Goal: Feedback & Contribution: Contribute content

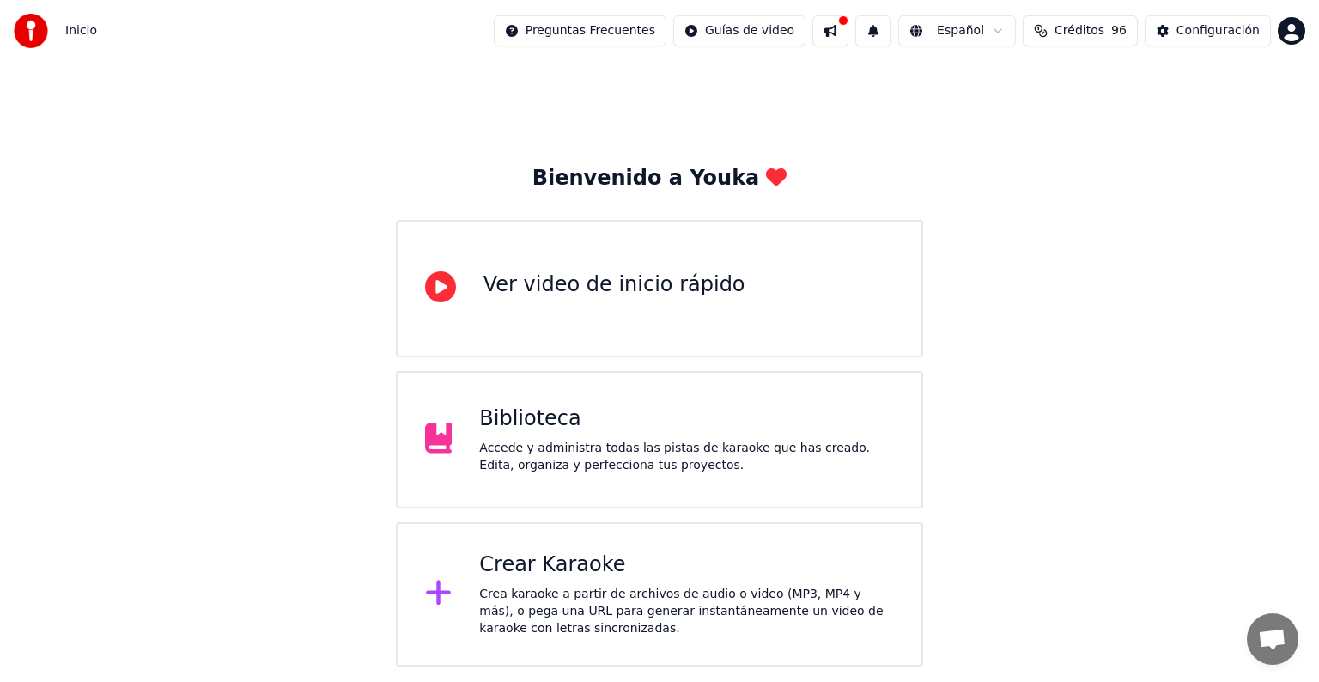
click at [611, 426] on div "Biblioteca" at bounding box center [686, 418] width 415 height 27
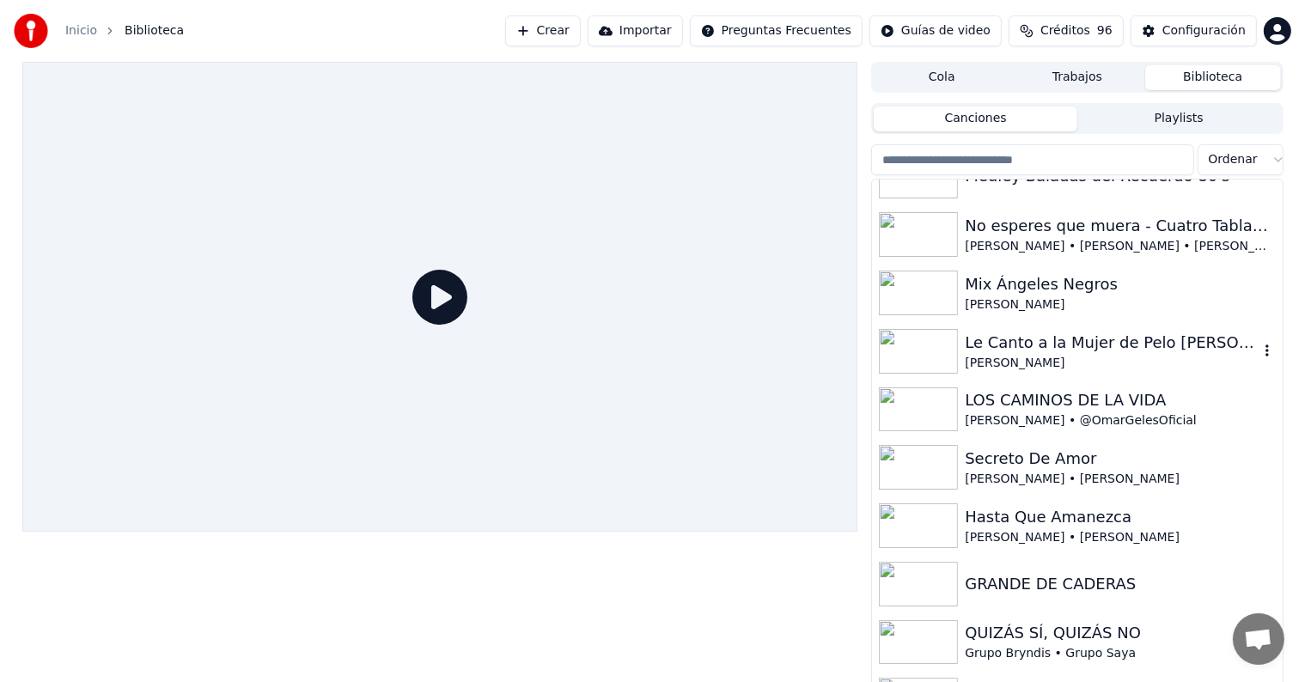
scroll to position [1288, 0]
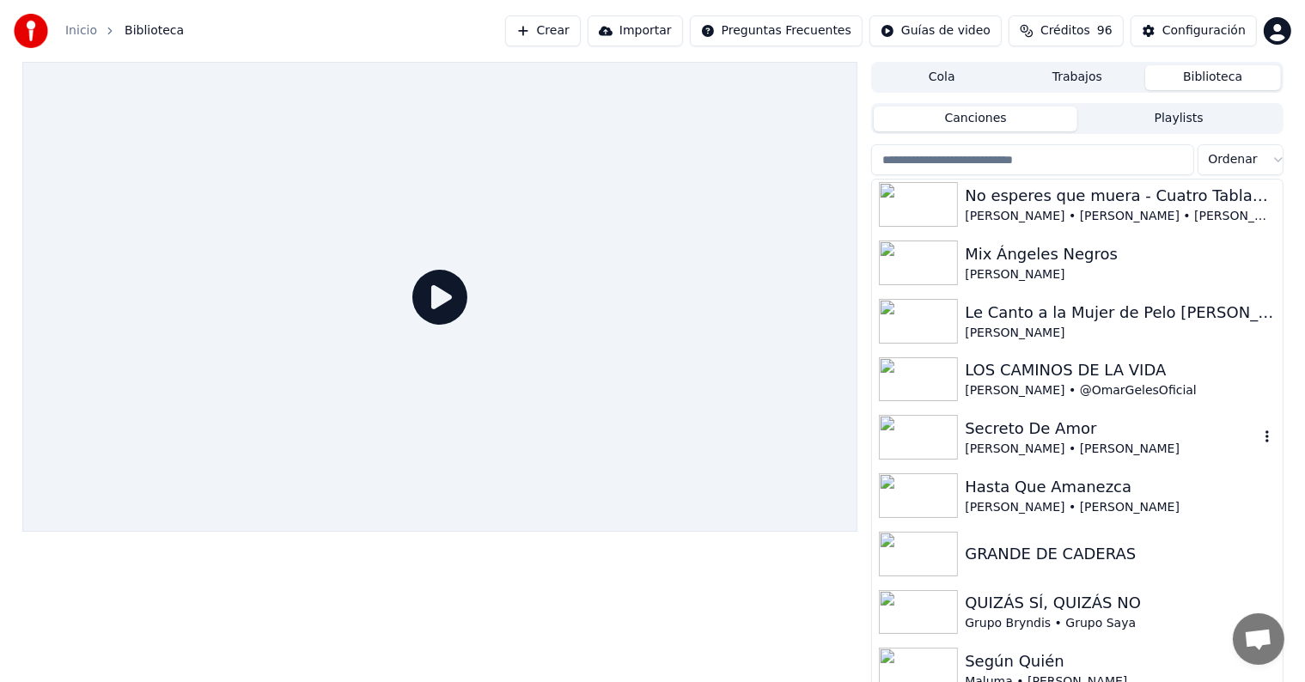
click at [1017, 429] on div "Secreto De Amor" at bounding box center [1110, 429] width 293 height 24
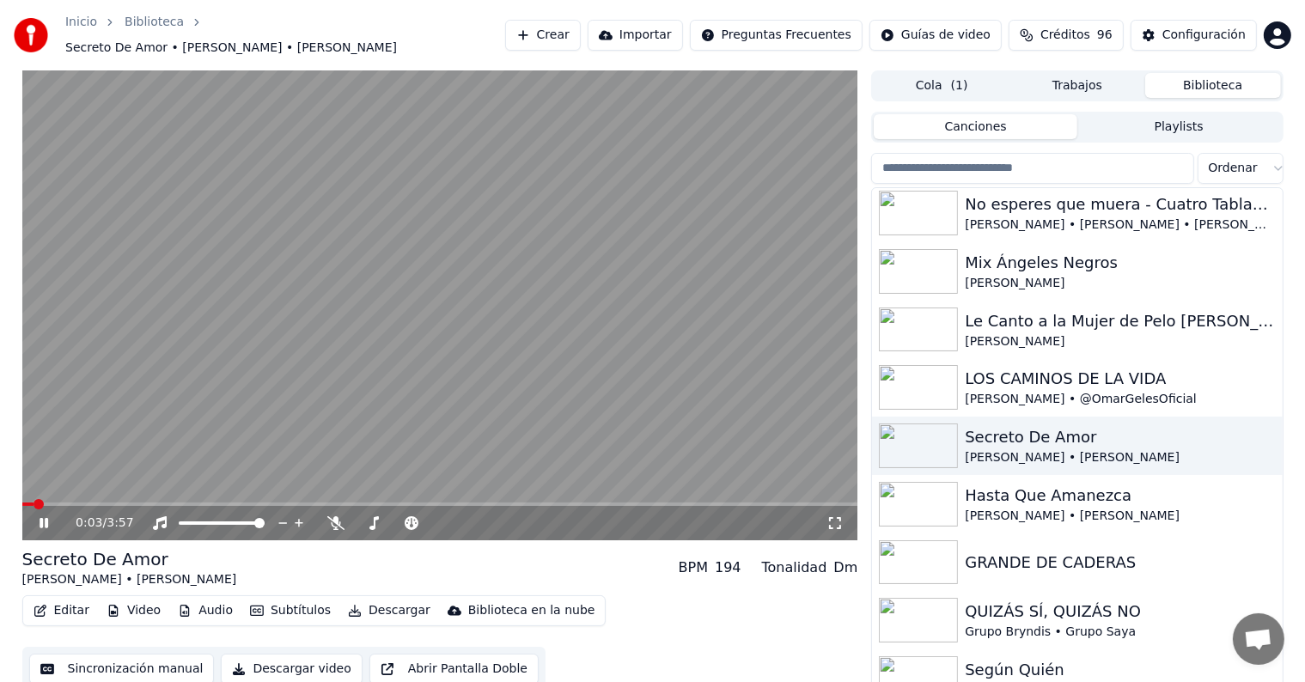
click at [41, 518] on icon at bounding box center [44, 523] width 9 height 10
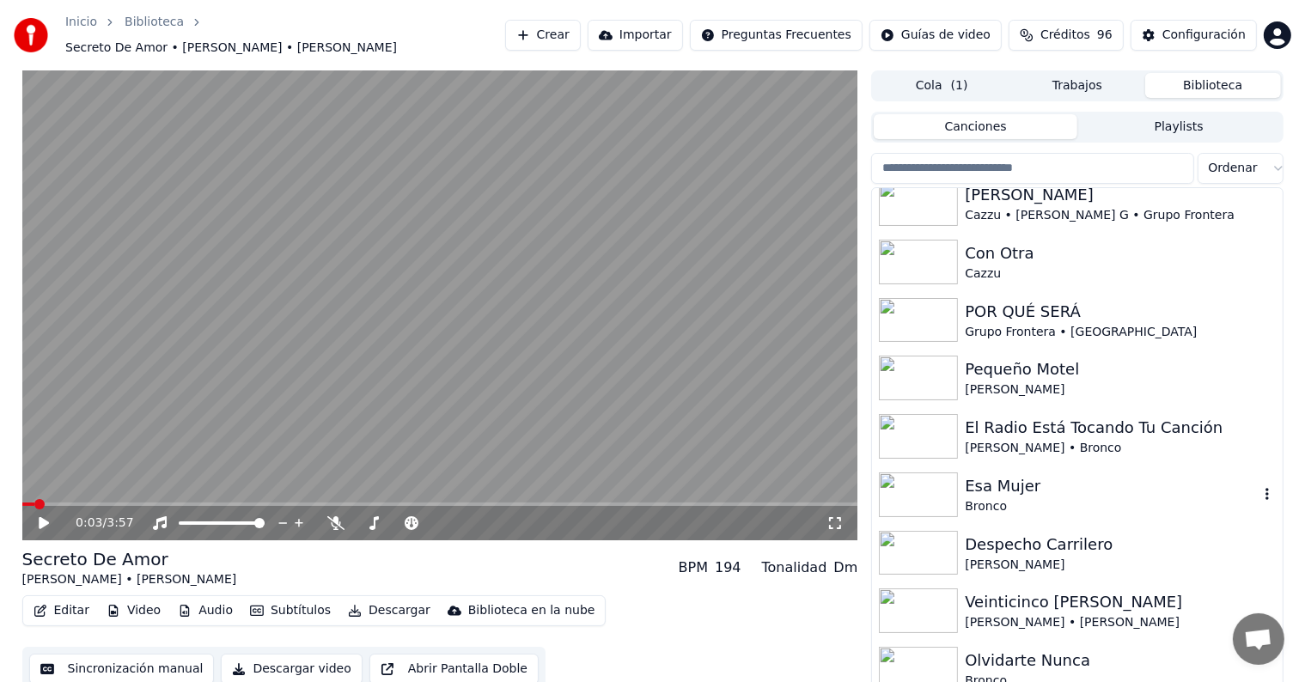
scroll to position [8, 0]
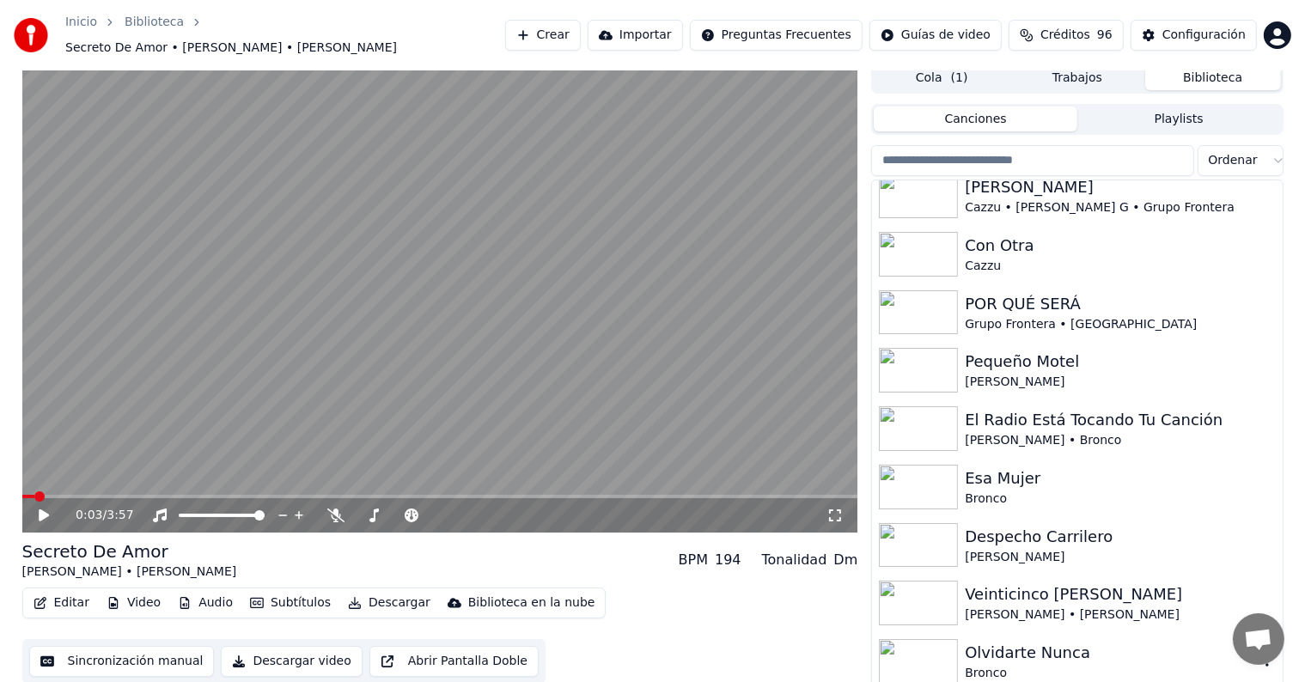
click at [979, 641] on div "Olvidarte Nunca" at bounding box center [1110, 653] width 293 height 24
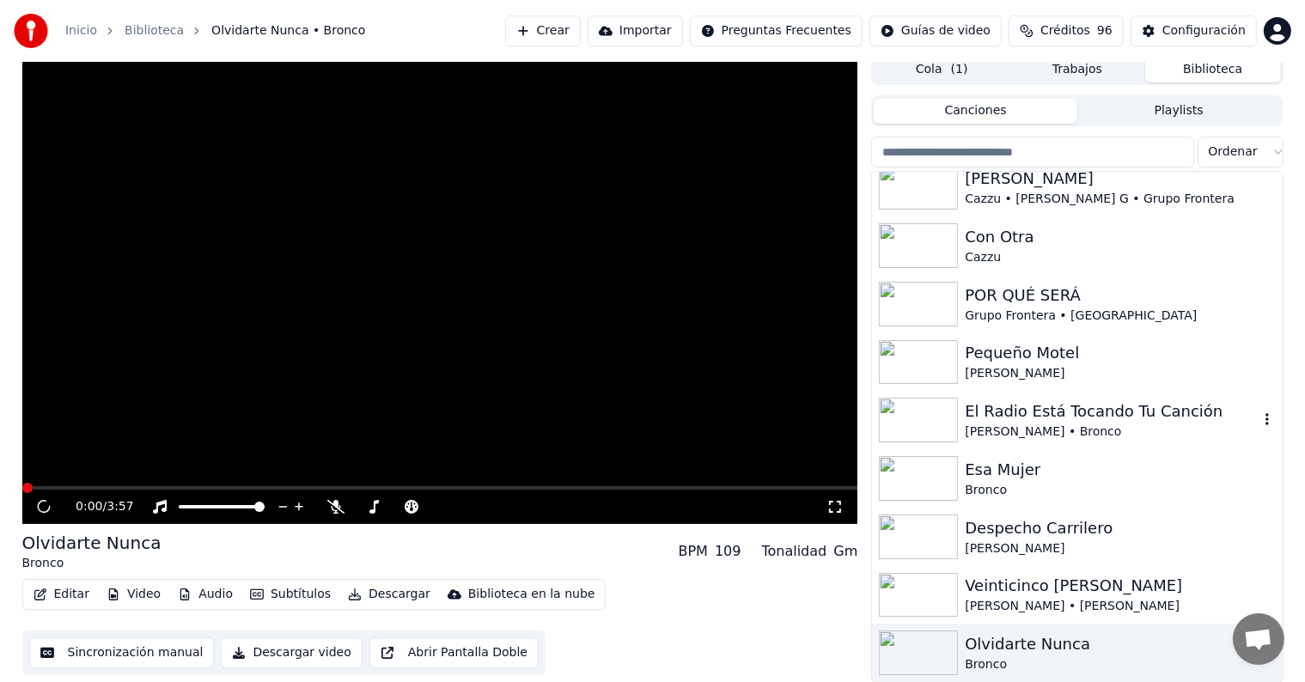
click at [1011, 412] on div "El Radio Está Tocando Tu Canción" at bounding box center [1110, 411] width 293 height 24
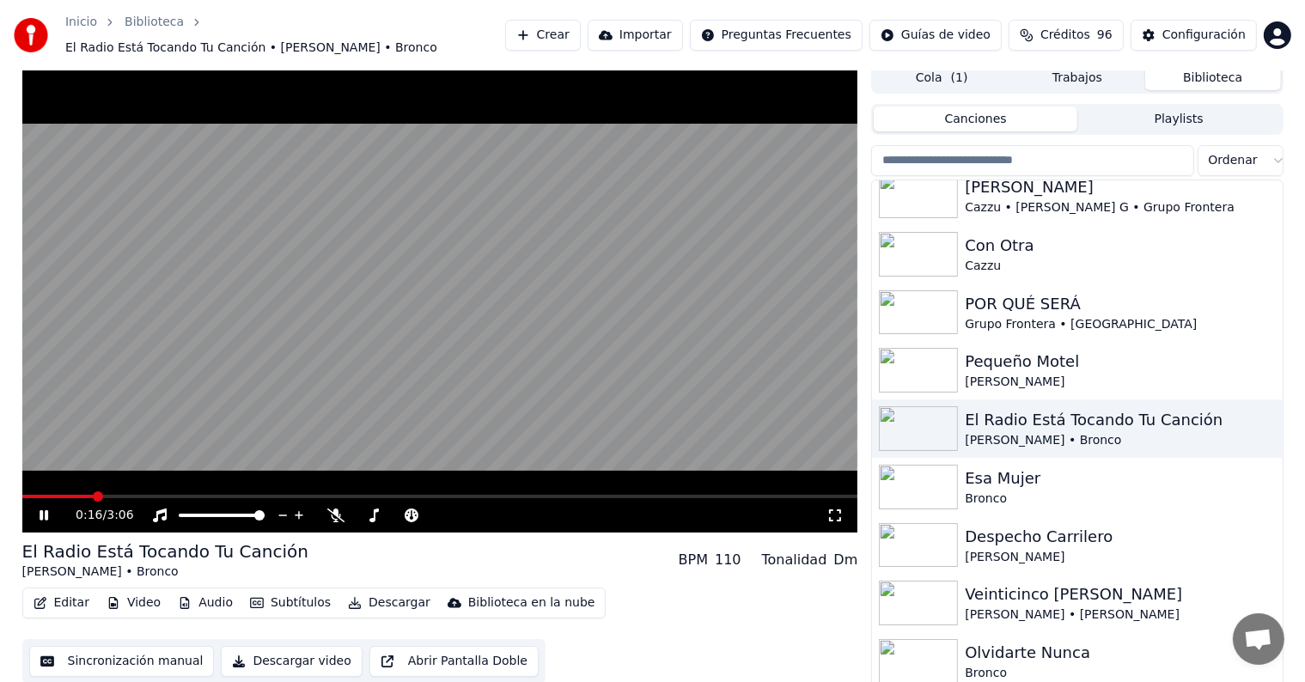
click at [92, 495] on span at bounding box center [440, 496] width 836 height 3
click at [46, 508] on icon at bounding box center [56, 515] width 40 height 14
click at [44, 509] on icon at bounding box center [44, 515] width 10 height 12
click at [40, 510] on icon at bounding box center [44, 515] width 9 height 10
click at [113, 484] on video at bounding box center [440, 298] width 836 height 470
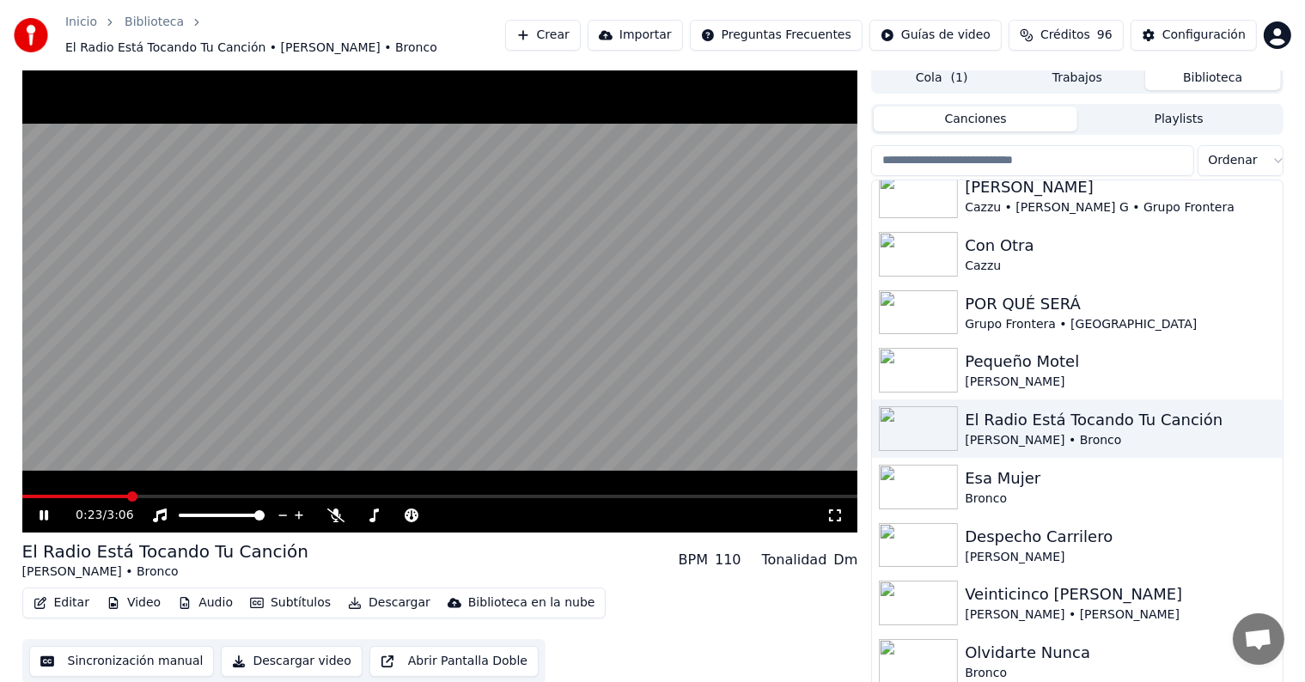
click at [113, 484] on video at bounding box center [440, 298] width 836 height 470
click at [115, 495] on span at bounding box center [69, 496] width 94 height 3
click at [39, 509] on icon at bounding box center [44, 515] width 10 height 12
click at [179, 514] on span at bounding box center [184, 515] width 10 height 10
click at [37, 508] on icon at bounding box center [56, 515] width 40 height 14
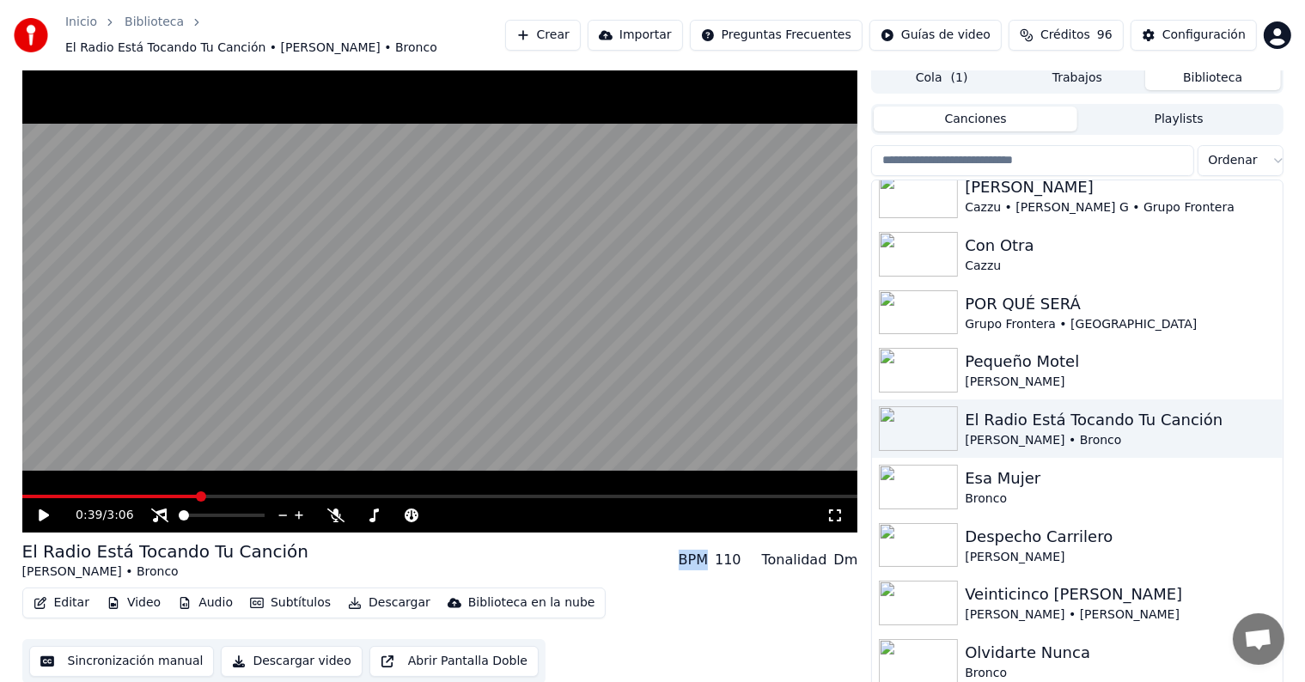
click at [37, 508] on icon at bounding box center [56, 515] width 40 height 14
click at [700, 551] on div "BPM" at bounding box center [692, 560] width 29 height 21
click at [31, 508] on div "0:59 / 3:06" at bounding box center [440, 515] width 822 height 17
click at [38, 508] on icon at bounding box center [56, 515] width 40 height 14
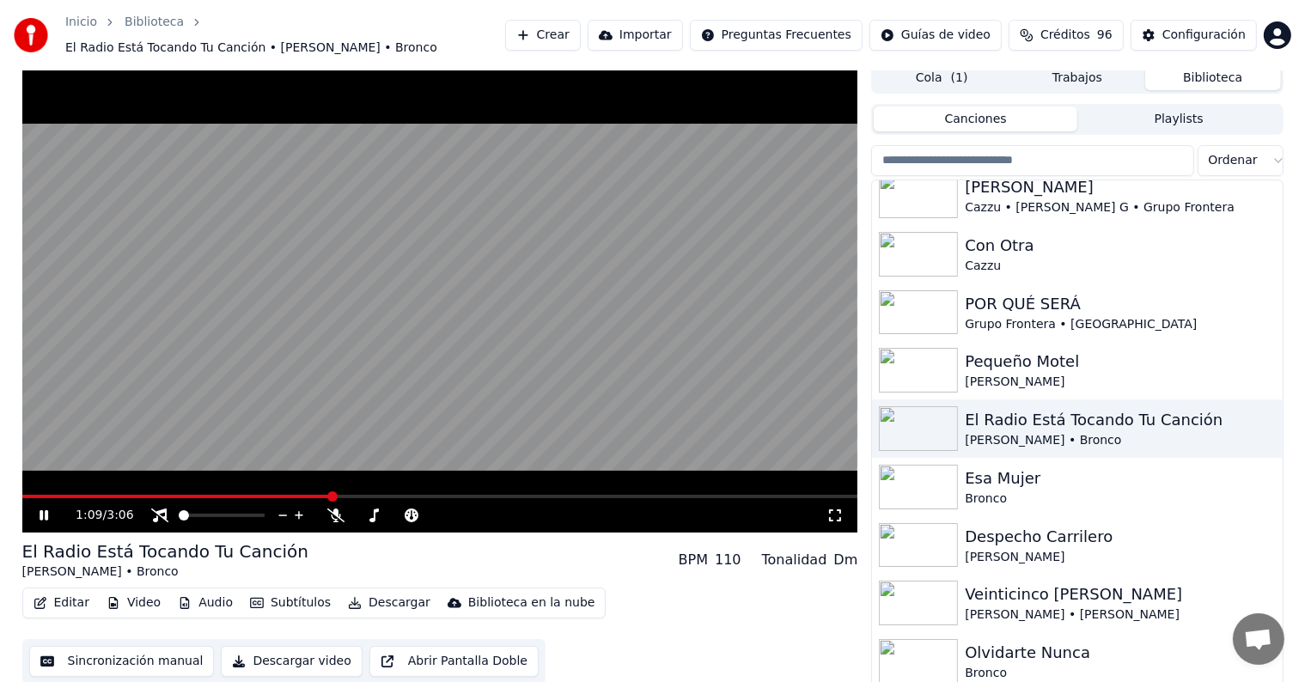
click at [38, 508] on icon at bounding box center [56, 515] width 40 height 14
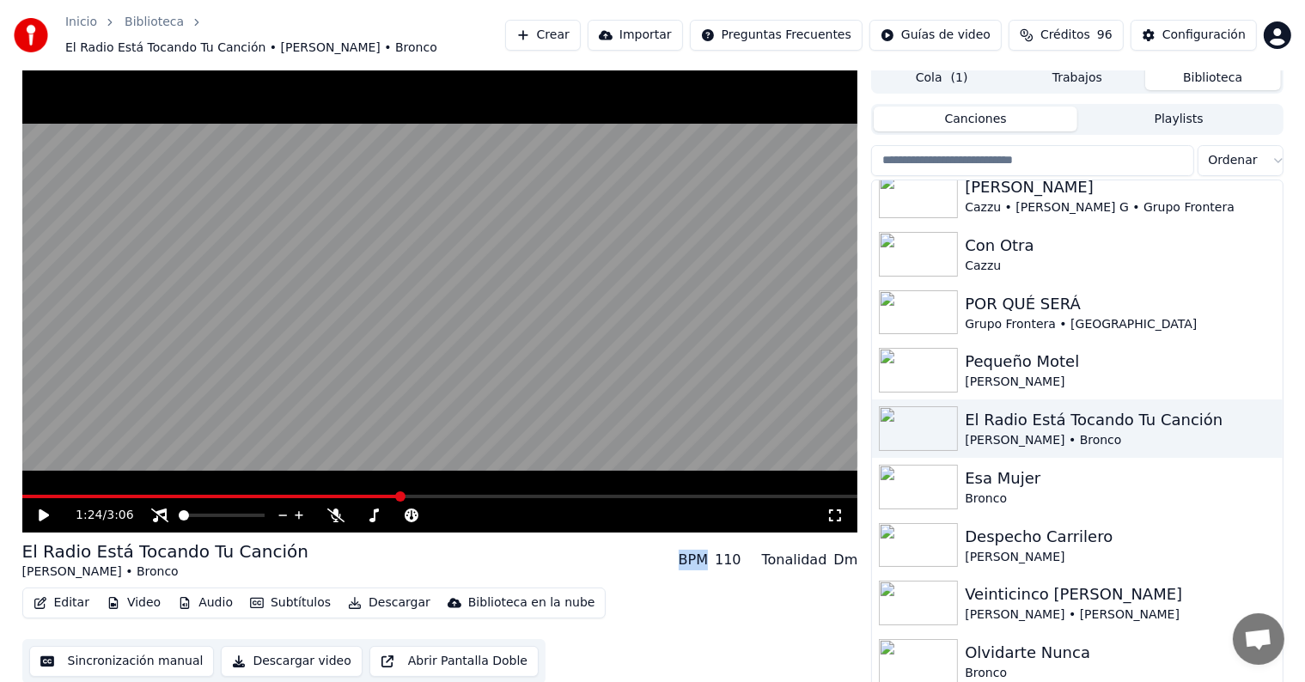
click at [38, 508] on icon at bounding box center [56, 515] width 40 height 14
click at [532, 508] on icon at bounding box center [534, 515] width 16 height 17
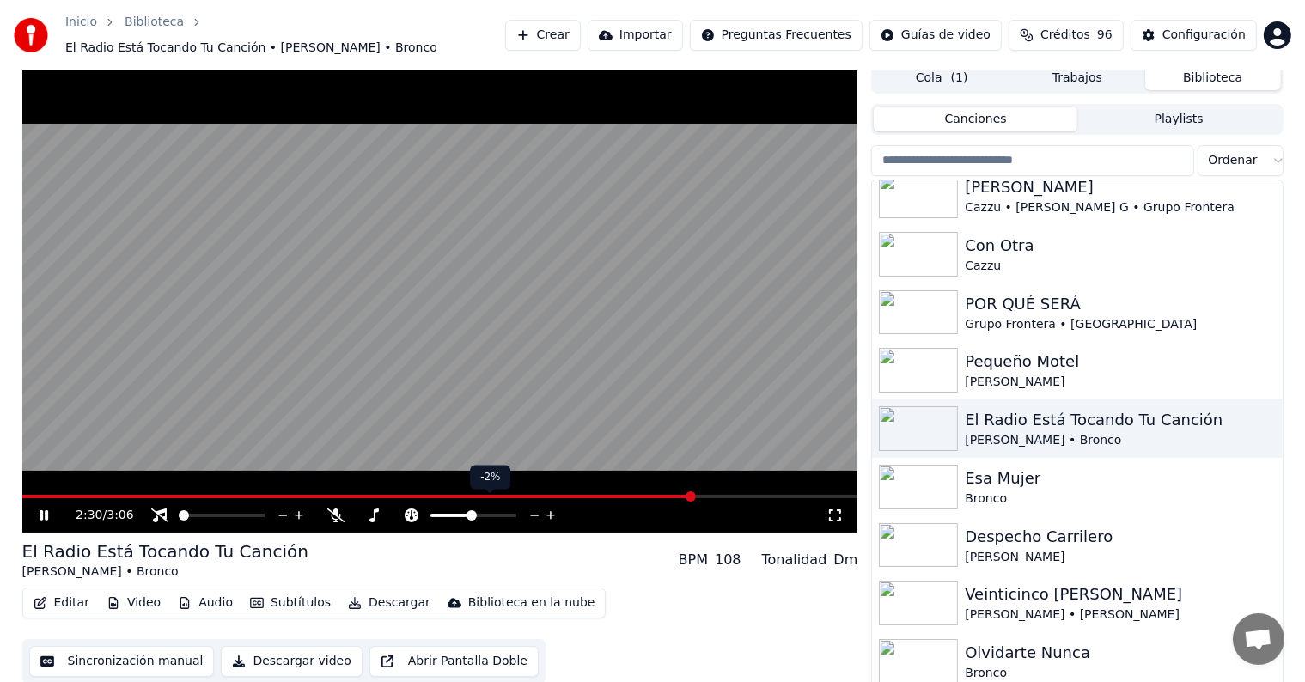
click at [532, 508] on icon at bounding box center [534, 515] width 16 height 17
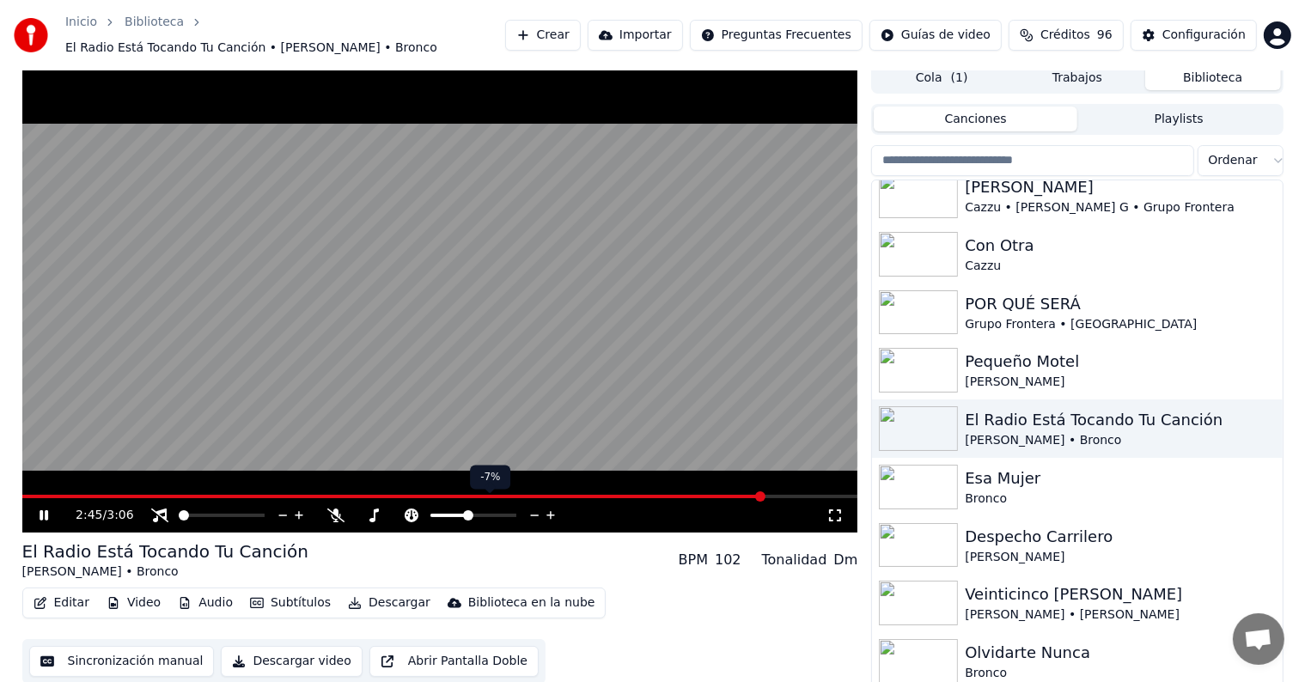
click at [532, 508] on icon at bounding box center [534, 515] width 16 height 17
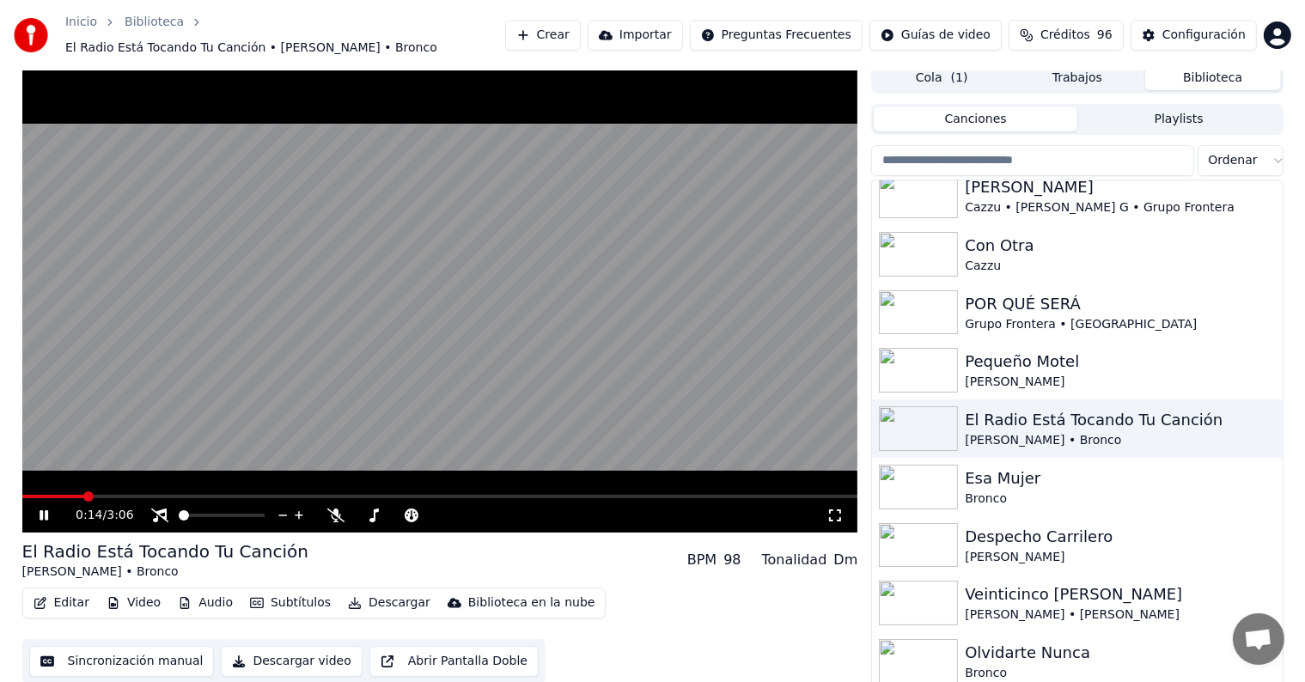
click at [85, 495] on span at bounding box center [53, 496] width 63 height 3
click at [45, 510] on icon at bounding box center [44, 515] width 9 height 10
click at [532, 507] on icon at bounding box center [534, 515] width 16 height 17
click at [40, 509] on icon at bounding box center [44, 515] width 10 height 12
click at [553, 507] on icon at bounding box center [551, 515] width 16 height 17
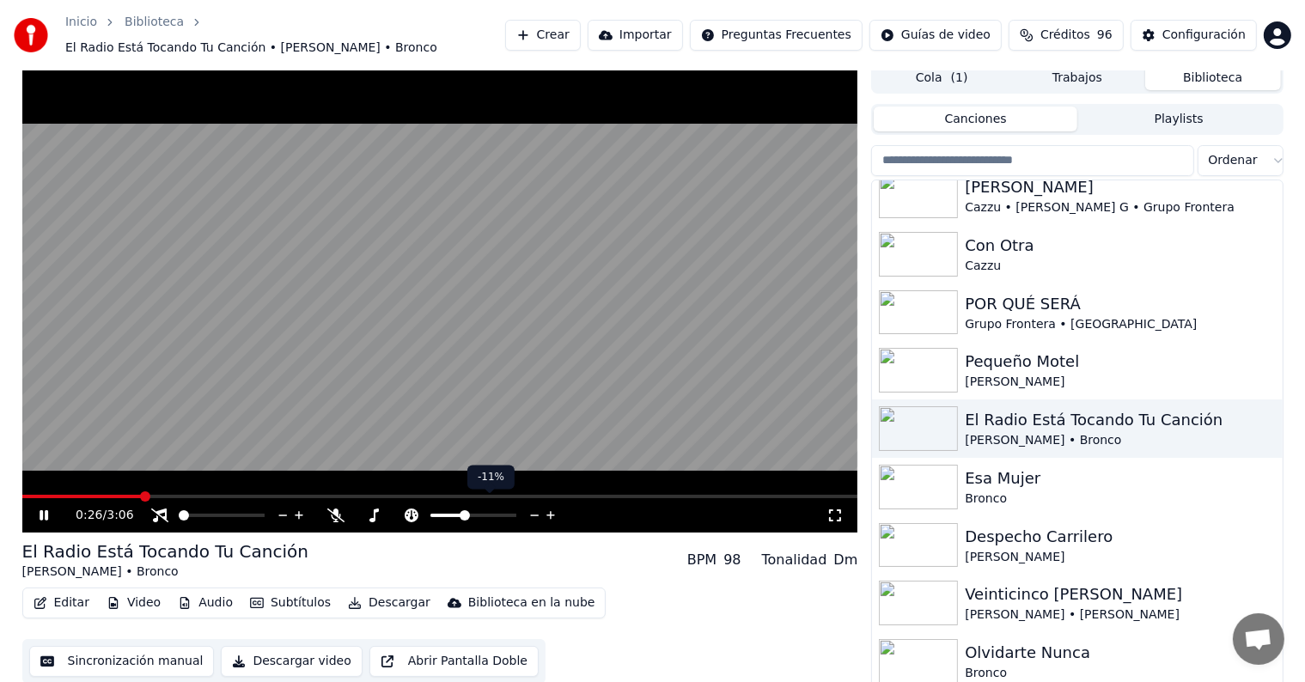
click at [553, 507] on icon at bounding box center [551, 515] width 16 height 17
click at [74, 484] on video at bounding box center [440, 298] width 836 height 470
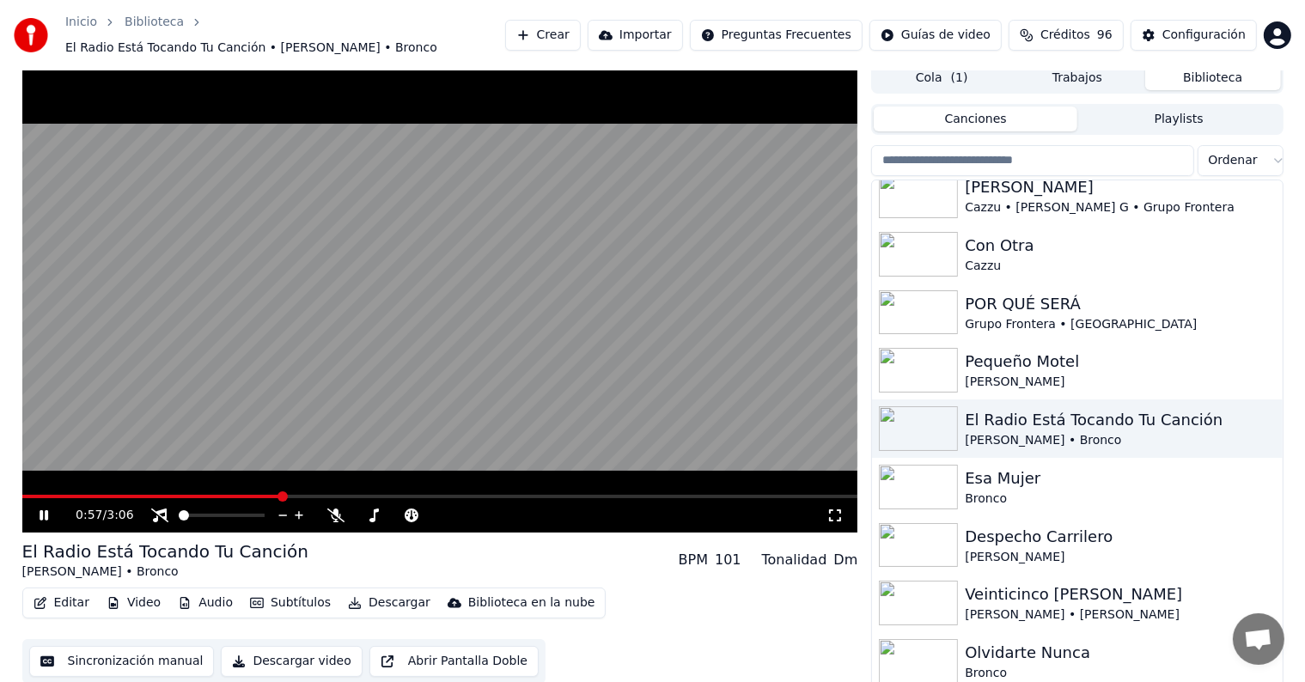
click at [78, 495] on span at bounding box center [151, 496] width 259 height 3
click at [41, 510] on icon at bounding box center [44, 515] width 9 height 10
click at [41, 509] on icon at bounding box center [44, 515] width 10 height 12
click at [41, 510] on icon at bounding box center [44, 515] width 9 height 10
click at [45, 509] on icon at bounding box center [44, 515] width 10 height 12
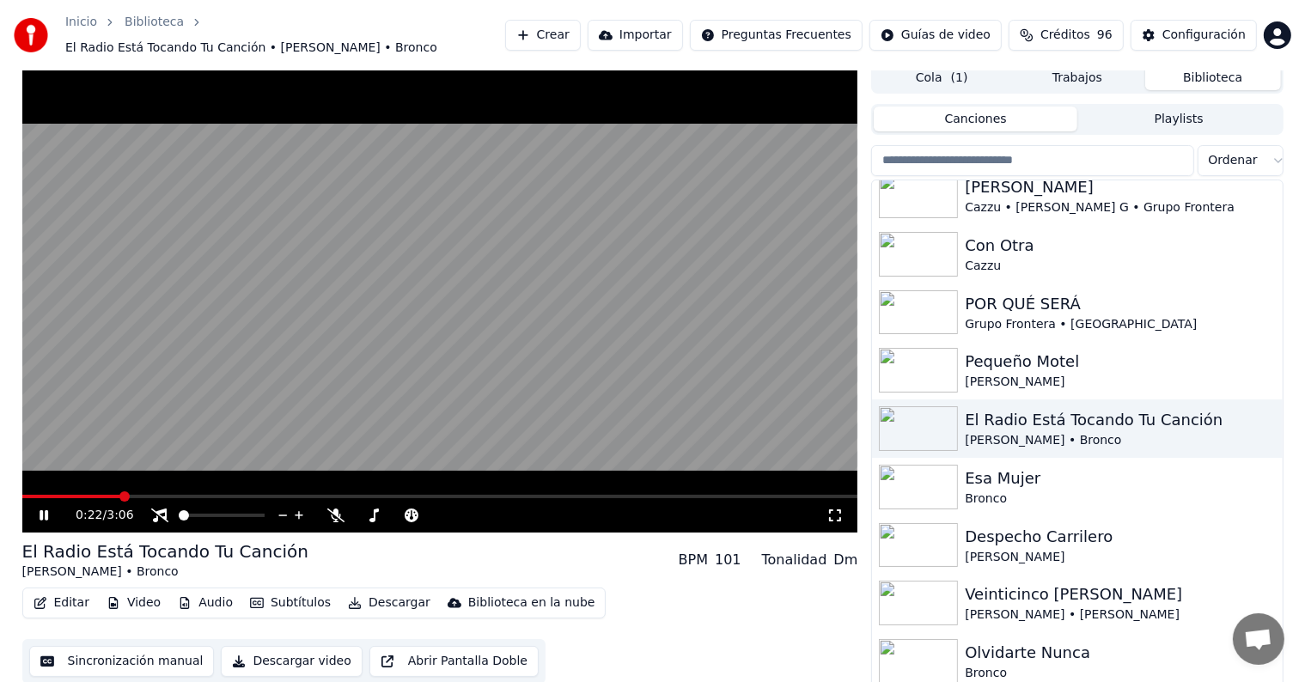
click at [45, 510] on icon at bounding box center [44, 515] width 9 height 10
click at [45, 509] on icon at bounding box center [44, 515] width 10 height 12
click at [554, 511] on icon at bounding box center [550, 515] width 9 height 9
click at [551, 511] on icon at bounding box center [550, 515] width 9 height 9
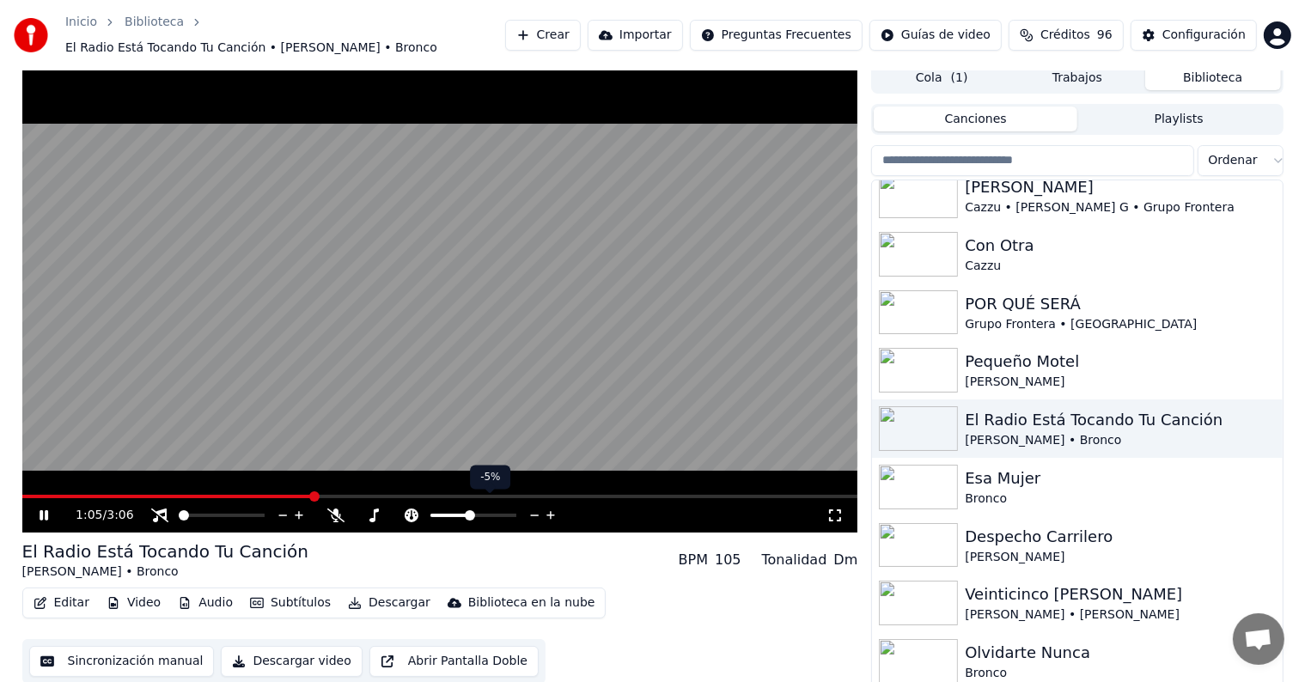
click at [551, 511] on icon at bounding box center [550, 515] width 9 height 9
click at [71, 495] on span at bounding box center [223, 496] width 402 height 3
click at [45, 510] on icon at bounding box center [44, 515] width 9 height 10
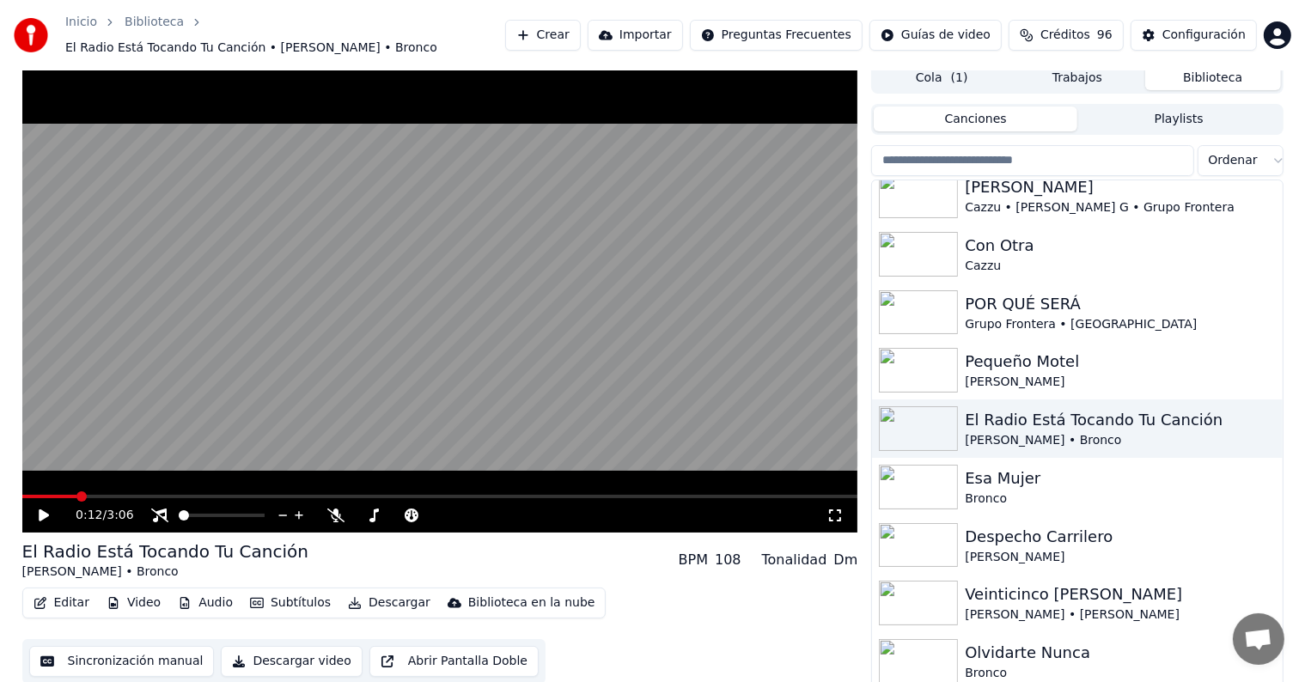
click at [40, 509] on icon at bounding box center [44, 515] width 10 height 12
click at [40, 510] on icon at bounding box center [44, 515] width 9 height 10
click at [40, 509] on icon at bounding box center [44, 515] width 10 height 12
click at [40, 510] on icon at bounding box center [44, 515] width 9 height 10
click at [40, 509] on icon at bounding box center [44, 515] width 10 height 12
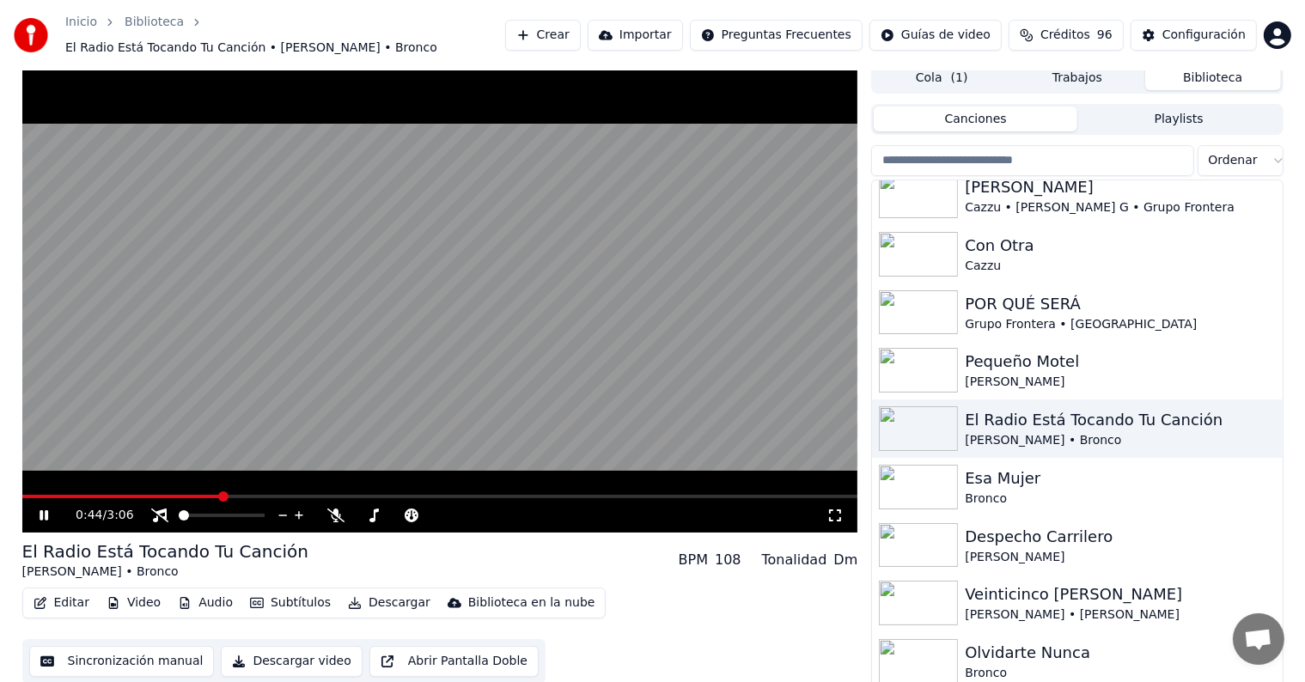
click at [38, 508] on icon at bounding box center [56, 515] width 40 height 14
click at [41, 510] on icon at bounding box center [44, 515] width 9 height 10
click at [74, 495] on span at bounding box center [290, 496] width 537 height 3
click at [49, 508] on icon at bounding box center [56, 515] width 40 height 14
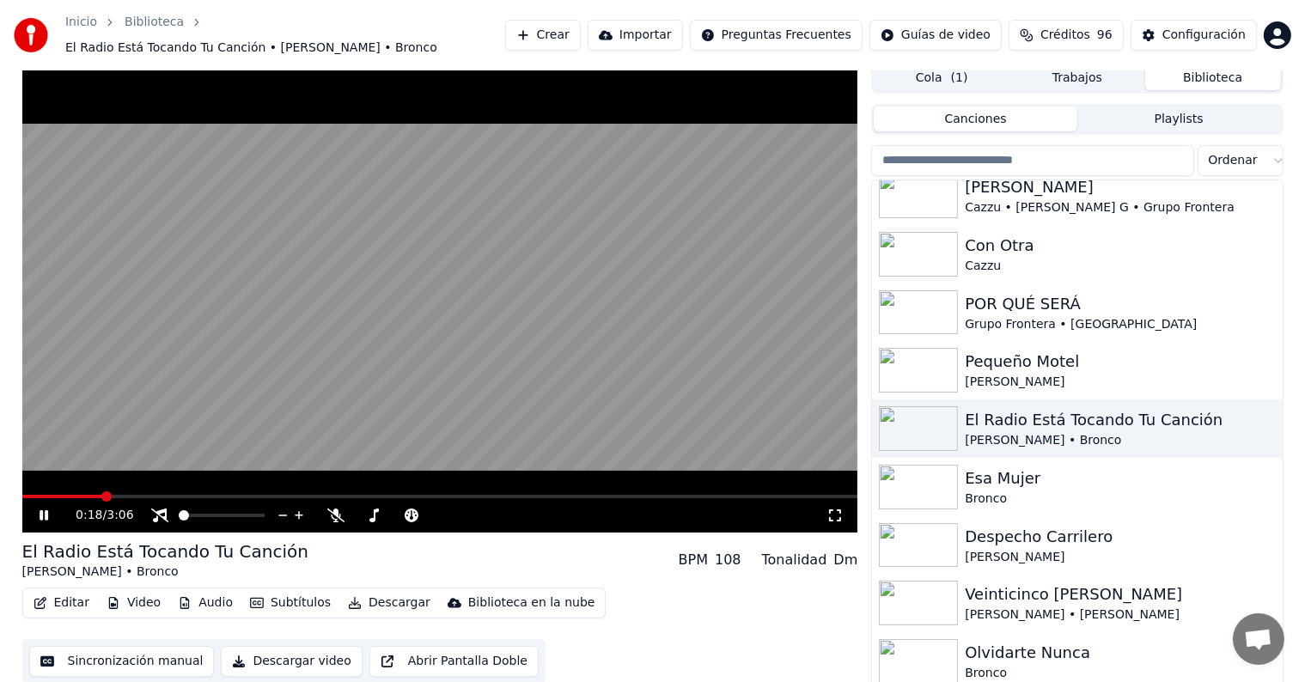
click at [100, 495] on span at bounding box center [440, 496] width 836 height 3
click at [47, 510] on icon at bounding box center [44, 515] width 9 height 10
click at [47, 509] on icon at bounding box center [44, 515] width 10 height 12
click at [47, 510] on icon at bounding box center [44, 515] width 9 height 10
click at [148, 495] on span at bounding box center [84, 496] width 125 height 3
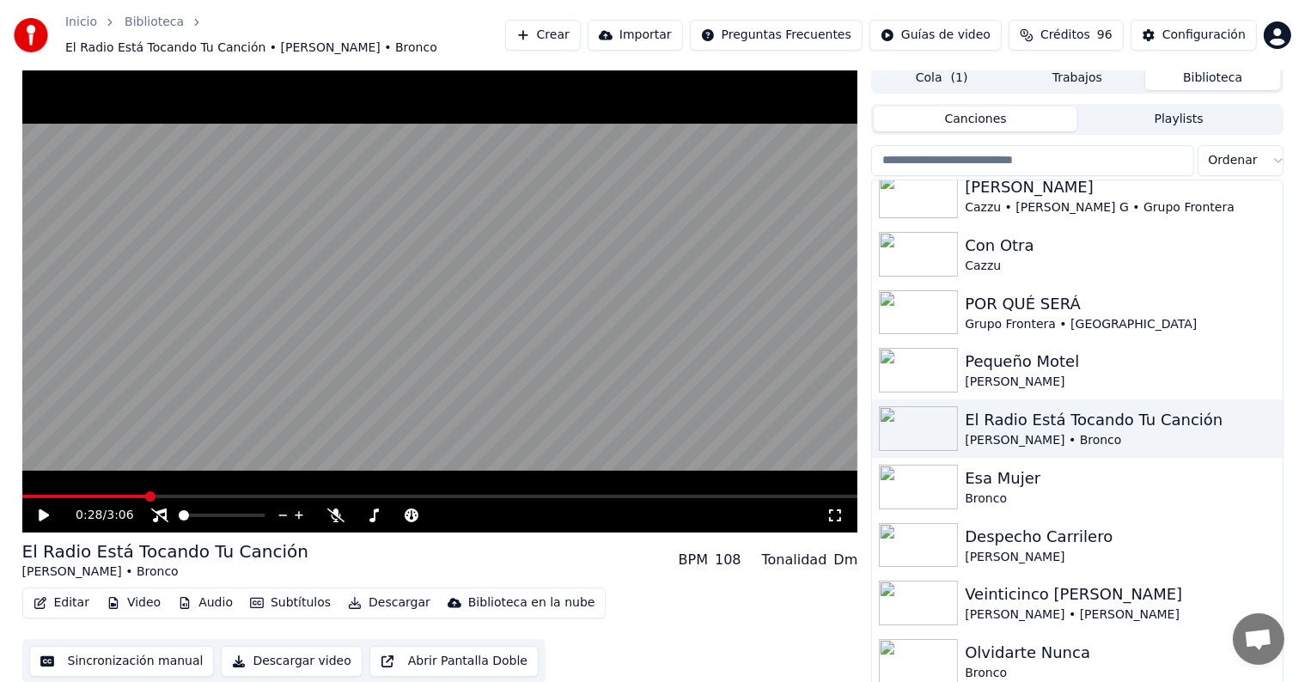
click at [133, 484] on video at bounding box center [440, 298] width 836 height 470
click at [128, 495] on span at bounding box center [75, 496] width 107 height 3
click at [120, 495] on span at bounding box center [71, 496] width 99 height 3
click at [105, 484] on video at bounding box center [440, 298] width 836 height 470
click at [103, 495] on span at bounding box center [62, 496] width 81 height 3
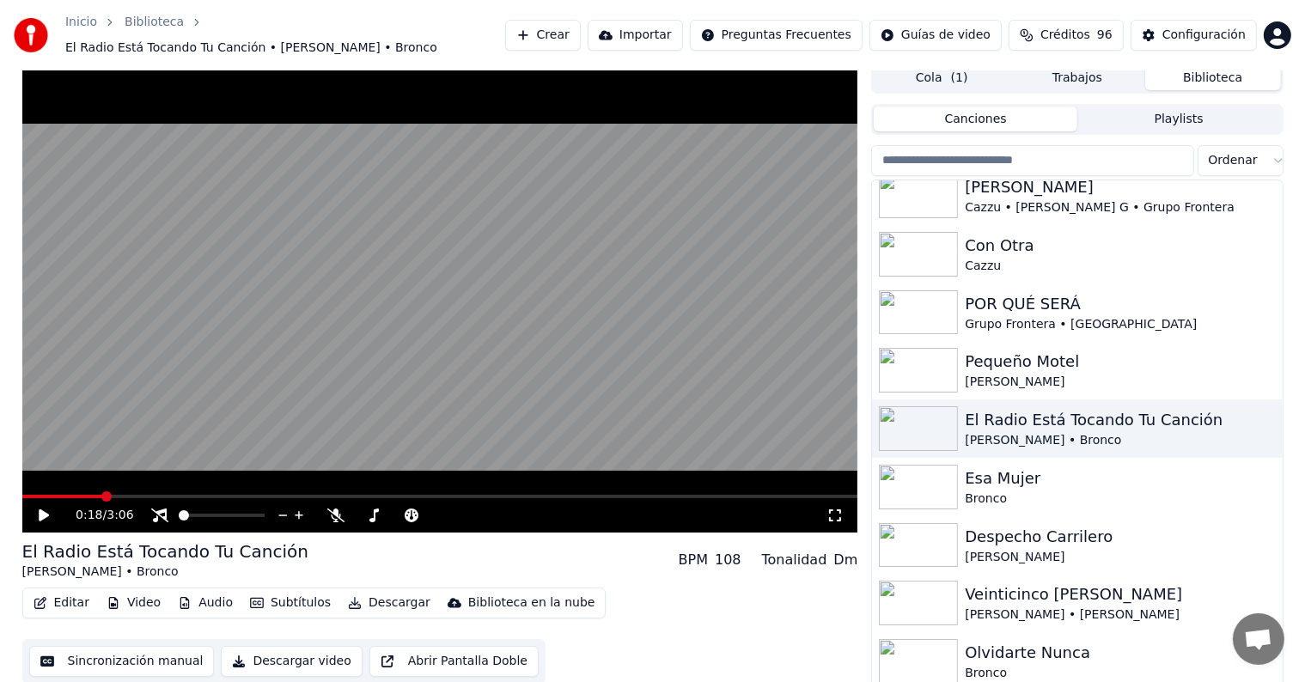
click at [46, 509] on icon at bounding box center [44, 515] width 10 height 12
click at [46, 510] on icon at bounding box center [44, 515] width 9 height 10
click at [46, 509] on icon at bounding box center [44, 515] width 10 height 12
click at [46, 510] on icon at bounding box center [44, 515] width 9 height 10
click at [46, 509] on icon at bounding box center [44, 515] width 10 height 12
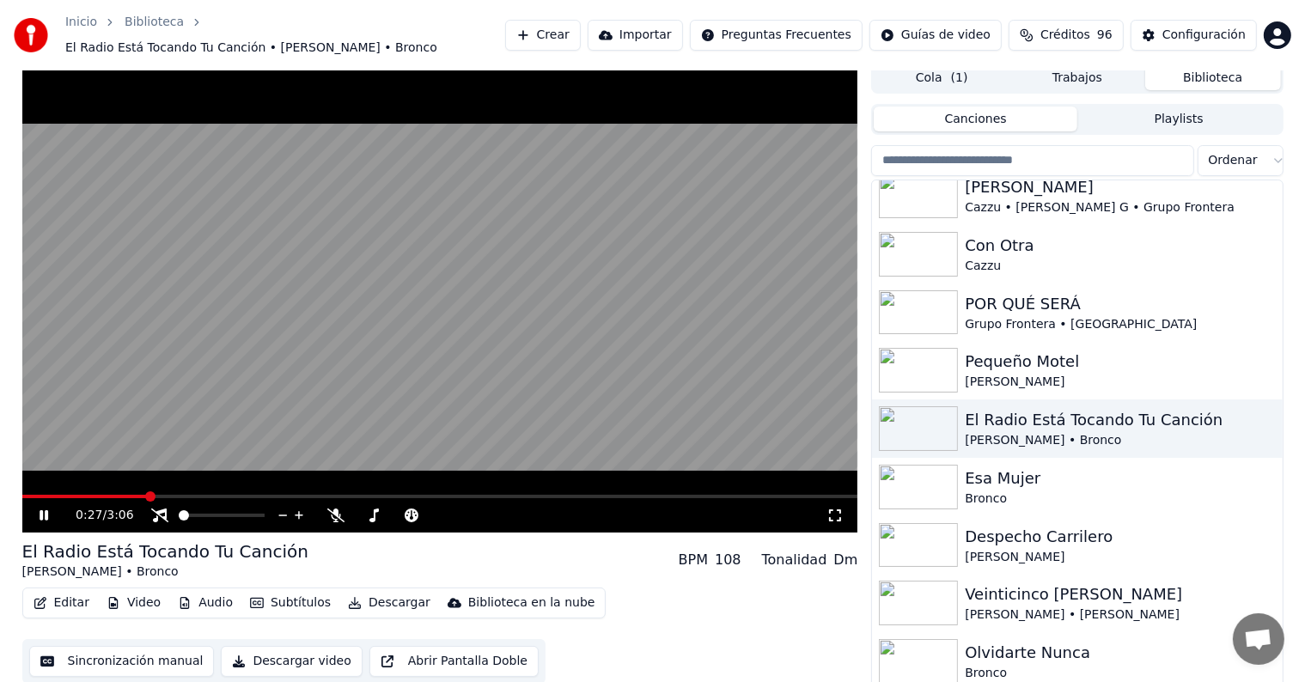
click at [46, 510] on icon at bounding box center [44, 515] width 9 height 10
click at [934, 471] on img at bounding box center [918, 487] width 79 height 45
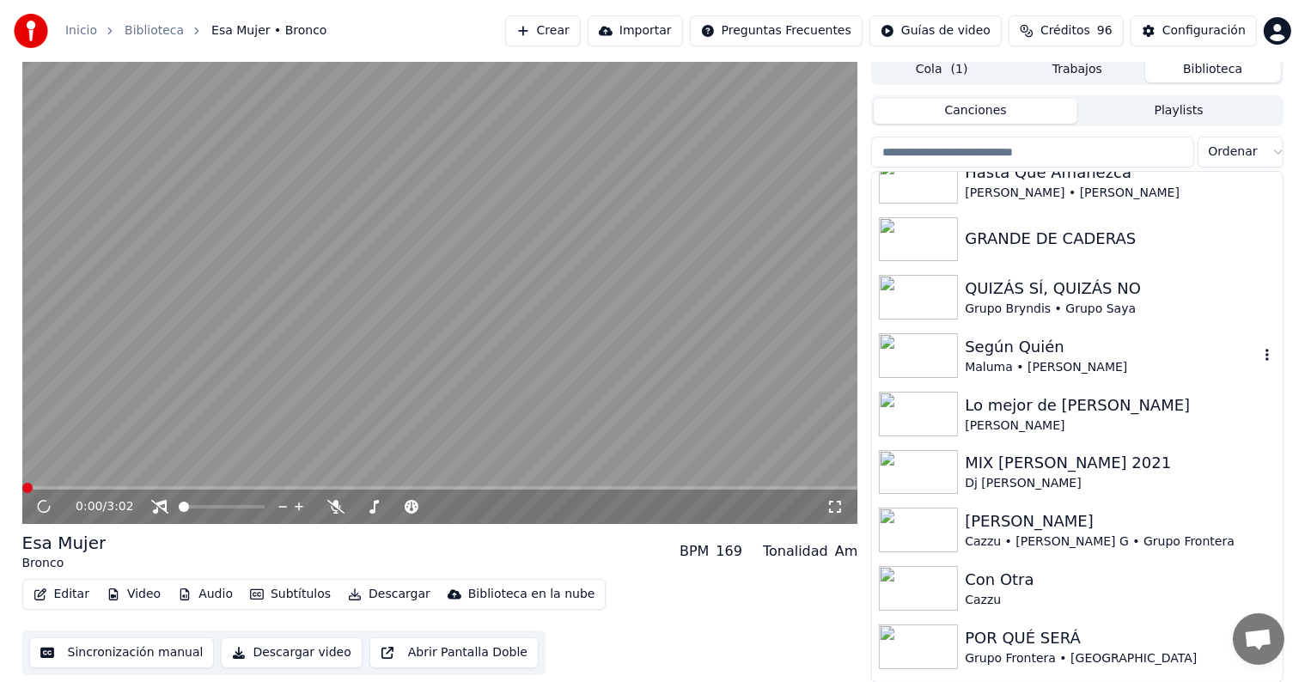
scroll to position [1511, 0]
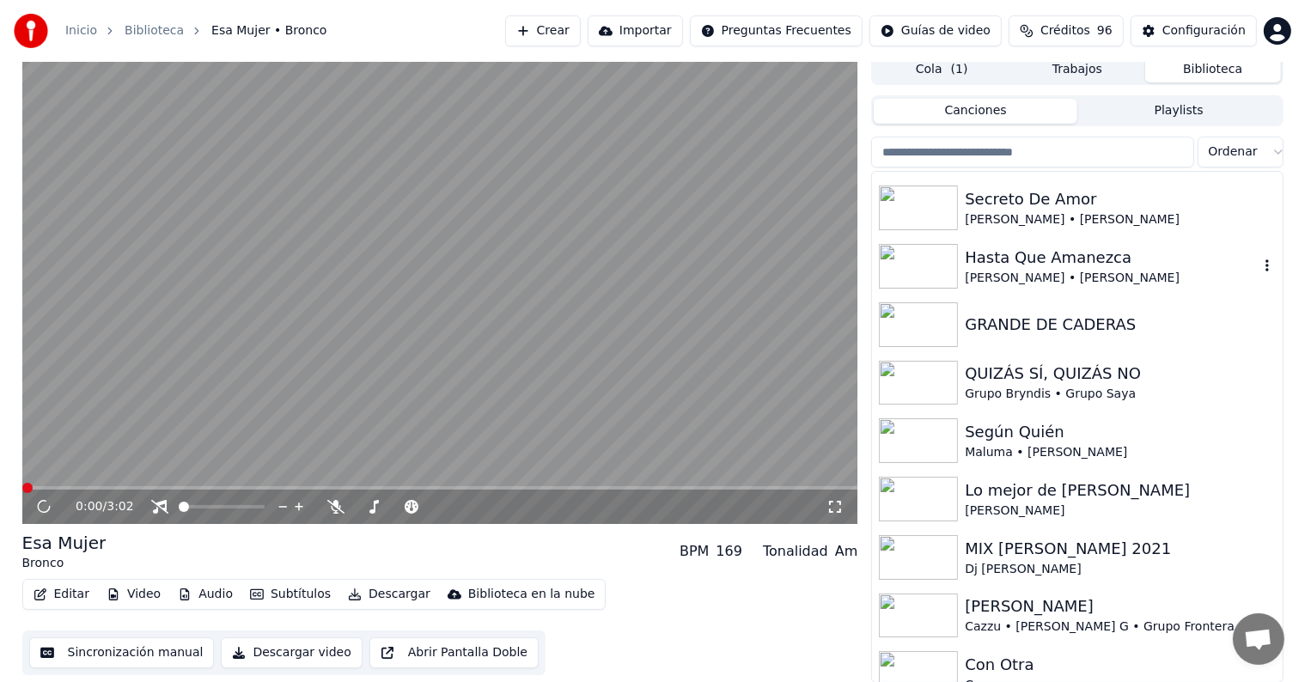
click at [909, 264] on img at bounding box center [918, 266] width 79 height 45
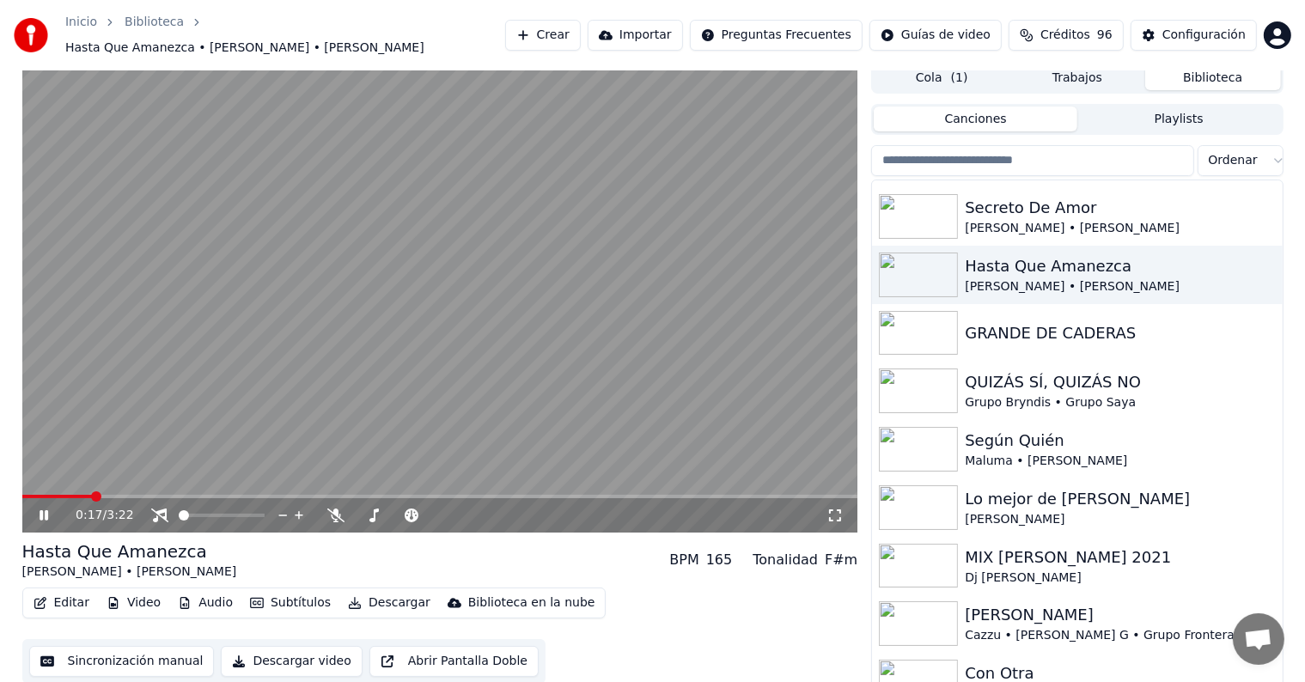
click at [94, 495] on span at bounding box center [440, 496] width 836 height 3
click at [264, 515] on span at bounding box center [258, 515] width 10 height 10
click at [22, 491] on span at bounding box center [27, 496] width 10 height 10
click at [378, 591] on button "Descargar" at bounding box center [389, 603] width 96 height 24
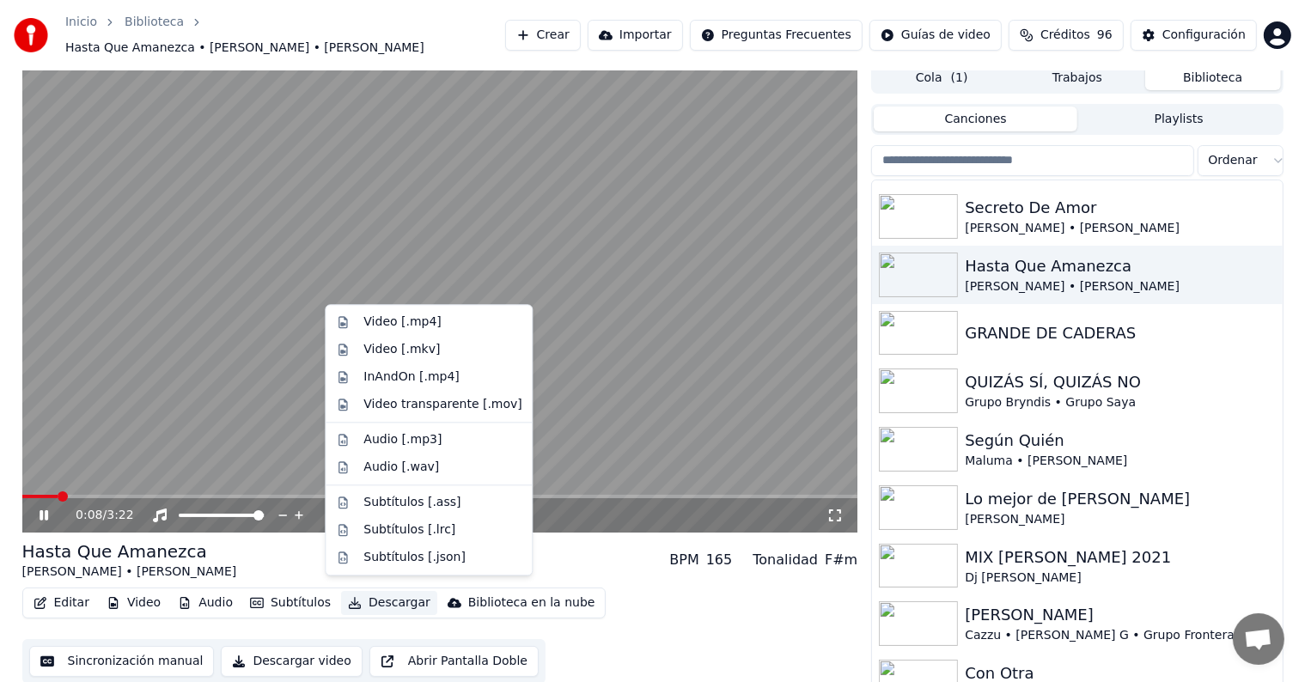
click at [44, 508] on icon at bounding box center [56, 515] width 40 height 14
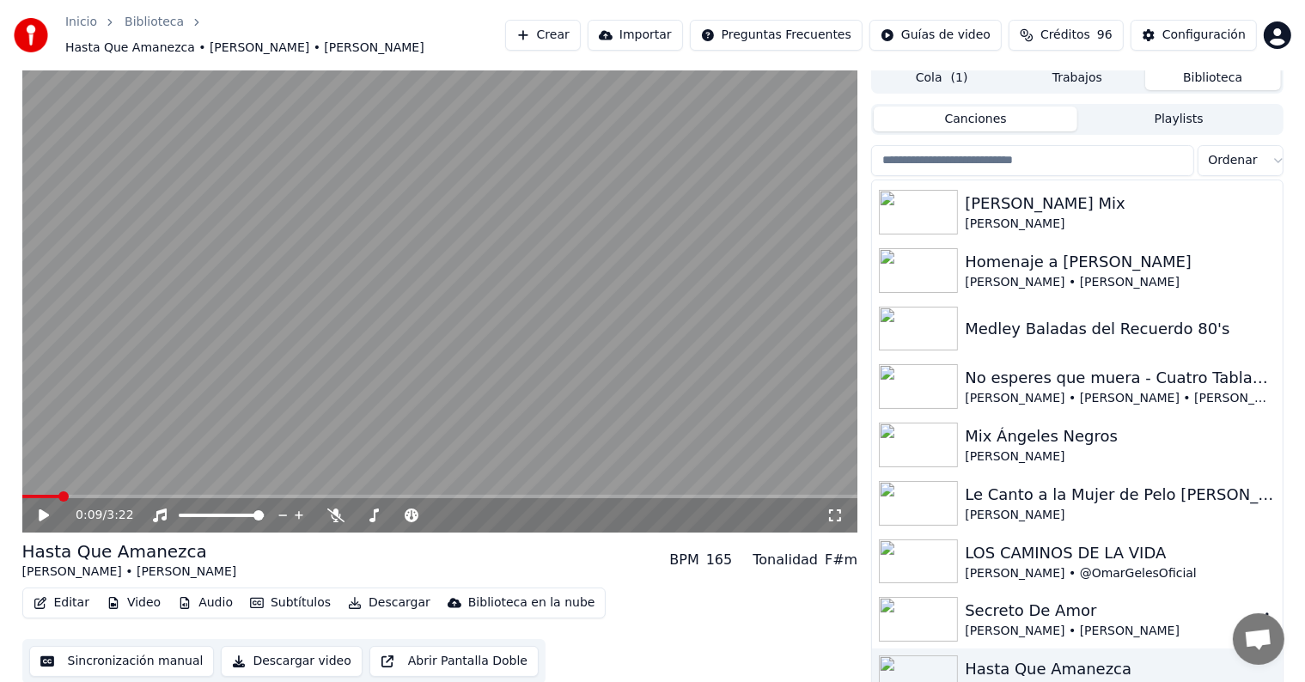
scroll to position [1081, 0]
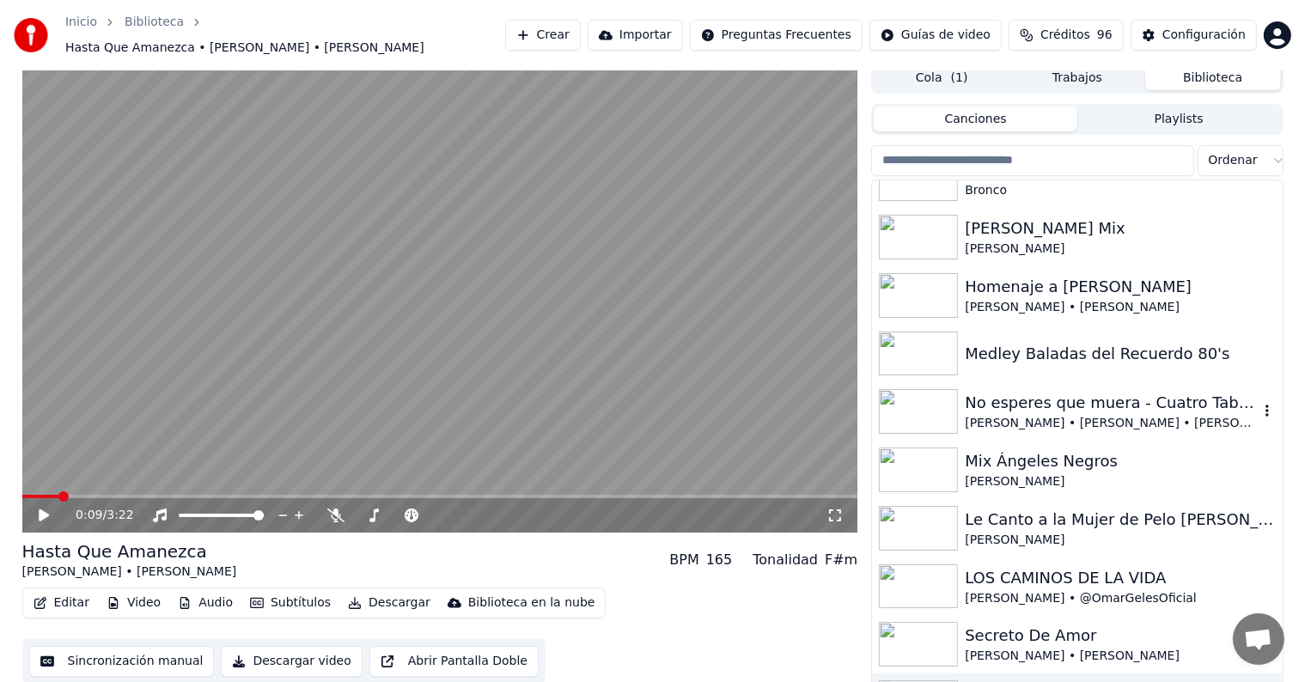
click at [914, 410] on img at bounding box center [918, 411] width 79 height 45
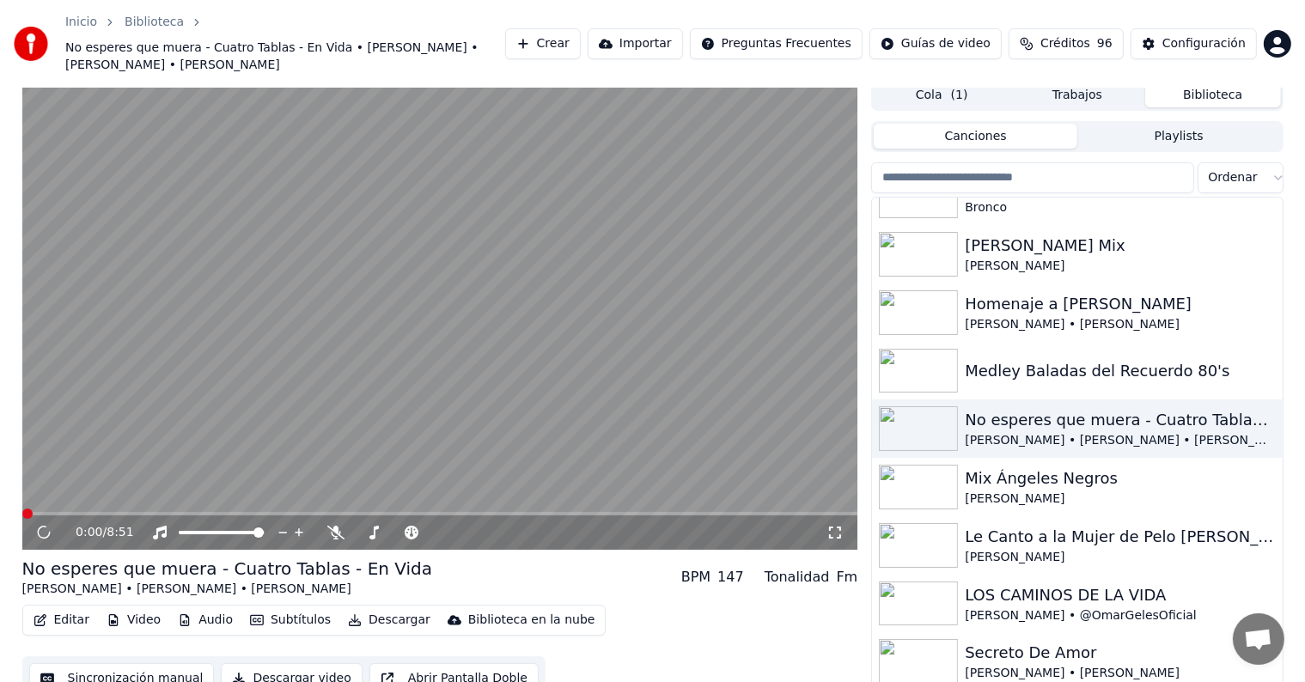
scroll to position [33, 0]
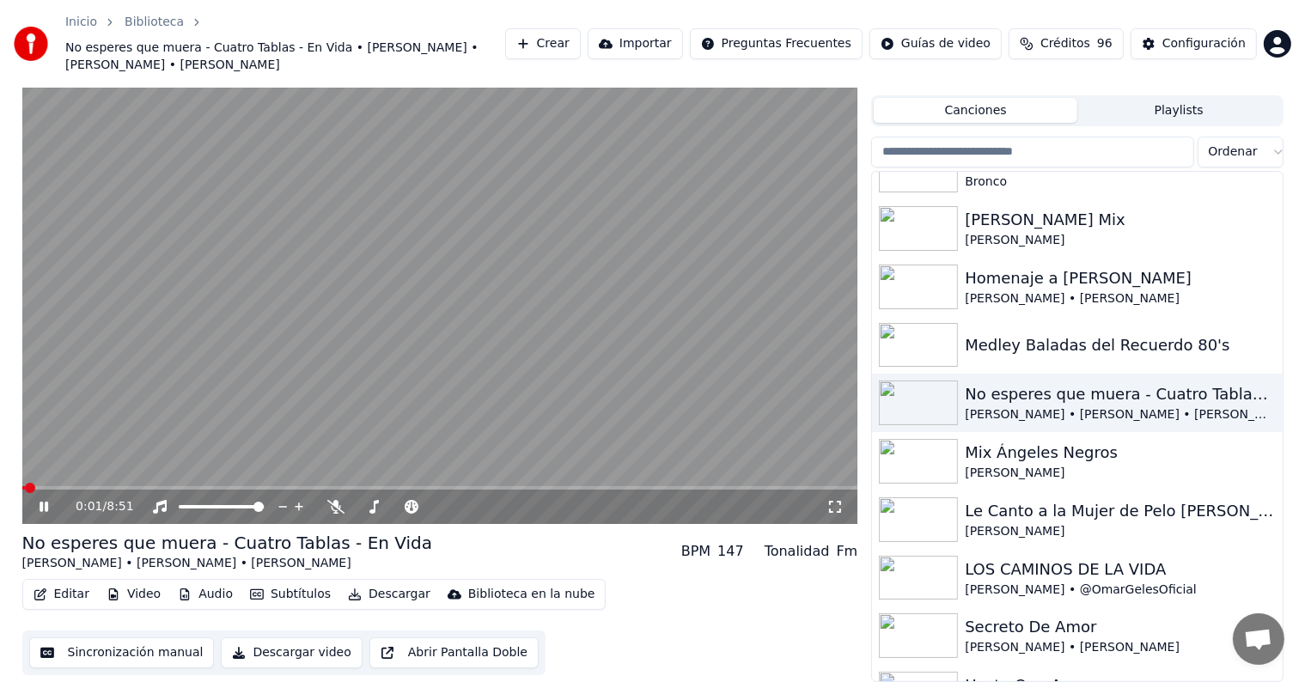
click at [94, 488] on span at bounding box center [440, 487] width 836 height 3
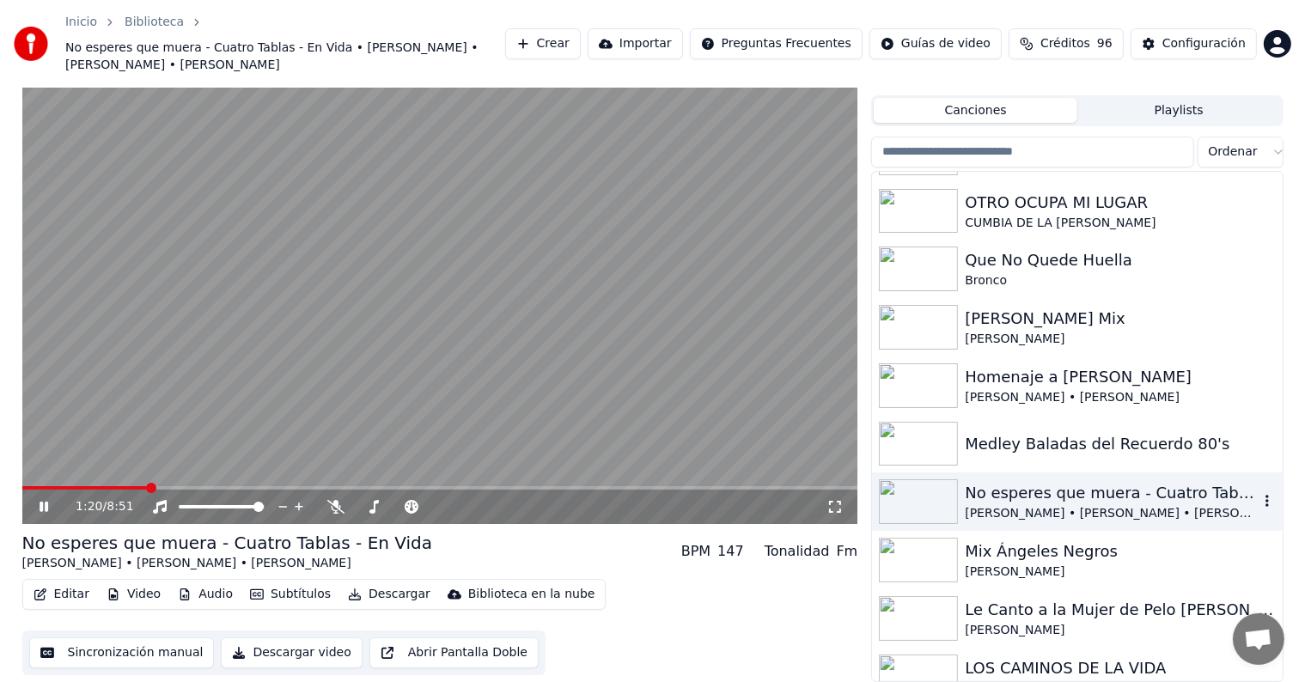
scroll to position [910, 0]
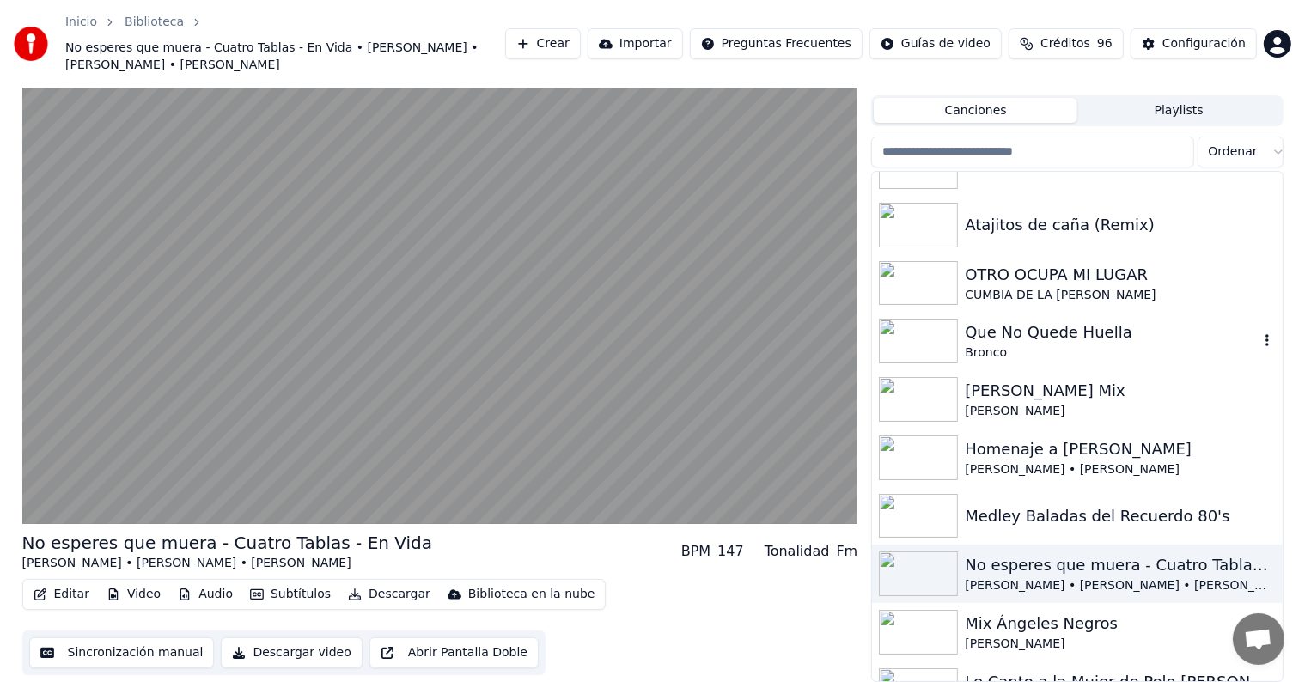
click at [997, 344] on div "Bronco" at bounding box center [1110, 352] width 293 height 17
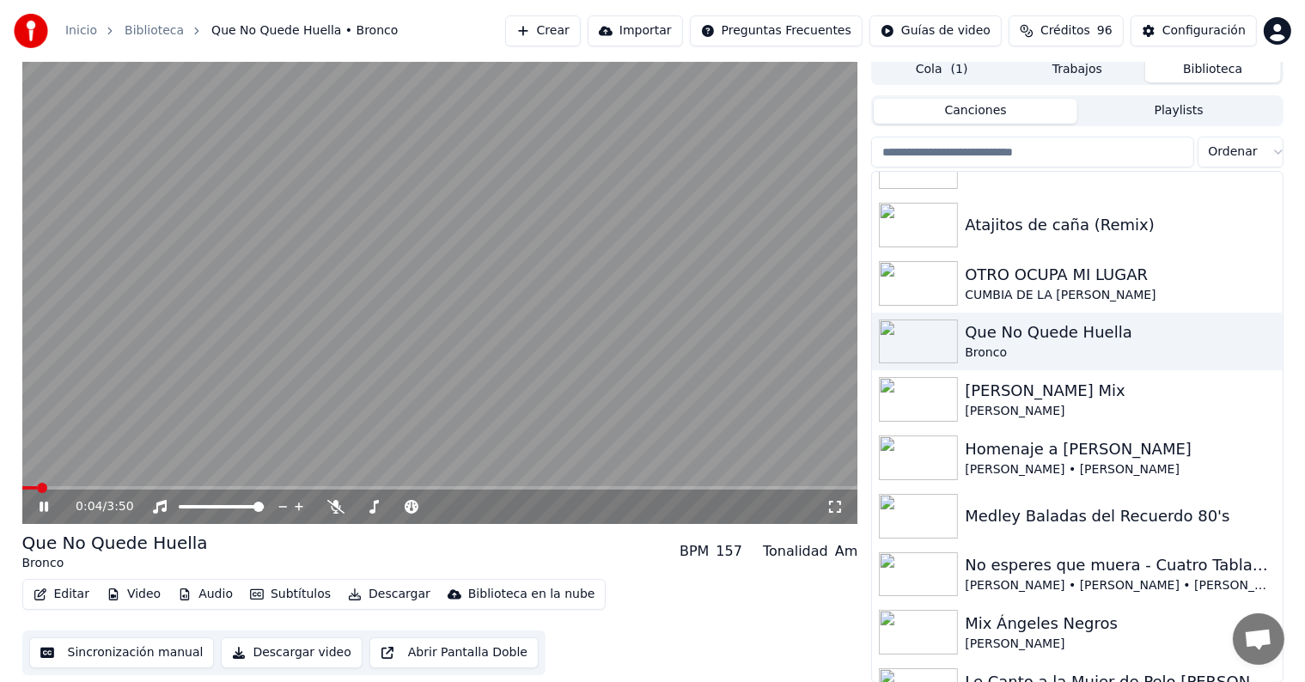
click at [367, 594] on button "Descargar" at bounding box center [389, 594] width 96 height 24
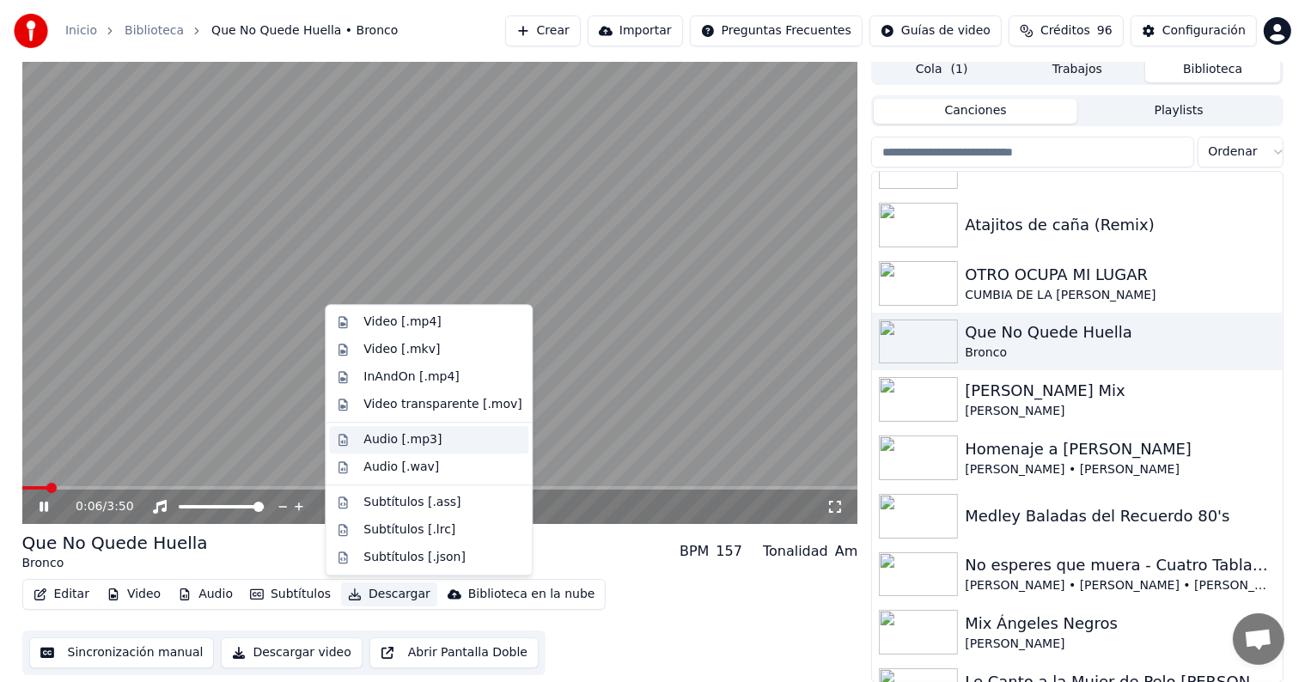
click at [423, 441] on div "Audio [.mp3]" at bounding box center [402, 439] width 78 height 17
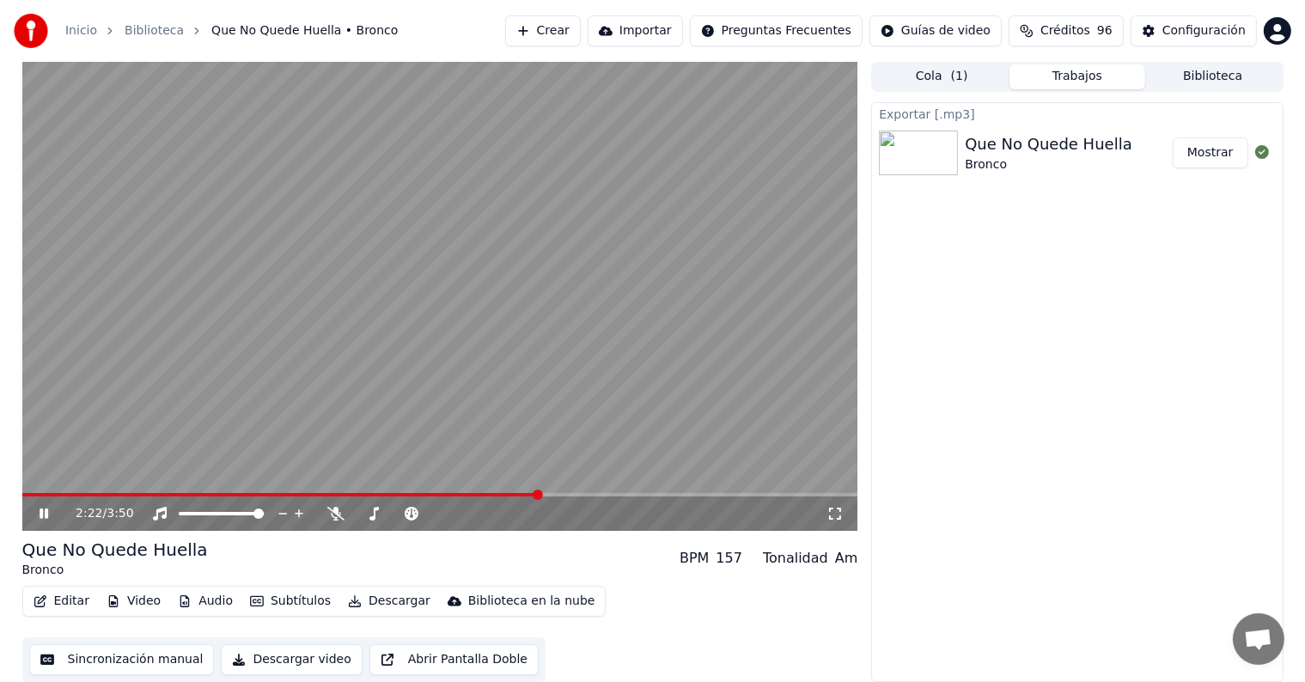
scroll to position [0, 0]
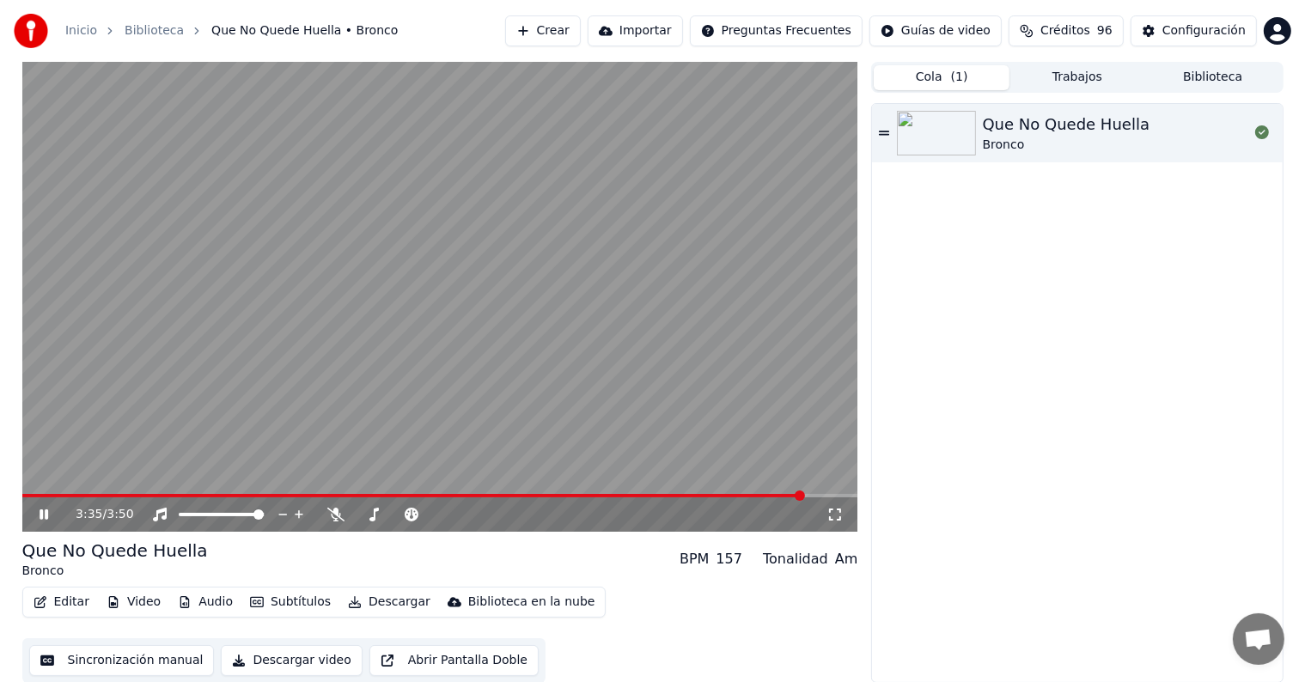
click at [907, 88] on button "Cola ( 1 )" at bounding box center [941, 77] width 136 height 25
click at [1214, 87] on button "Biblioteca" at bounding box center [1213, 77] width 136 height 25
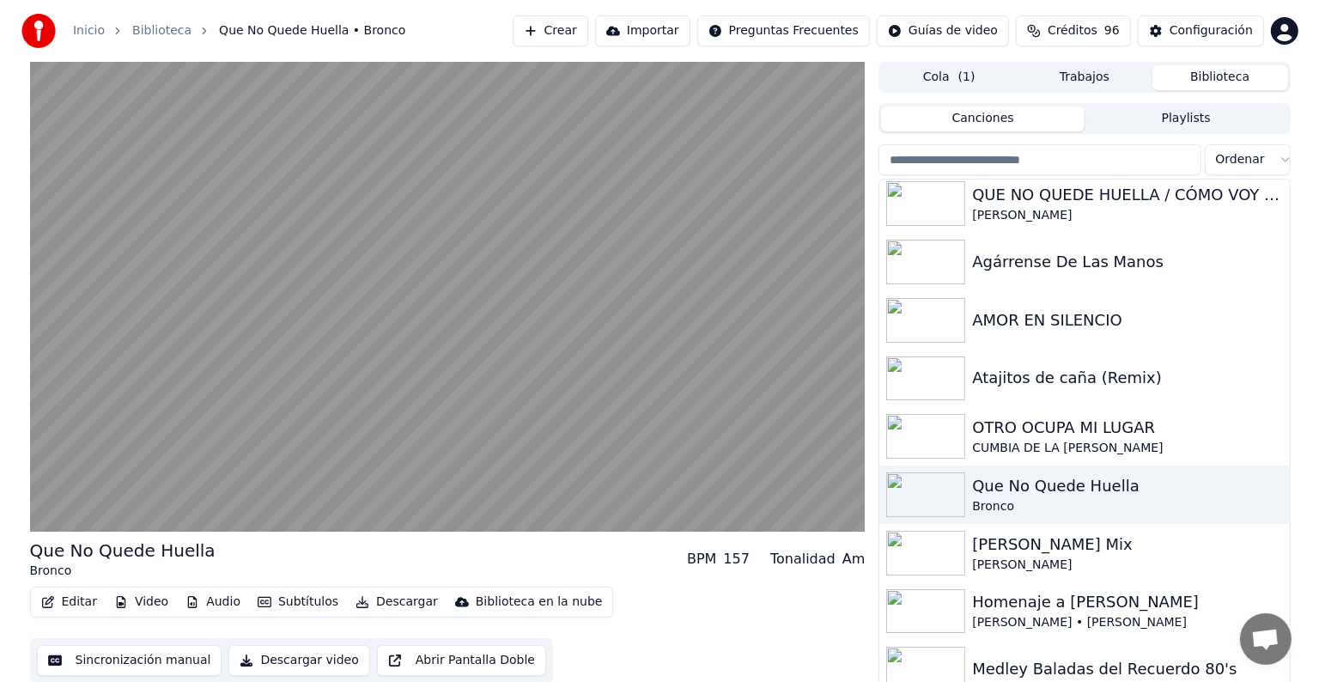
scroll to position [773, 0]
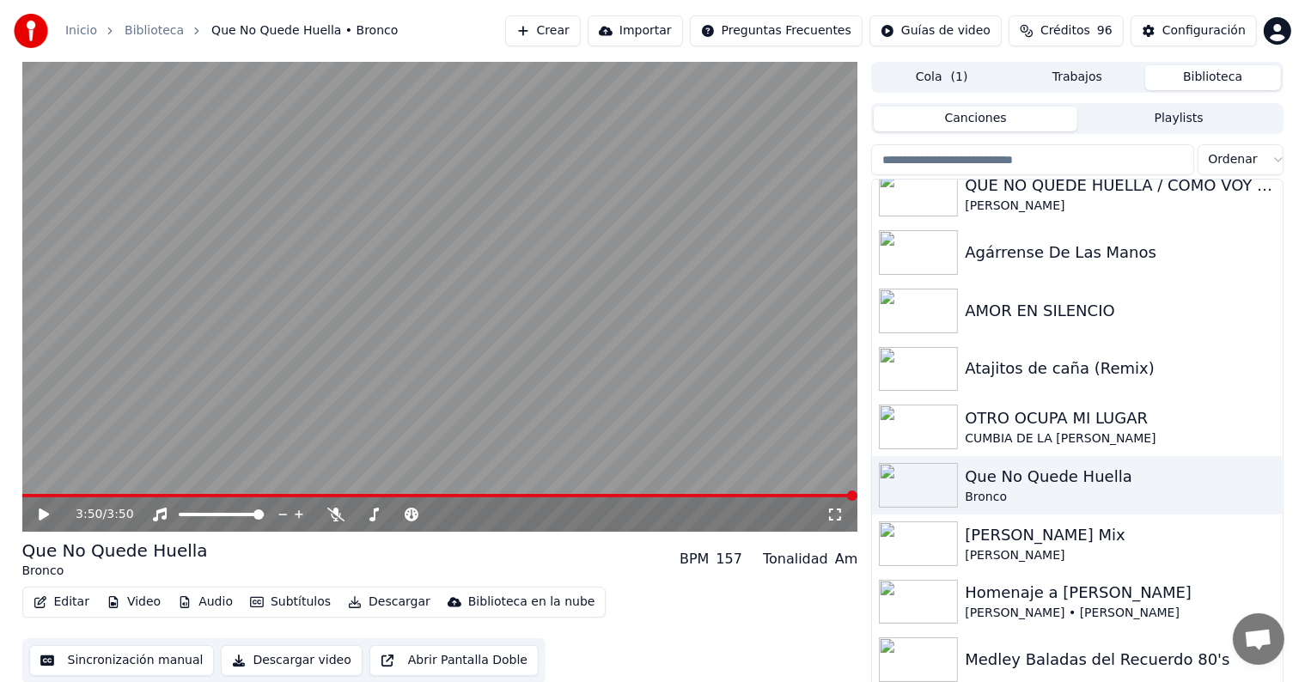
click at [943, 58] on div "Inicio Biblioteca Que No Quede Huella • Bronco Crear Importar Preguntas Frecuen…" at bounding box center [652, 341] width 1305 height 682
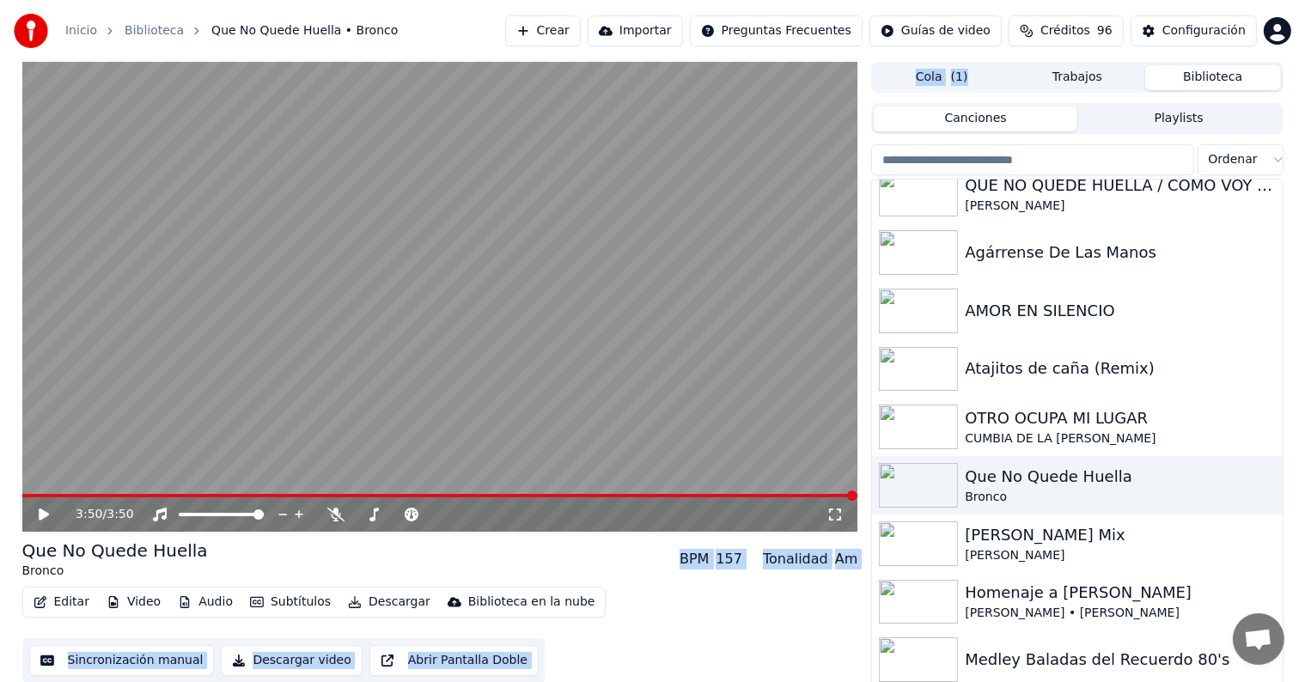
click at [581, 33] on button "Crear" at bounding box center [543, 30] width 76 height 31
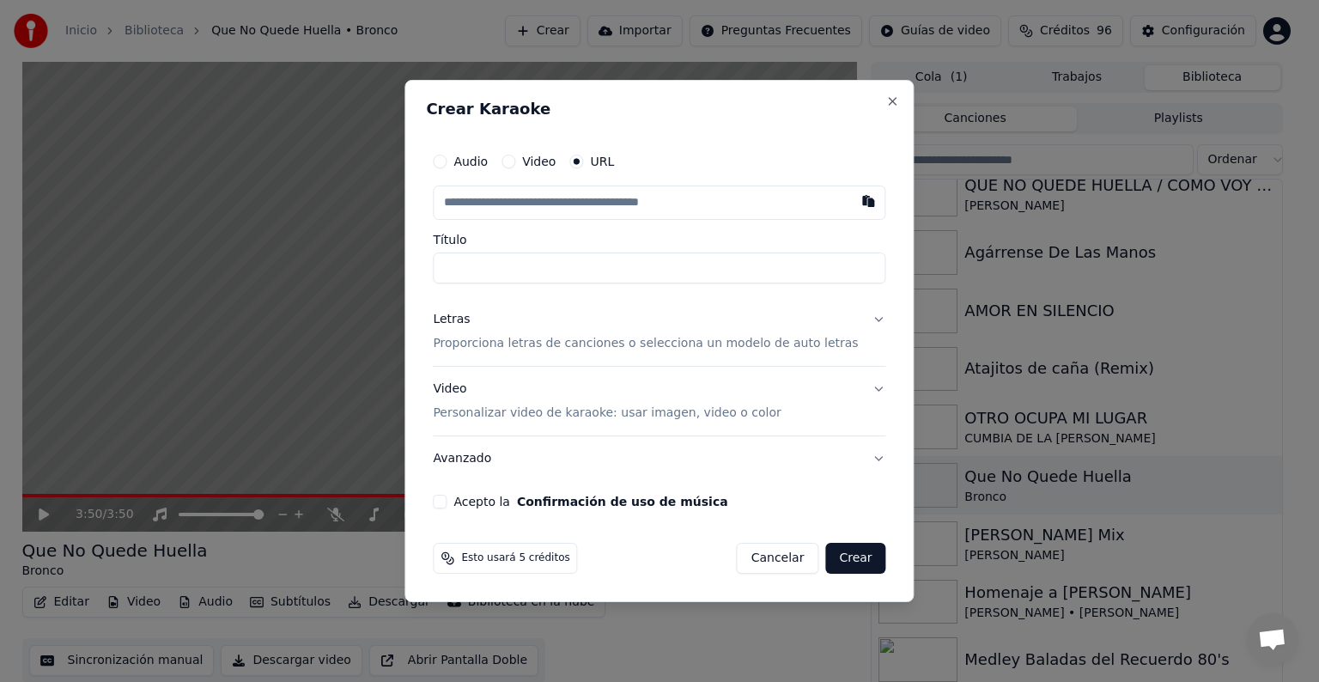
click at [447, 160] on button "Audio" at bounding box center [440, 162] width 14 height 14
click at [547, 206] on div "Seleccionar archivo" at bounding box center [506, 202] width 145 height 31
type input "**********"
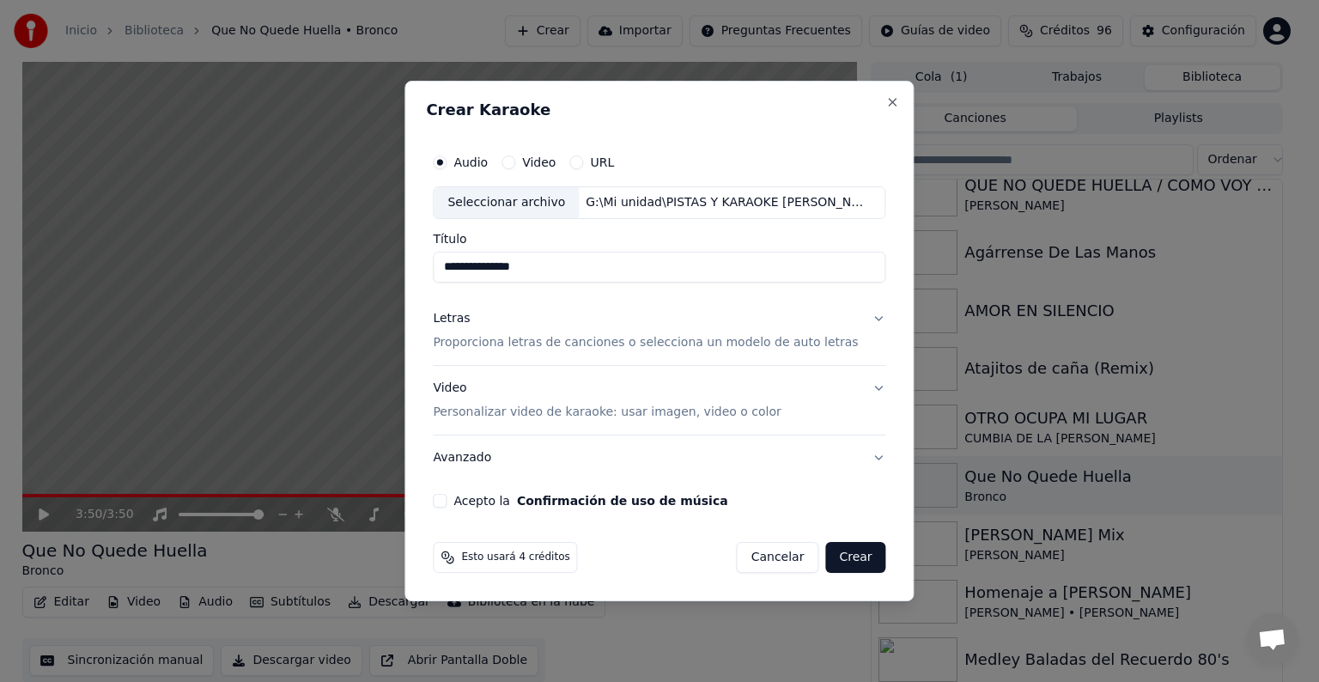
click at [790, 342] on p "Proporciona letras de canciones o selecciona un modelo de auto letras" at bounding box center [645, 342] width 425 height 17
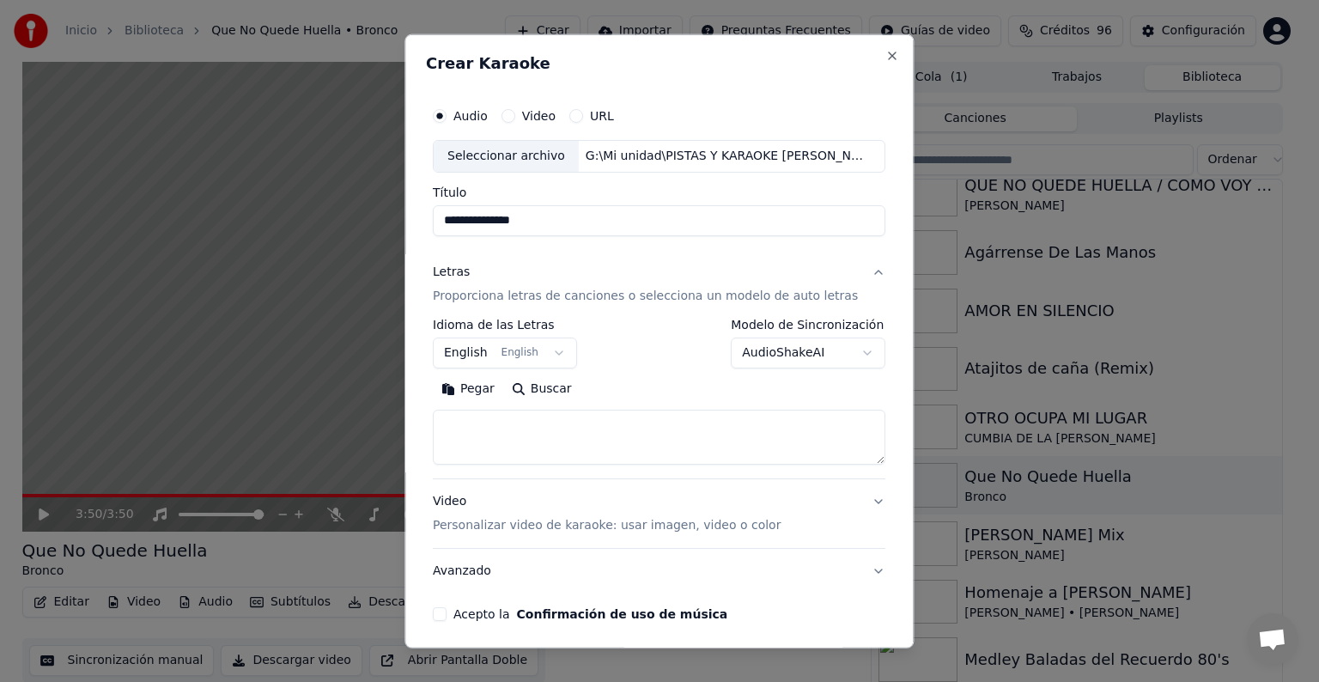
click at [546, 354] on button "English English" at bounding box center [505, 353] width 144 height 31
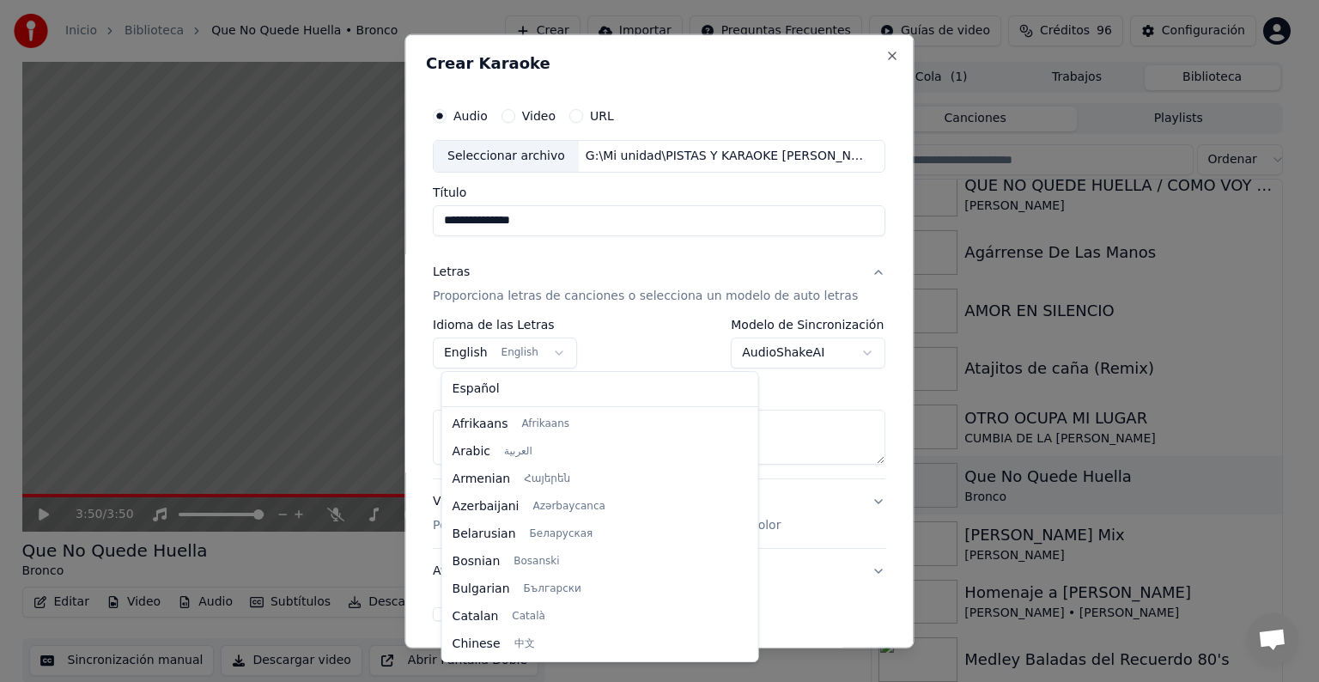
scroll to position [137, 0]
select select "**"
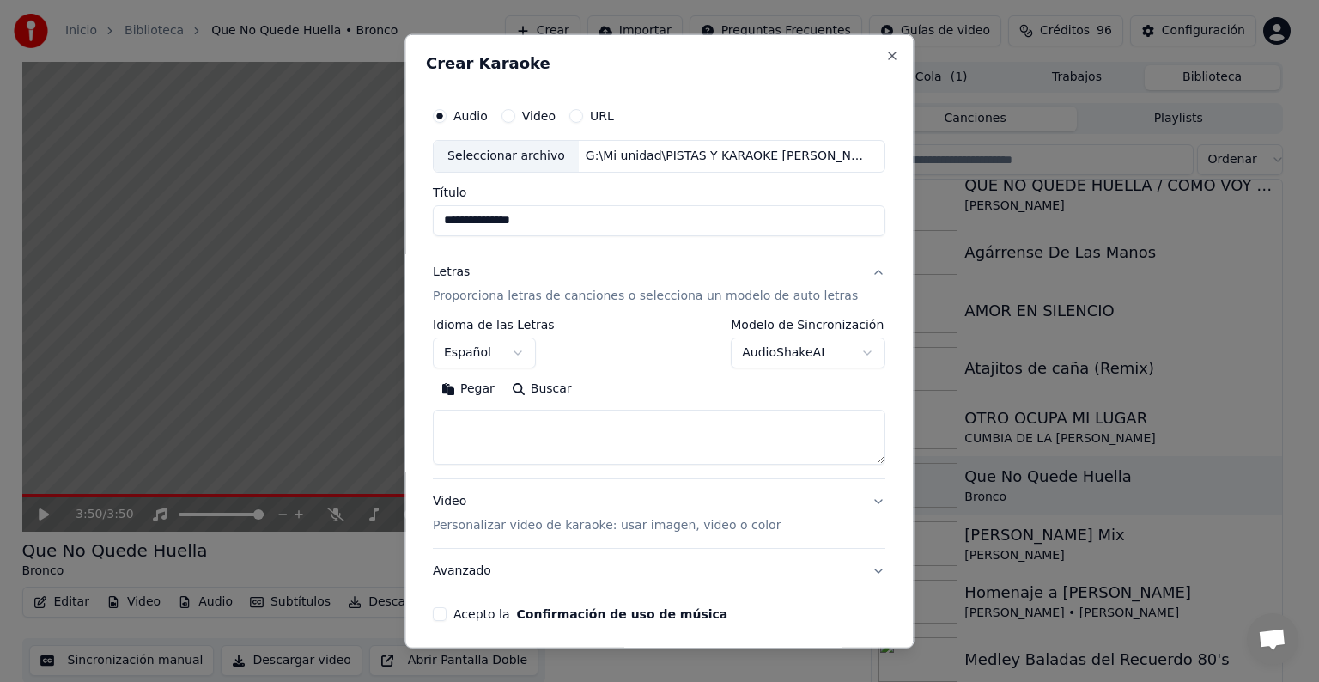
click at [636, 443] on textarea at bounding box center [659, 437] width 453 height 55
click at [503, 418] on textarea at bounding box center [659, 437] width 453 height 55
paste textarea "**********"
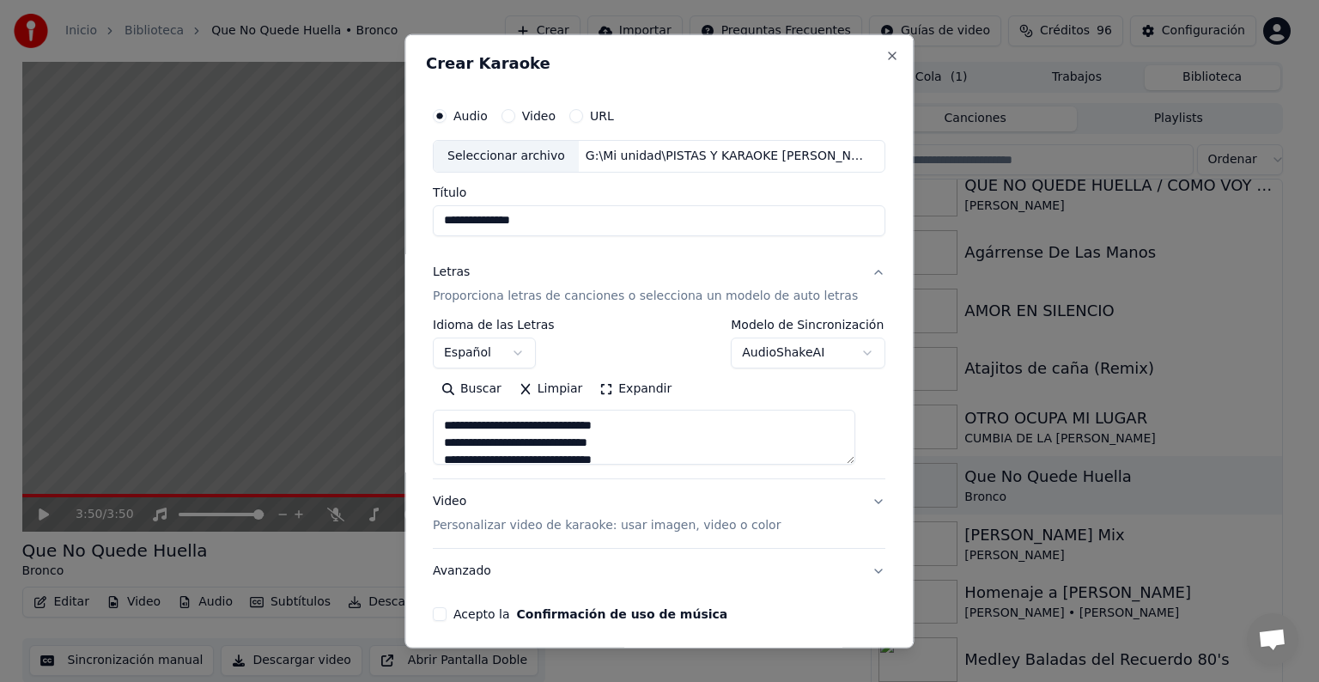
scroll to position [587, 0]
type textarea "**********"
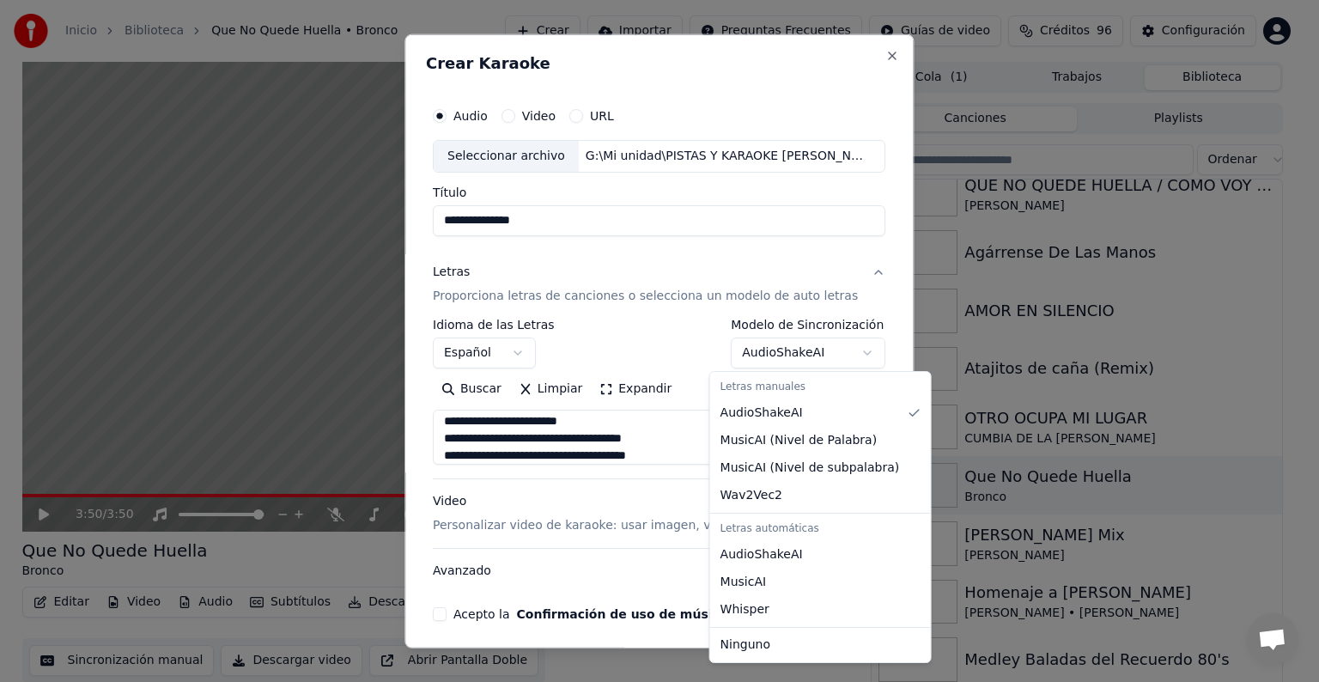
click at [848, 348] on body "Inicio Biblioteca Que No Quede Huella • Bronco Crear Importar Preguntas Frecuen…" at bounding box center [652, 341] width 1305 height 682
select select "**********"
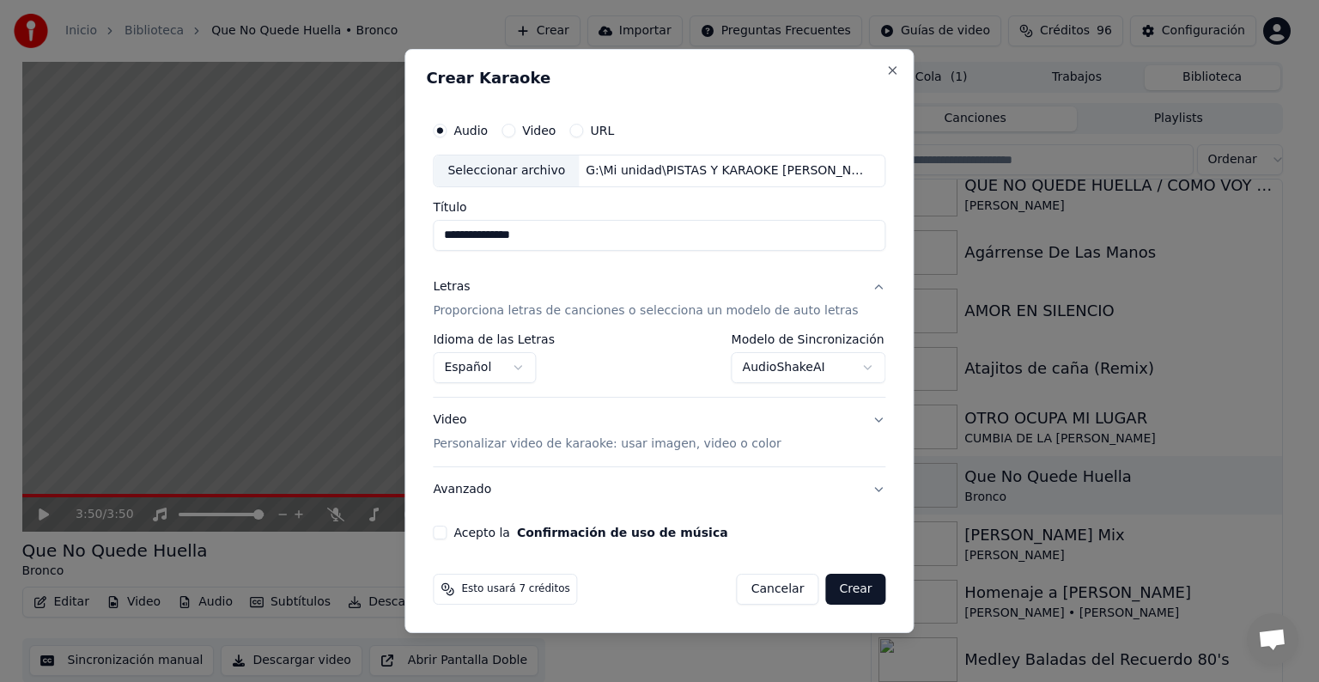
click at [447, 531] on button "Acepto la Confirmación de uso de música" at bounding box center [440, 533] width 14 height 14
click at [842, 588] on button "Crear" at bounding box center [855, 589] width 60 height 31
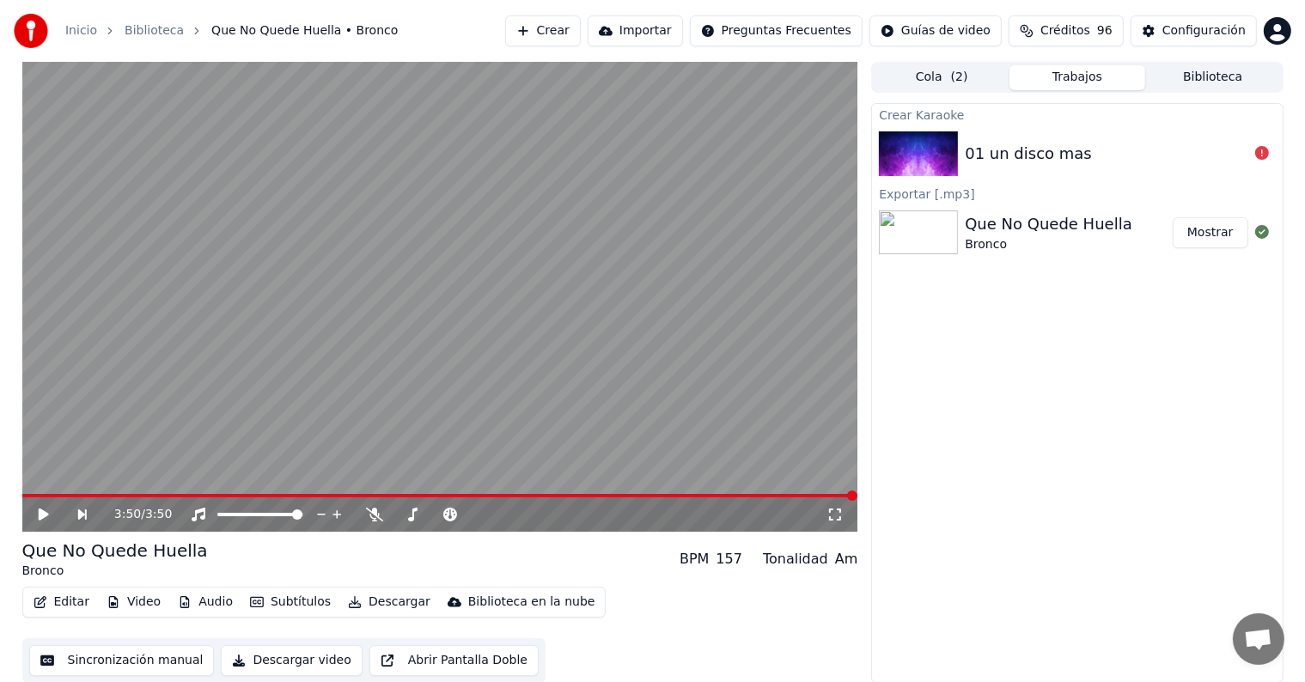
click at [1105, 160] on div "01 un disco mas" at bounding box center [1105, 154] width 283 height 24
click at [1047, 155] on div "01 un disco mas" at bounding box center [1027, 154] width 127 height 24
click at [1261, 152] on icon at bounding box center [1262, 153] width 14 height 14
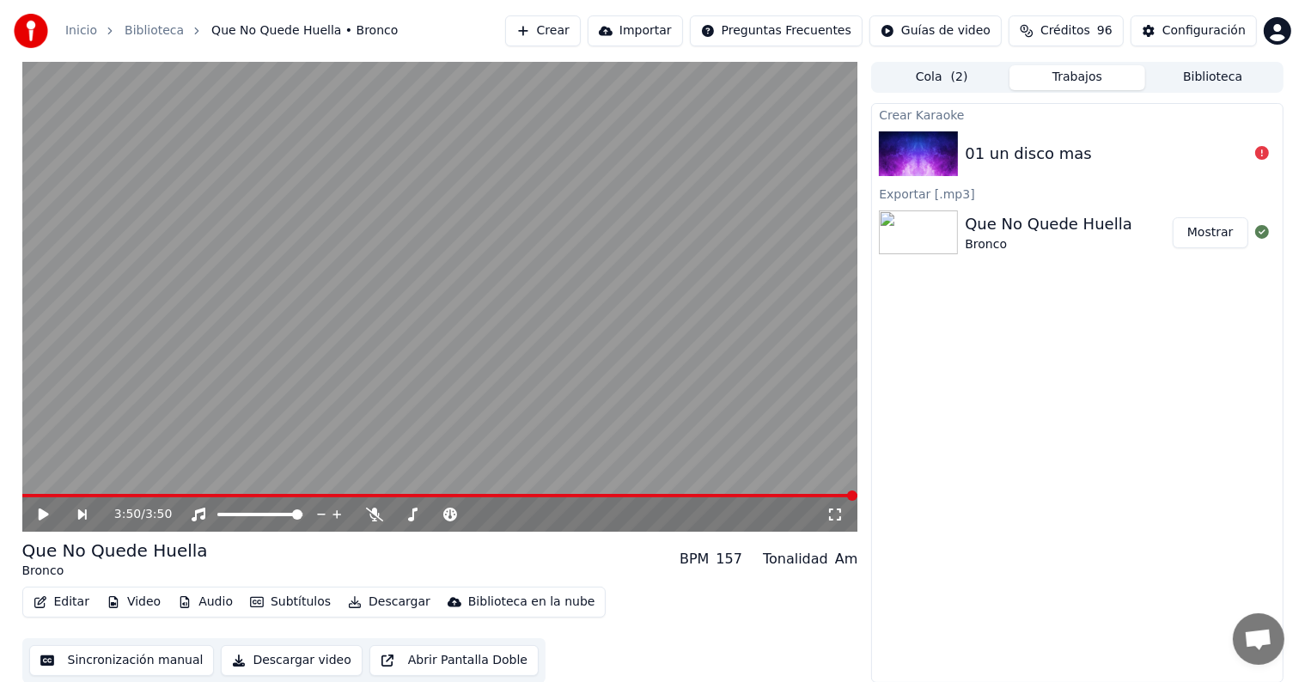
click at [1261, 152] on icon at bounding box center [1262, 153] width 14 height 14
click at [1118, 148] on div "01 un disco mas" at bounding box center [1105, 154] width 283 height 24
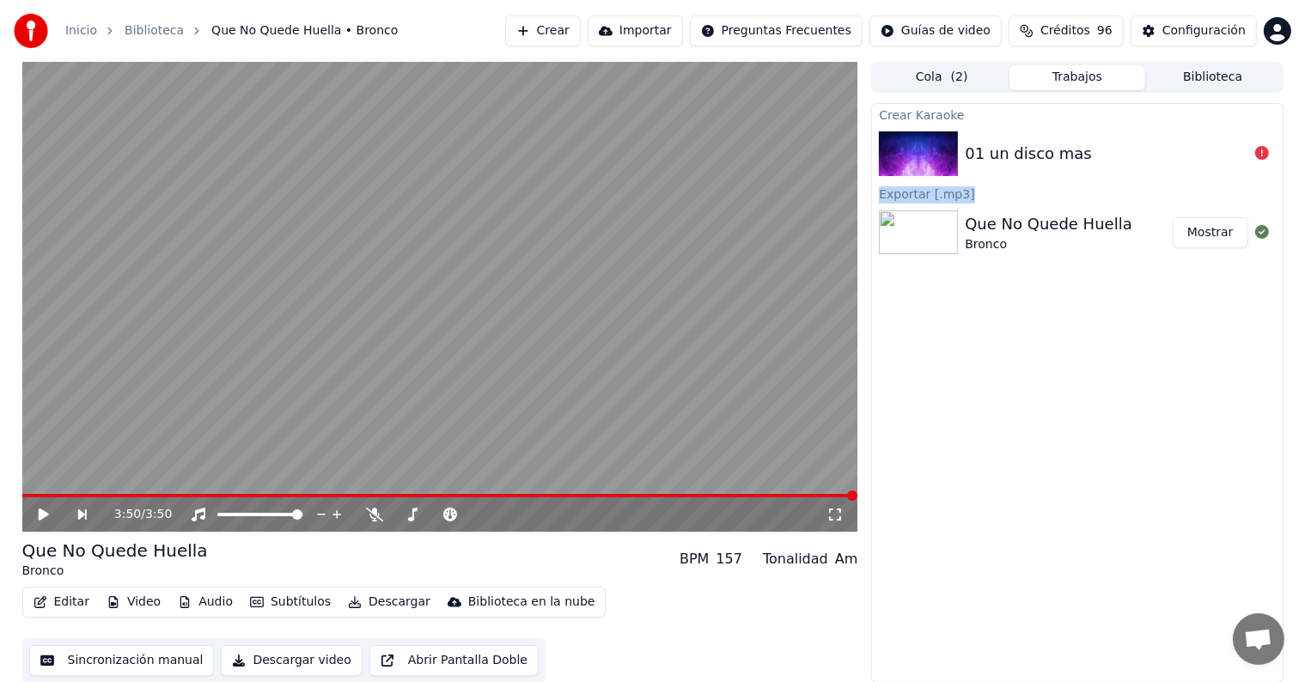
click at [1118, 148] on div "01 un disco mas" at bounding box center [1105, 154] width 283 height 24
click at [581, 27] on button "Crear" at bounding box center [543, 30] width 76 height 31
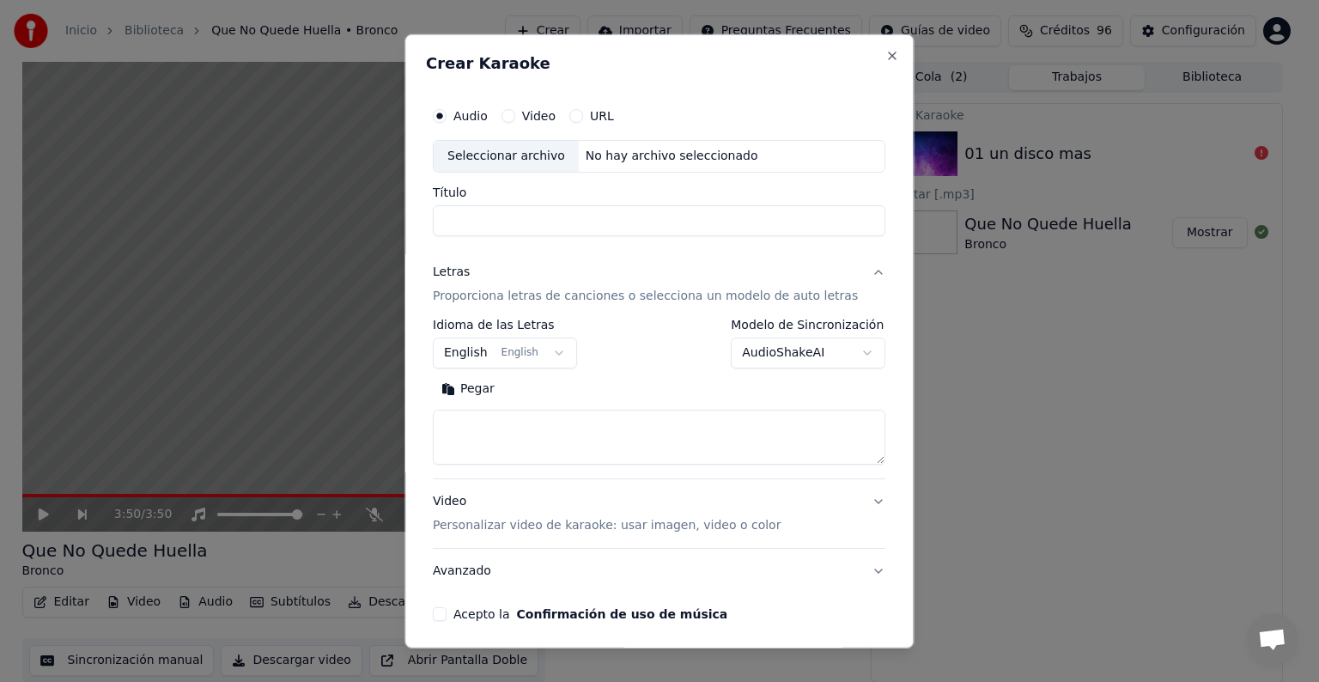
drag, startPoint x: 507, startPoint y: 154, endPoint x: 550, endPoint y: 189, distance: 55.5
click at [506, 154] on div "Seleccionar archivo" at bounding box center [506, 156] width 145 height 31
type input "**********"
click at [538, 419] on textarea at bounding box center [659, 437] width 453 height 55
paste textarea "**********"
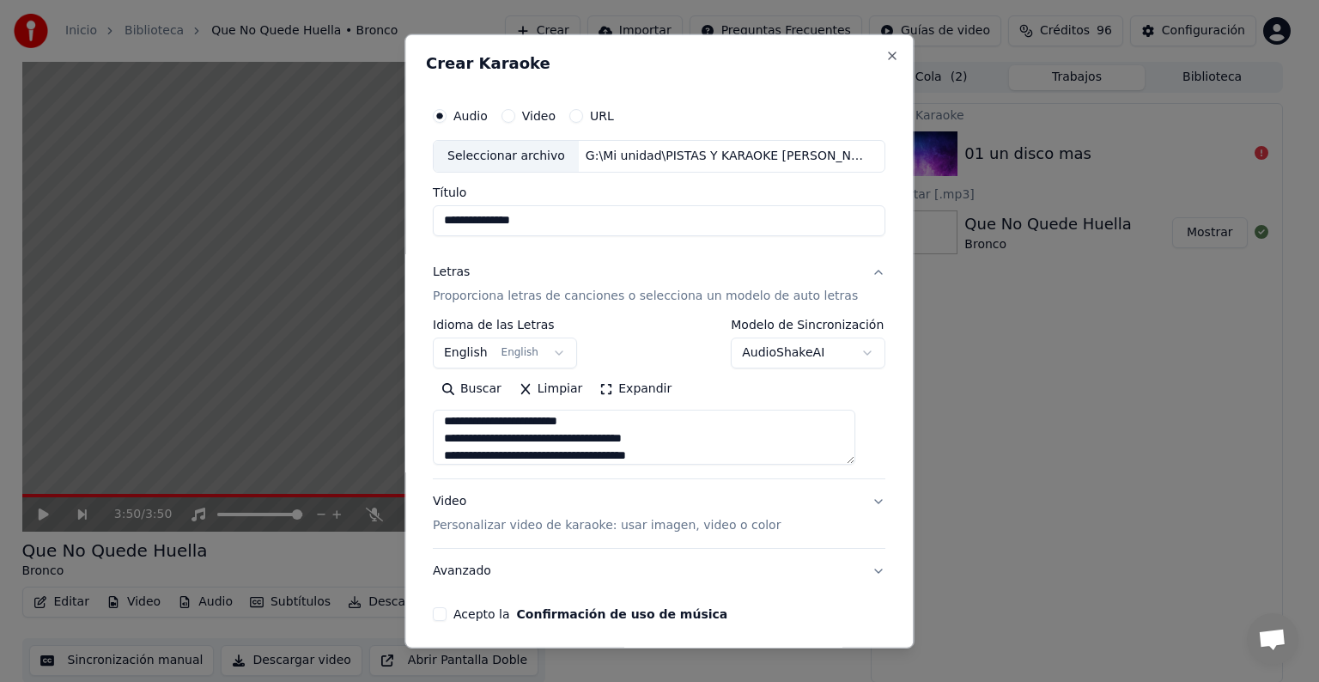
type textarea "**********"
click at [565, 344] on button "English English" at bounding box center [505, 353] width 144 height 31
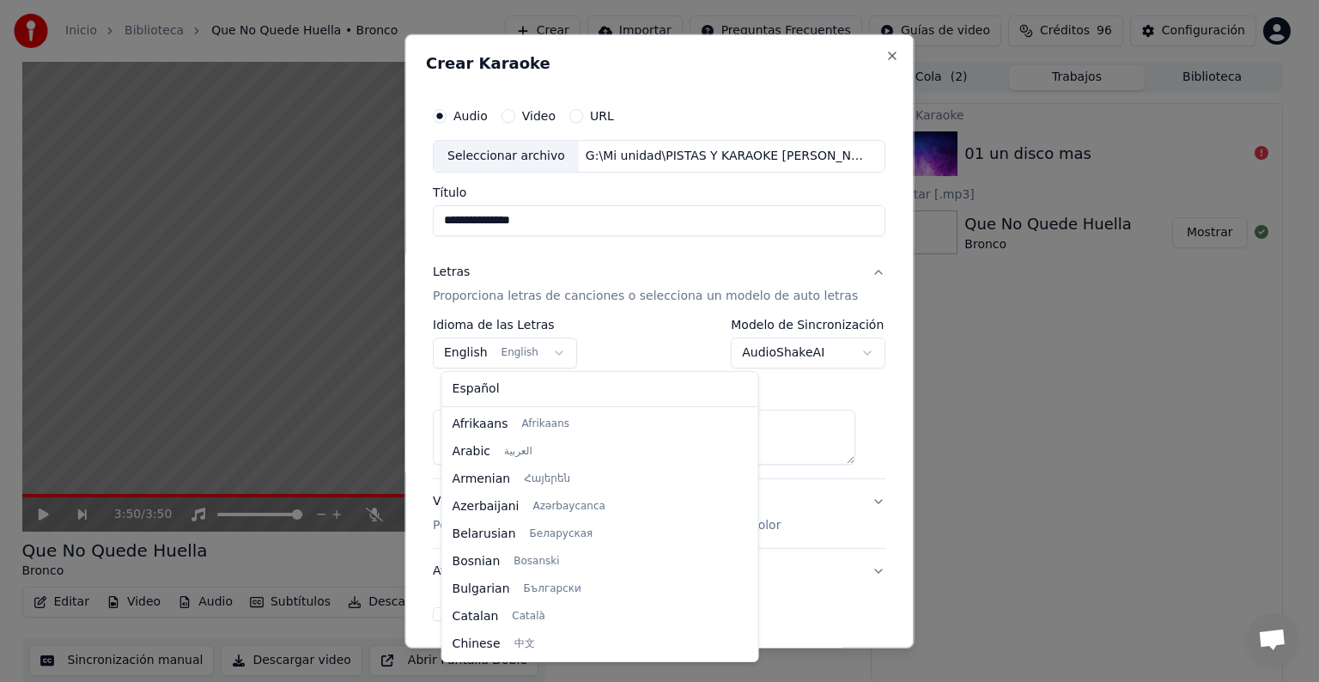
scroll to position [137, 0]
click at [563, 352] on body "**********" at bounding box center [652, 341] width 1305 height 682
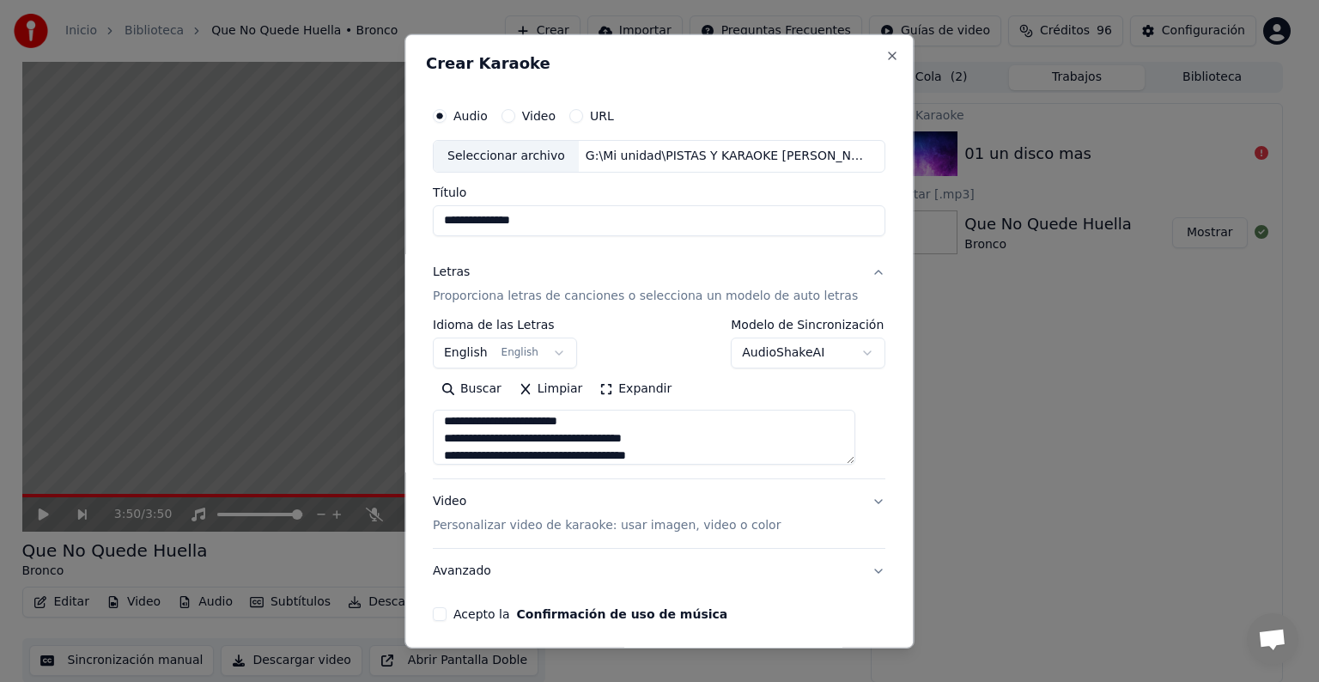
click at [556, 351] on body "**********" at bounding box center [652, 341] width 1305 height 682
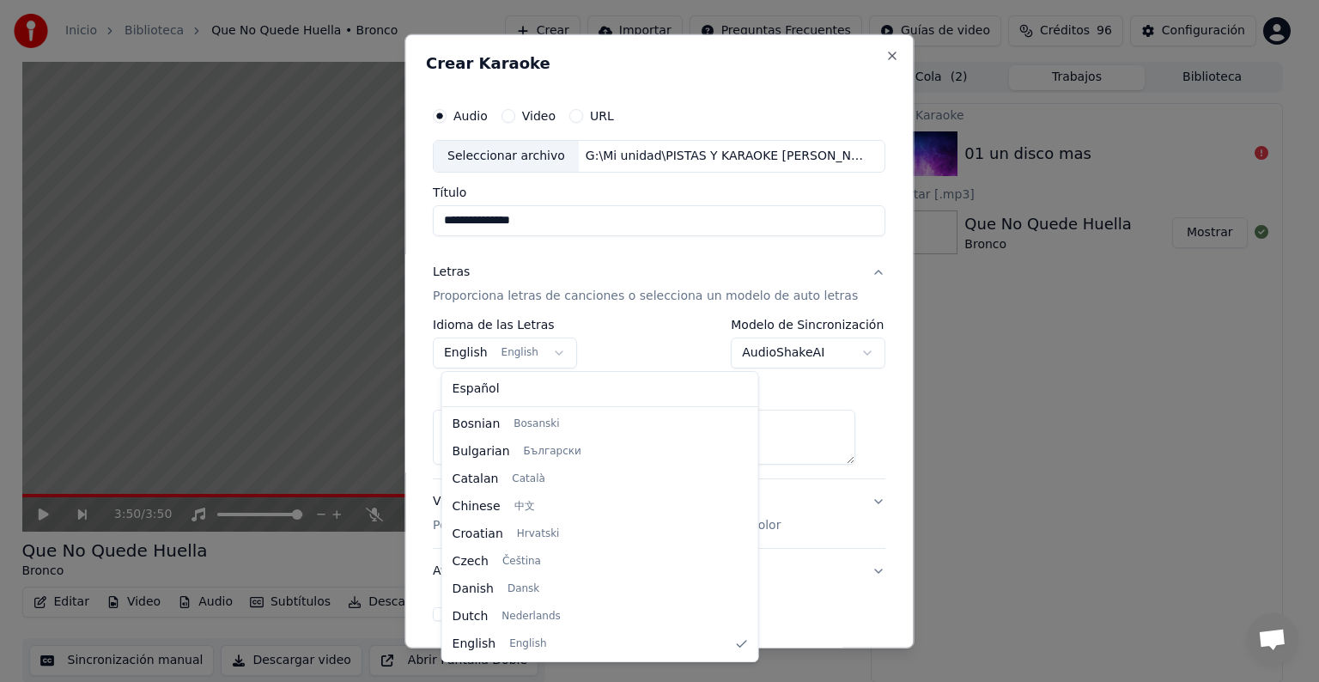
select select "**"
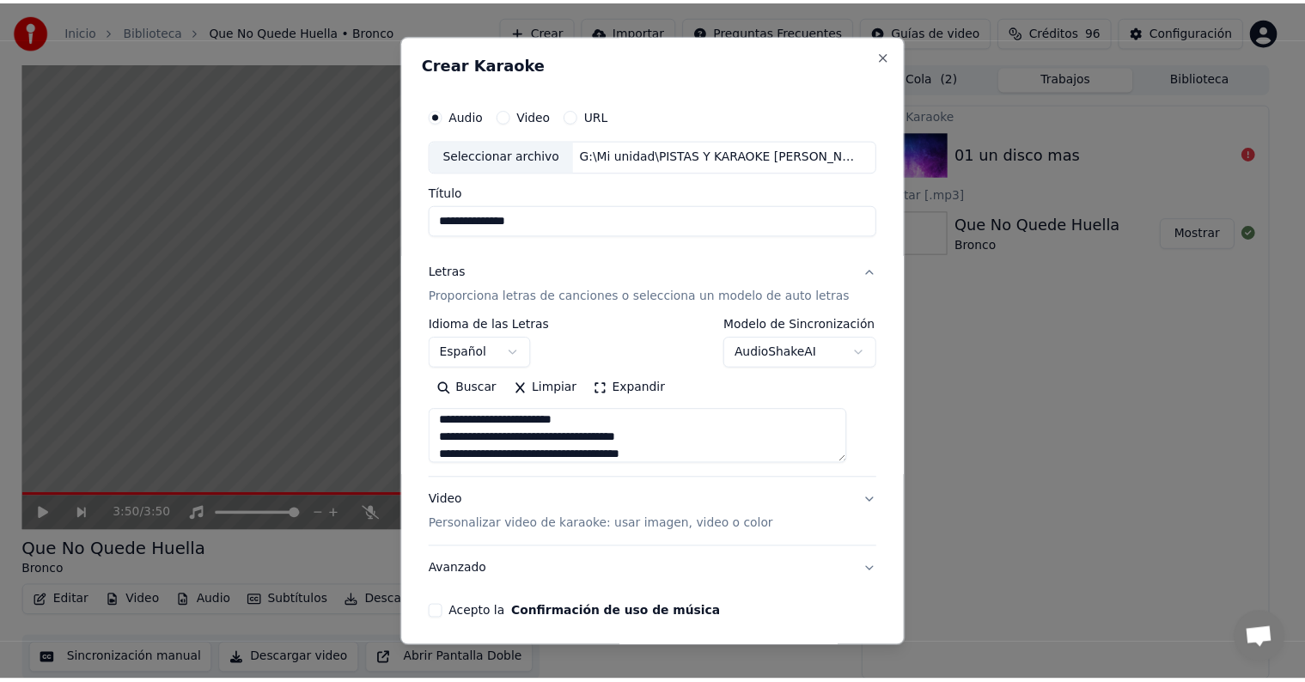
scroll to position [65, 0]
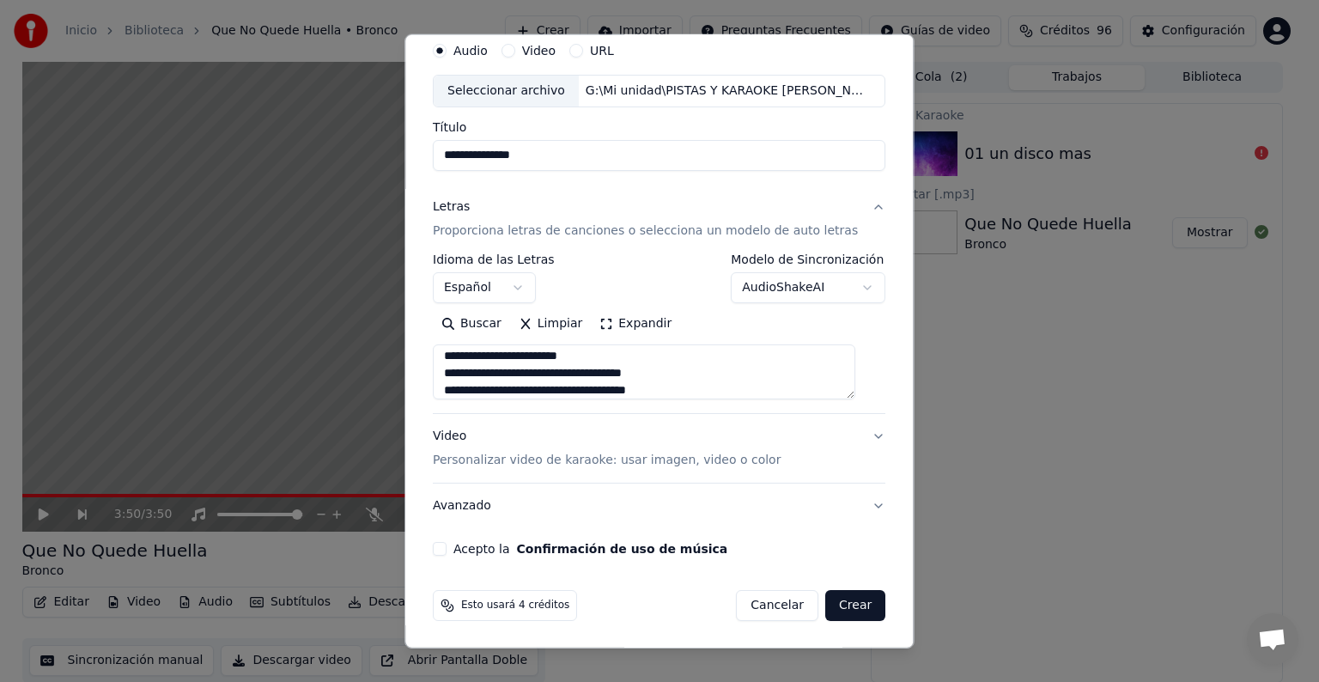
click at [478, 547] on label "Acepto la Confirmación de uso de música" at bounding box center [590, 549] width 274 height 12
click at [447, 547] on button "Acepto la Confirmación de uso de música" at bounding box center [440, 549] width 14 height 14
click at [830, 607] on button "Crear" at bounding box center [855, 605] width 60 height 31
select select
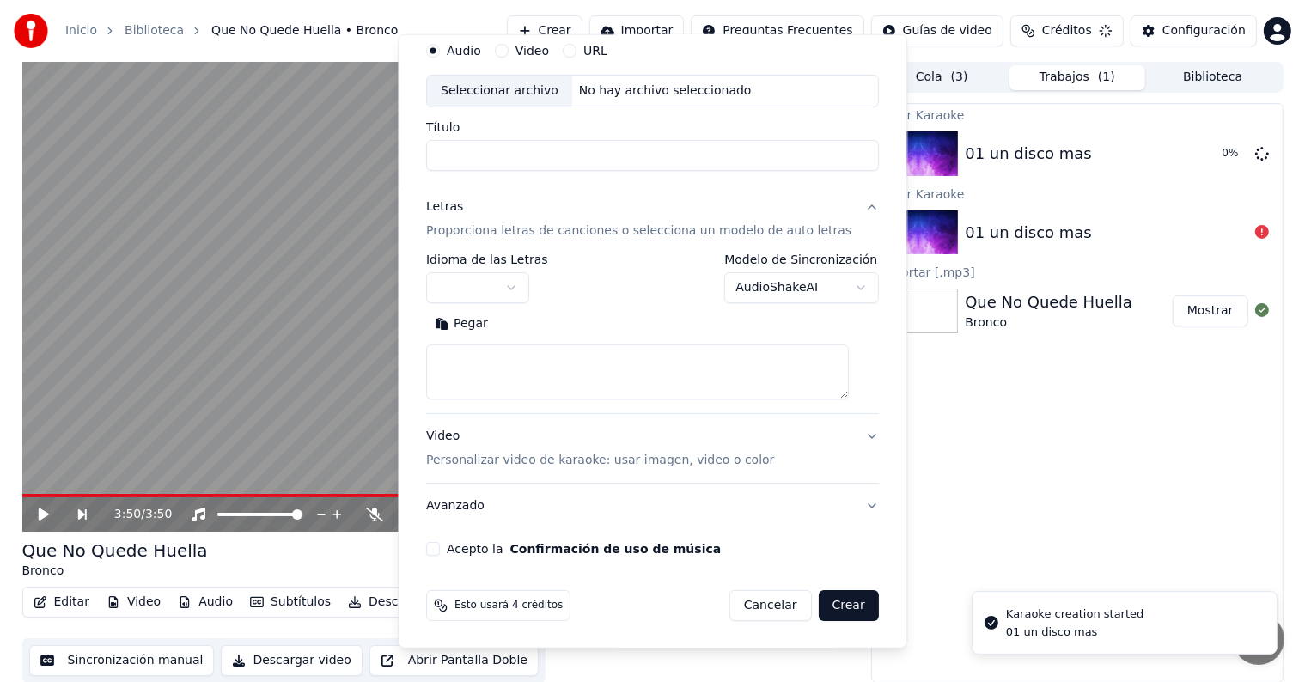
scroll to position [0, 0]
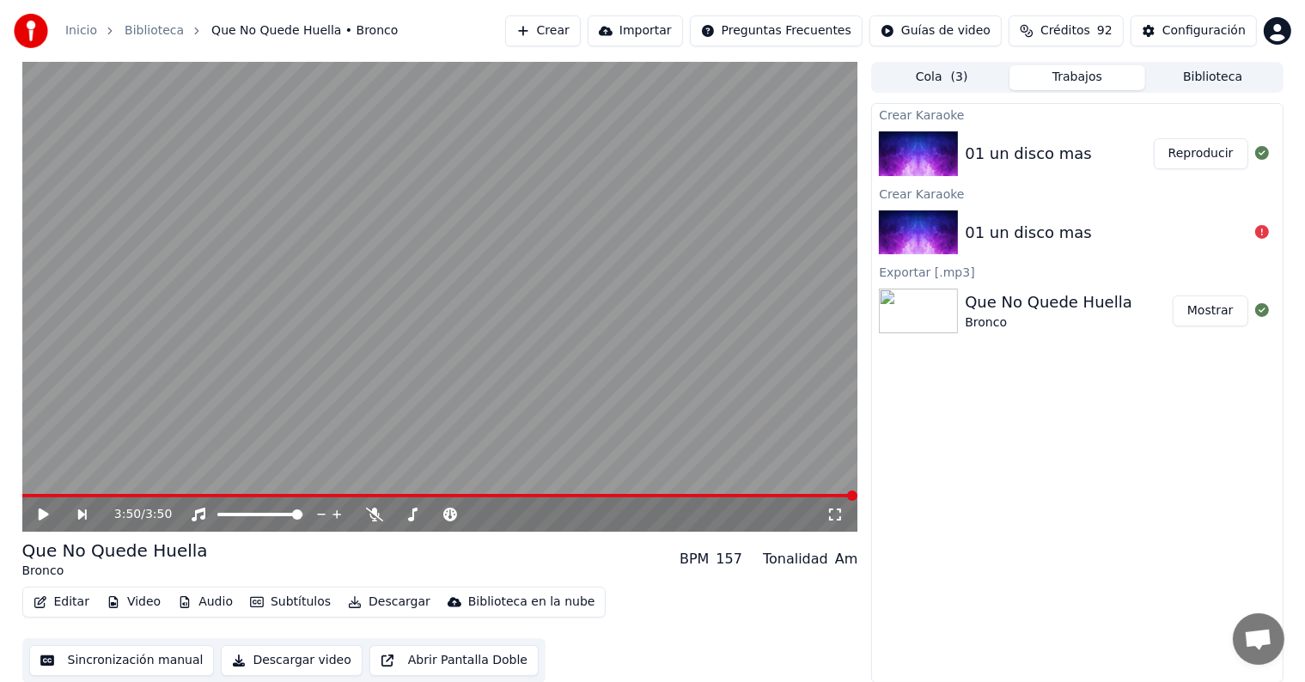
click at [1212, 154] on button "Reproducir" at bounding box center [1200, 153] width 94 height 31
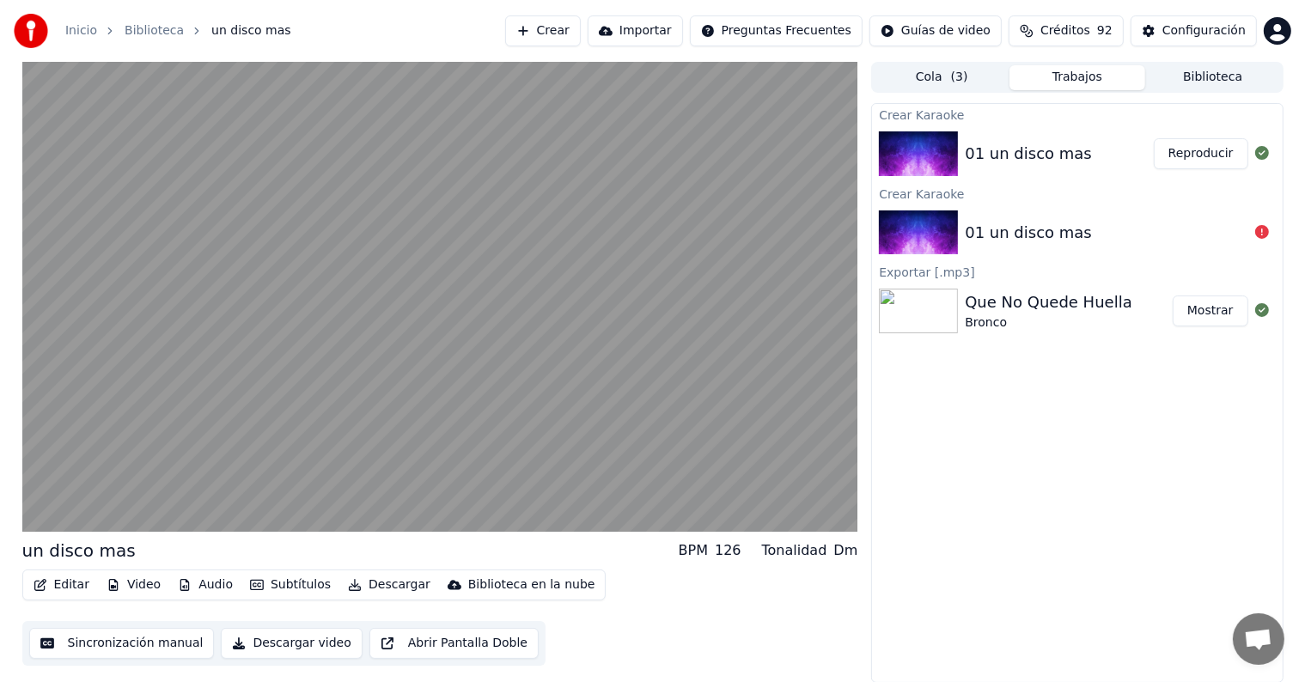
click at [61, 588] on button "Editar" at bounding box center [62, 585] width 70 height 24
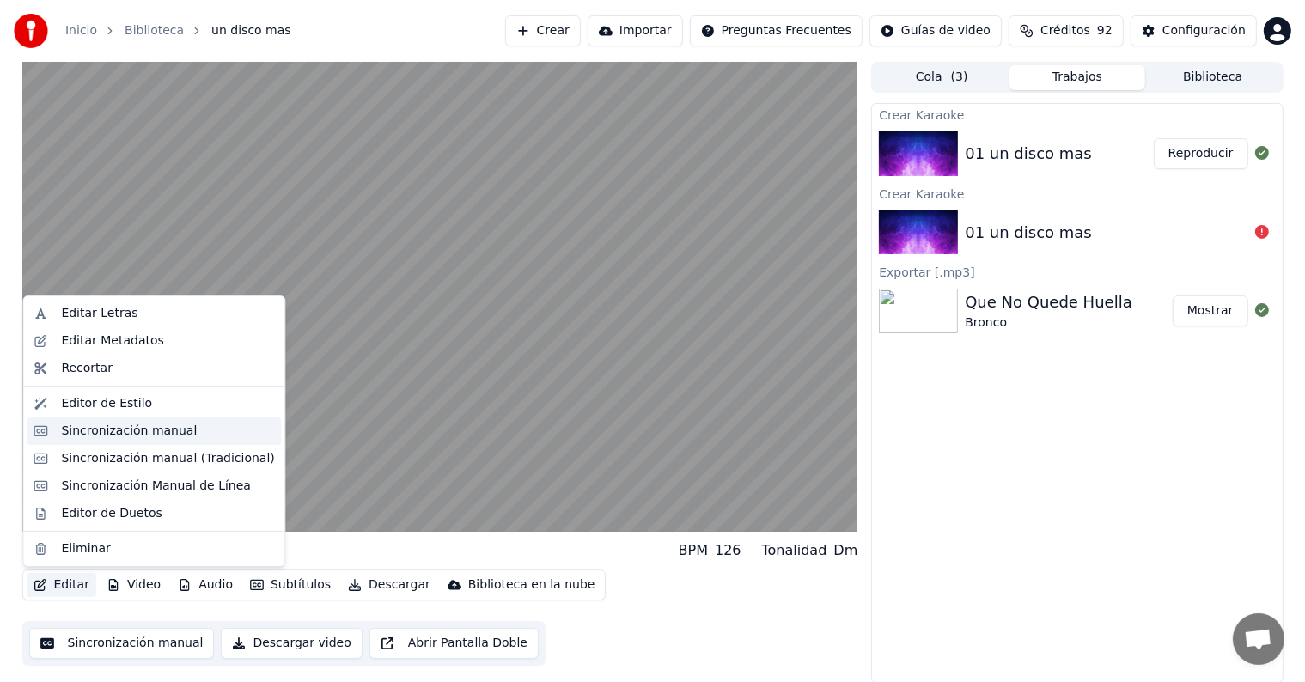
click at [119, 429] on div "Sincronización manual" at bounding box center [129, 431] width 136 height 17
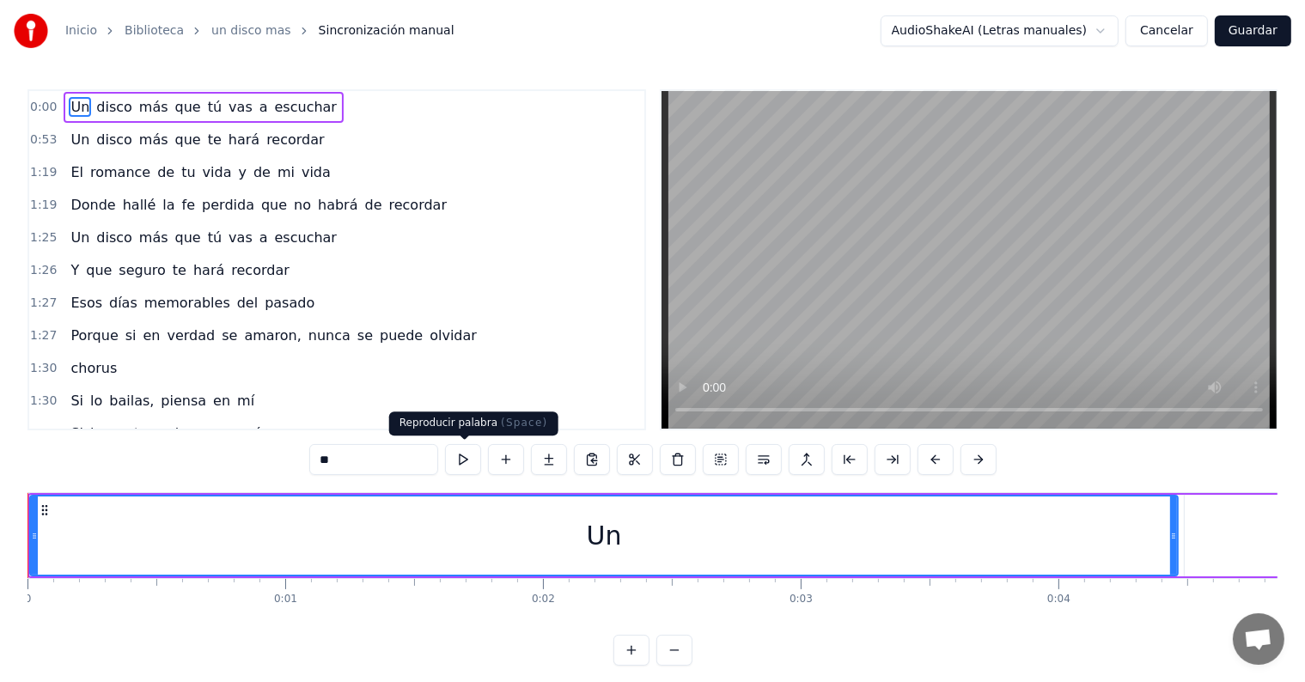
click at [461, 463] on button at bounding box center [463, 459] width 36 height 31
click at [39, 105] on span "0:00" at bounding box center [43, 107] width 27 height 17
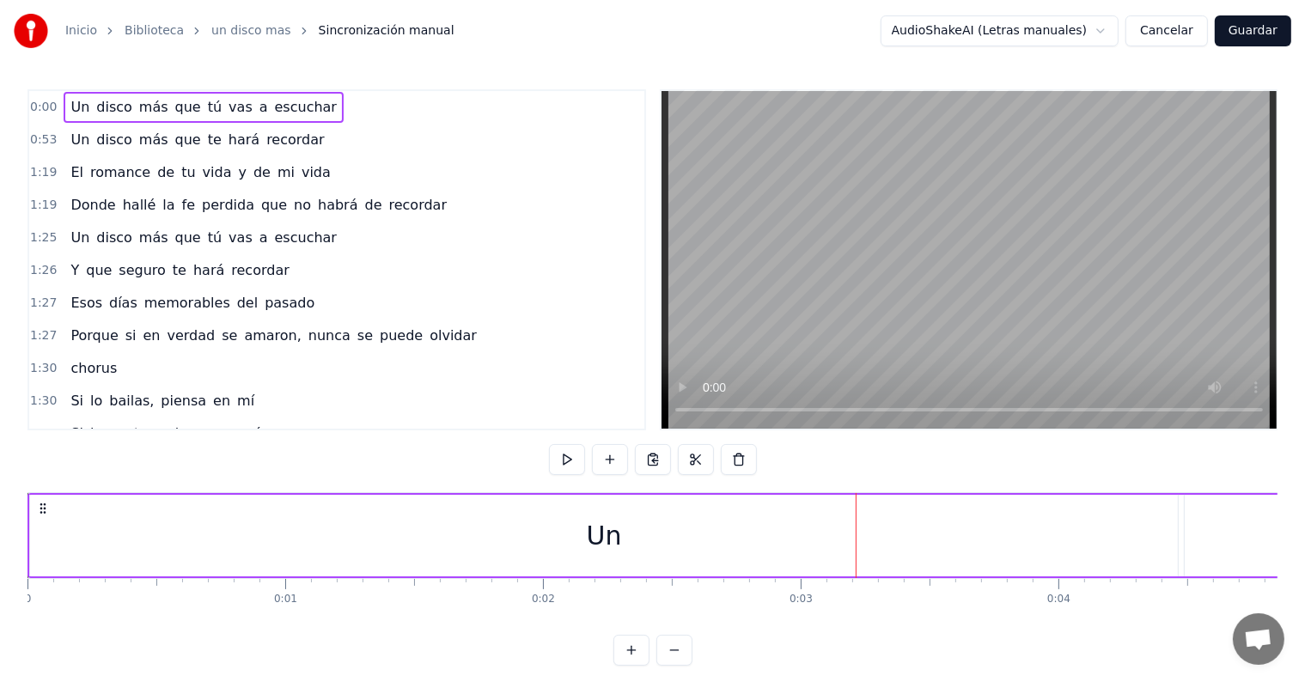
click at [39, 105] on span "0:00" at bounding box center [43, 107] width 27 height 17
click at [69, 103] on span "Un" at bounding box center [80, 107] width 22 height 20
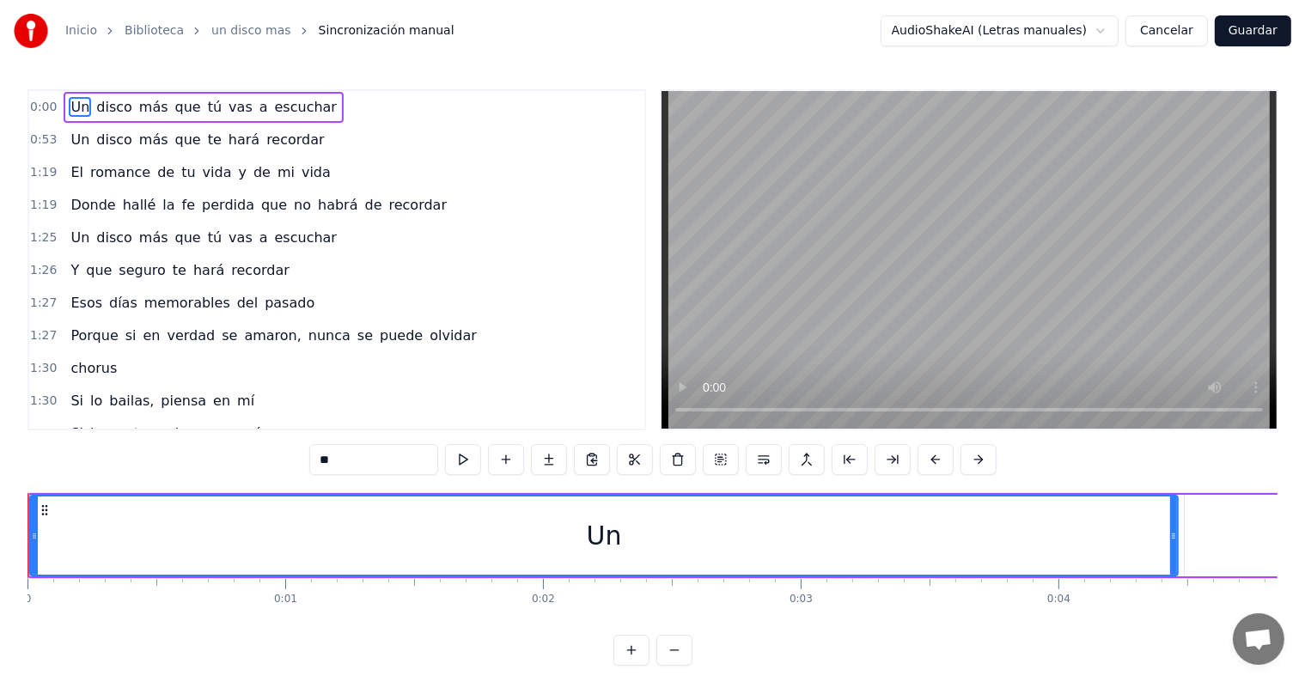
click at [69, 106] on span "Un" at bounding box center [80, 107] width 22 height 20
click at [339, 94] on div "0:00 Un disco más que tú vas a escuchar" at bounding box center [336, 107] width 615 height 33
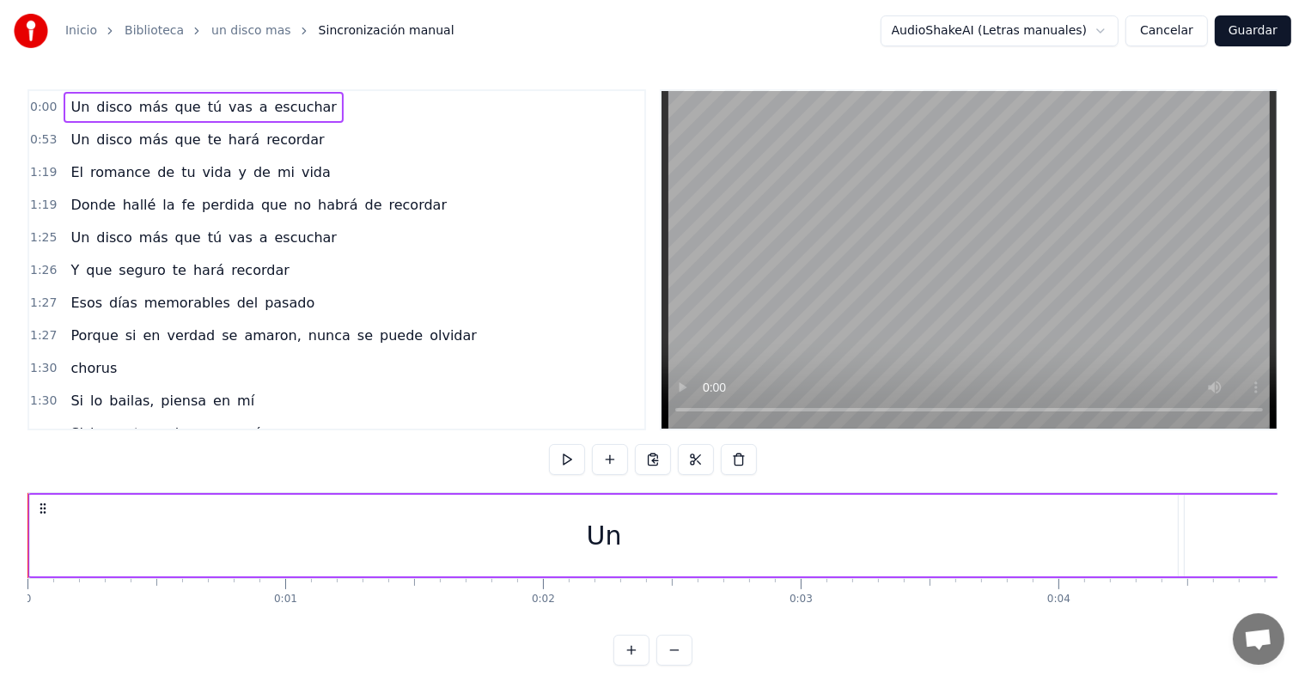
click at [329, 102] on div "0:00 Un disco más que tú vas a escuchar" at bounding box center [336, 107] width 615 height 33
click at [326, 105] on div "0:00 Un disco más que tú vas a escuchar" at bounding box center [336, 107] width 615 height 33
click at [55, 103] on div "0:00 Un disco más que tú vas a escuchar" at bounding box center [336, 107] width 615 height 33
click at [69, 101] on span "Un" at bounding box center [80, 107] width 22 height 20
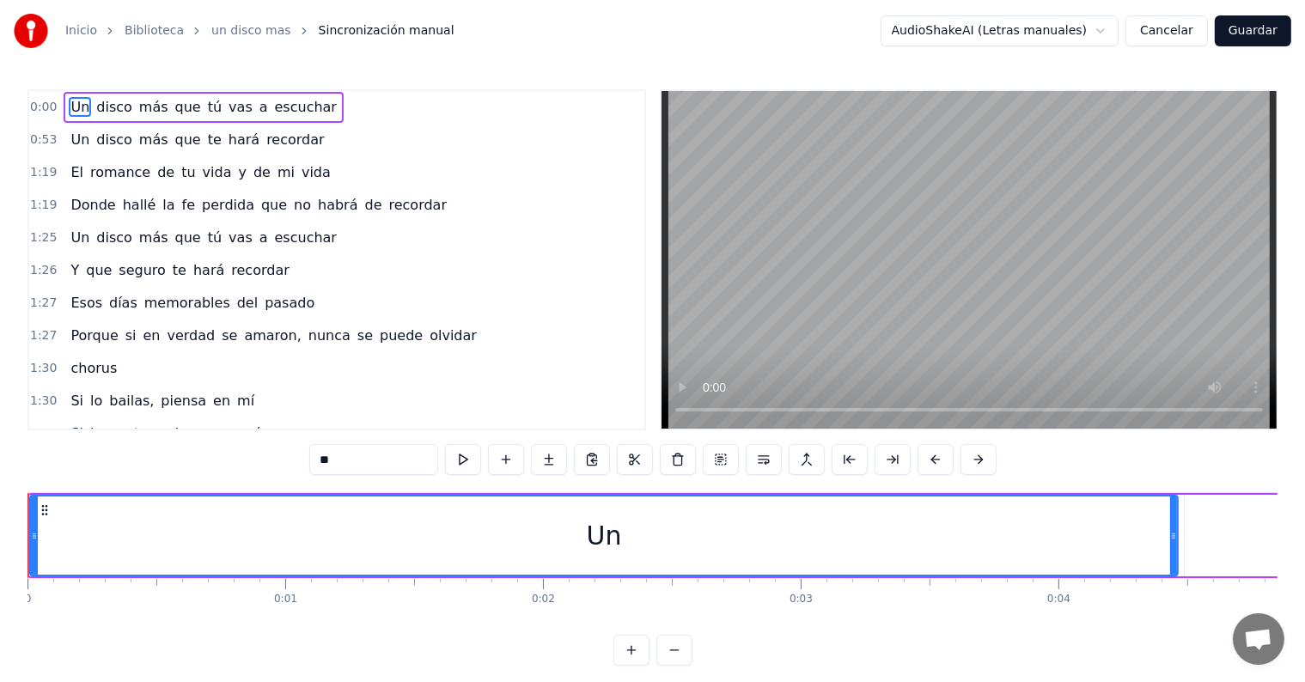
click at [69, 101] on span "Un" at bounding box center [80, 107] width 22 height 20
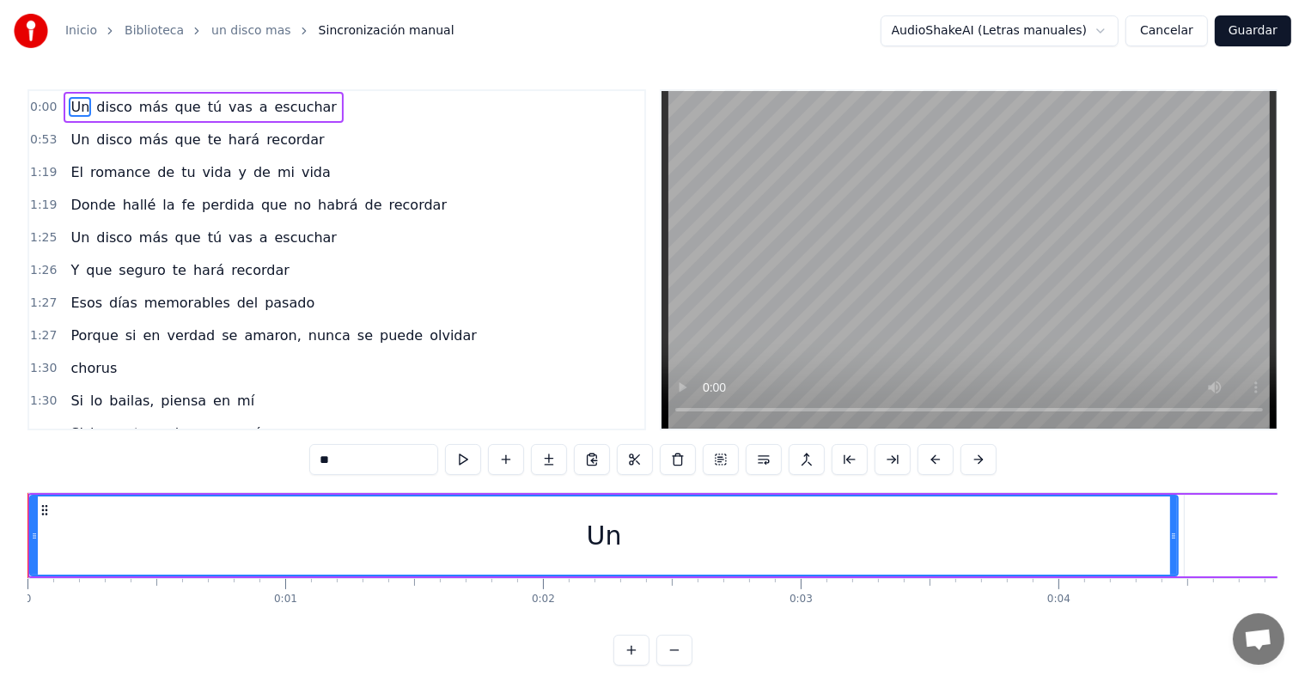
click at [69, 101] on span "Un" at bounding box center [80, 107] width 22 height 20
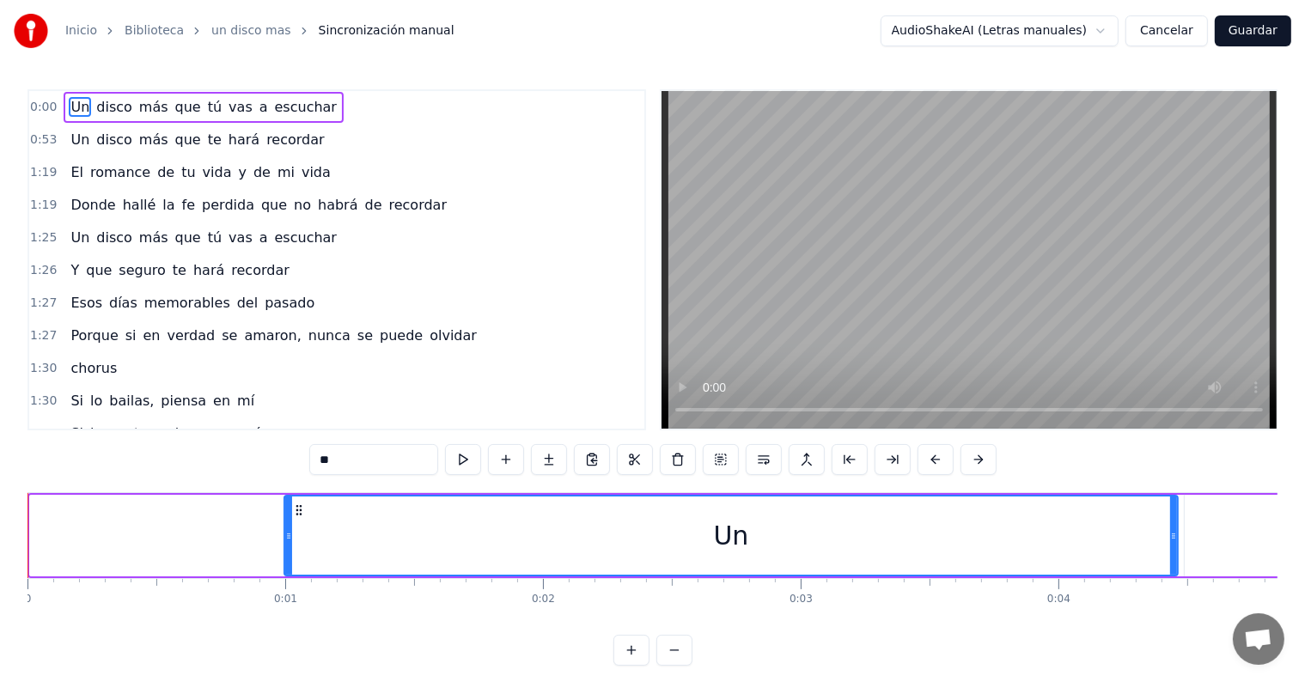
drag, startPoint x: 33, startPoint y: 526, endPoint x: 333, endPoint y: 526, distance: 300.6
click at [292, 526] on div at bounding box center [288, 535] width 7 height 78
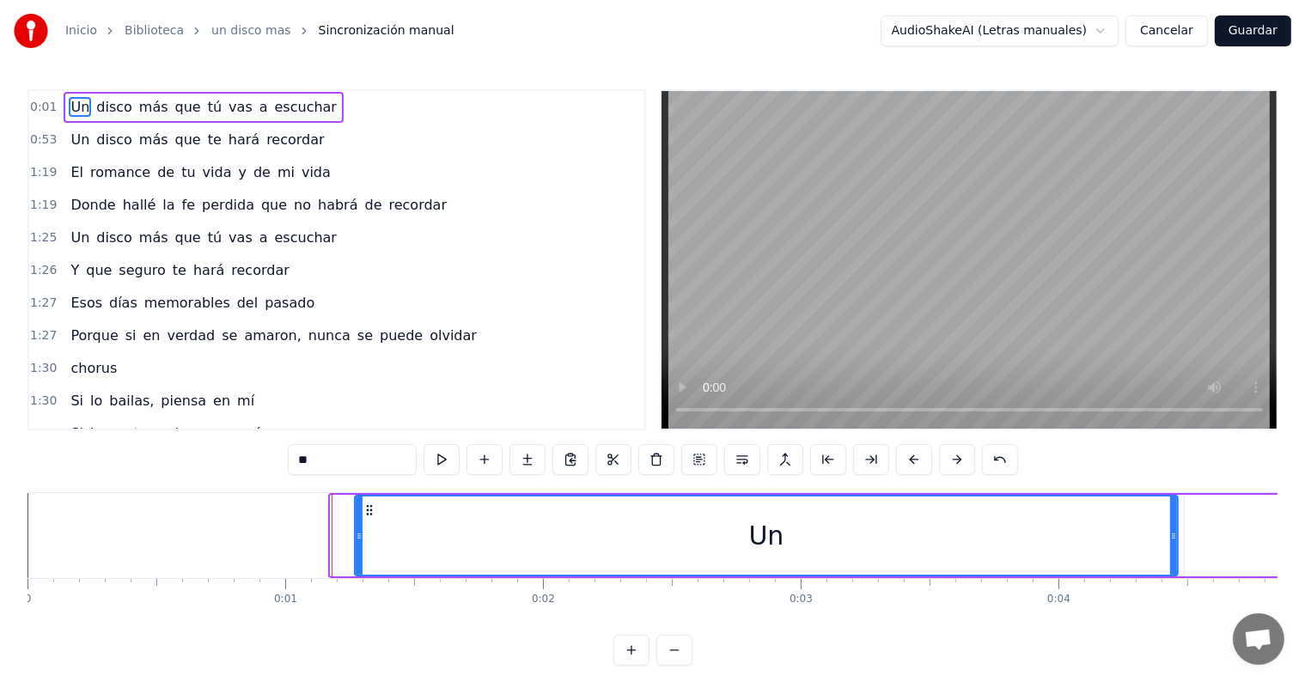
drag, startPoint x: 333, startPoint y: 526, endPoint x: 523, endPoint y: 526, distance: 189.8
click at [453, 529] on div "Un" at bounding box center [766, 535] width 821 height 78
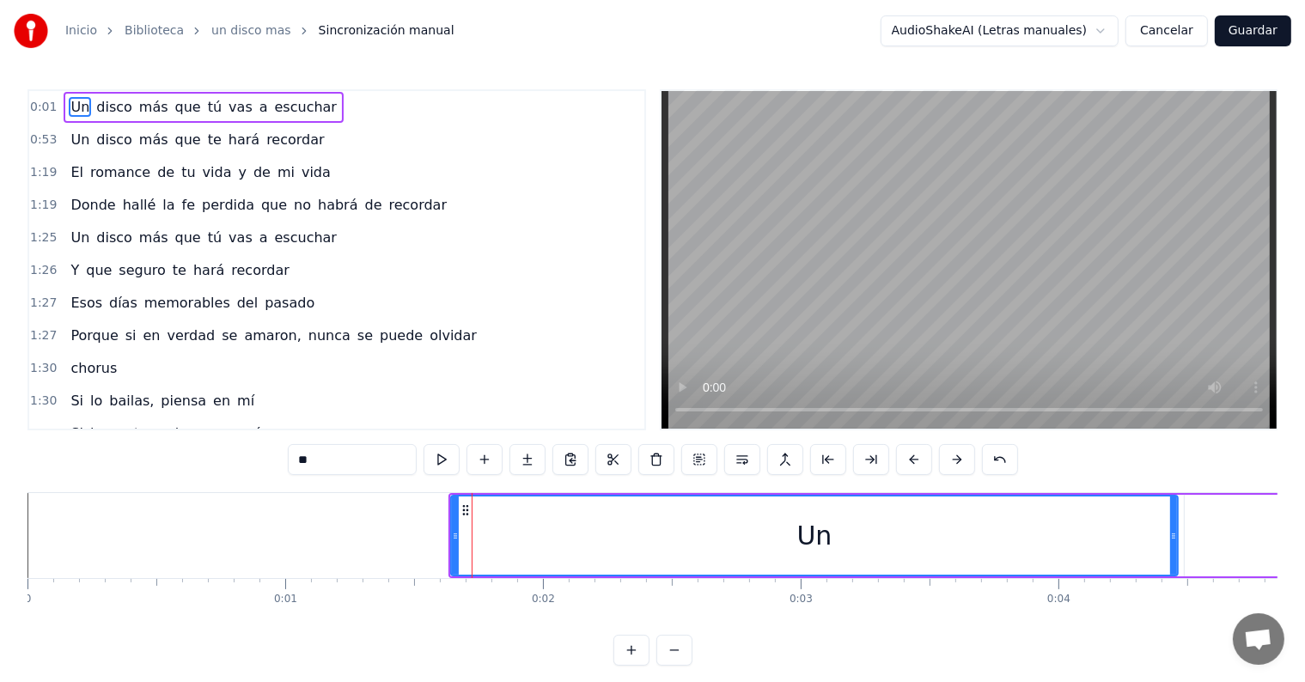
drag, startPoint x: 612, startPoint y: 526, endPoint x: 655, endPoint y: 522, distance: 43.1
click at [655, 522] on div "Un" at bounding box center [814, 535] width 725 height 78
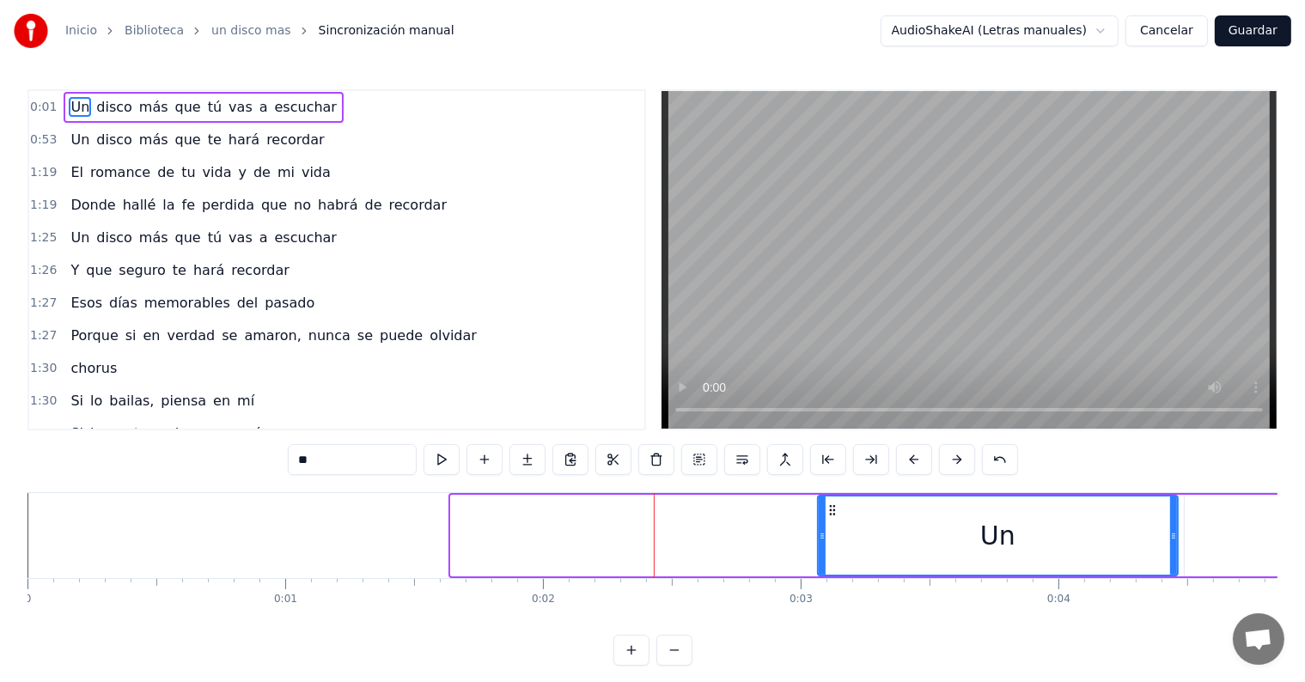
drag, startPoint x: 452, startPoint y: 532, endPoint x: 818, endPoint y: 526, distance: 366.8
click at [818, 526] on div at bounding box center [821, 535] width 7 height 78
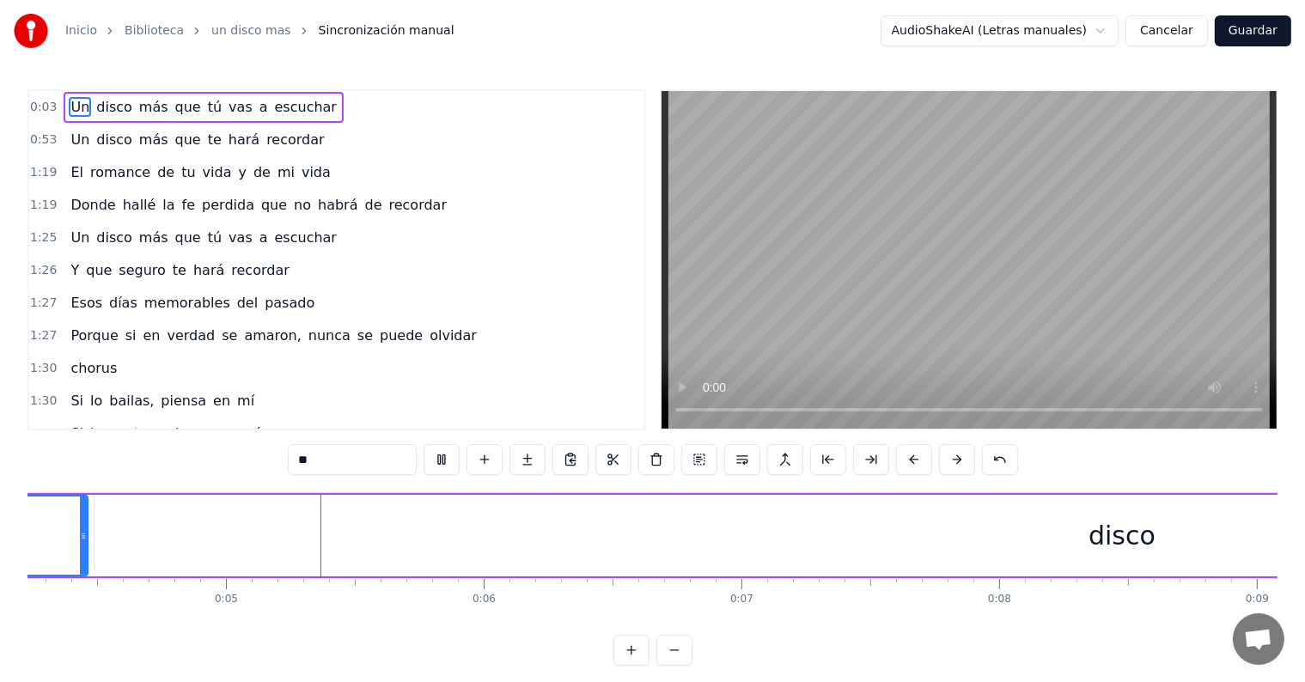
scroll to position [0, 1115]
click at [99, 93] on div "Un disco más que tú vas a escuchar" at bounding box center [204, 107] width 280 height 31
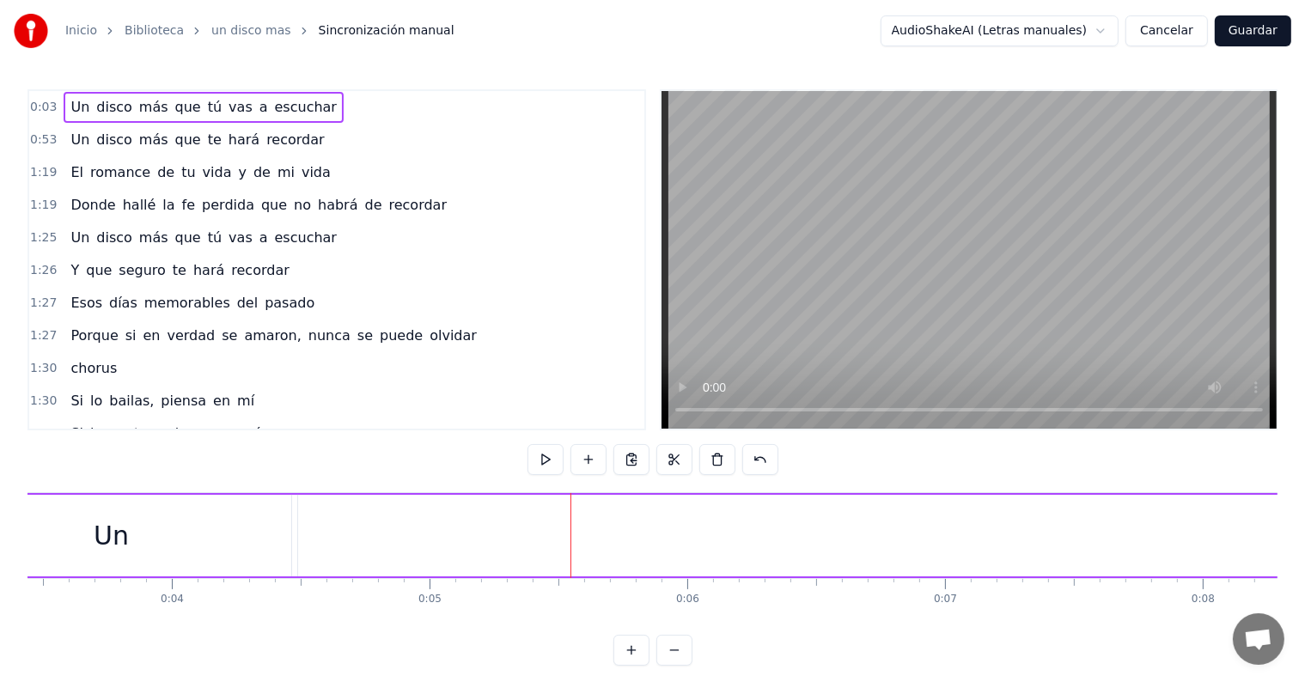
scroll to position [0, 701]
click at [99, 94] on div "Un disco más que tú vas a escuchar" at bounding box center [204, 107] width 280 height 31
click at [69, 97] on span "Un" at bounding box center [80, 107] width 22 height 20
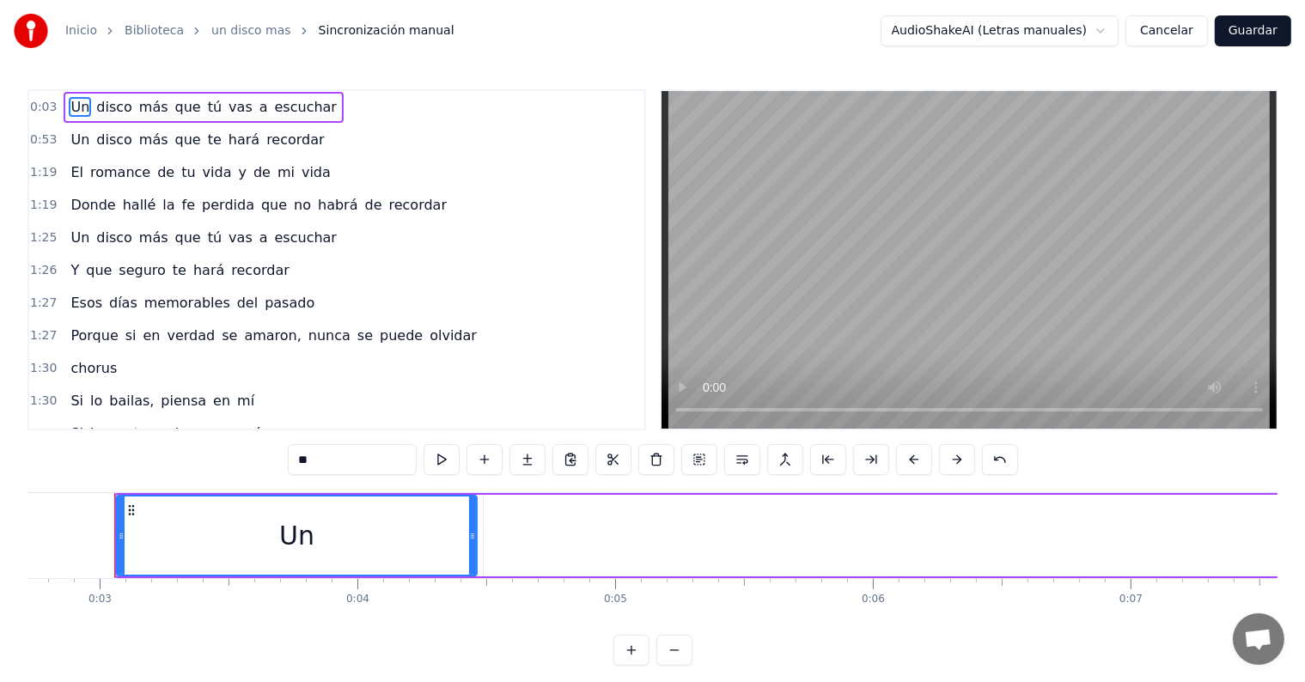
click at [64, 96] on div "Un disco más que tú vas a escuchar" at bounding box center [204, 107] width 280 height 31
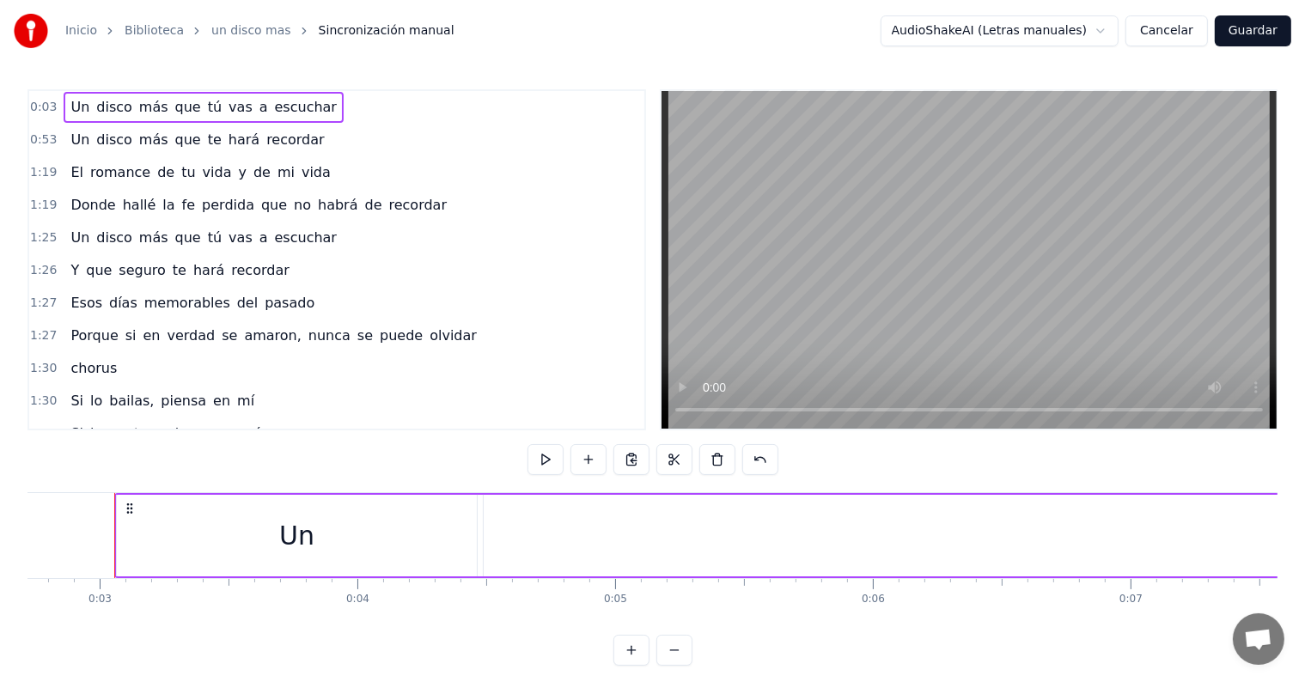
click at [52, 102] on div "0:03 Un disco más que tú vas a escuchar" at bounding box center [336, 107] width 615 height 33
click at [40, 108] on span "0:03" at bounding box center [43, 107] width 27 height 17
click at [64, 101] on div "Un disco más que tú vas a escuchar" at bounding box center [204, 107] width 280 height 31
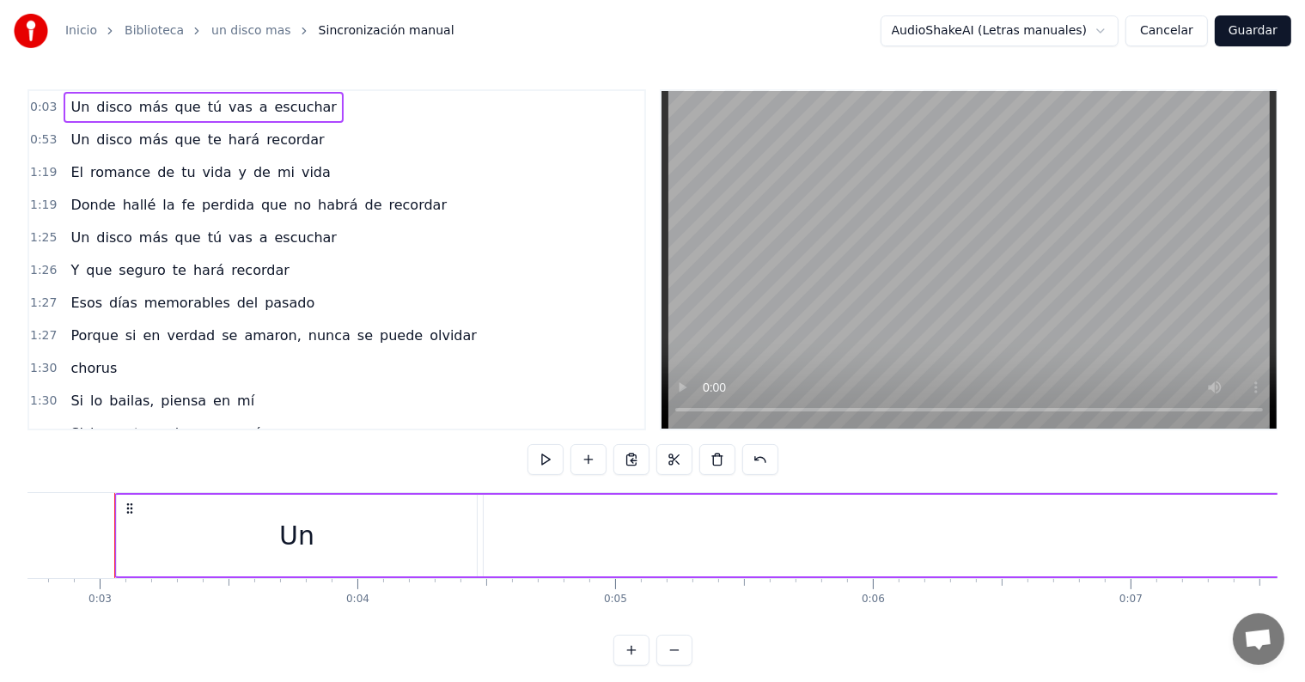
click at [73, 106] on span "Un" at bounding box center [80, 107] width 22 height 20
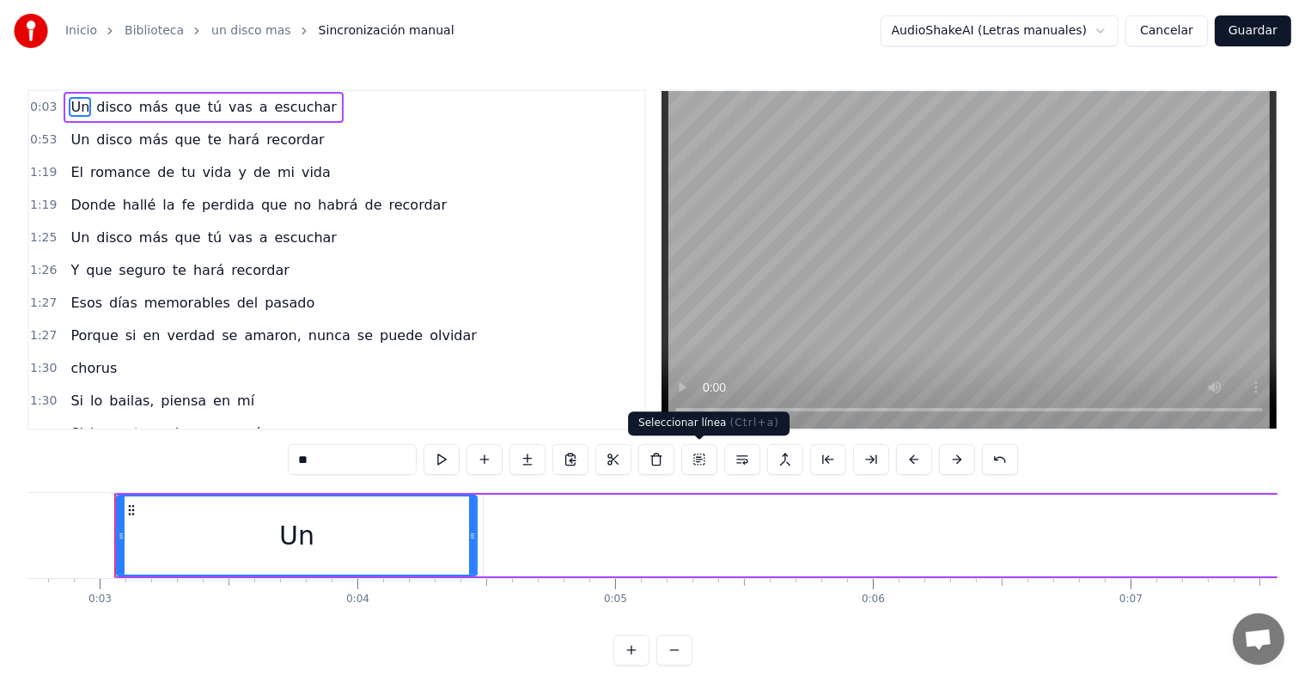
click at [694, 460] on button at bounding box center [699, 459] width 36 height 31
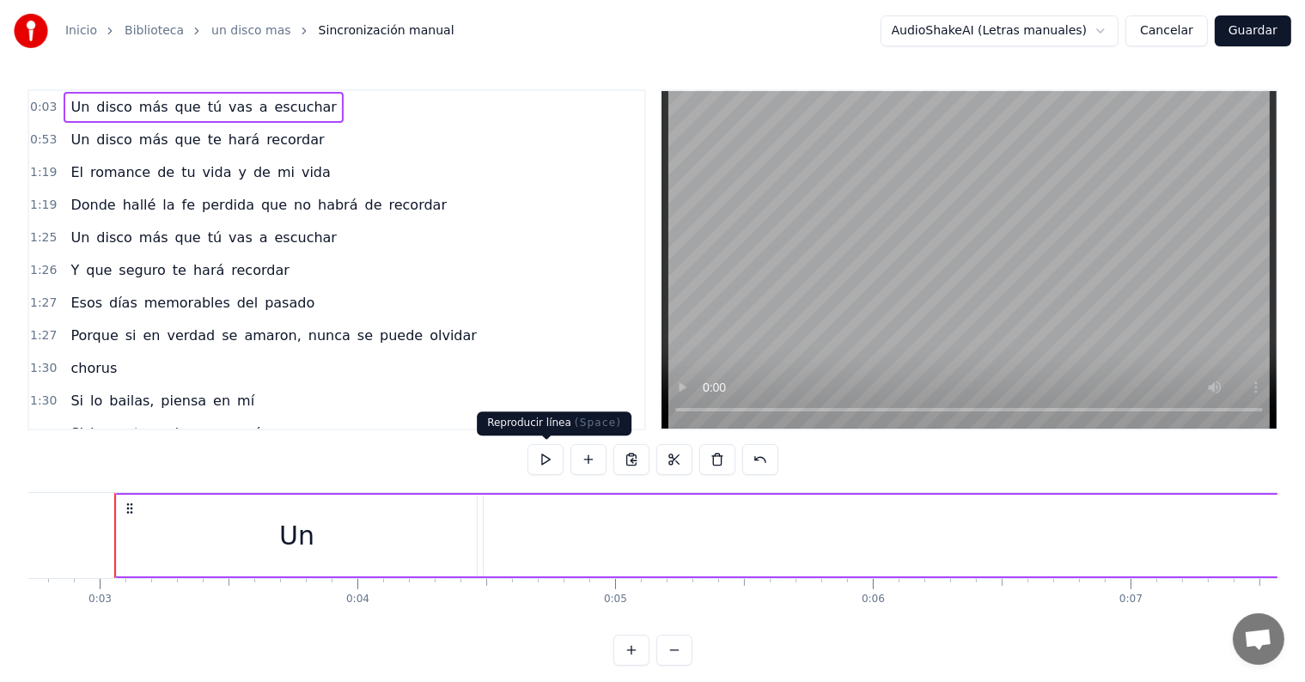
click at [557, 463] on button at bounding box center [545, 459] width 36 height 31
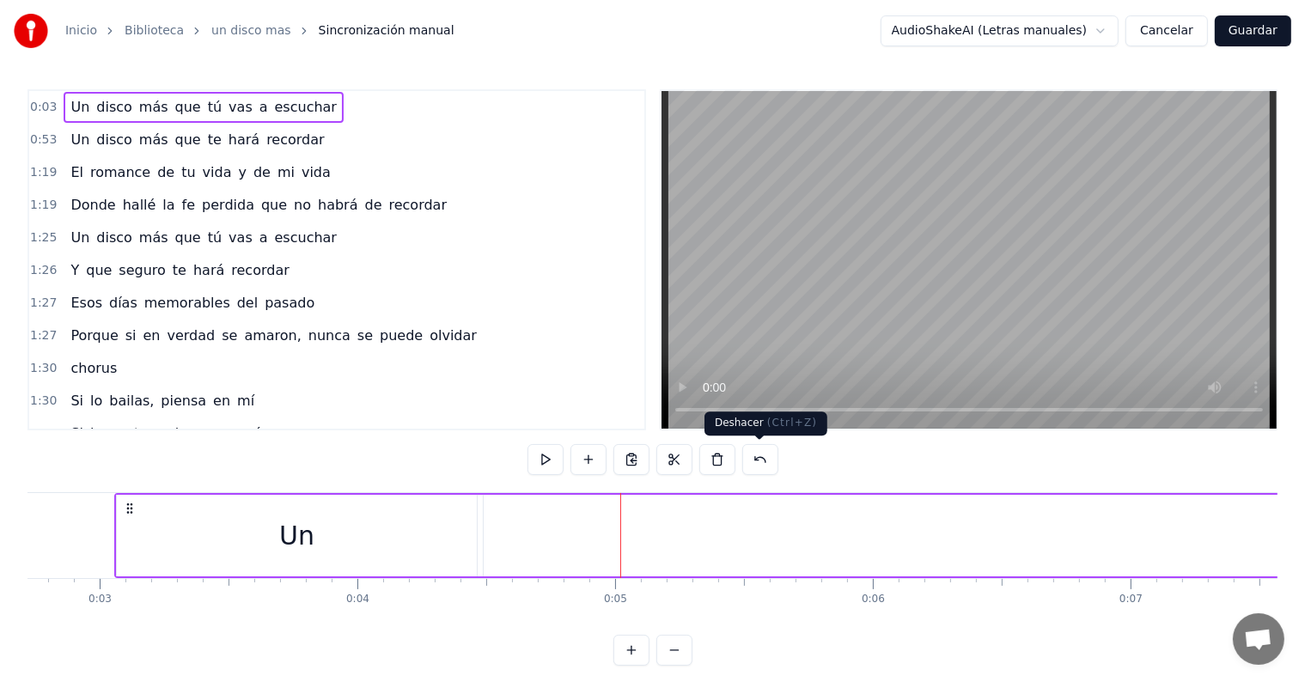
click at [751, 460] on button at bounding box center [760, 459] width 36 height 31
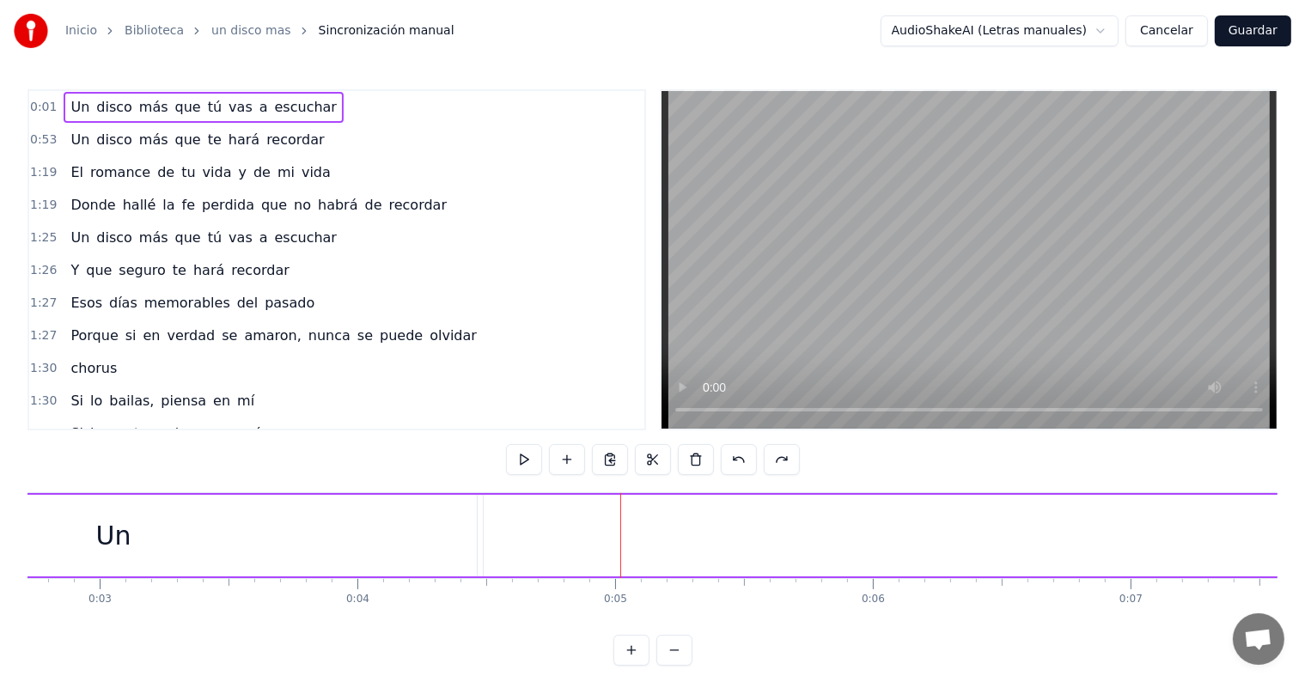
click at [731, 459] on button at bounding box center [739, 459] width 36 height 31
click at [258, 110] on span "a" at bounding box center [264, 107] width 12 height 20
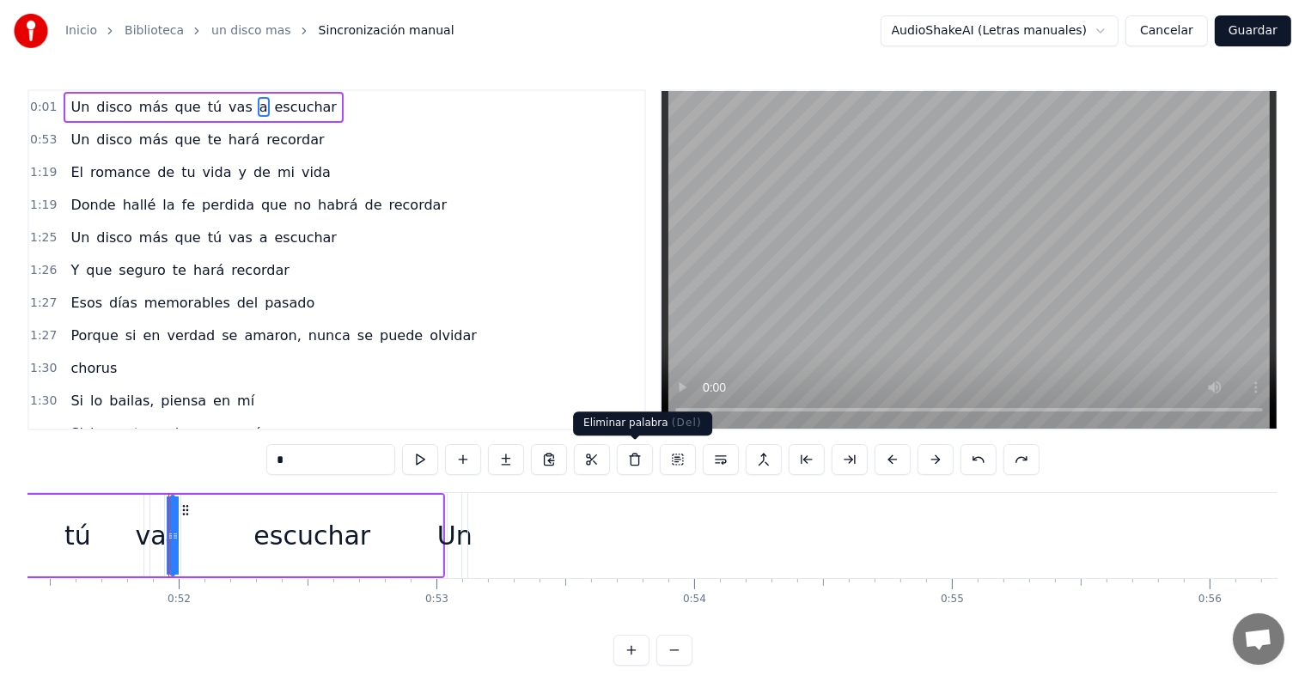
scroll to position [0, 13302]
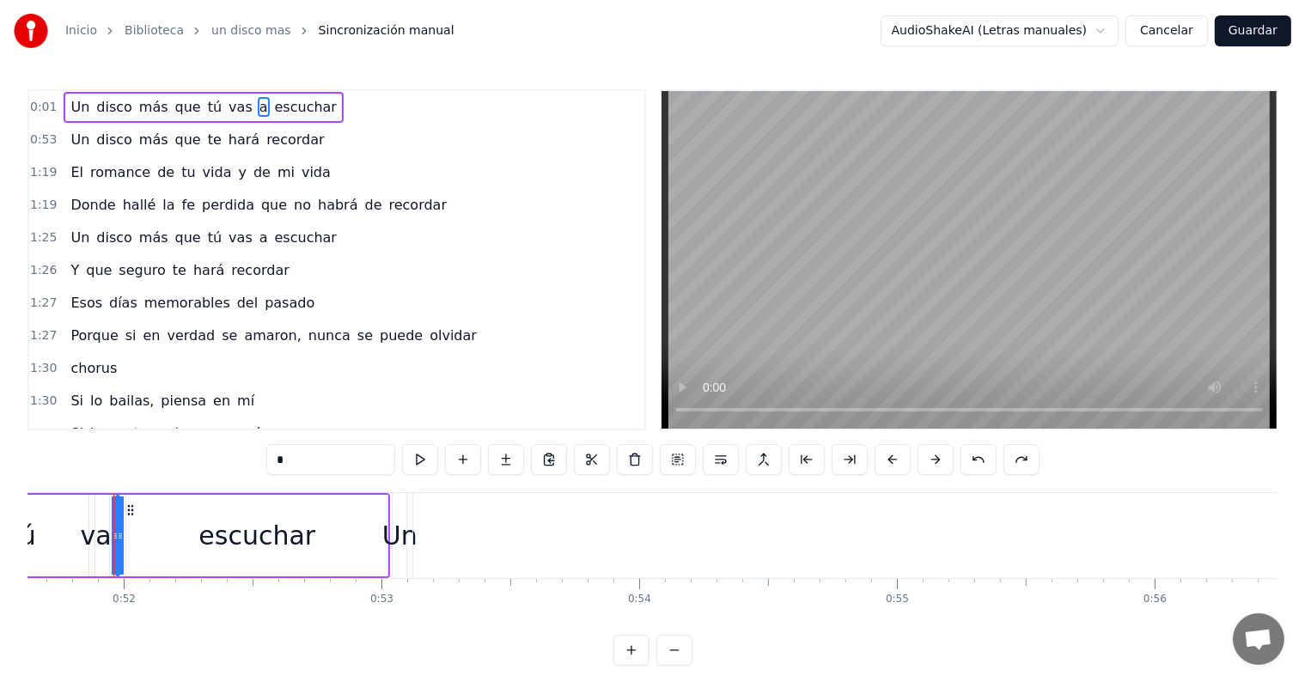
click at [94, 100] on span "disco" at bounding box center [114, 107] width 40 height 20
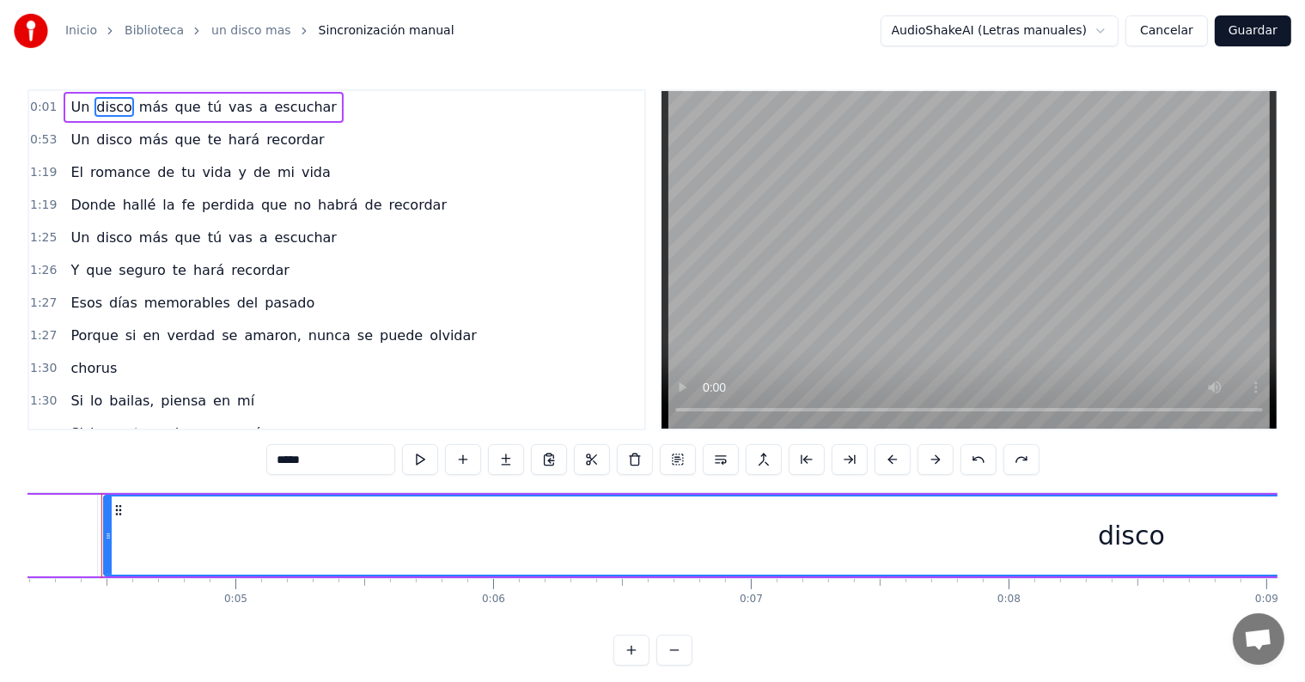
scroll to position [0, 1068]
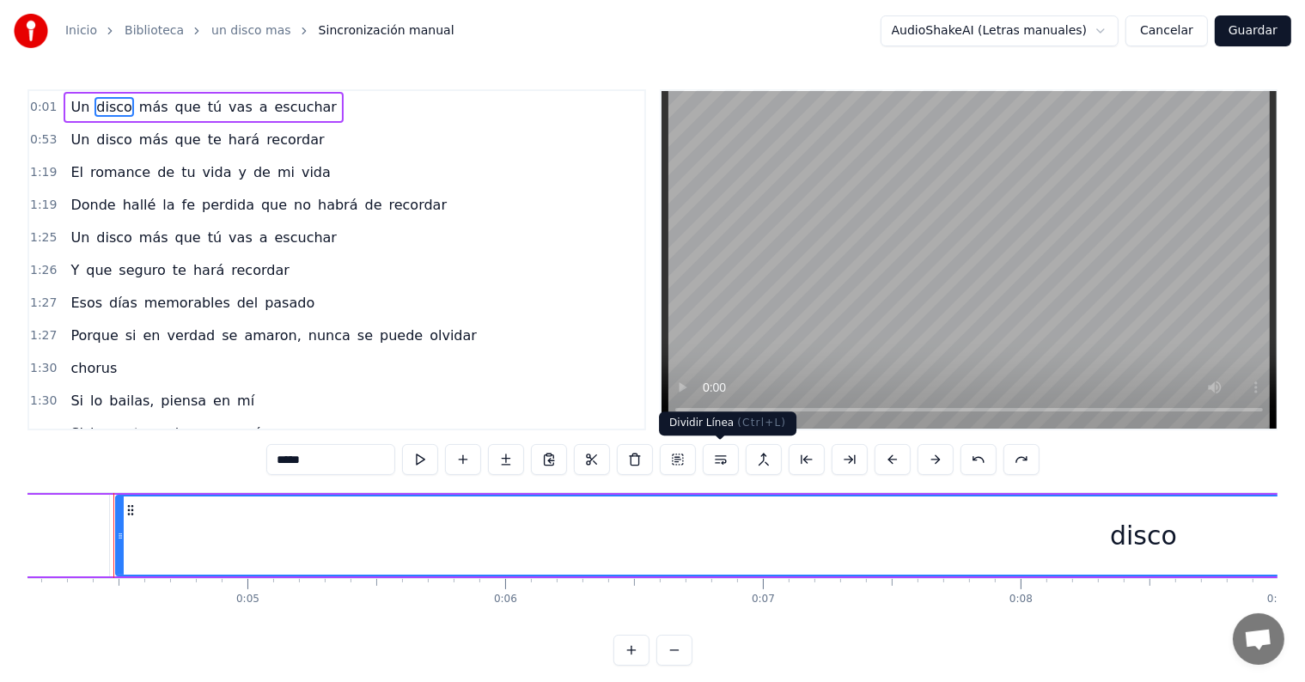
click at [715, 459] on button at bounding box center [721, 459] width 36 height 31
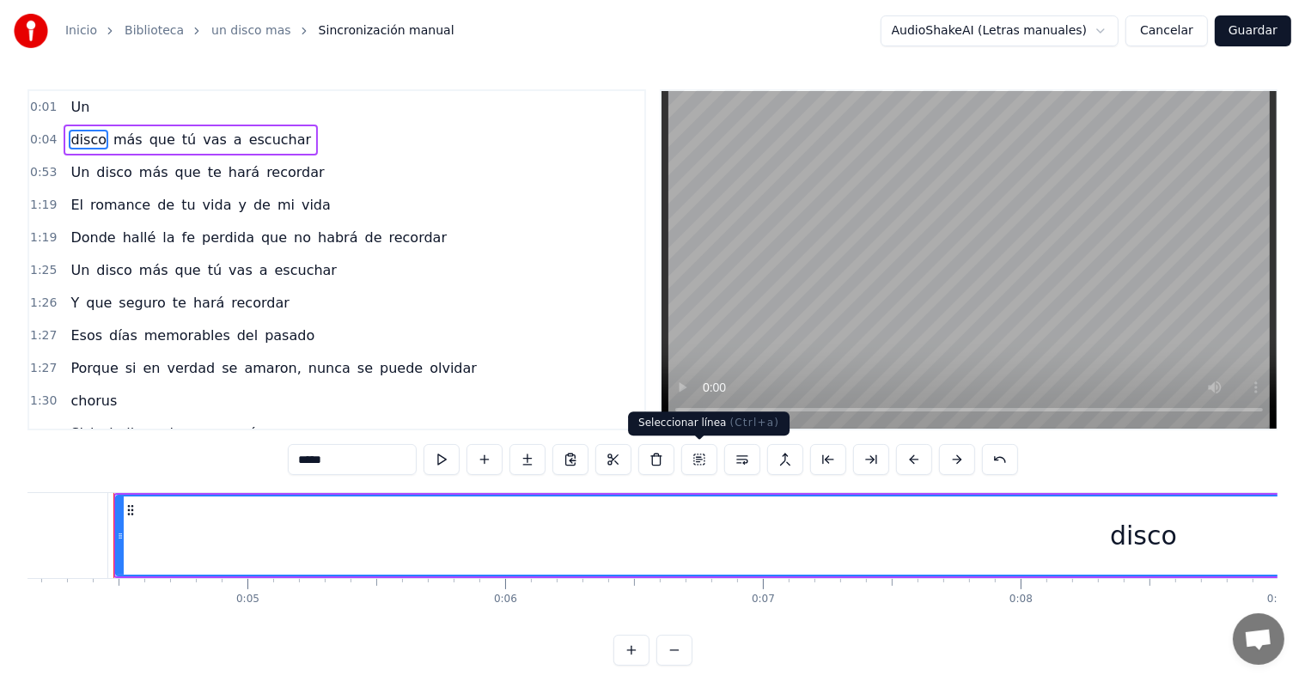
click at [700, 461] on button at bounding box center [699, 459] width 36 height 31
click at [697, 467] on button at bounding box center [699, 459] width 36 height 31
click at [80, 133] on span "disco" at bounding box center [89, 140] width 40 height 20
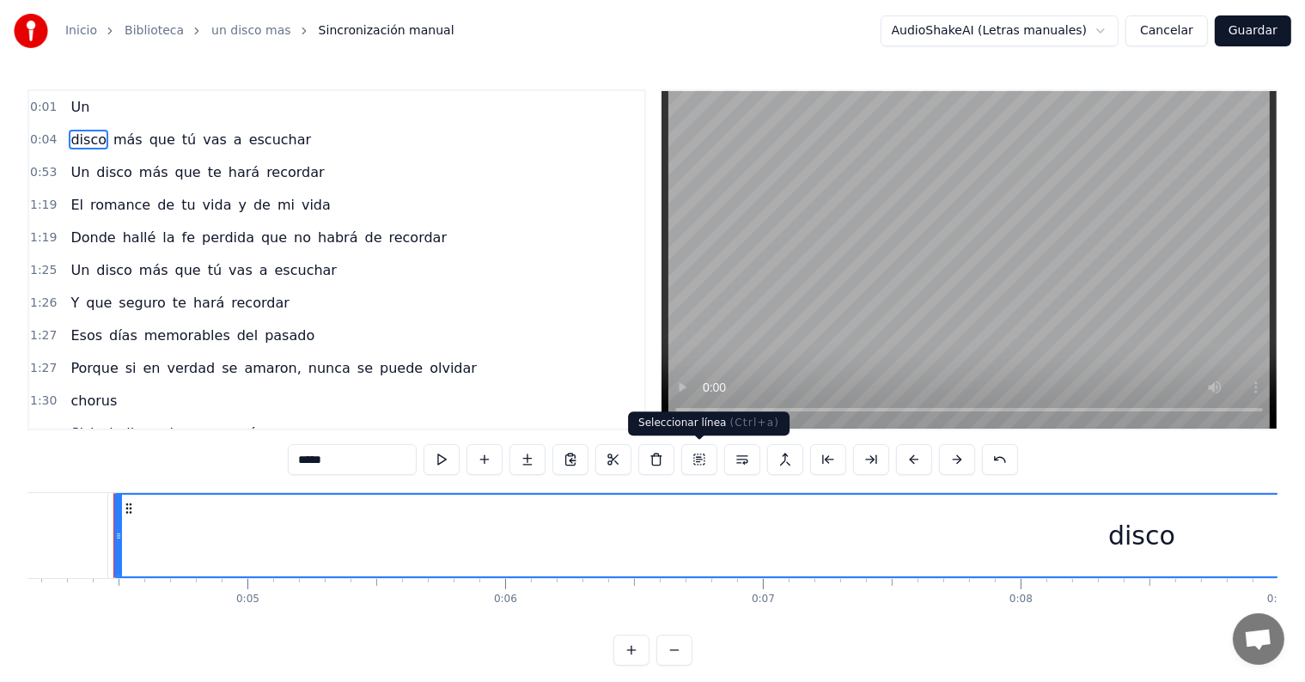
click at [702, 455] on button at bounding box center [699, 459] width 36 height 31
click at [698, 457] on button at bounding box center [699, 459] width 36 height 31
click at [733, 457] on button at bounding box center [742, 459] width 36 height 31
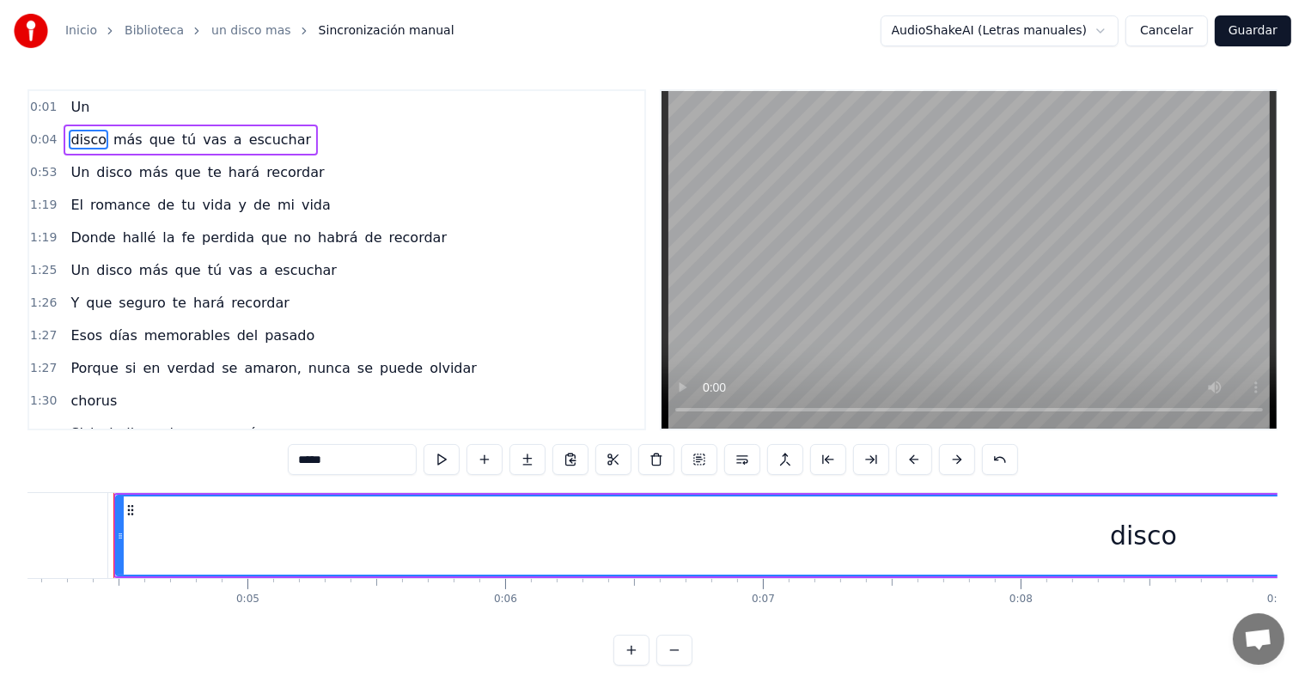
click at [733, 457] on button at bounding box center [742, 459] width 36 height 31
click at [112, 143] on span "más" at bounding box center [128, 140] width 33 height 20
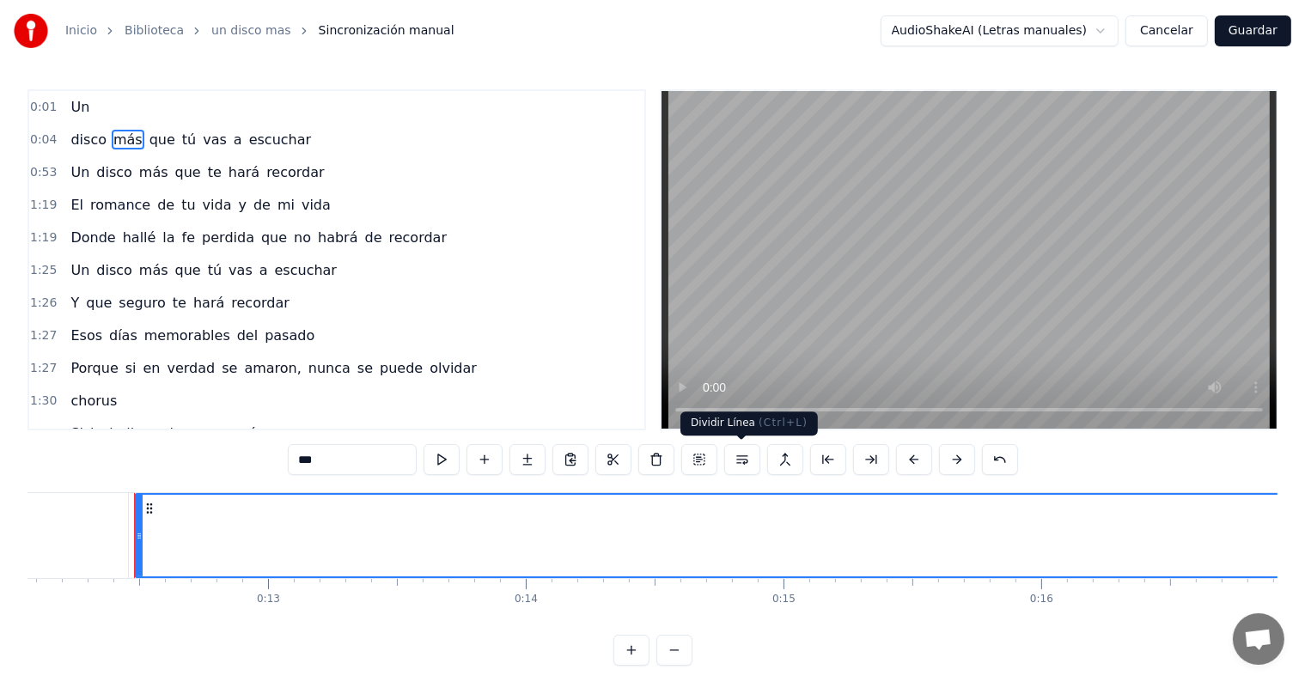
scroll to position [0, 3130]
click at [740, 459] on button at bounding box center [742, 459] width 36 height 31
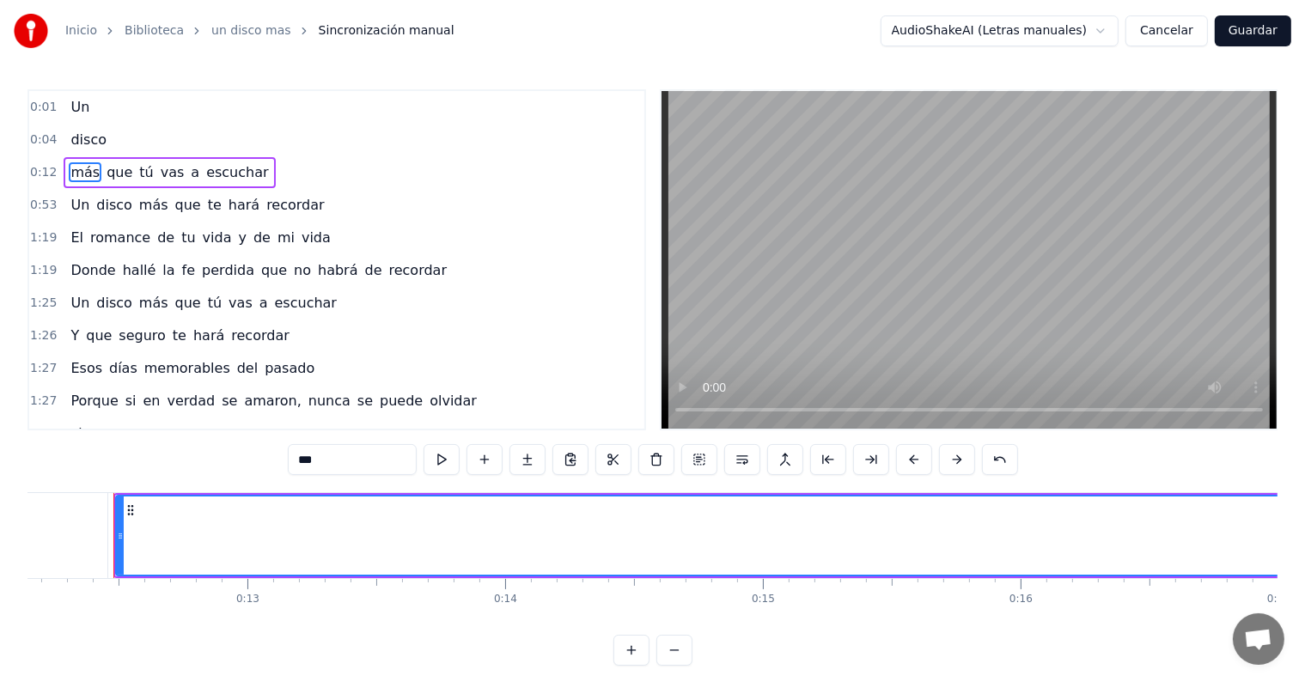
click at [76, 113] on span "Un" at bounding box center [80, 107] width 22 height 20
type input "**"
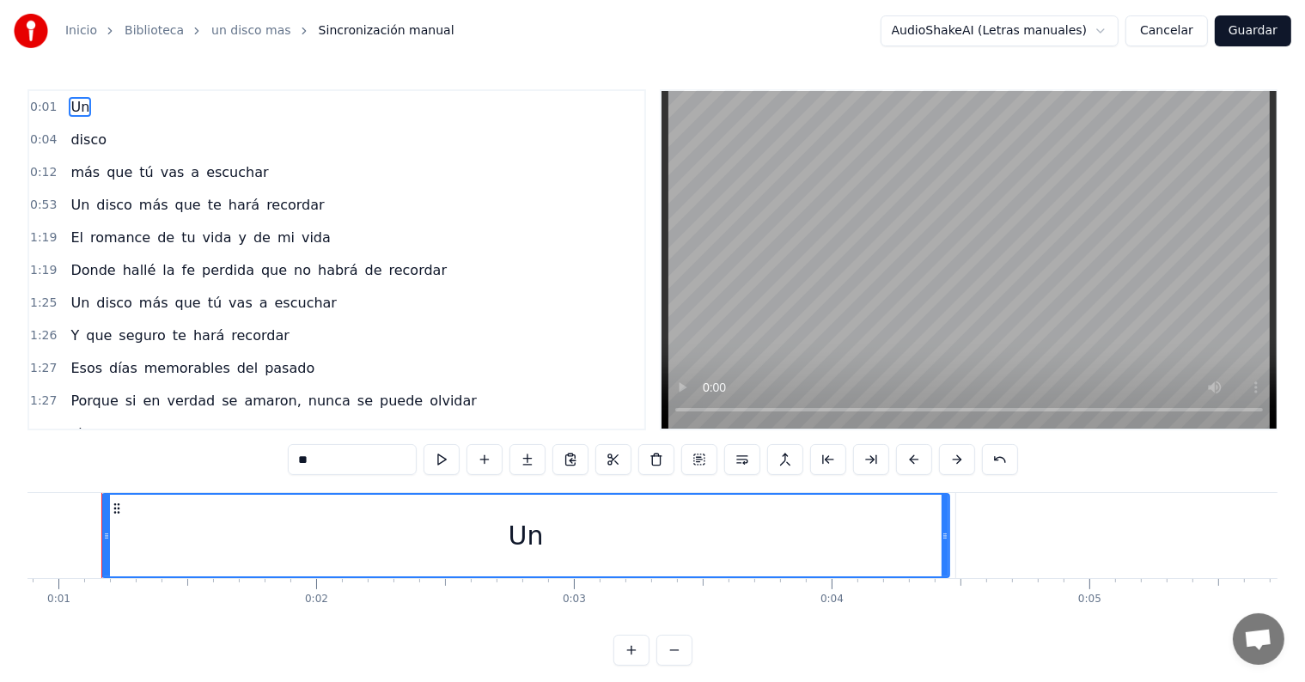
scroll to position [0, 214]
click at [556, 535] on div "Un" at bounding box center [538, 536] width 845 height 82
click at [557, 535] on div at bounding box center [557, 535] width 1 height 85
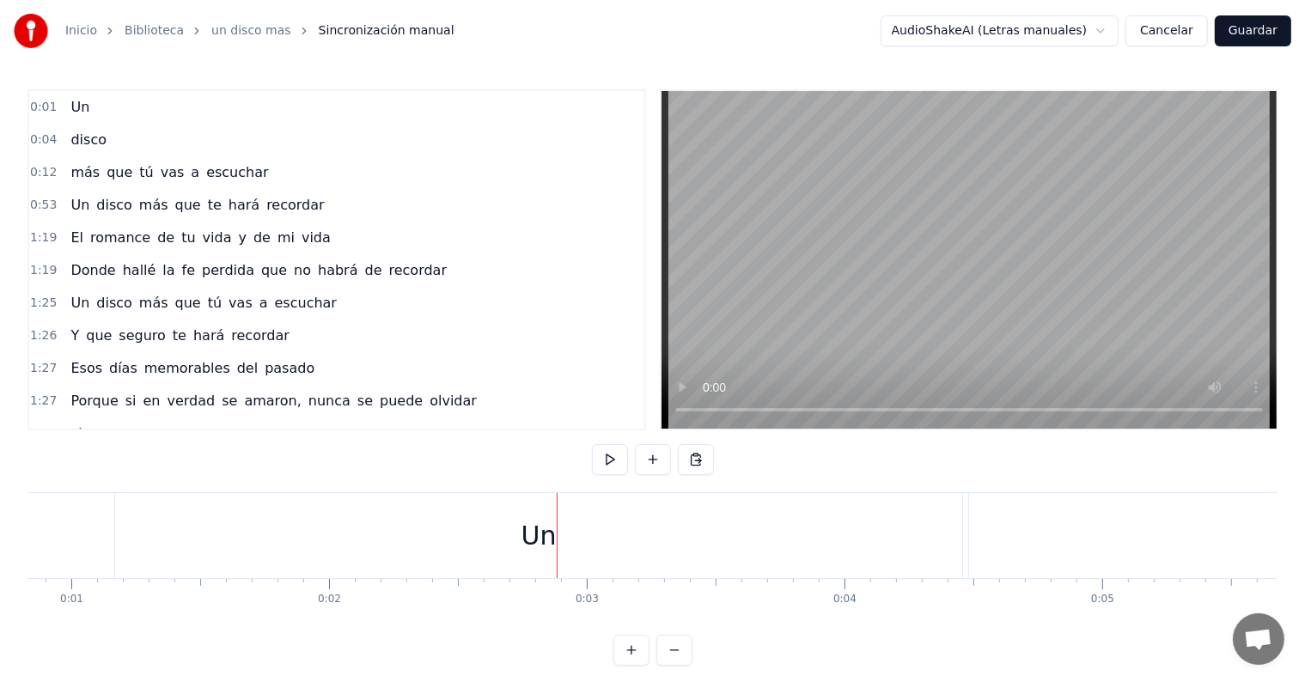
click at [557, 535] on div at bounding box center [557, 535] width 1 height 85
click at [100, 111] on div "0:01 Un" at bounding box center [336, 107] width 615 height 33
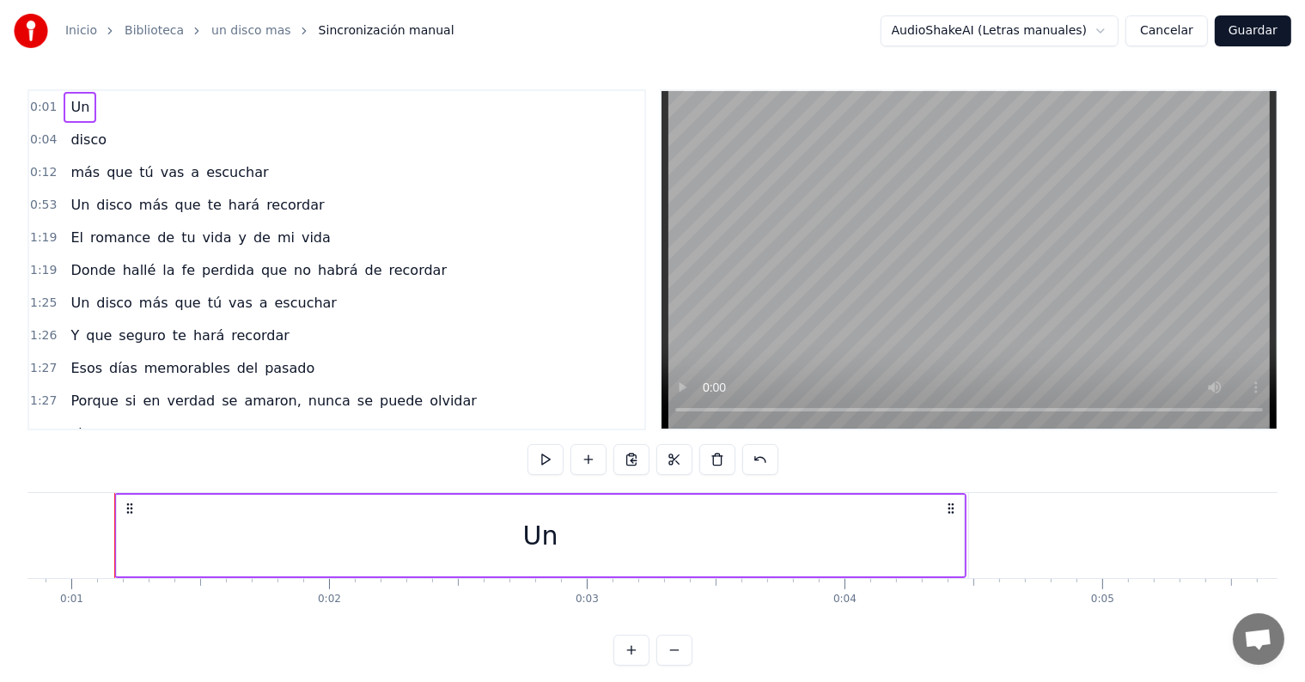
click at [64, 102] on div "Un" at bounding box center [80, 107] width 33 height 31
click at [73, 103] on span "Un" at bounding box center [80, 107] width 22 height 20
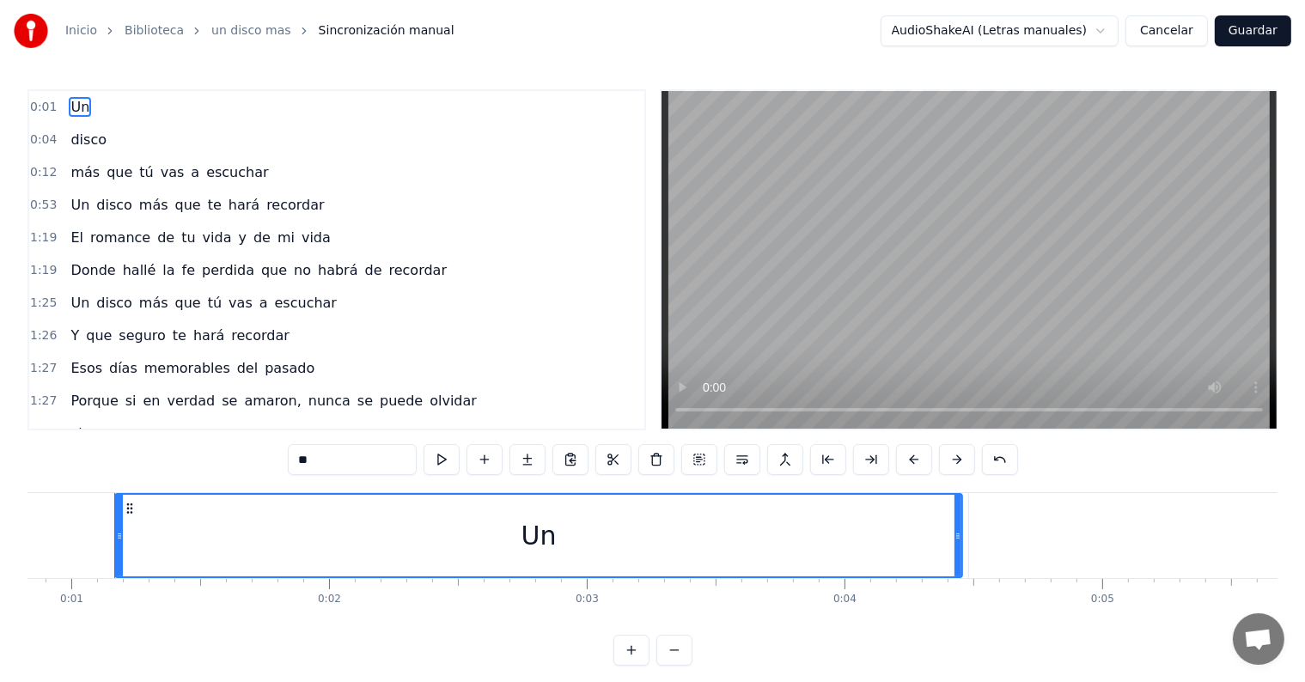
click at [73, 103] on span "Un" at bounding box center [80, 107] width 22 height 20
click at [493, 460] on button at bounding box center [484, 459] width 36 height 31
click at [493, 457] on button at bounding box center [484, 459] width 36 height 31
click at [488, 456] on button at bounding box center [484, 459] width 36 height 31
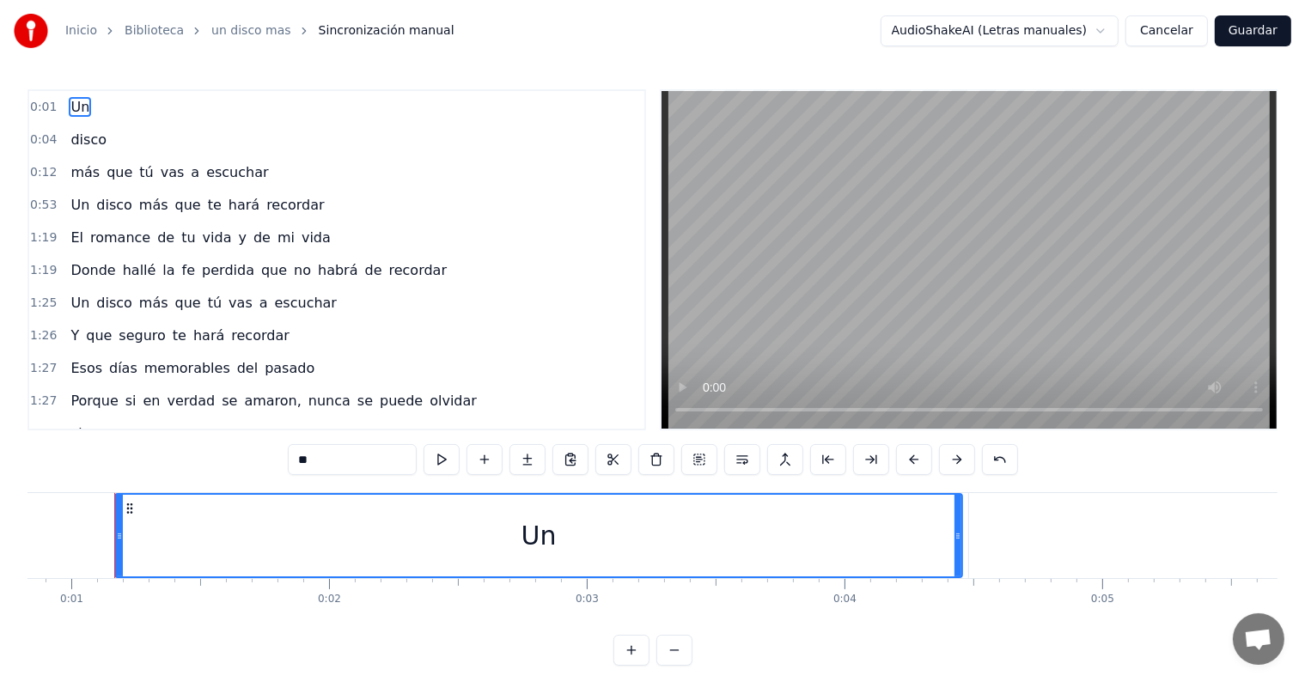
click at [487, 456] on button at bounding box center [484, 459] width 36 height 31
click at [79, 103] on span "Un" at bounding box center [80, 107] width 22 height 20
click at [484, 457] on button at bounding box center [484, 459] width 36 height 31
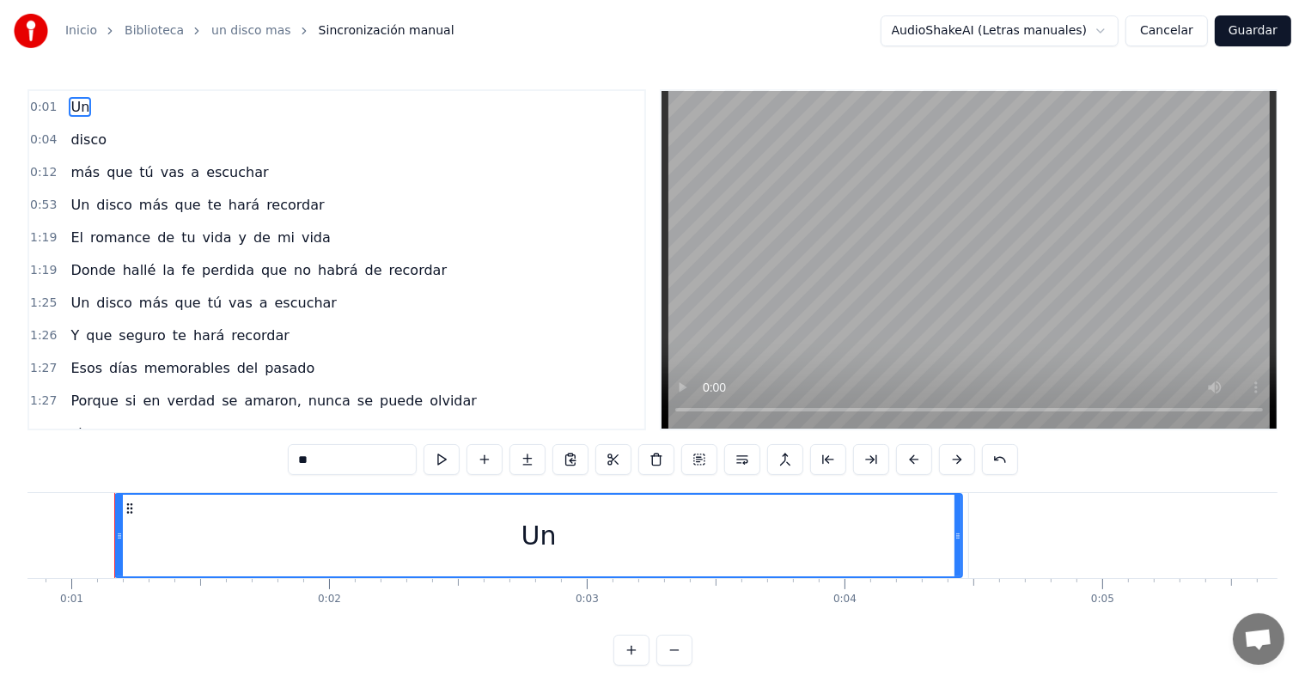
click at [538, 538] on div "Un" at bounding box center [538, 535] width 35 height 39
click at [538, 538] on div at bounding box center [538, 535] width 1 height 85
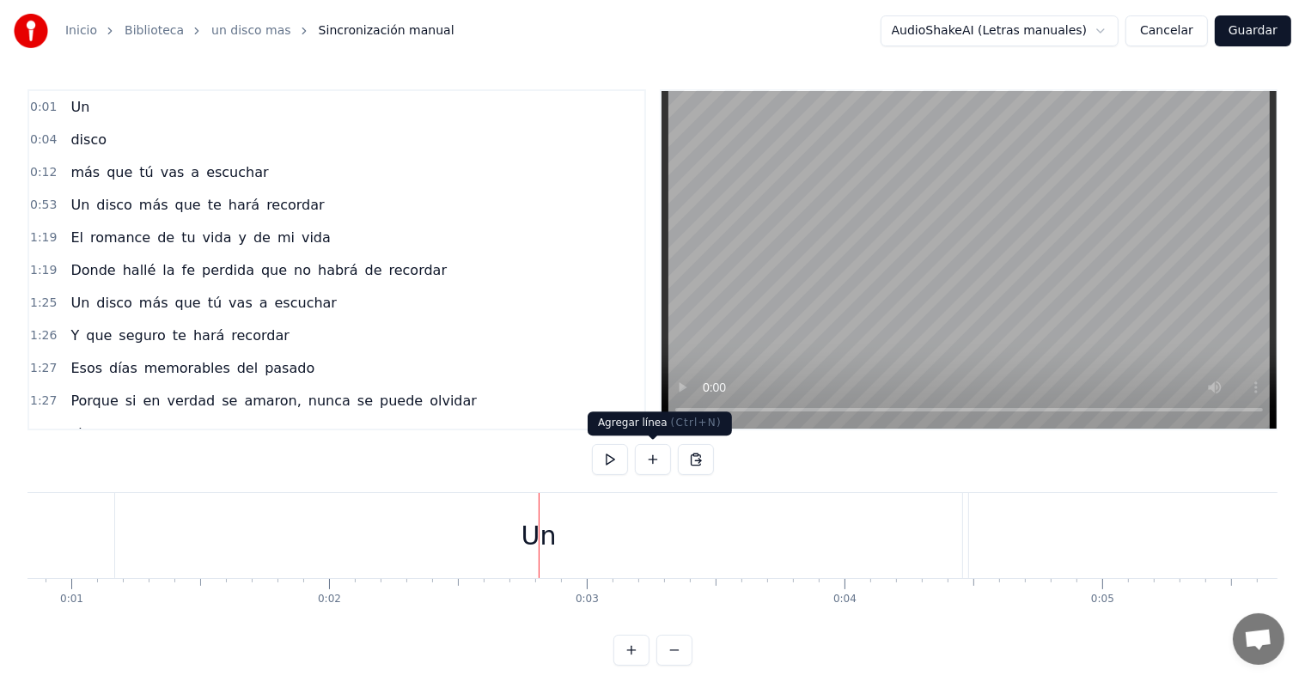
click at [653, 456] on button at bounding box center [653, 459] width 36 height 31
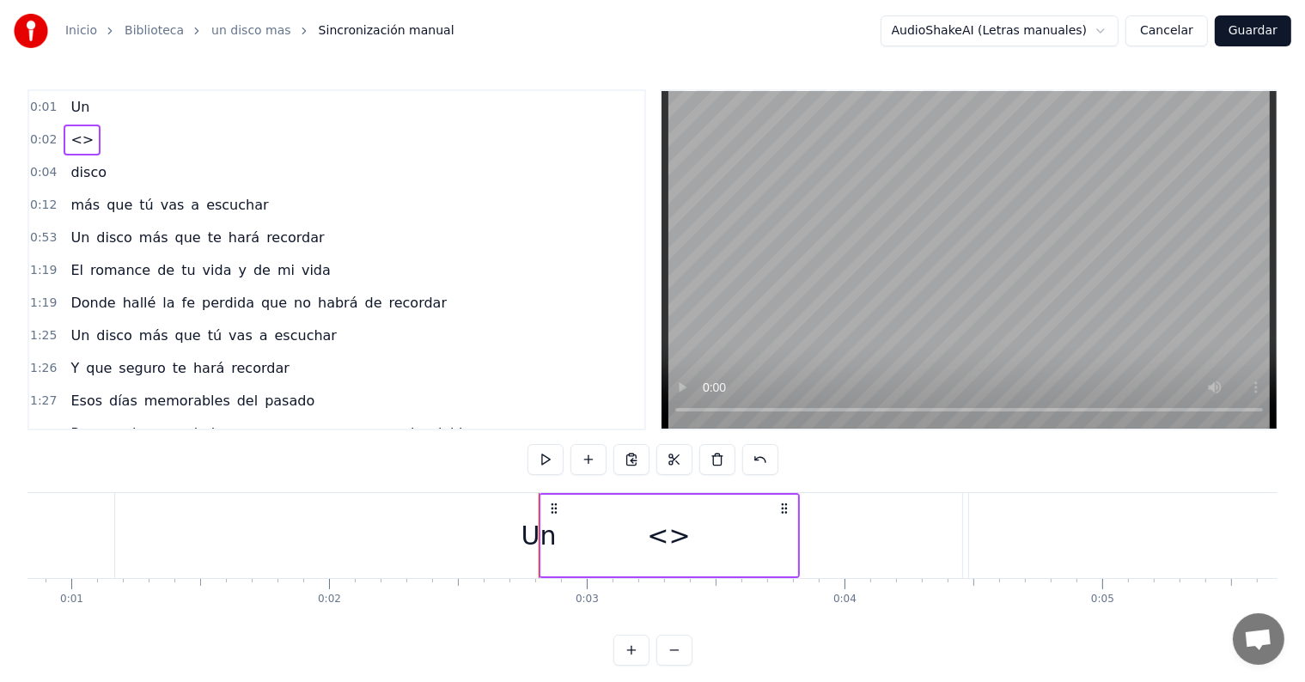
click at [76, 106] on span "Un" at bounding box center [80, 107] width 22 height 20
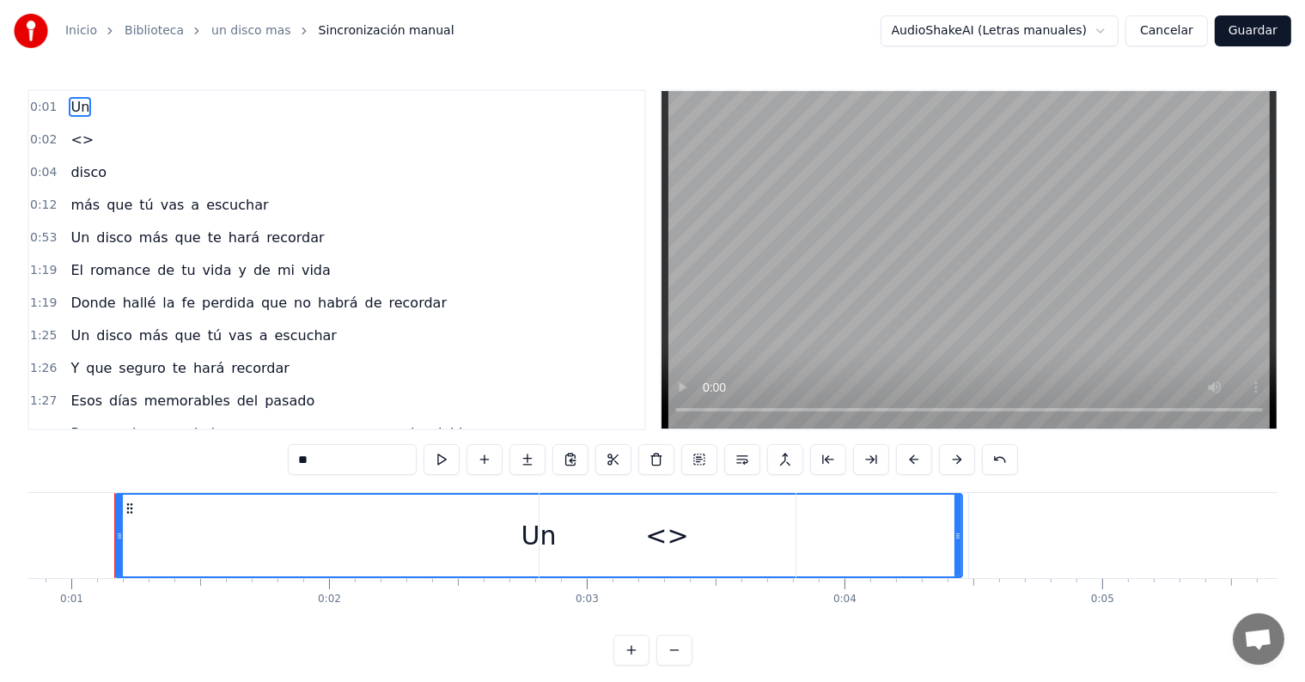
drag, startPoint x: 76, startPoint y: 137, endPoint x: 94, endPoint y: 102, distance: 39.6
click at [94, 102] on div "0:01 Un 0:02 <> 0:04 disco 0:12 más que tú vas a escuchar 0:53 Un disco más que…" at bounding box center [336, 259] width 618 height 341
click at [76, 105] on span "Un" at bounding box center [80, 107] width 22 height 20
click at [654, 456] on button at bounding box center [656, 459] width 36 height 31
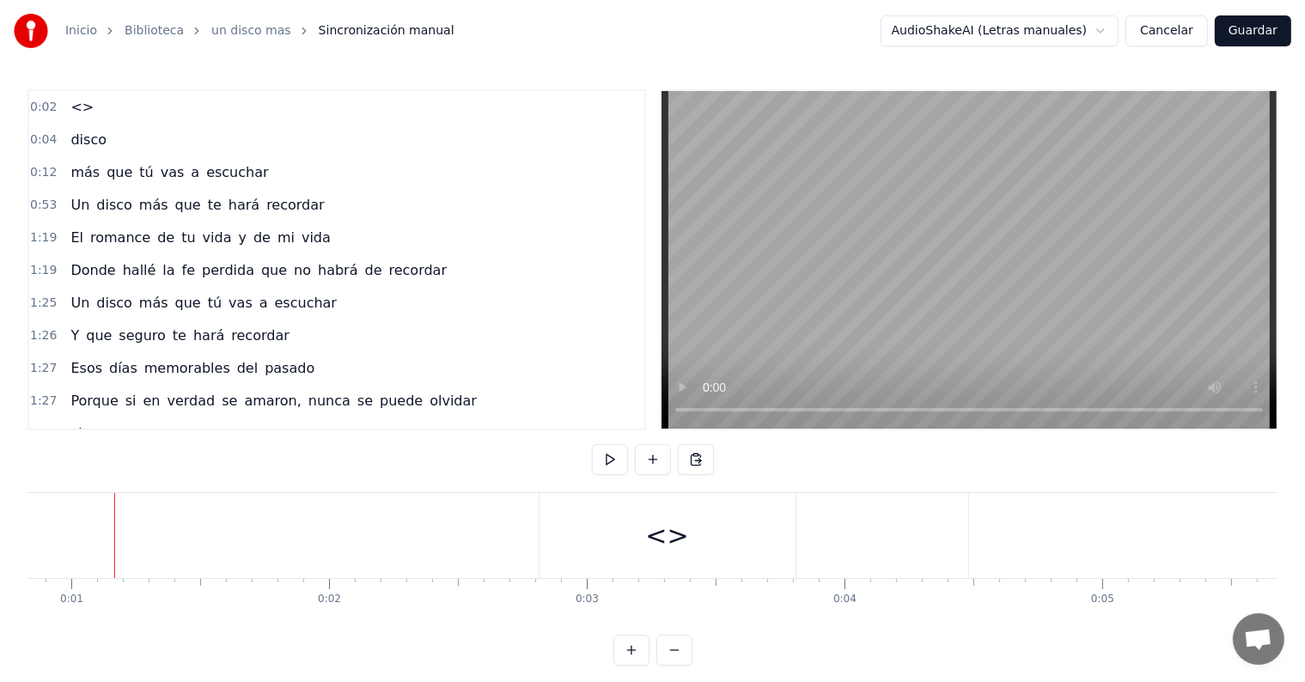
click at [69, 105] on span "<>" at bounding box center [82, 107] width 27 height 20
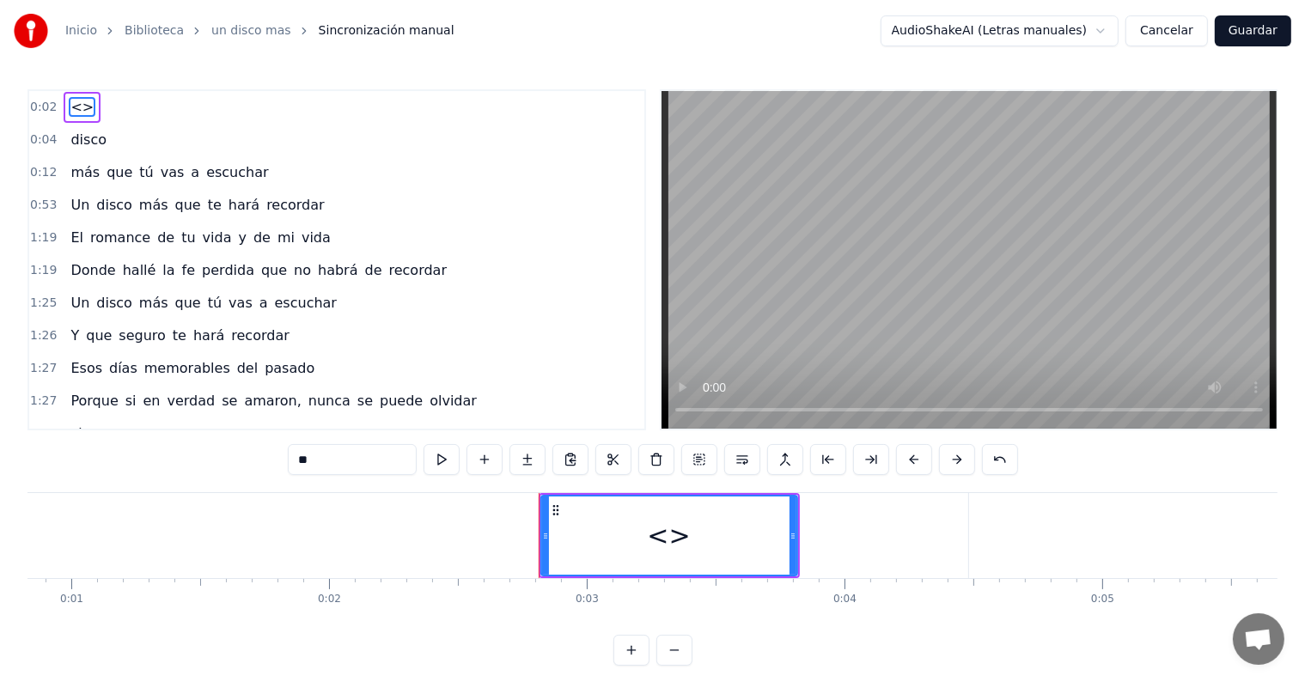
click at [92, 134] on span "disco" at bounding box center [89, 140] width 40 height 20
type input "*****"
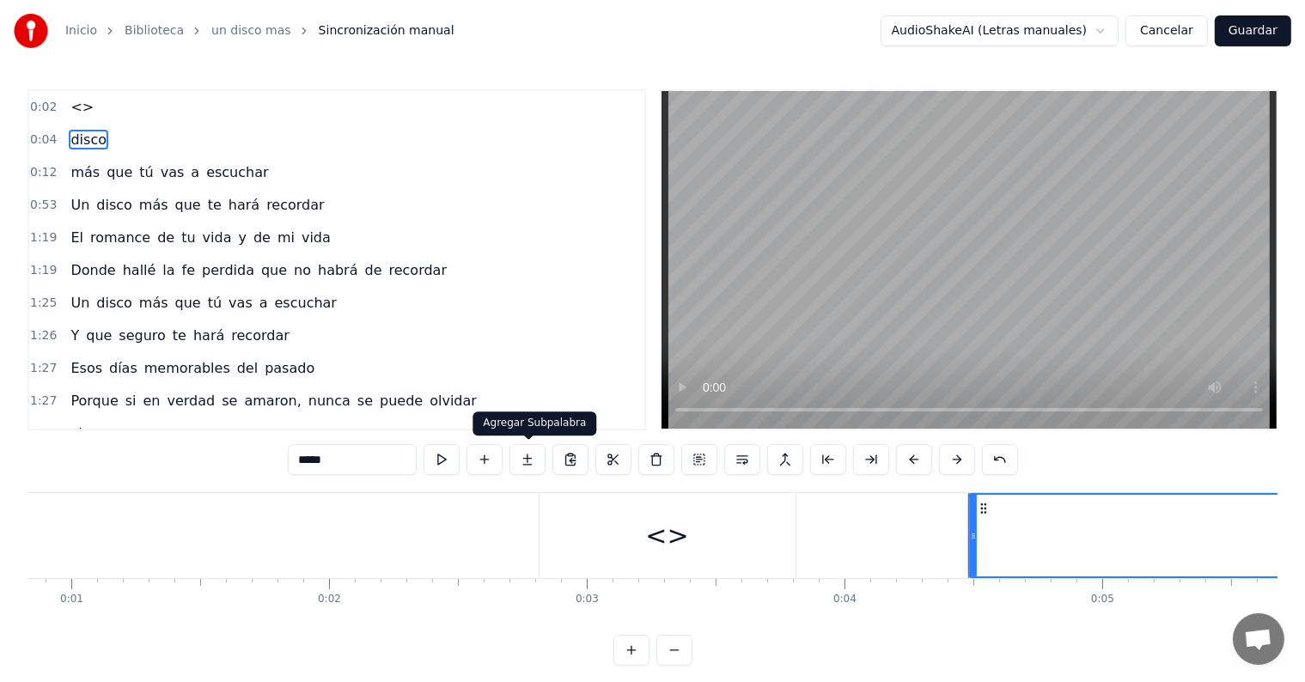
click at [532, 463] on button at bounding box center [527, 459] width 36 height 31
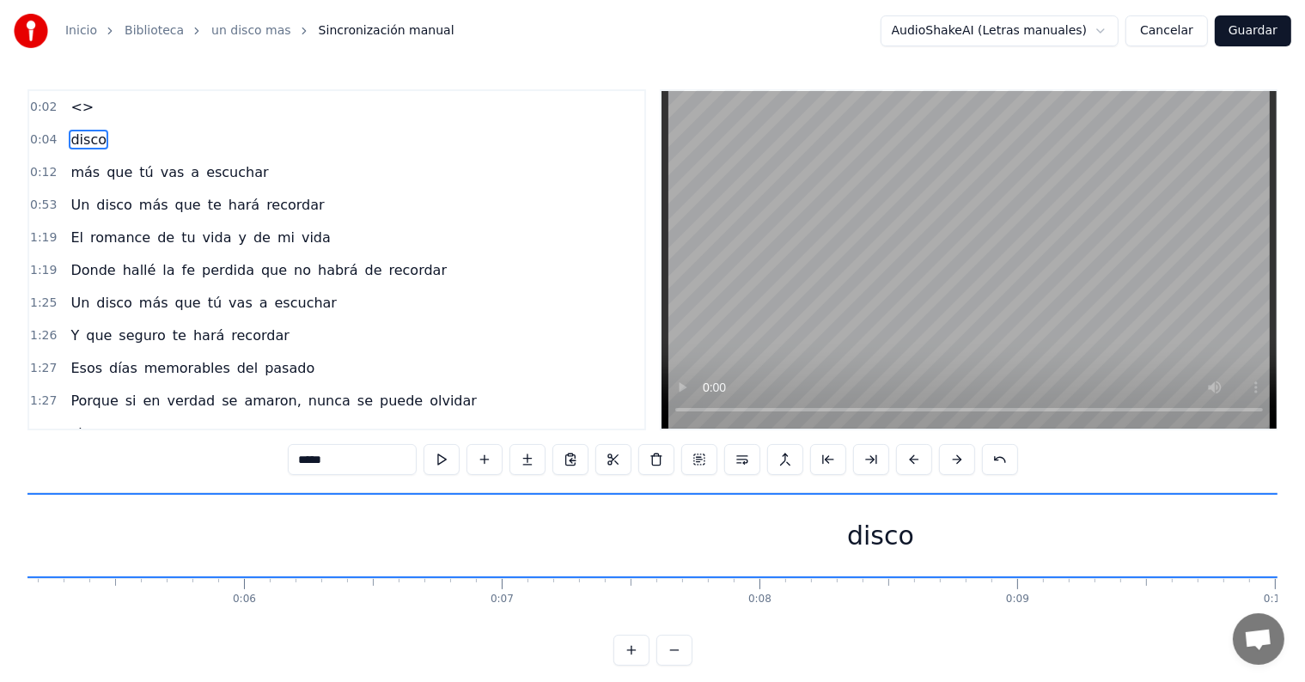
scroll to position [0, 1445]
click at [753, 534] on div "disco" at bounding box center [765, 535] width 67 height 39
click at [738, 536] on div "disco" at bounding box center [765, 535] width 67 height 39
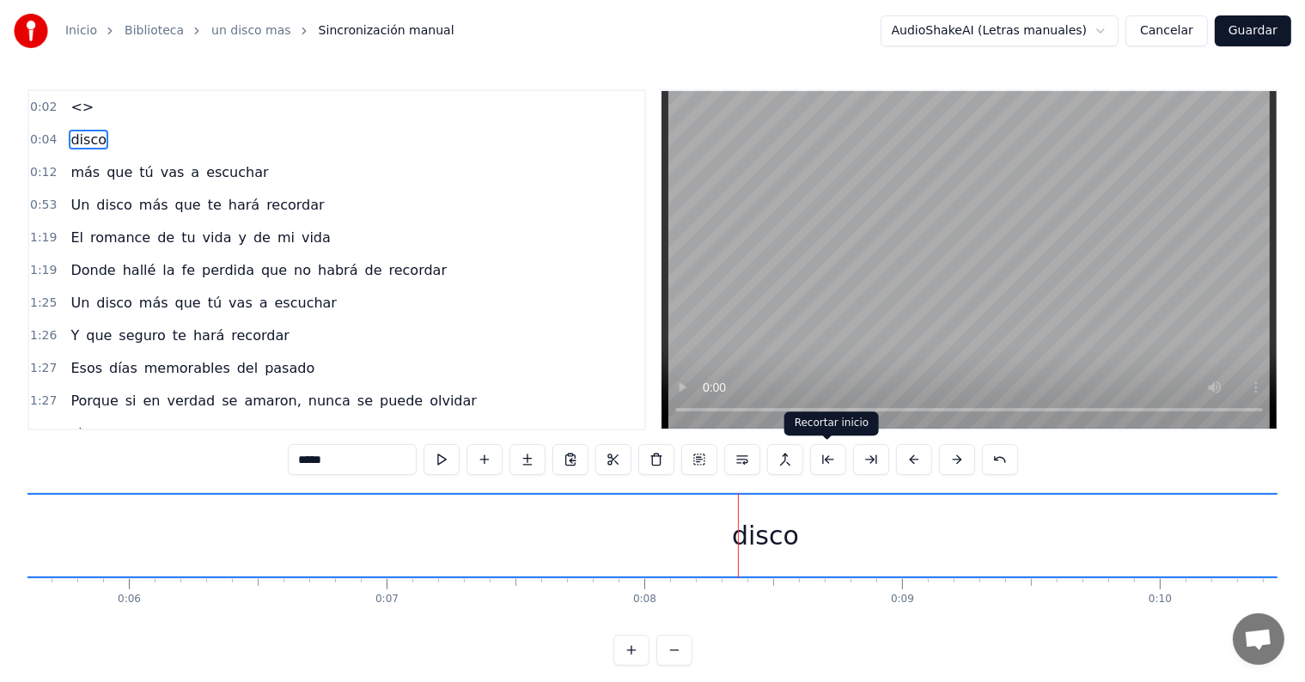
click at [829, 459] on button at bounding box center [828, 459] width 36 height 31
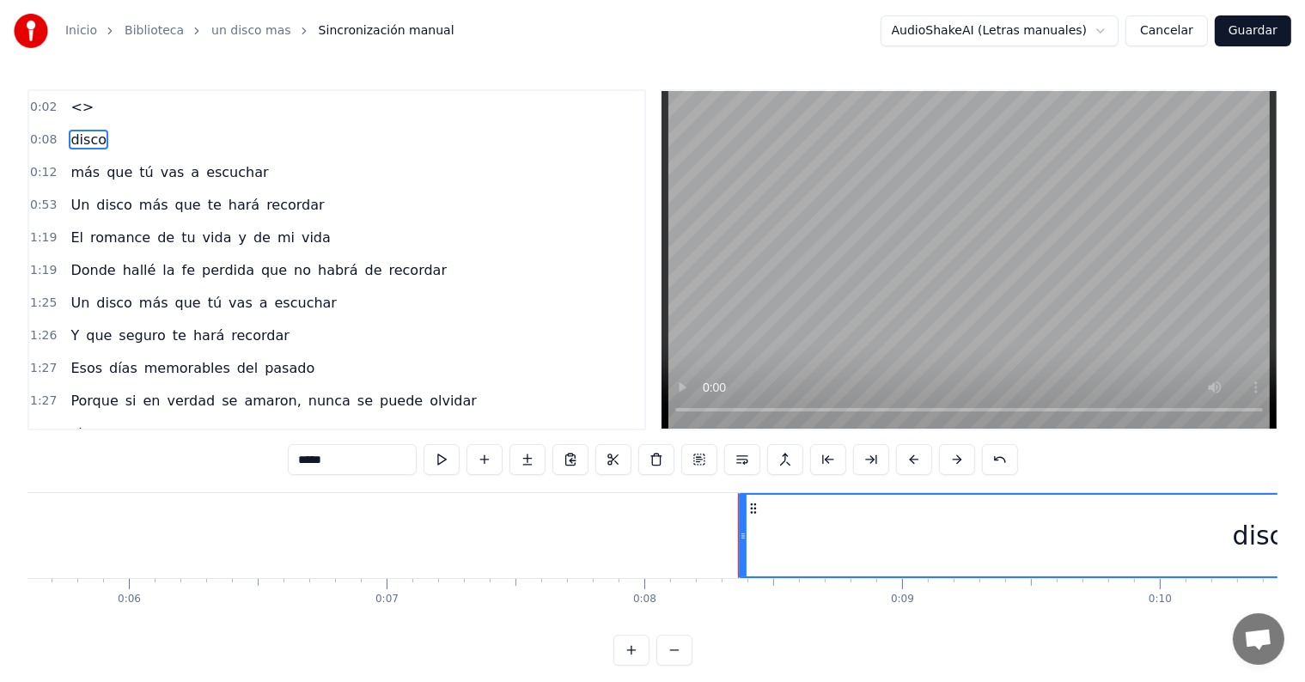
click at [829, 459] on button at bounding box center [828, 459] width 36 height 31
click at [859, 460] on button at bounding box center [871, 459] width 36 height 31
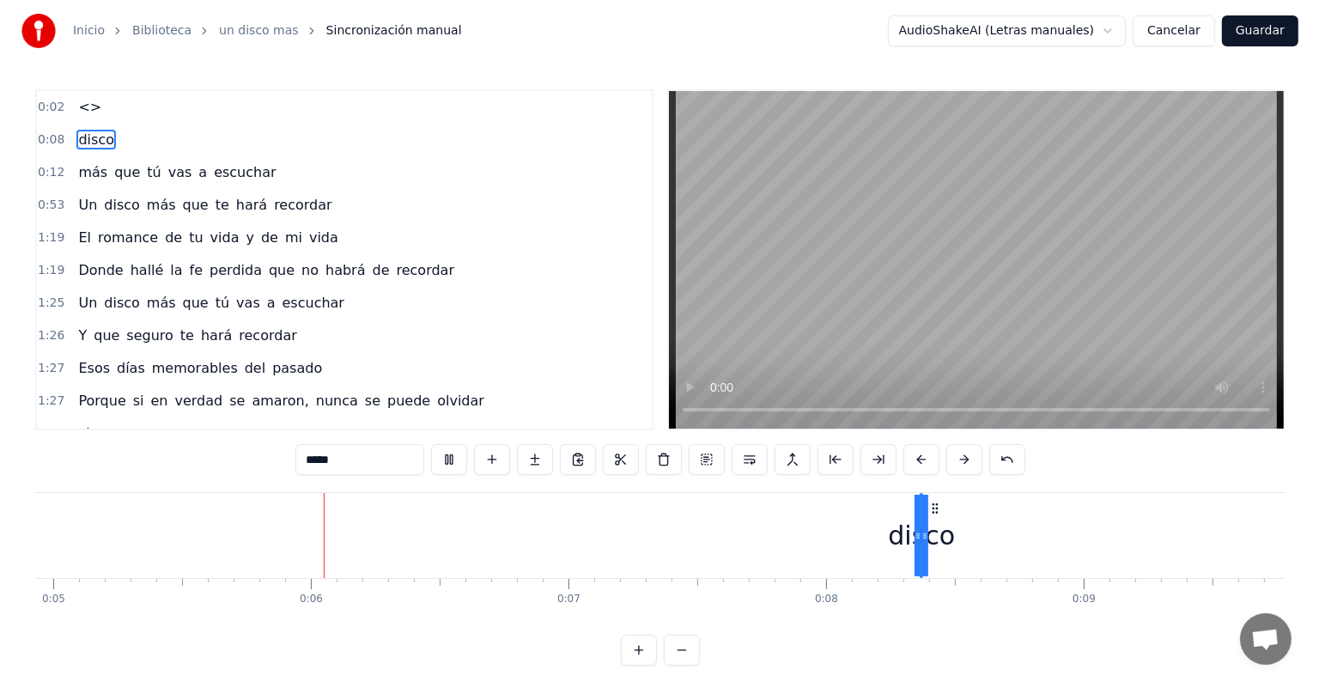
scroll to position [0, 1306]
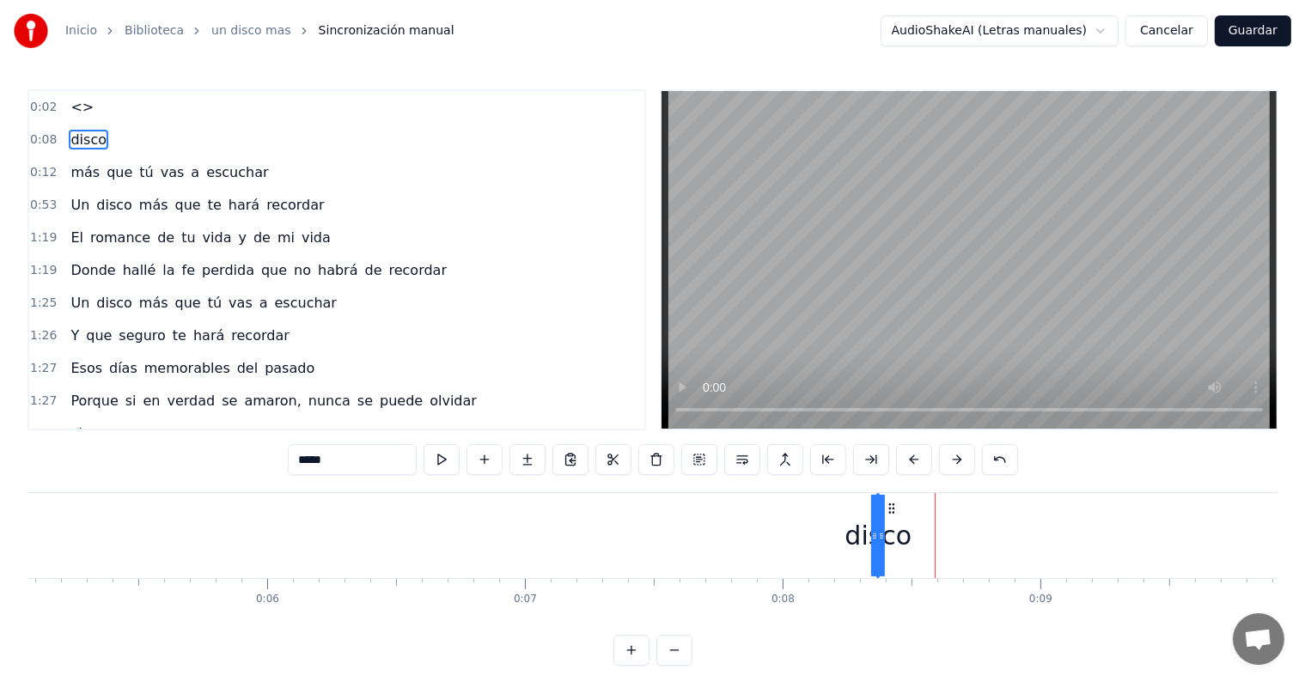
click at [344, 31] on span "Sincronización manual" at bounding box center [387, 30] width 136 height 17
click at [1175, 26] on button "Cancelar" at bounding box center [1166, 30] width 82 height 31
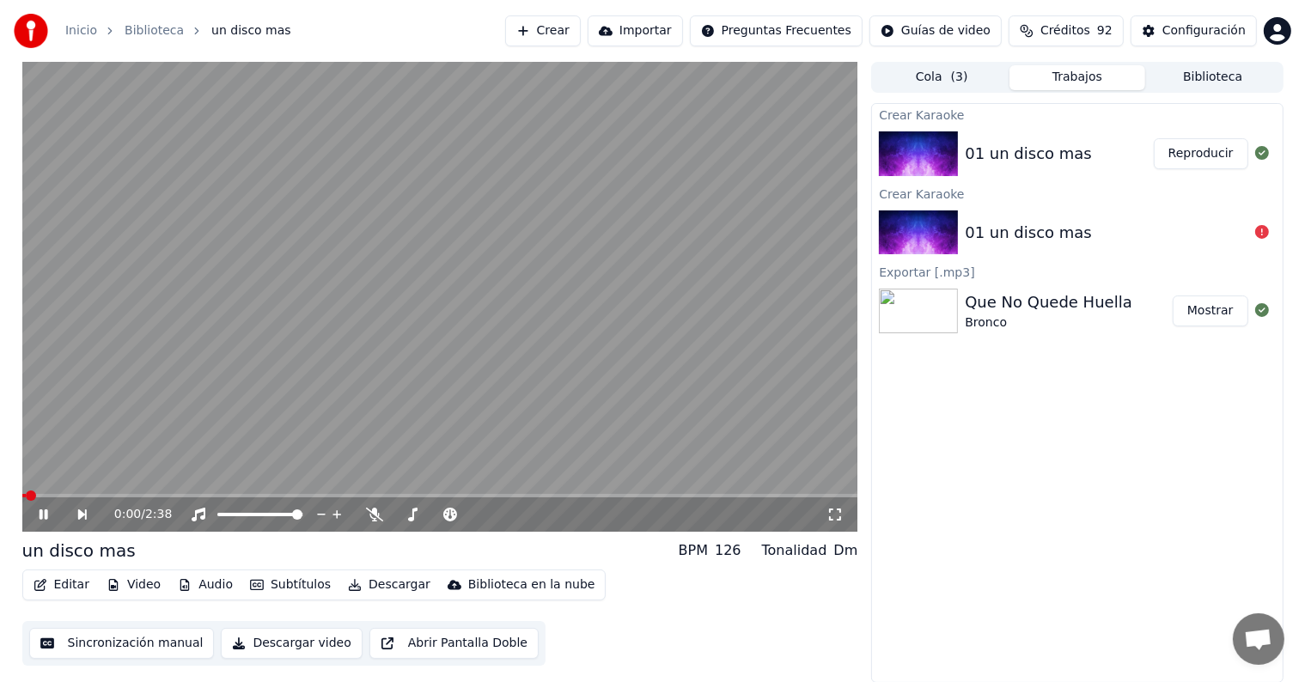
click at [72, 581] on button "Editar" at bounding box center [62, 585] width 70 height 24
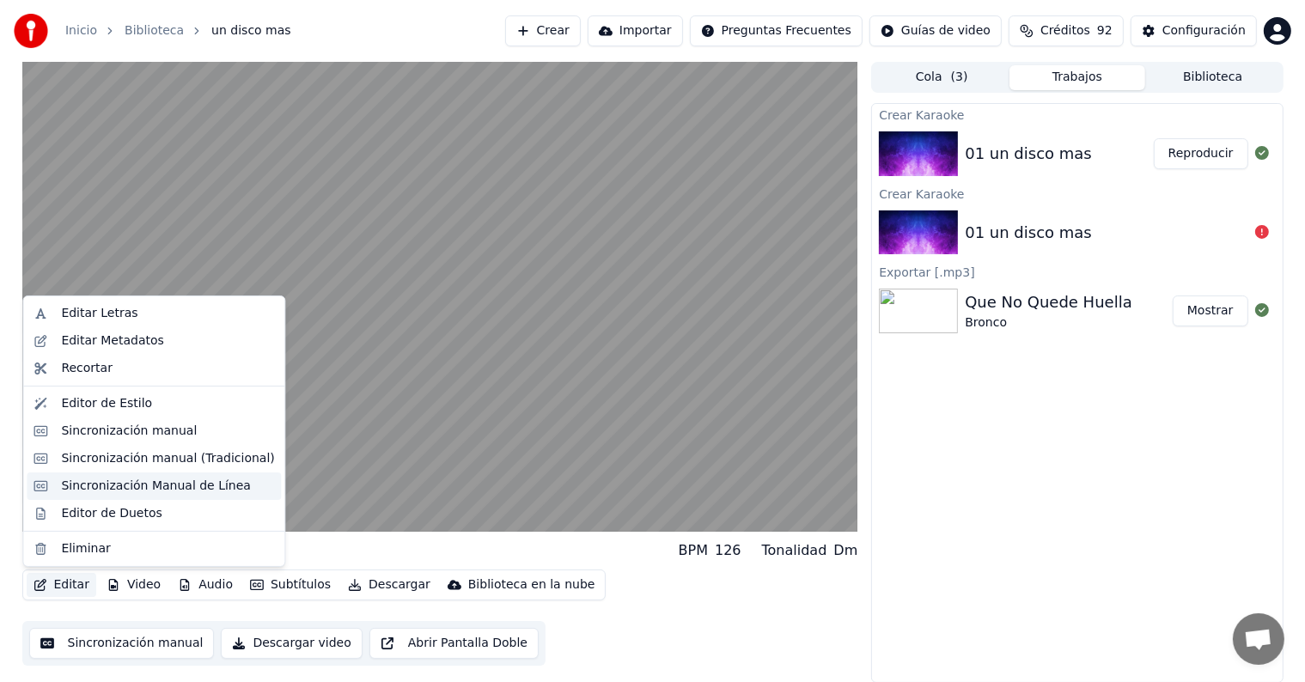
click at [148, 480] on div "Sincronización Manual de Línea" at bounding box center [156, 486] width 190 height 17
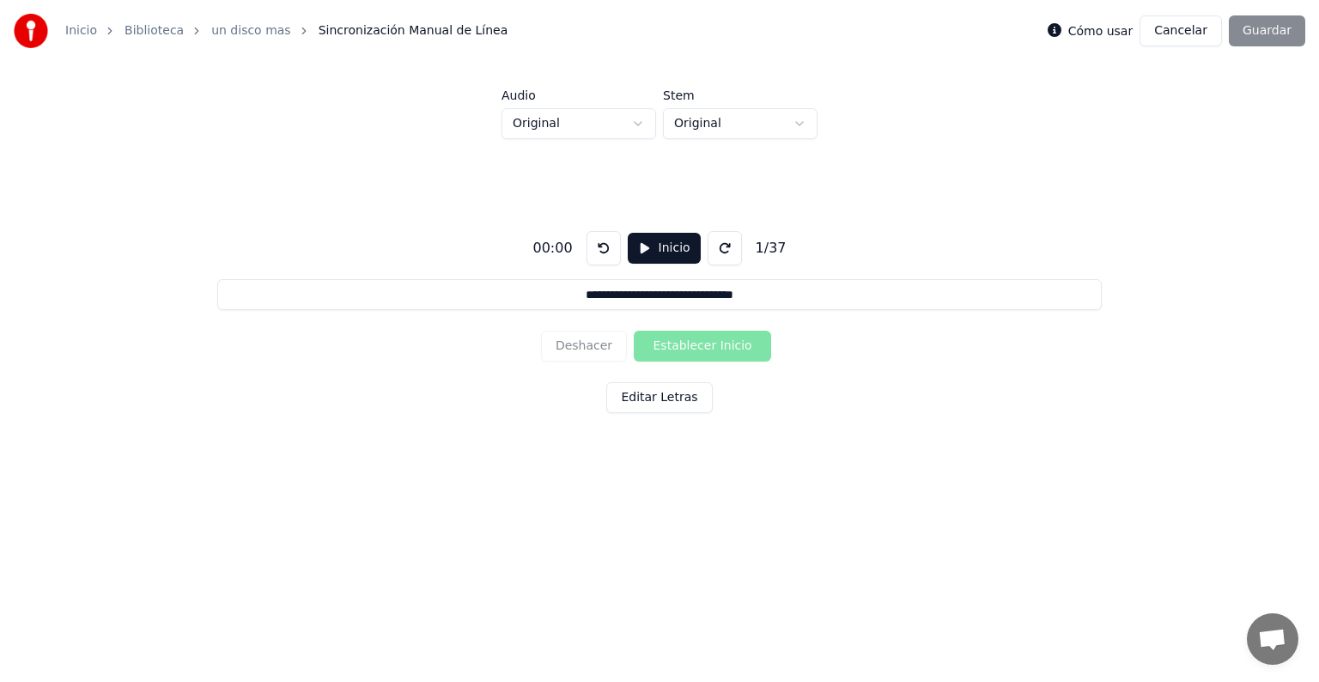
click at [639, 246] on button "Inicio" at bounding box center [664, 248] width 73 height 31
click at [700, 345] on button "Establecer Inicio" at bounding box center [702, 346] width 137 height 31
click at [700, 345] on button "Establecer Fin" at bounding box center [702, 346] width 137 height 31
click at [700, 345] on button "Establecer Inicio" at bounding box center [702, 346] width 137 height 31
click at [700, 345] on button "Establecer Fin" at bounding box center [702, 346] width 137 height 31
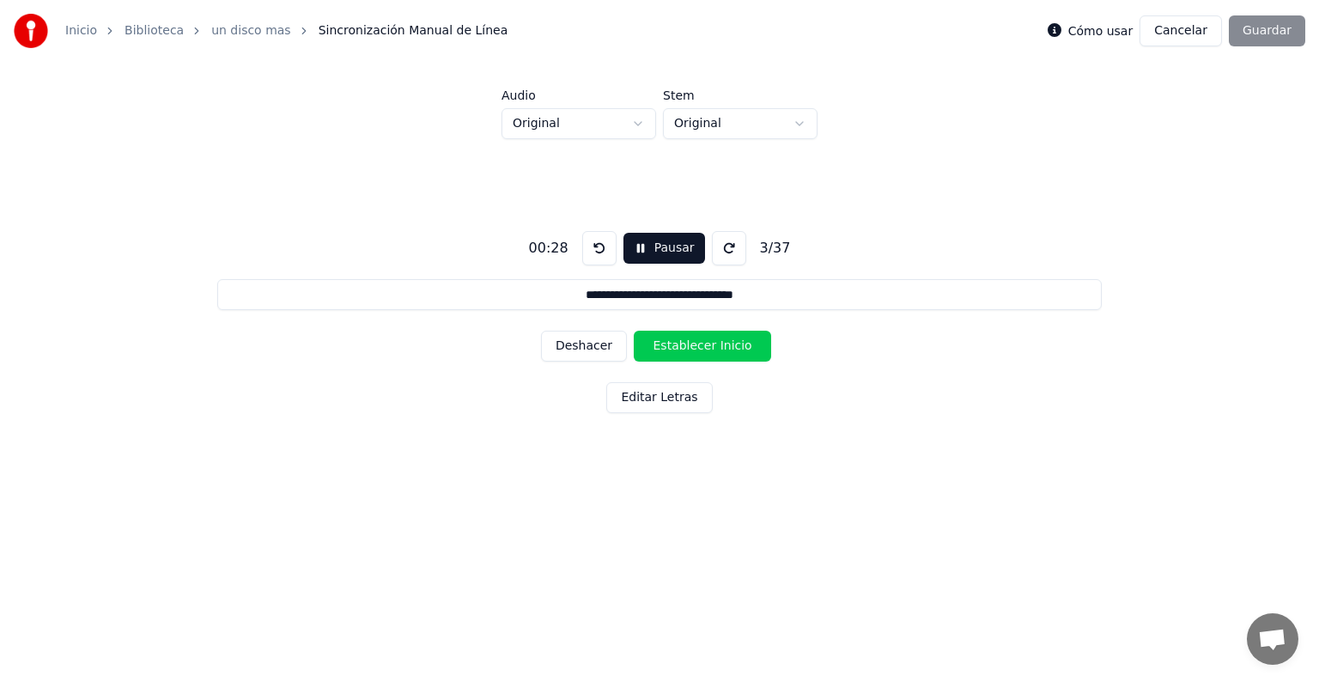
click at [700, 345] on button "Establecer Inicio" at bounding box center [702, 346] width 137 height 31
click at [700, 345] on button "Establecer Fin" at bounding box center [702, 346] width 137 height 31
click at [700, 345] on button "Establecer Inicio" at bounding box center [702, 346] width 137 height 31
click at [700, 345] on button "Establecer Fin" at bounding box center [702, 346] width 137 height 31
click at [700, 345] on button "Establecer Inicio" at bounding box center [702, 346] width 137 height 31
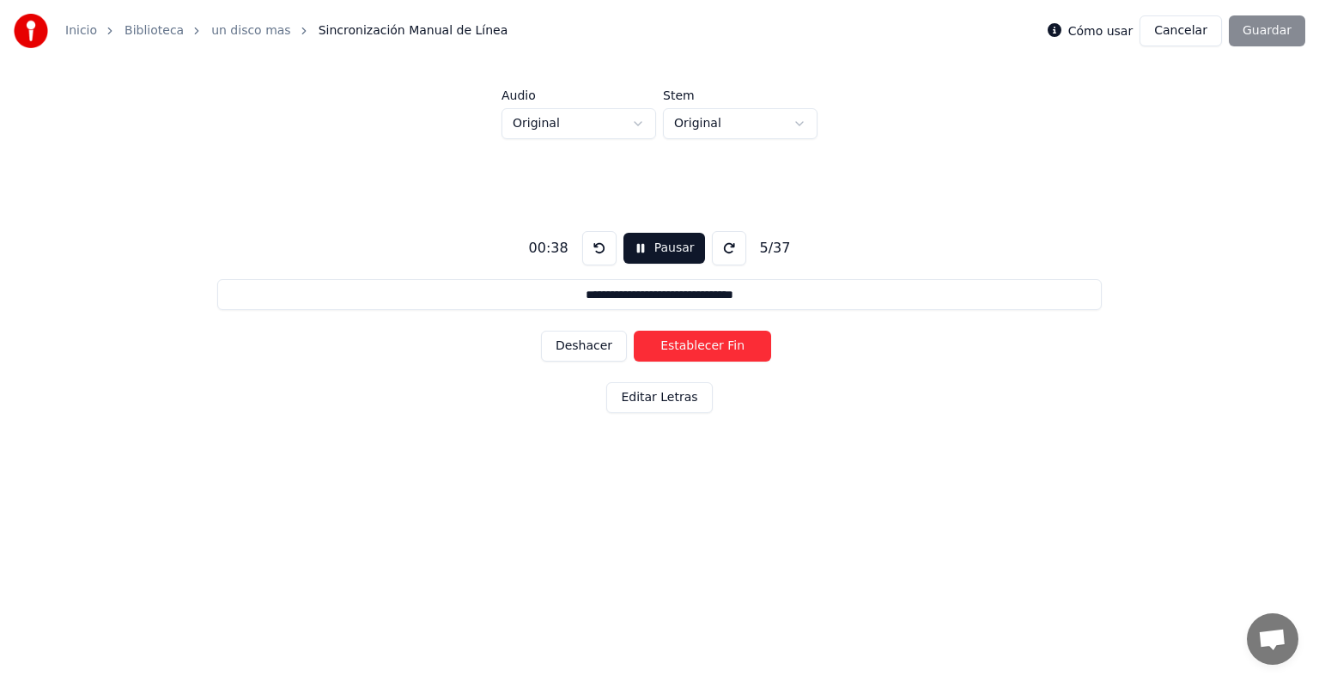
click at [700, 345] on button "Establecer Fin" at bounding box center [702, 346] width 137 height 31
click at [700, 345] on button "Establecer Inicio" at bounding box center [702, 346] width 137 height 31
click at [700, 345] on button "Establecer Fin" at bounding box center [702, 346] width 137 height 31
click at [700, 345] on button "Establecer Inicio" at bounding box center [702, 346] width 137 height 31
click at [700, 345] on button "Establecer Fin" at bounding box center [702, 346] width 137 height 31
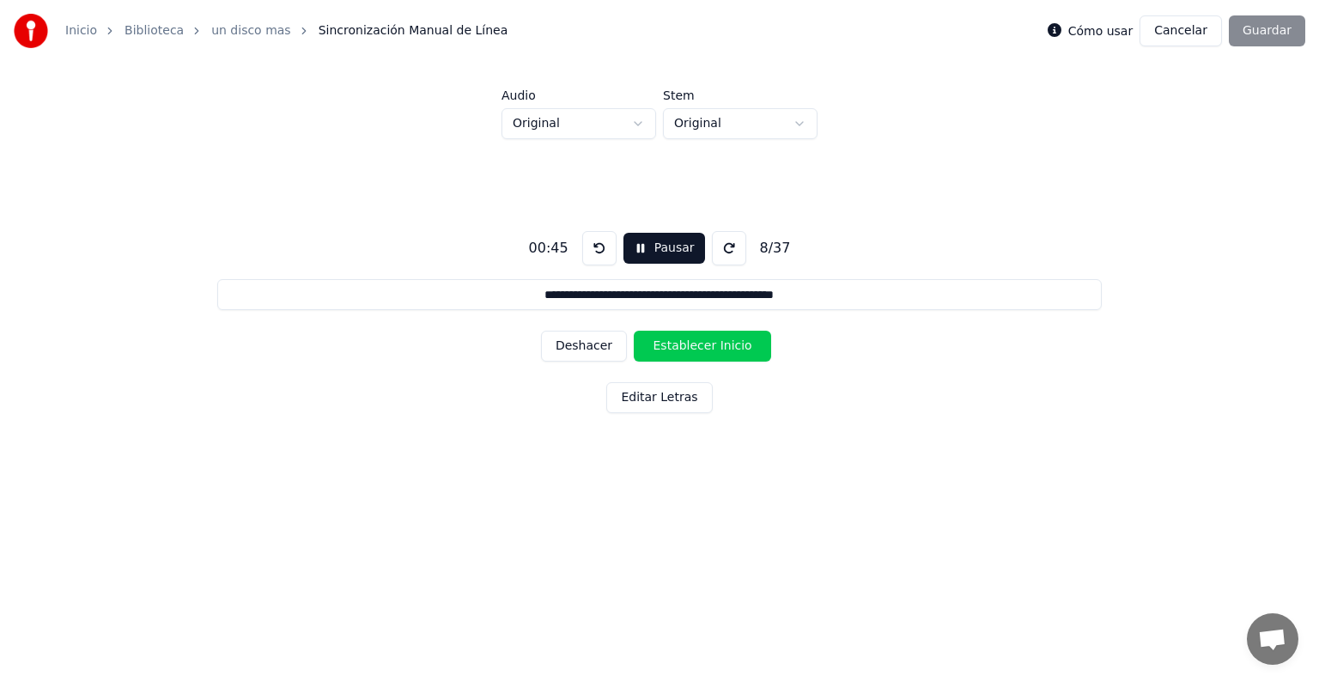
click at [700, 345] on button "Establecer Inicio" at bounding box center [702, 346] width 137 height 31
click at [700, 345] on button "Establecer Fin" at bounding box center [702, 346] width 137 height 31
click at [700, 345] on button "Establecer Inicio" at bounding box center [702, 346] width 137 height 31
click at [700, 345] on button "Establecer Fin" at bounding box center [702, 346] width 137 height 31
click at [700, 345] on button "Establecer Inicio" at bounding box center [702, 346] width 137 height 31
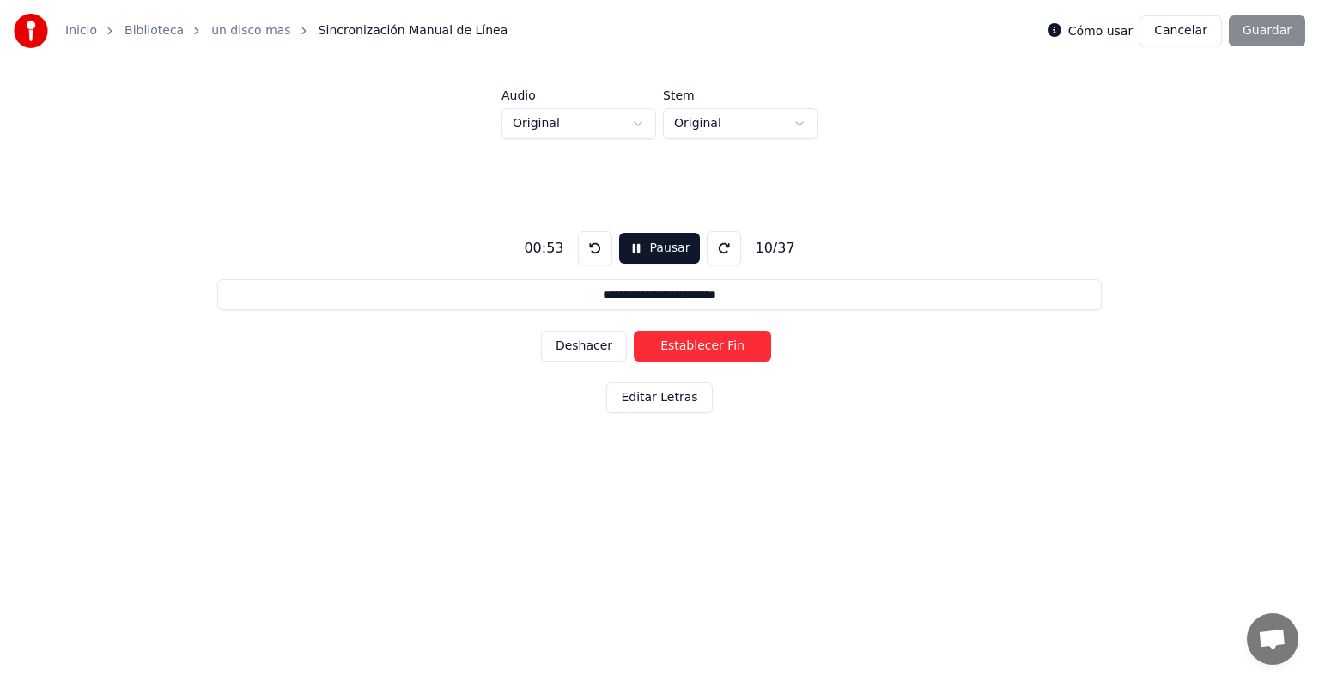
click at [700, 345] on button "Establecer Fin" at bounding box center [702, 346] width 137 height 31
click at [700, 345] on button "Establecer Inicio" at bounding box center [702, 346] width 137 height 31
click at [700, 345] on button "Establecer Fin" at bounding box center [702, 346] width 137 height 31
click at [700, 345] on button "Establecer Inicio" at bounding box center [702, 346] width 137 height 31
click at [700, 345] on button "Establecer Fin" at bounding box center [702, 346] width 137 height 31
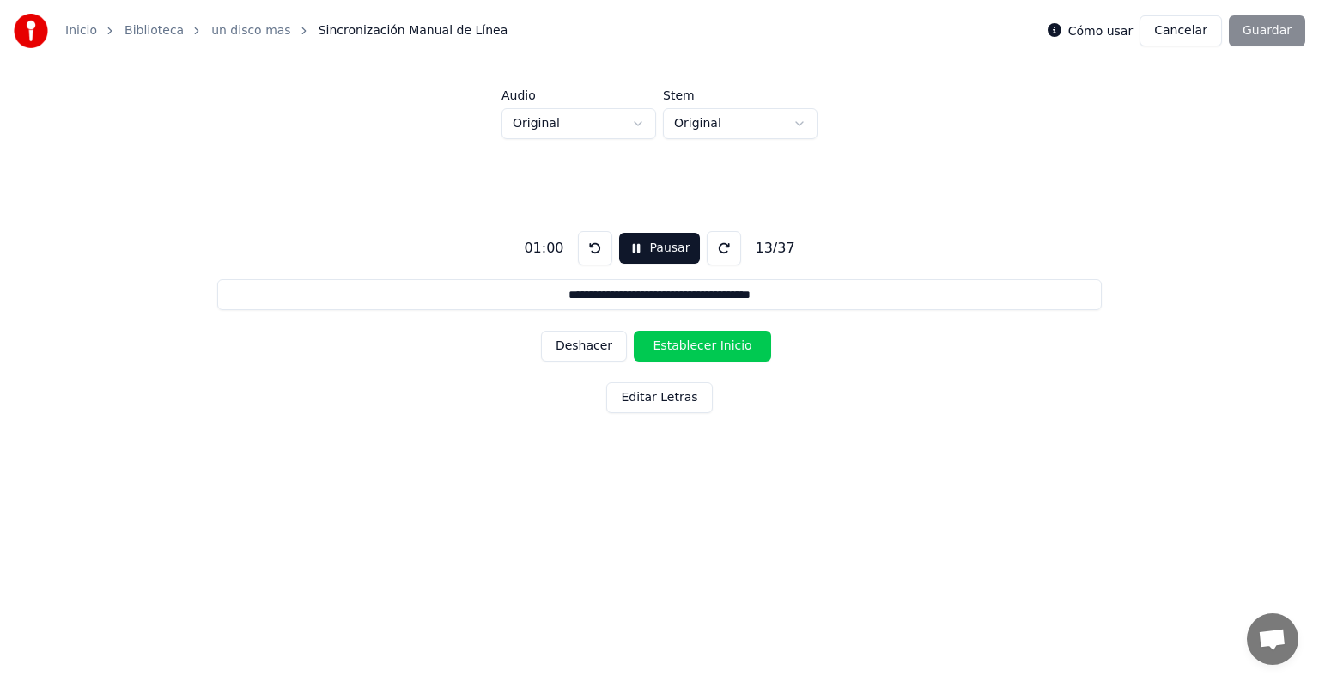
click at [700, 345] on button "Establecer Inicio" at bounding box center [702, 346] width 137 height 31
click at [700, 345] on button "Establecer Fin" at bounding box center [702, 346] width 137 height 31
click at [700, 345] on button "Establecer Inicio" at bounding box center [702, 346] width 137 height 31
click at [700, 345] on button "Establecer Fin" at bounding box center [702, 346] width 137 height 31
click at [700, 345] on button "Establecer Inicio" at bounding box center [702, 346] width 137 height 31
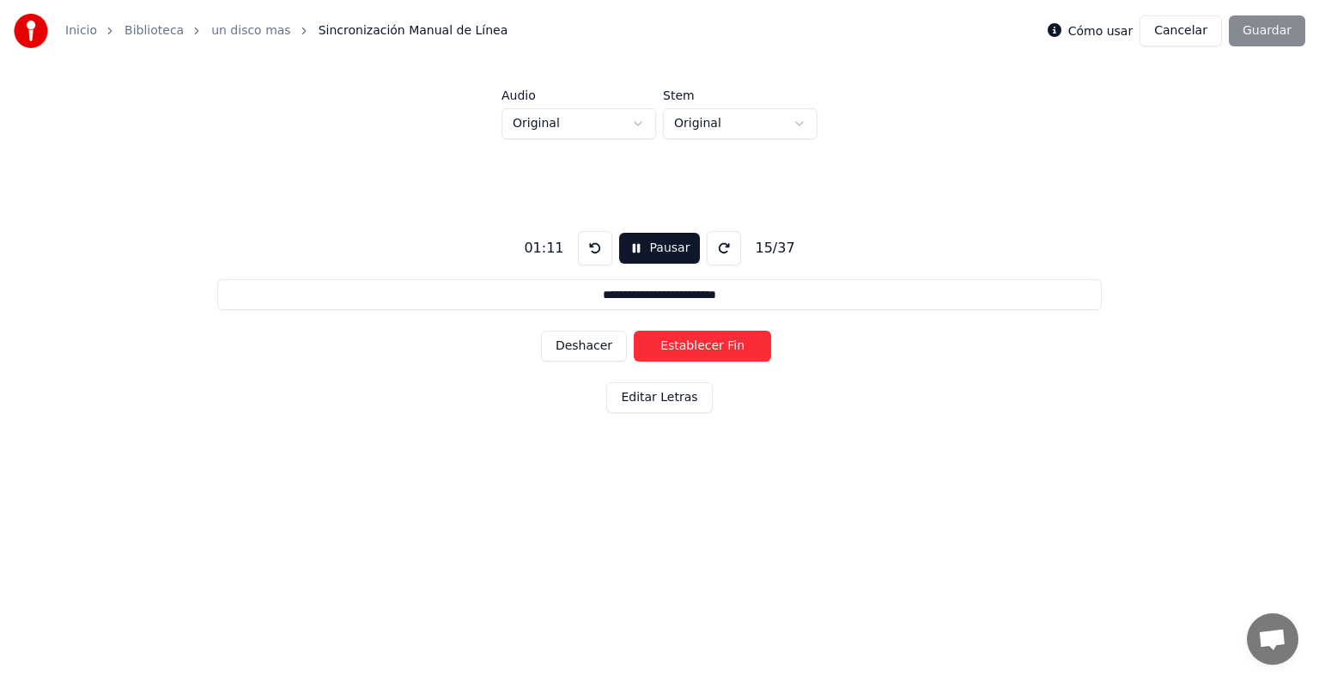
click at [700, 345] on button "Establecer Fin" at bounding box center [702, 346] width 137 height 31
click at [700, 345] on button "Establecer Inicio" at bounding box center [702, 346] width 137 height 31
click at [700, 345] on button "Establecer Fin" at bounding box center [702, 346] width 137 height 31
click at [700, 345] on button "Establecer Inicio" at bounding box center [702, 346] width 137 height 31
click at [700, 345] on button "Establecer Fin" at bounding box center [702, 346] width 137 height 31
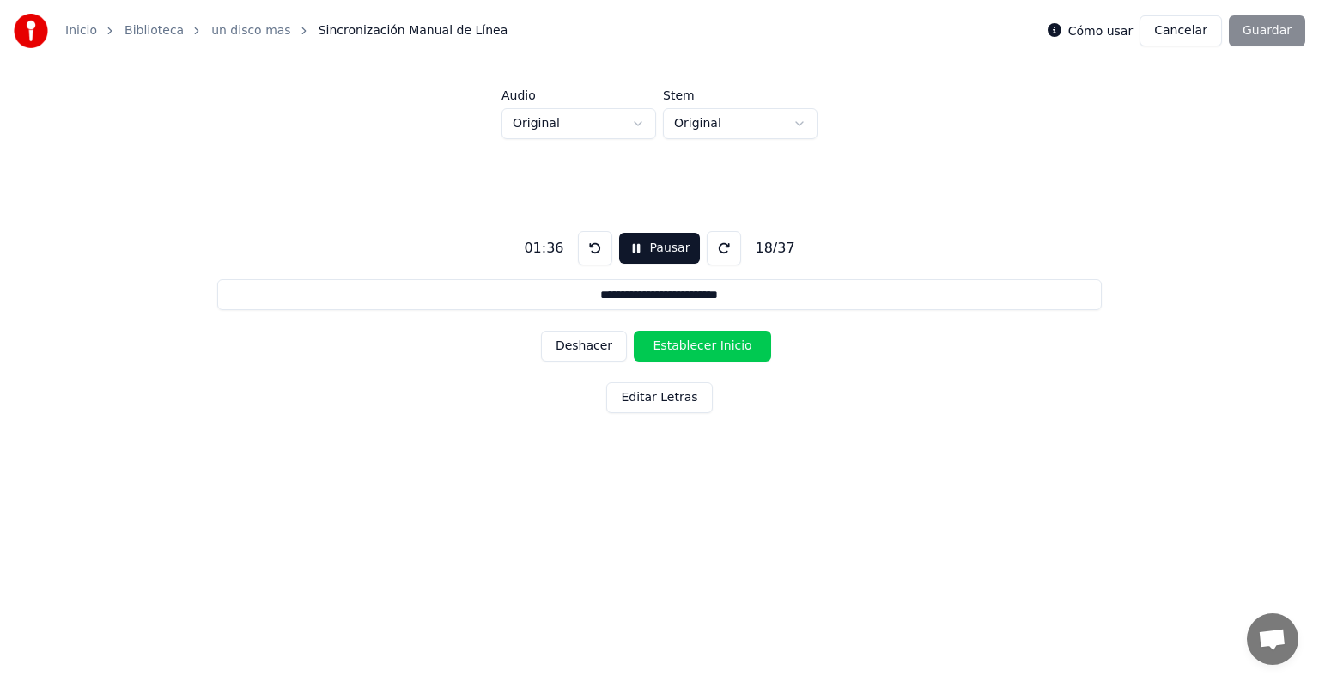
click at [713, 345] on button "Establecer Inicio" at bounding box center [702, 346] width 137 height 31
click at [713, 345] on button "Establecer Fin" at bounding box center [702, 346] width 137 height 31
click at [713, 345] on button "Establecer Inicio" at bounding box center [702, 346] width 137 height 31
click at [713, 345] on button "Establecer Fin" at bounding box center [702, 346] width 137 height 31
click at [713, 345] on button "Establecer Inicio" at bounding box center [702, 346] width 137 height 31
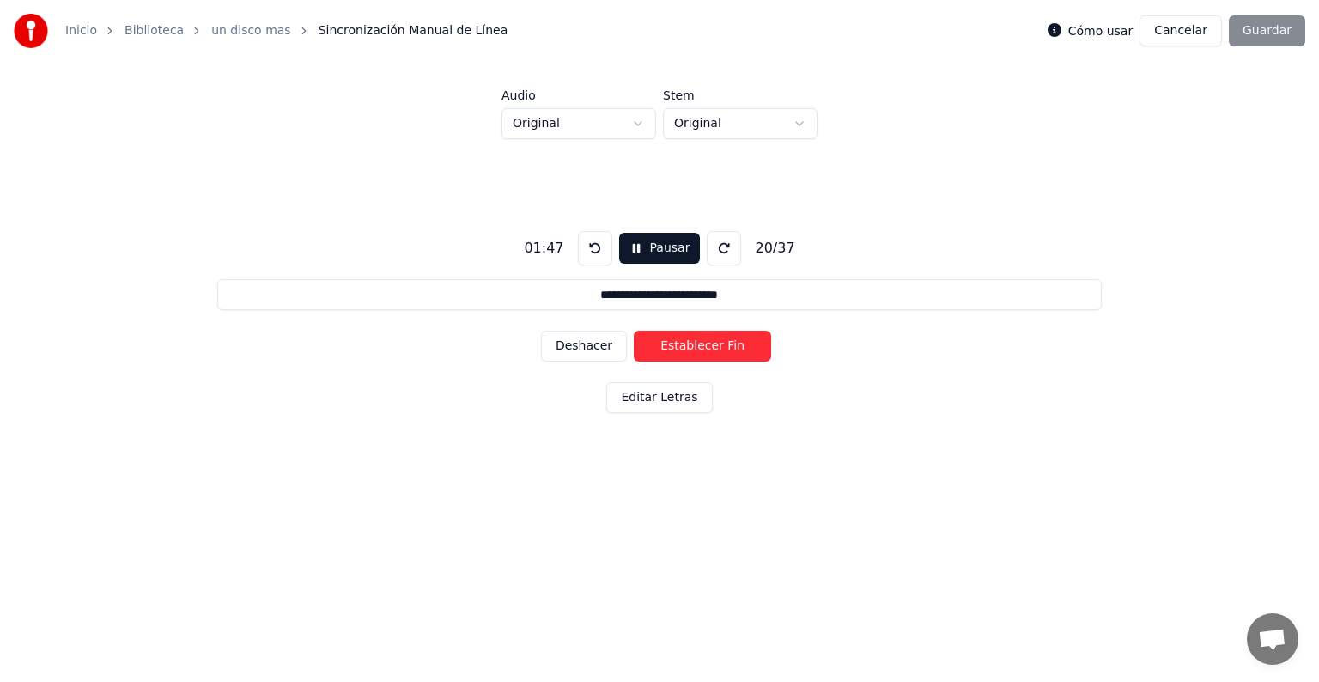
click at [713, 345] on button "Establecer Fin" at bounding box center [702, 346] width 137 height 31
click at [713, 345] on button "Establecer Inicio" at bounding box center [702, 346] width 137 height 31
click at [713, 345] on button "Establecer Fin" at bounding box center [702, 346] width 137 height 31
click at [713, 345] on button "Establecer Inicio" at bounding box center [702, 346] width 137 height 31
click at [713, 345] on button "Establecer Fin" at bounding box center [702, 346] width 137 height 31
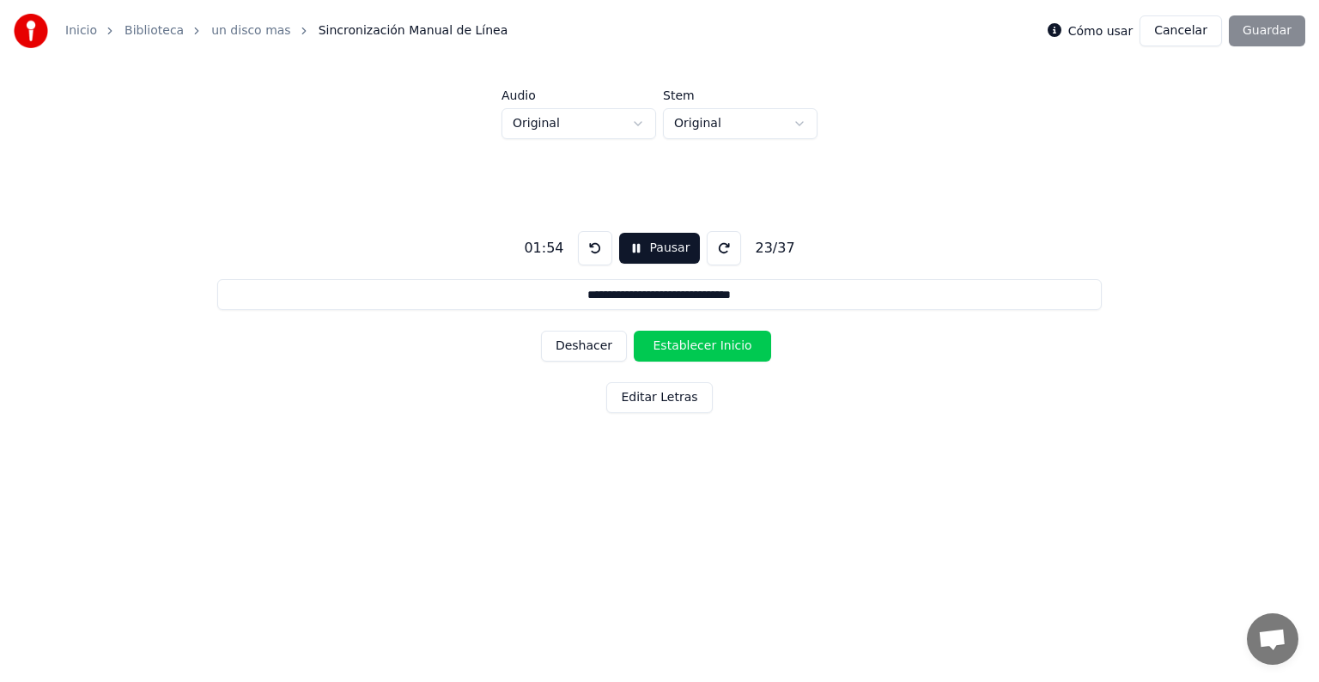
click at [713, 345] on button "Establecer Inicio" at bounding box center [702, 346] width 137 height 31
click at [713, 345] on button "Establecer Fin" at bounding box center [702, 346] width 137 height 31
click at [713, 345] on button "Establecer Inicio" at bounding box center [702, 346] width 137 height 31
click at [713, 345] on button "Establecer Fin" at bounding box center [702, 346] width 137 height 31
type input "**********"
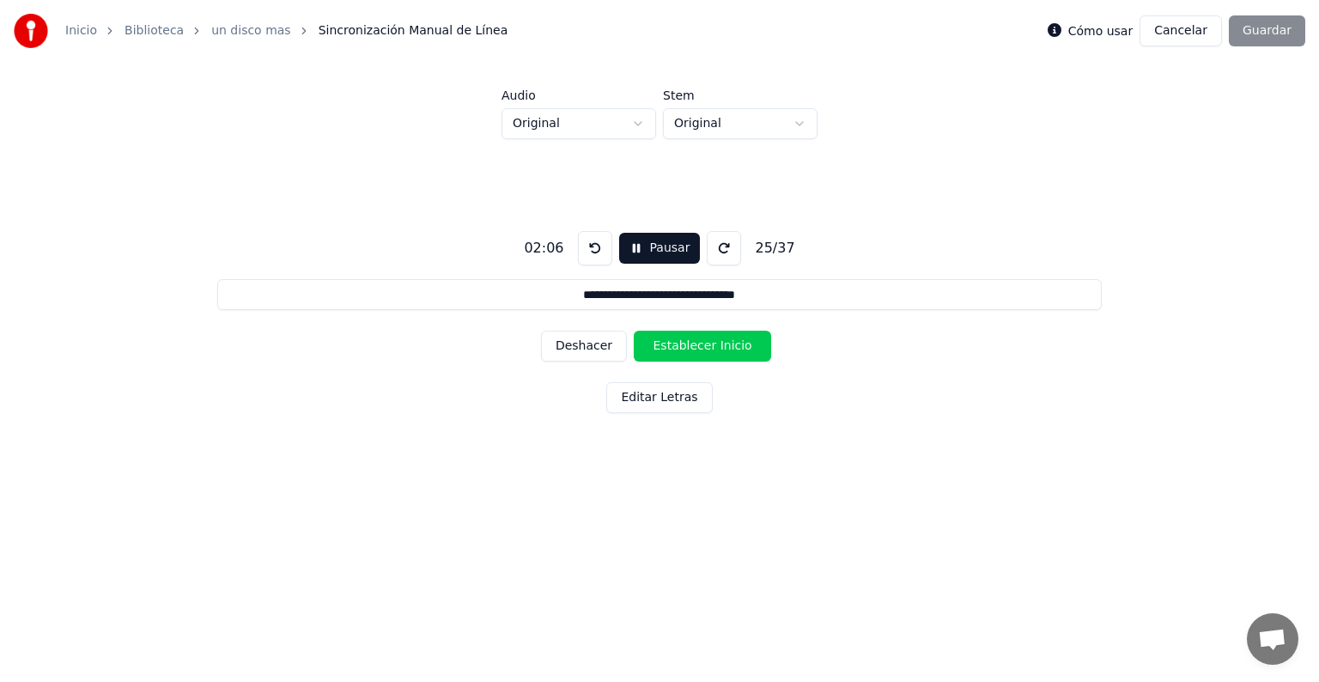
click at [1186, 33] on button "Cancelar" at bounding box center [1181, 30] width 82 height 31
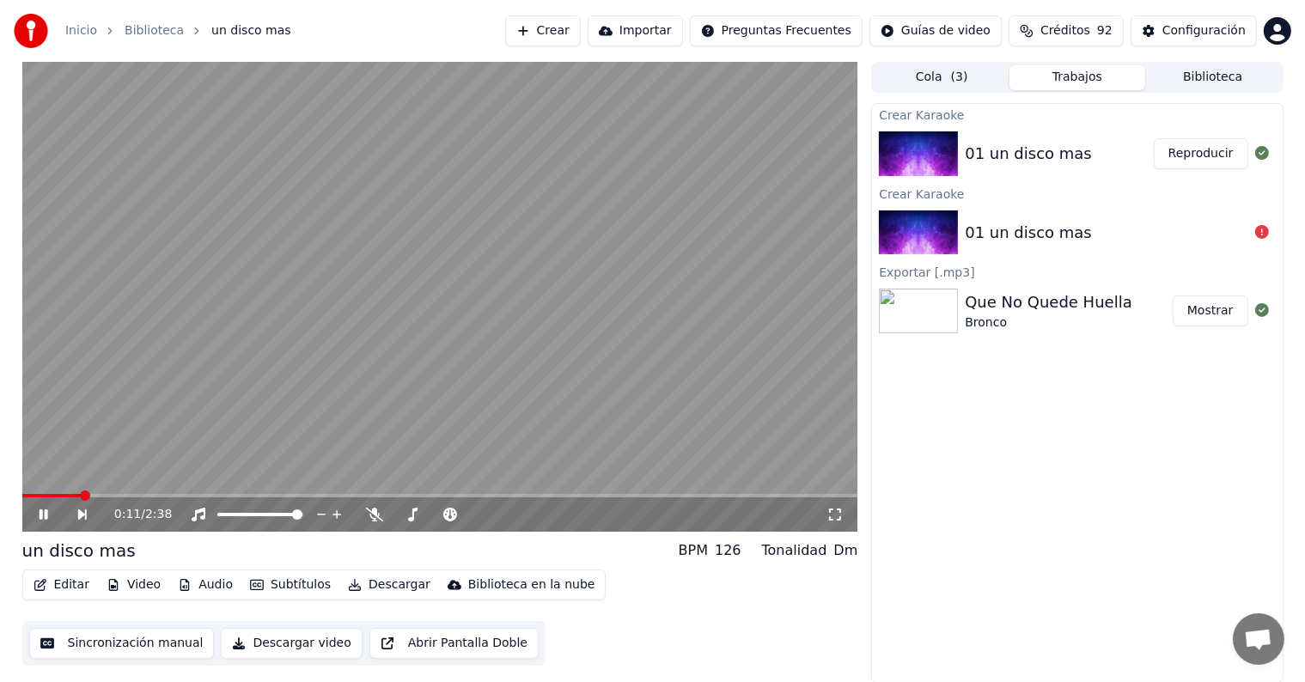
click at [43, 517] on icon at bounding box center [56, 515] width 40 height 14
click at [67, 587] on button "Editar" at bounding box center [62, 585] width 70 height 24
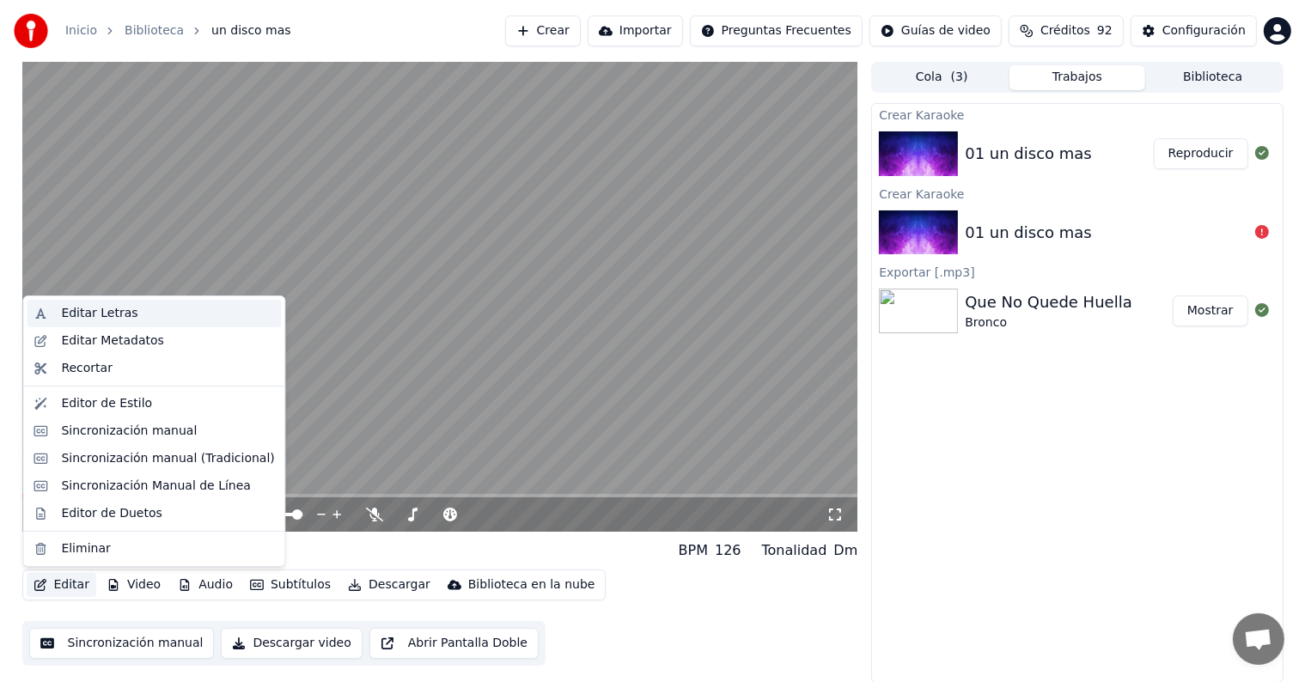
click at [114, 313] on div "Editar Letras" at bounding box center [99, 313] width 76 height 17
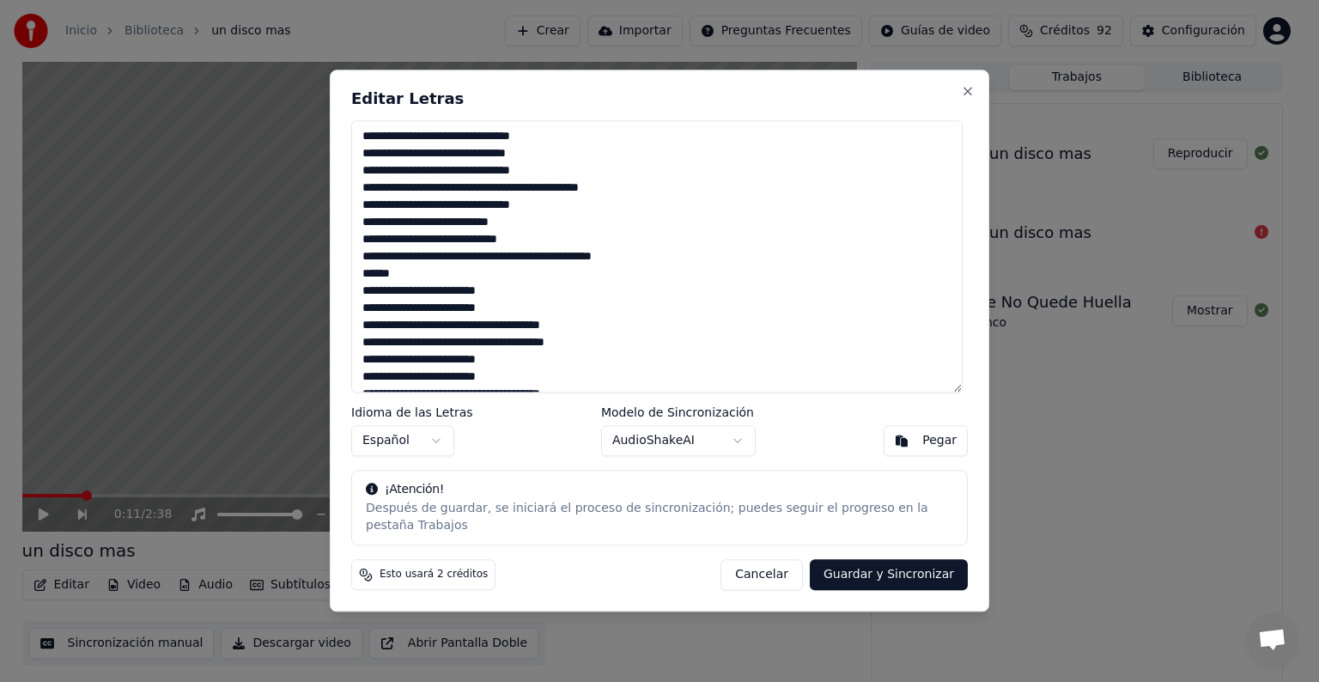
drag, startPoint x: 599, startPoint y: 386, endPoint x: 350, endPoint y: 107, distance: 373.5
click at [350, 107] on div "Editar Letras Idioma de las Letras Español Modelo de Sincronización AudioShakeA…" at bounding box center [660, 341] width 660 height 542
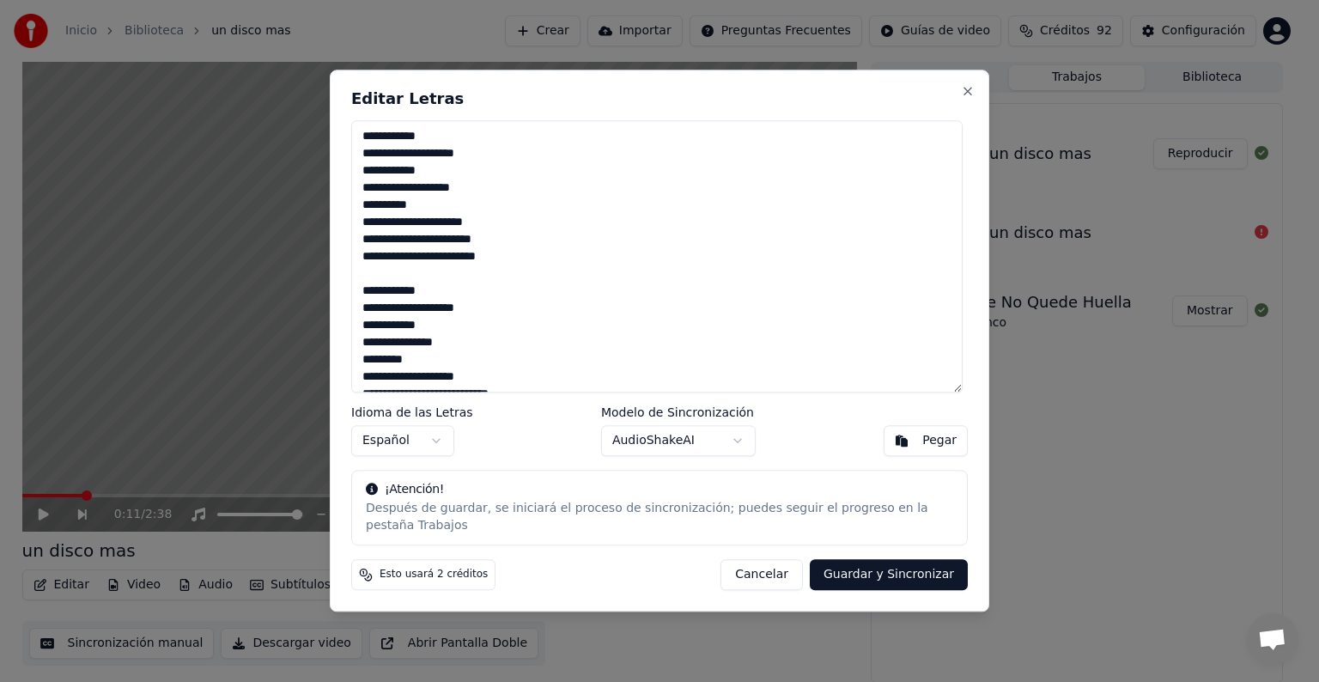
scroll to position [455, 0]
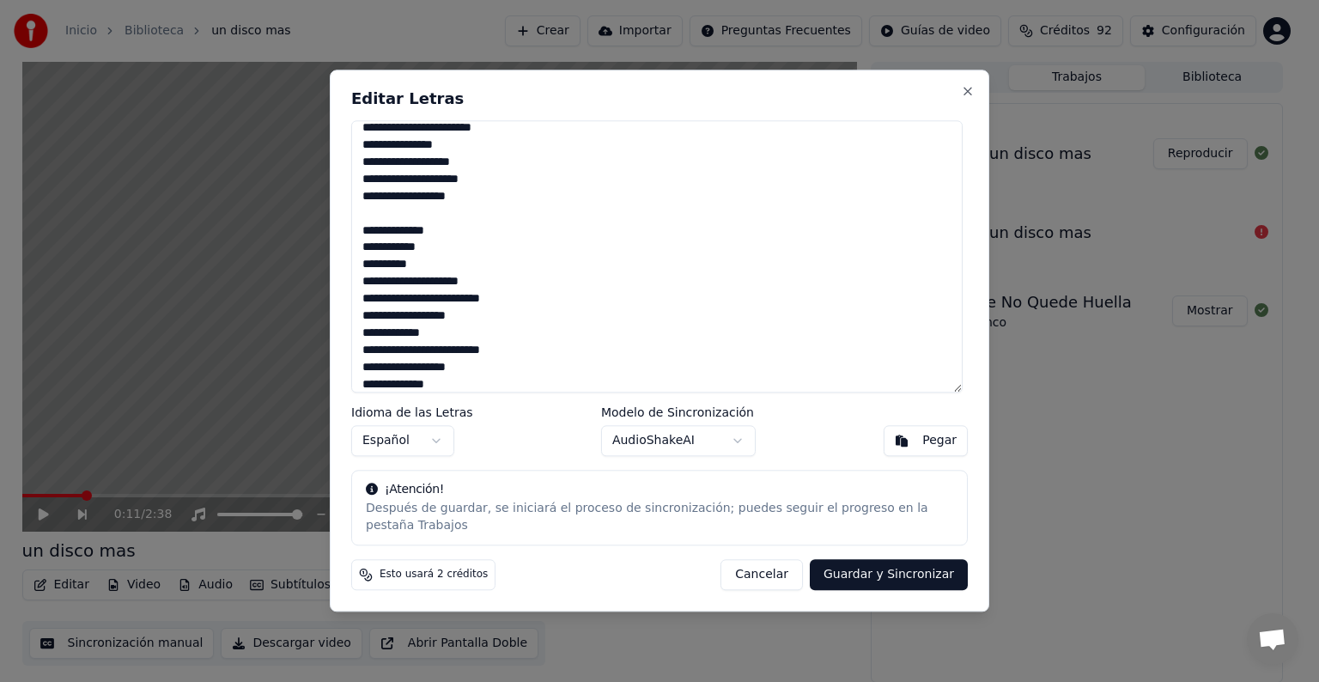
type textarea "**********"
click at [903, 567] on button "Guardar y Sincronizar" at bounding box center [889, 575] width 158 height 31
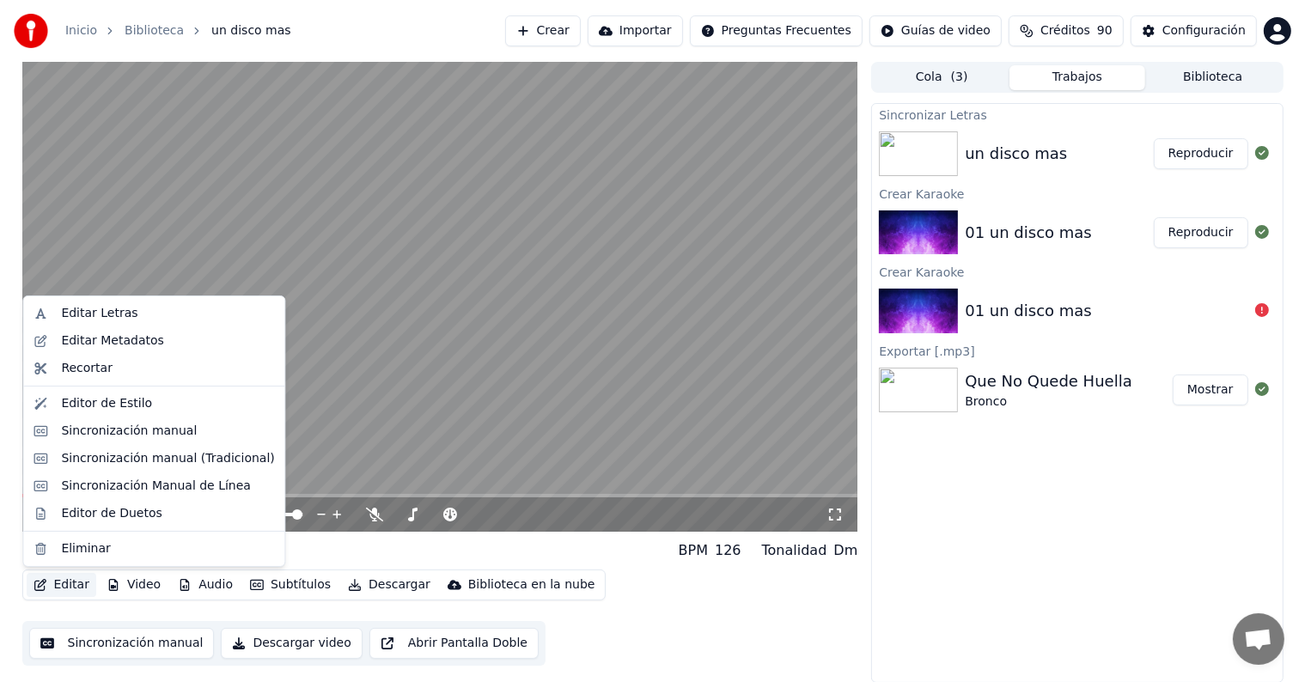
click at [54, 579] on button "Editar" at bounding box center [62, 585] width 70 height 24
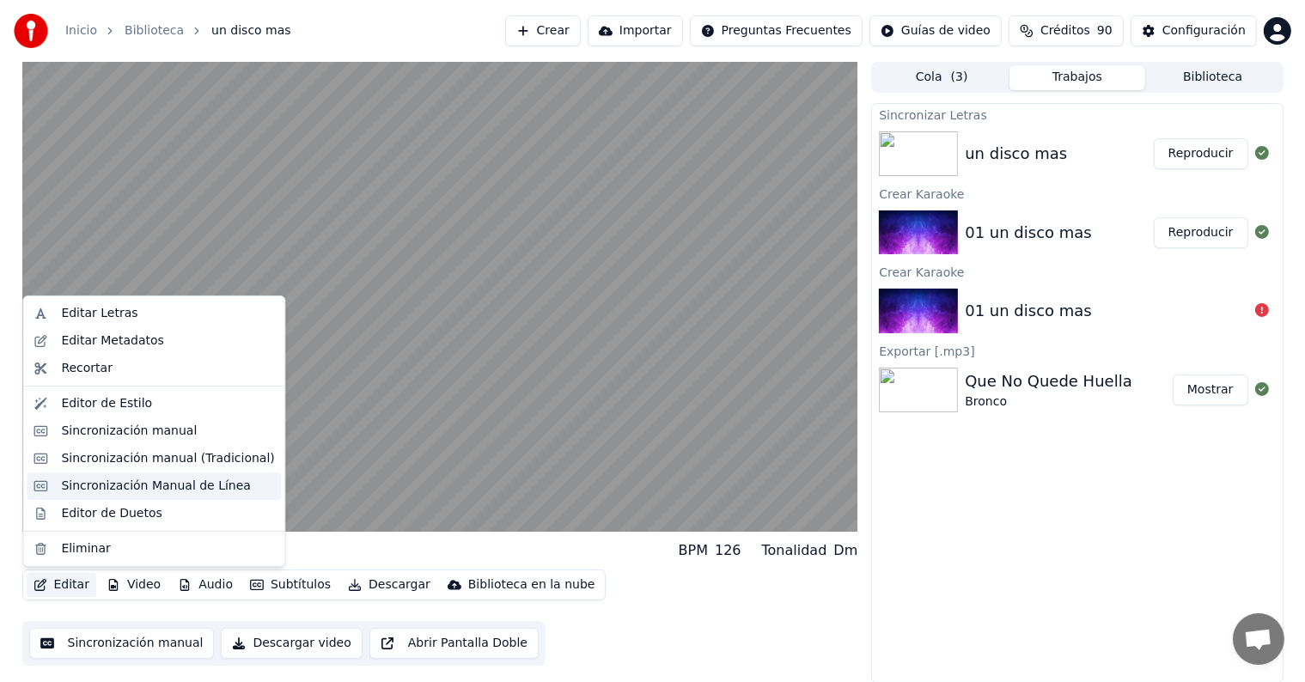
click at [164, 490] on div "Sincronización Manual de Línea" at bounding box center [156, 486] width 190 height 17
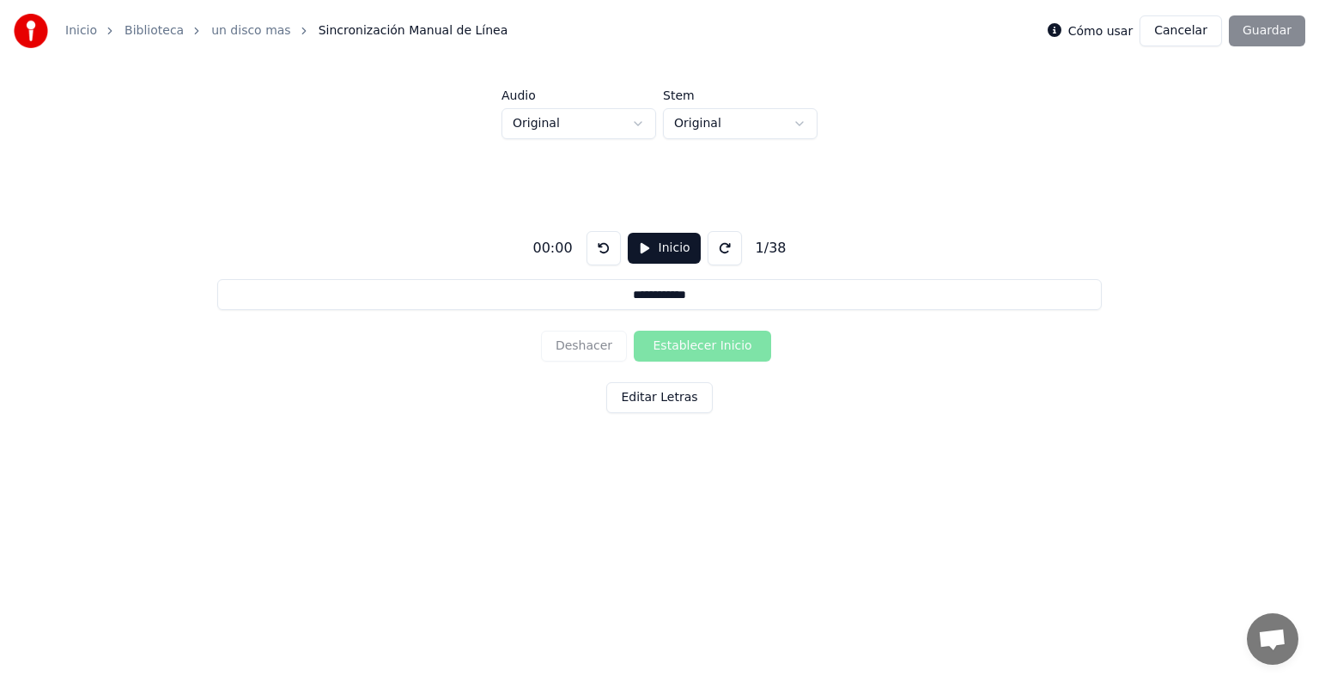
click at [653, 252] on button "Inicio" at bounding box center [664, 248] width 73 height 31
click at [668, 347] on button "Establecer Inicio" at bounding box center [702, 346] width 137 height 31
click at [668, 347] on button "Establecer Fin" at bounding box center [702, 346] width 137 height 31
click at [668, 347] on button "Establecer Inicio" at bounding box center [702, 346] width 137 height 31
click at [668, 347] on button "Establecer Fin" at bounding box center [702, 346] width 137 height 31
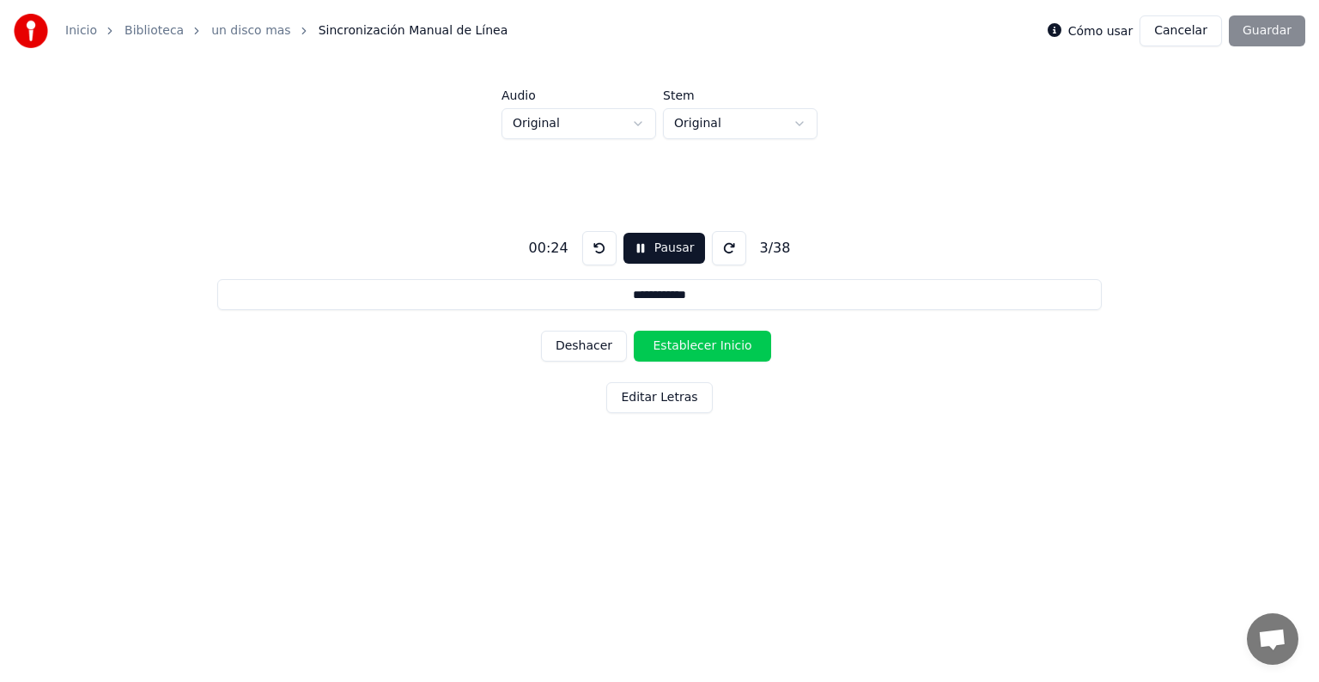
click at [668, 347] on button "Establecer Inicio" at bounding box center [702, 346] width 137 height 31
click at [668, 347] on button "Establecer Fin" at bounding box center [702, 346] width 137 height 31
click at [668, 347] on button "Establecer Inicio" at bounding box center [702, 346] width 137 height 31
click at [668, 347] on button "Establecer Fin" at bounding box center [702, 346] width 137 height 31
click at [668, 347] on button "Establecer Inicio" at bounding box center [702, 346] width 137 height 31
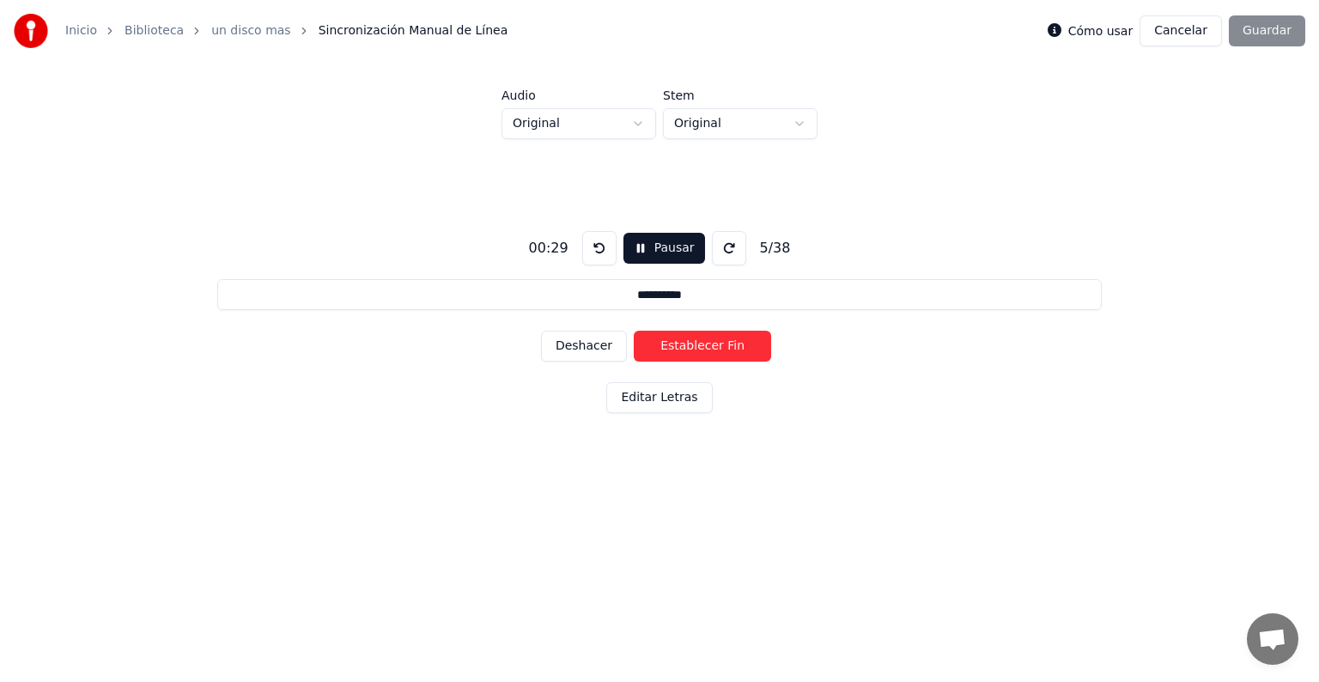
click at [668, 347] on button "Establecer Fin" at bounding box center [702, 346] width 137 height 31
click at [668, 347] on button "Establecer Inicio" at bounding box center [702, 346] width 137 height 31
click at [668, 347] on button "Establecer Fin" at bounding box center [702, 346] width 137 height 31
click at [668, 347] on button "Establecer Inicio" at bounding box center [702, 346] width 137 height 31
click at [668, 347] on button "Establecer Fin" at bounding box center [702, 346] width 137 height 31
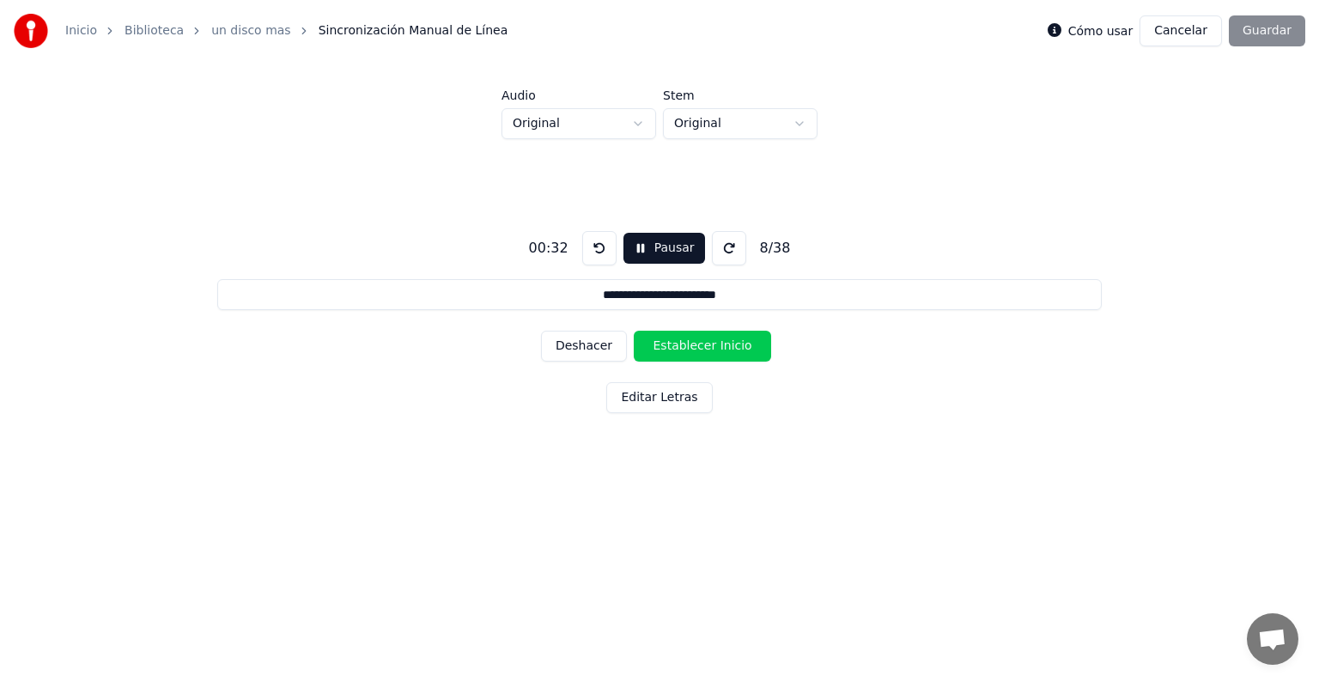
click at [668, 347] on button "Establecer Inicio" at bounding box center [702, 346] width 137 height 31
click at [668, 347] on button "Establecer Fin" at bounding box center [702, 346] width 137 height 31
click at [668, 347] on button "Establecer Inicio" at bounding box center [702, 346] width 137 height 31
click at [668, 347] on button "Establecer Fin" at bounding box center [702, 346] width 137 height 31
click at [668, 347] on button "Establecer Inicio" at bounding box center [702, 346] width 137 height 31
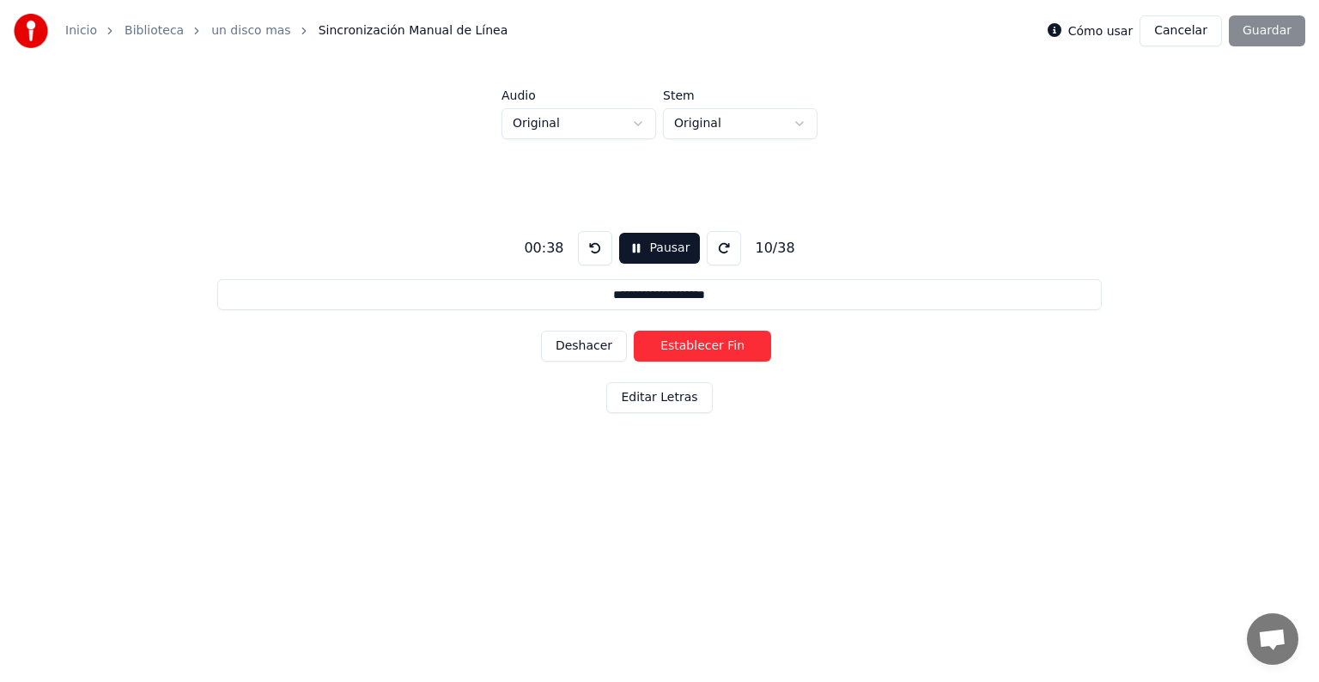
click at [668, 347] on button "Establecer Fin" at bounding box center [702, 346] width 137 height 31
click at [668, 347] on button "Establecer Inicio" at bounding box center [702, 346] width 137 height 31
click at [668, 347] on button "Establecer Fin" at bounding box center [702, 346] width 137 height 31
click at [668, 347] on button "Establecer Inicio" at bounding box center [702, 346] width 137 height 31
click at [668, 347] on button "Establecer Fin" at bounding box center [702, 346] width 137 height 31
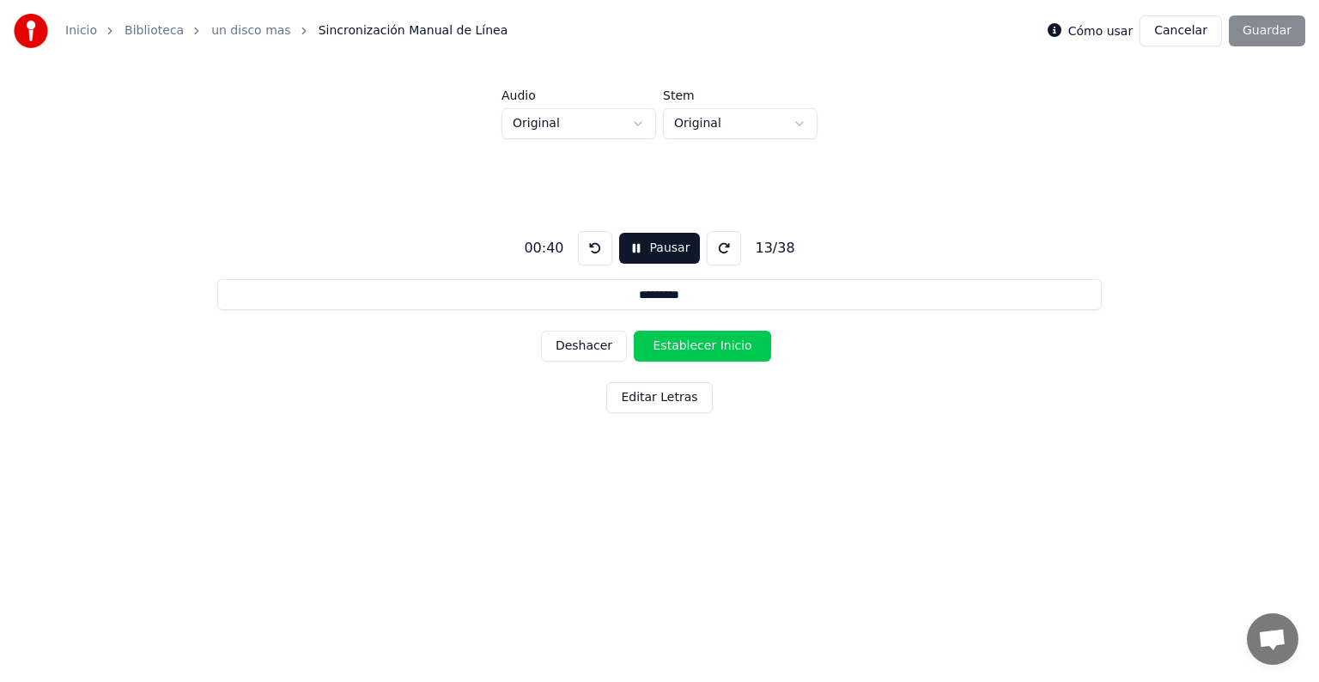
click at [668, 347] on button "Establecer Inicio" at bounding box center [702, 346] width 137 height 31
click at [668, 347] on button "Establecer Fin" at bounding box center [702, 346] width 137 height 31
click at [668, 347] on button "Establecer Inicio" at bounding box center [702, 346] width 137 height 31
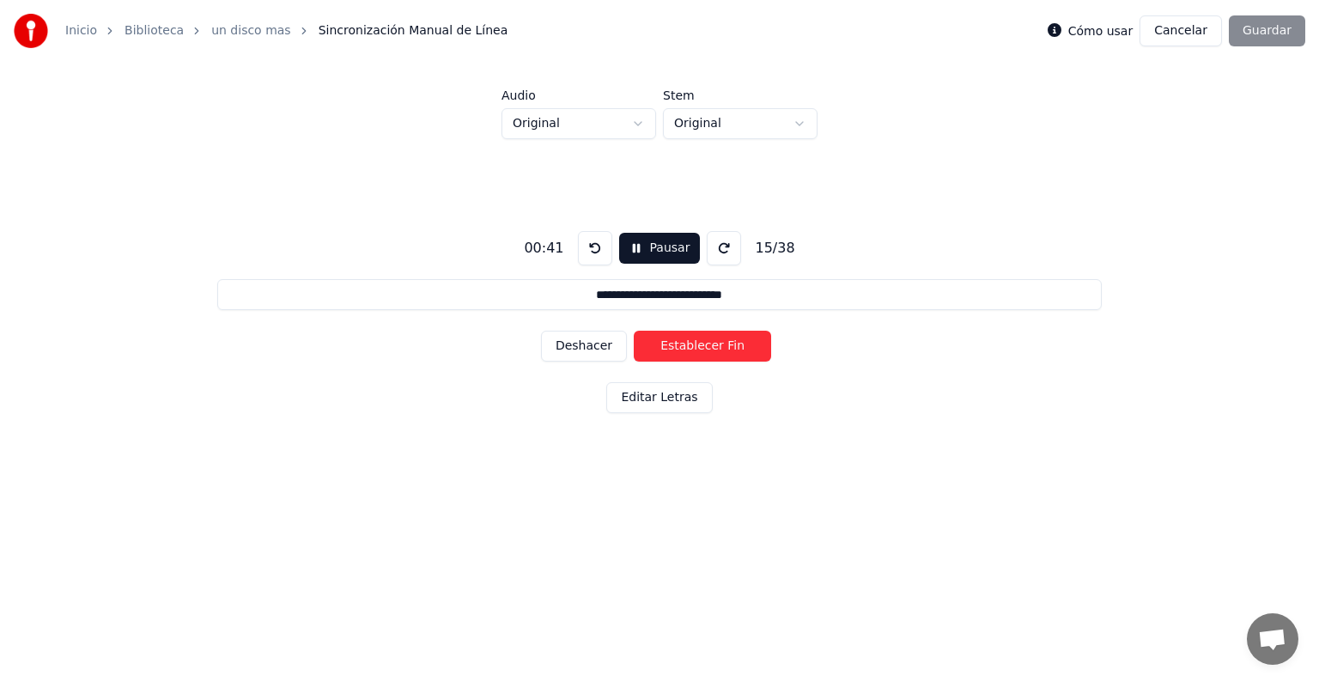
click at [668, 347] on button "Establecer Fin" at bounding box center [702, 346] width 137 height 31
type input "**********"
click at [1200, 43] on button "Cancelar" at bounding box center [1181, 30] width 82 height 31
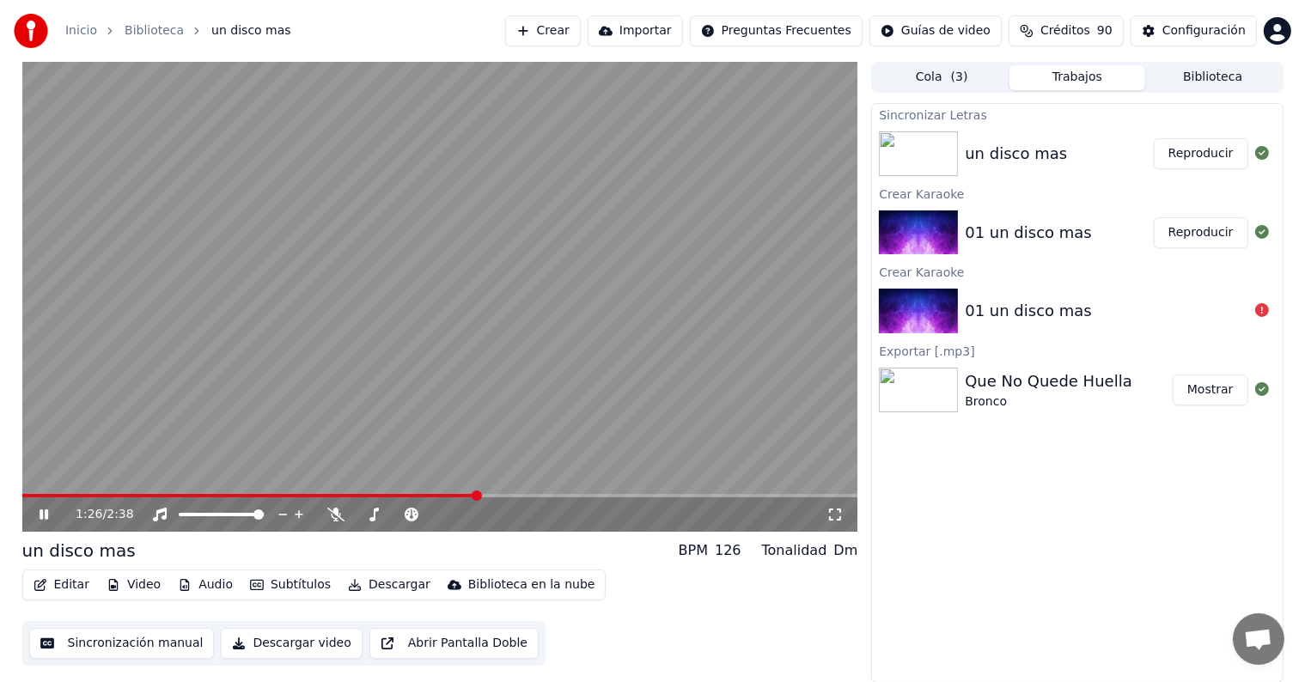
click at [47, 514] on icon at bounding box center [44, 514] width 9 height 10
click at [56, 583] on button "Editar" at bounding box center [62, 585] width 70 height 24
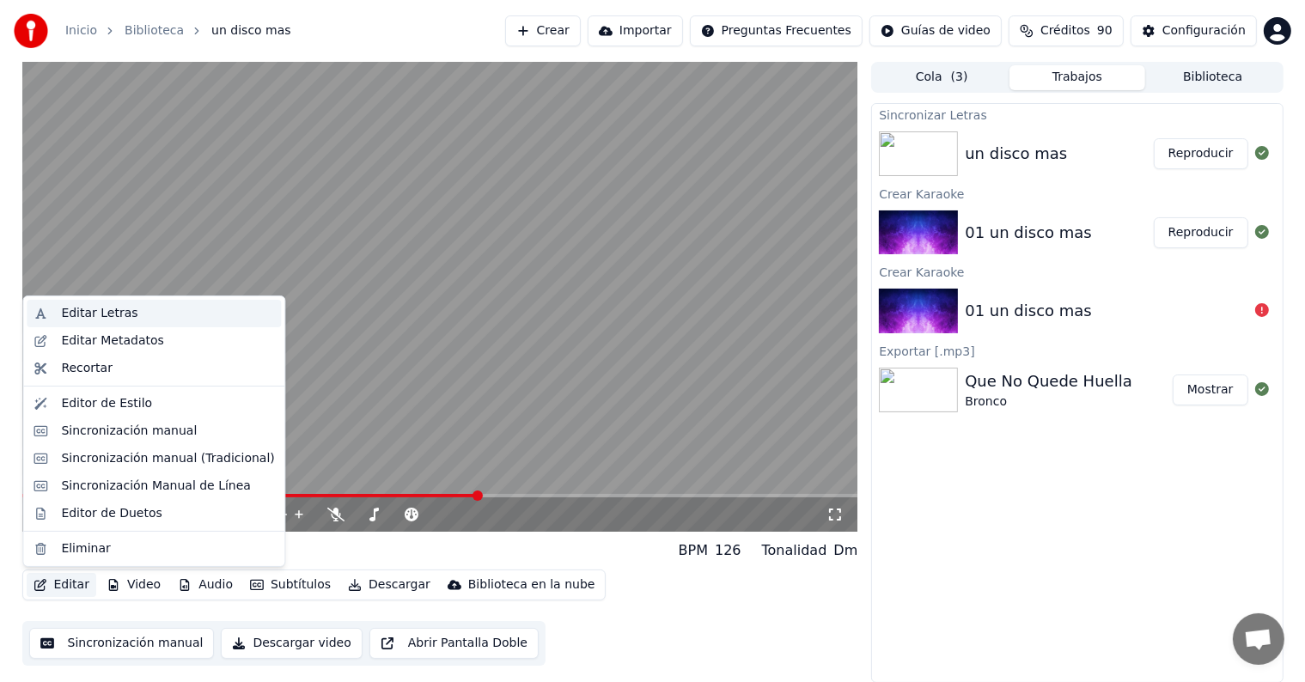
click at [114, 316] on div "Editar Letras" at bounding box center [99, 313] width 76 height 17
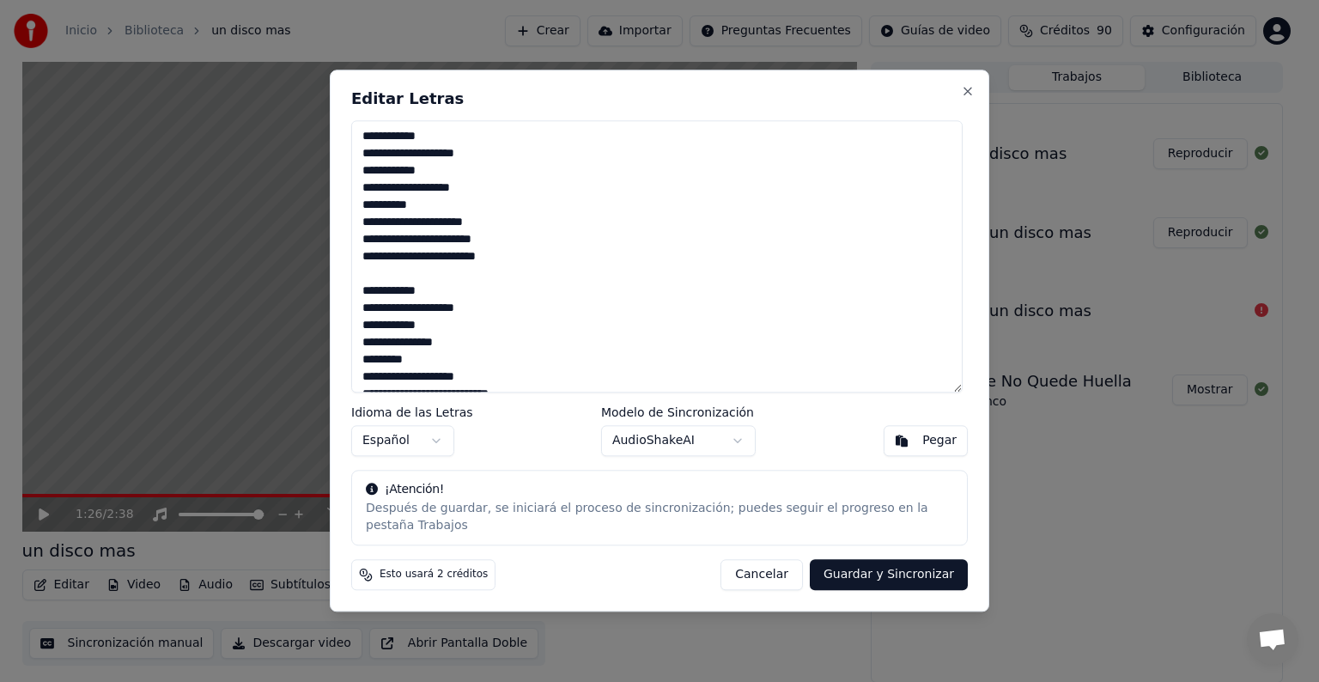
drag, startPoint x: 459, startPoint y: 382, endPoint x: 326, endPoint y: 82, distance: 328.0
click at [326, 82] on body "Inicio Biblioteca un disco mas Crear Importar Preguntas Frecuentes Guías de vid…" at bounding box center [652, 341] width 1305 height 682
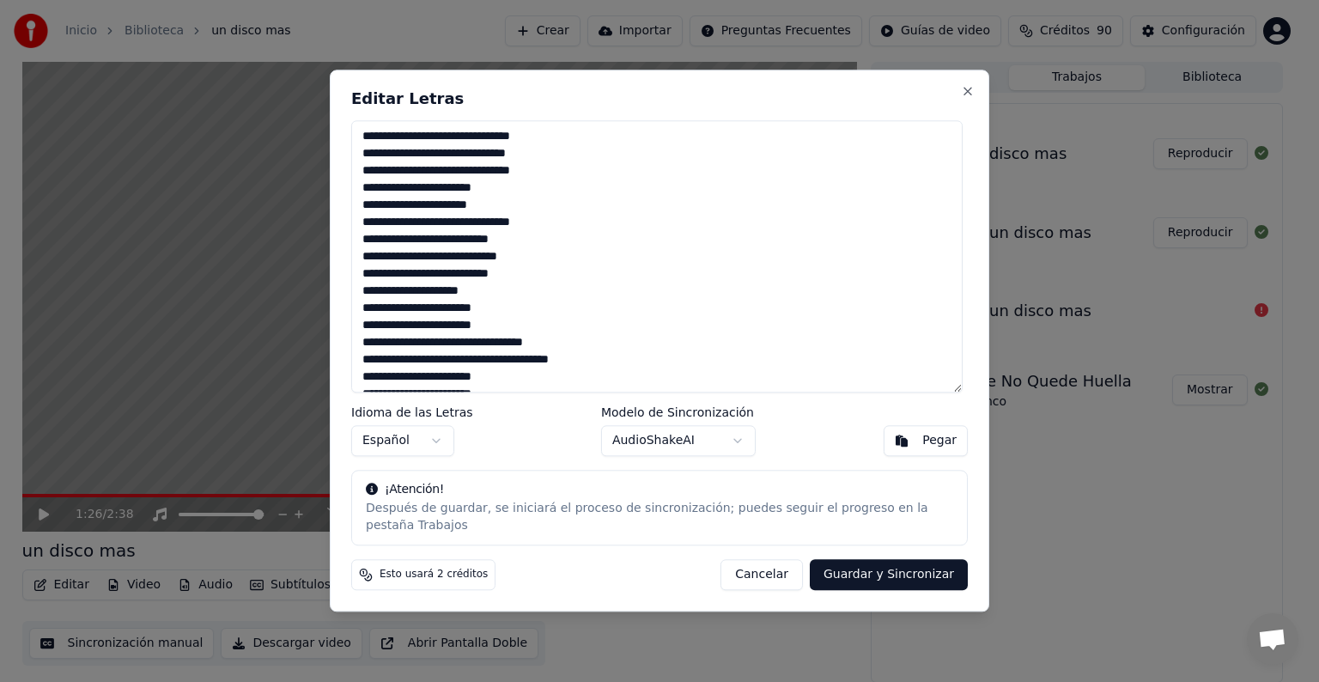
scroll to position [318, 0]
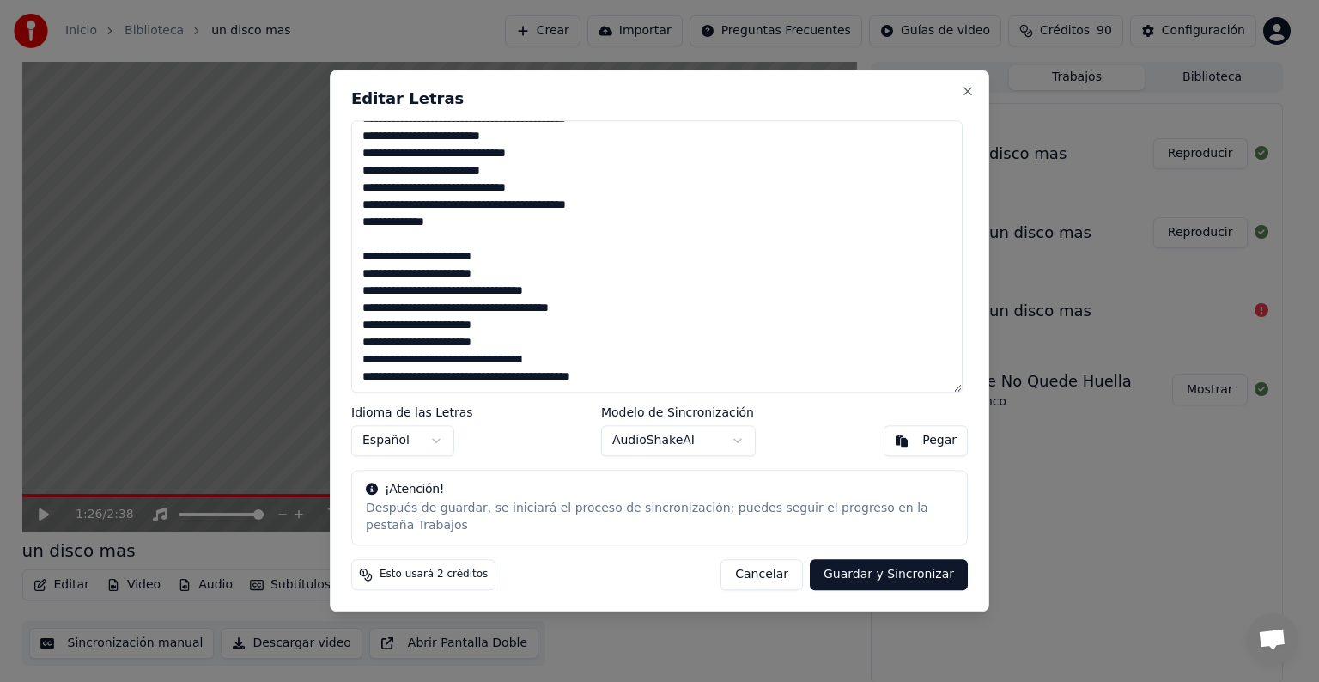
click at [893, 569] on button "Guardar y Sincronizar" at bounding box center [889, 575] width 158 height 31
type textarea "**********"
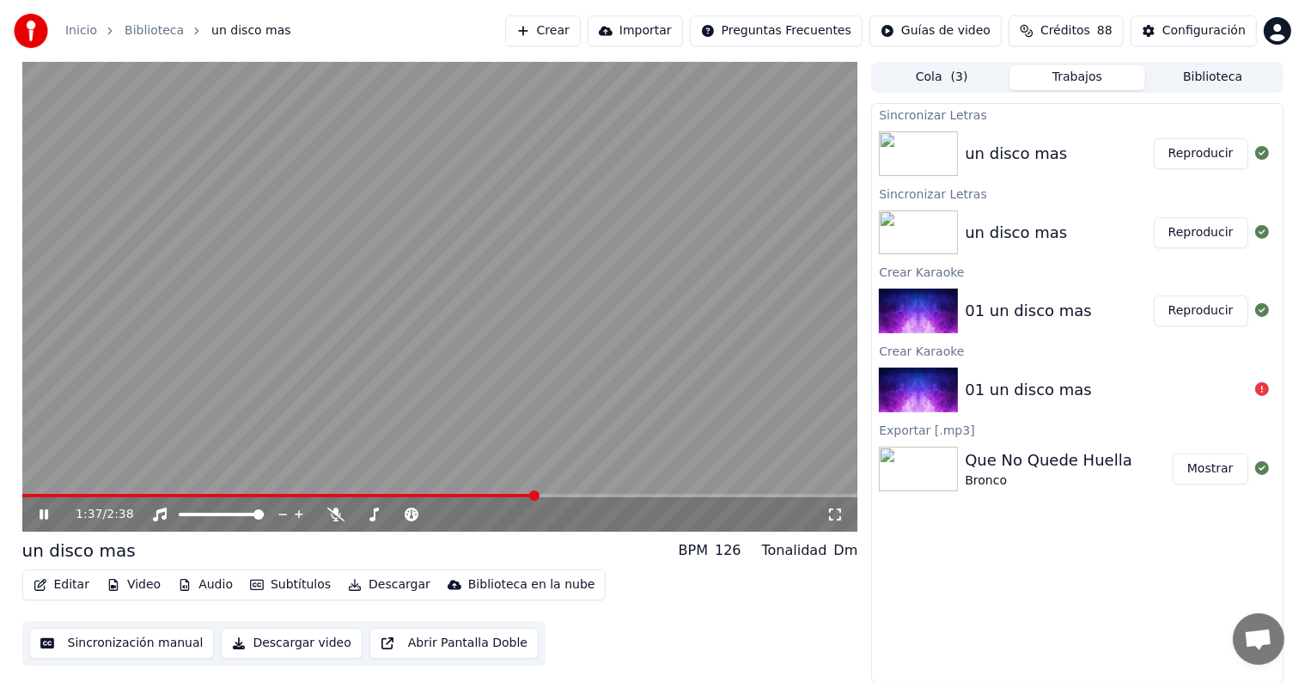
click at [65, 587] on button "Editar" at bounding box center [62, 585] width 70 height 24
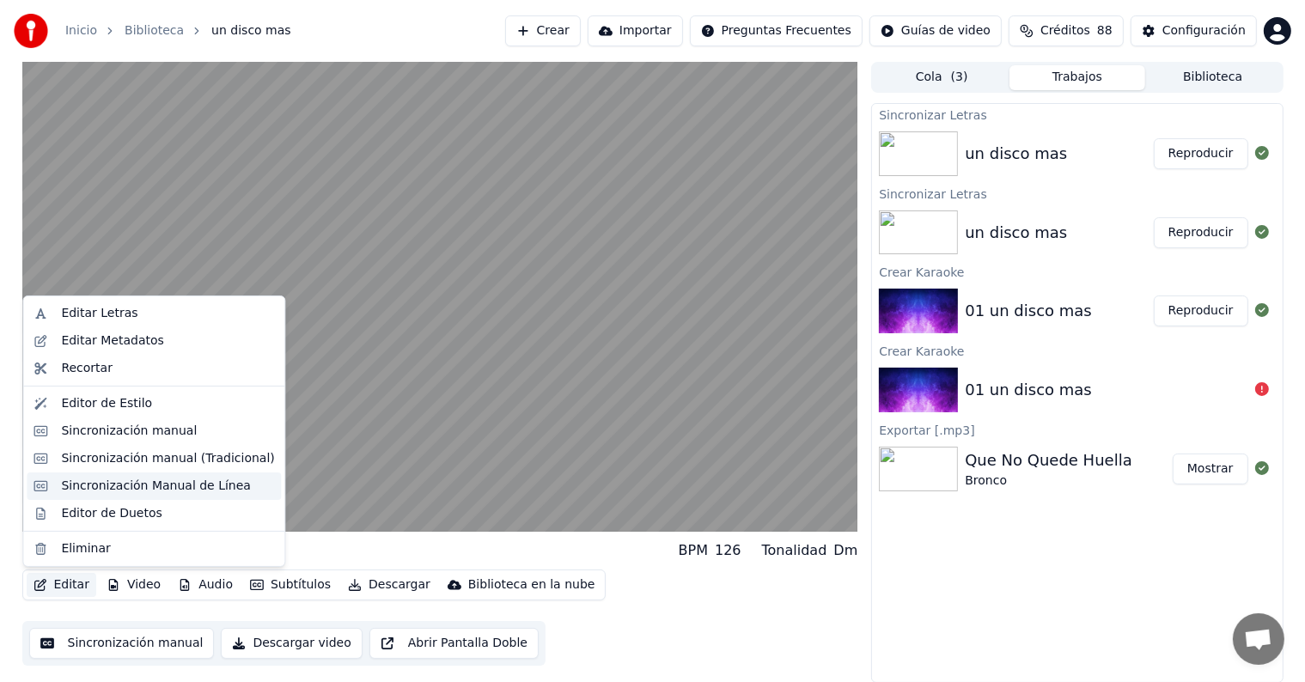
click at [142, 485] on div "Sincronización Manual de Línea" at bounding box center [156, 486] width 190 height 17
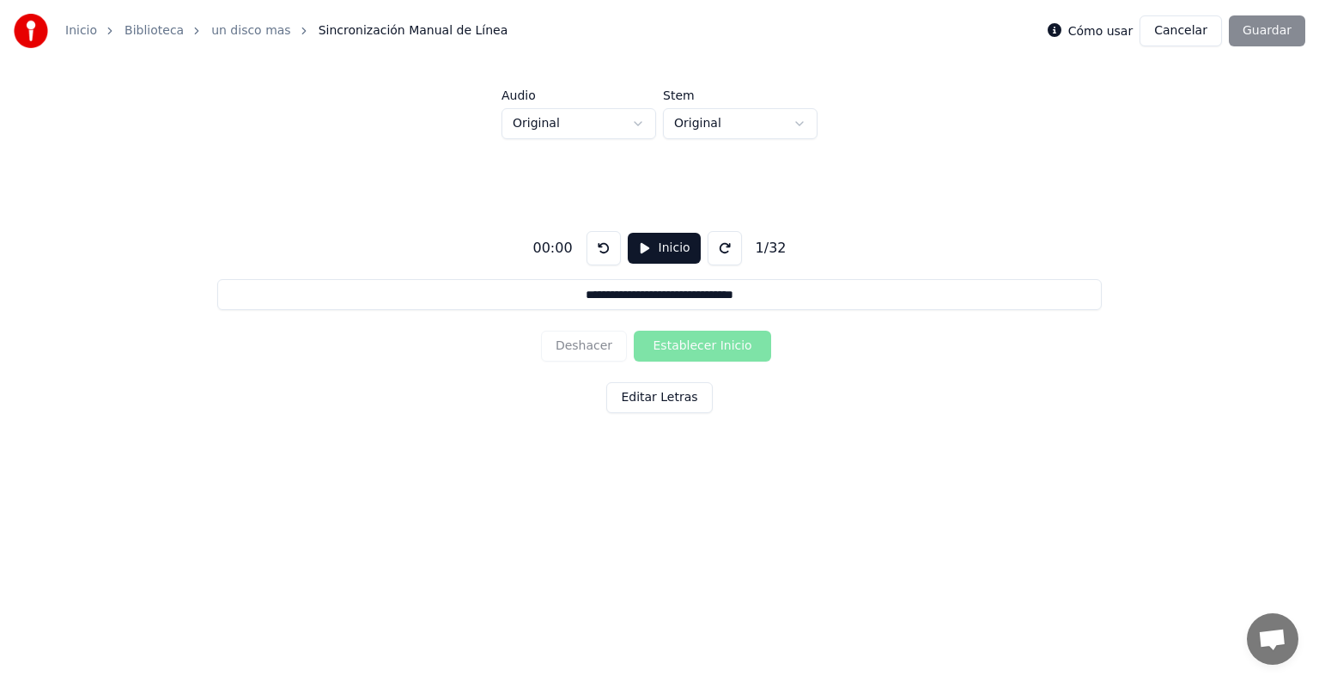
click at [676, 241] on button "Inicio" at bounding box center [664, 248] width 73 height 31
click at [801, 125] on html "**********" at bounding box center [659, 263] width 1319 height 526
click at [689, 345] on button "Establecer Inicio" at bounding box center [702, 346] width 137 height 31
click at [689, 345] on button "Establecer Fin" at bounding box center [702, 346] width 137 height 31
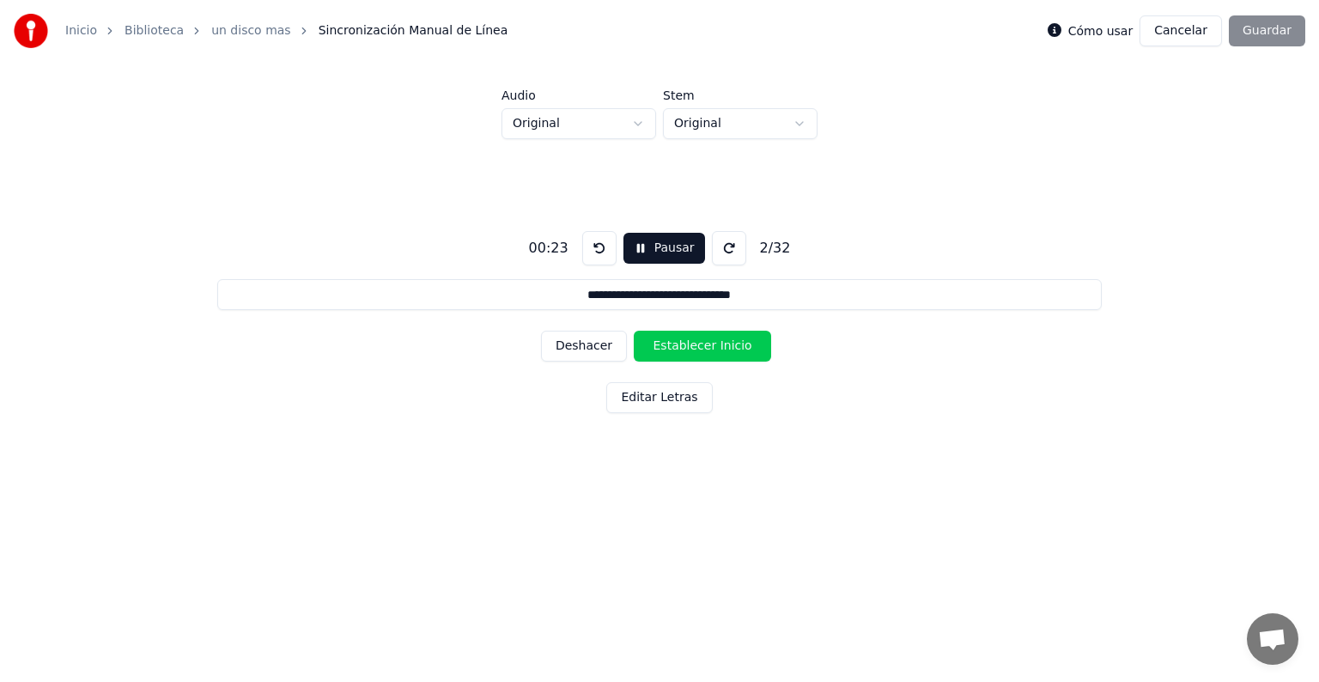
click at [689, 345] on button "Establecer Inicio" at bounding box center [702, 346] width 137 height 31
click at [689, 345] on button "Establecer Fin" at bounding box center [702, 346] width 137 height 31
click at [689, 345] on button "Establecer Inicio" at bounding box center [702, 346] width 137 height 31
click at [689, 345] on button "Establecer Fin" at bounding box center [702, 346] width 137 height 31
click at [689, 345] on button "Establecer Inicio" at bounding box center [702, 346] width 137 height 31
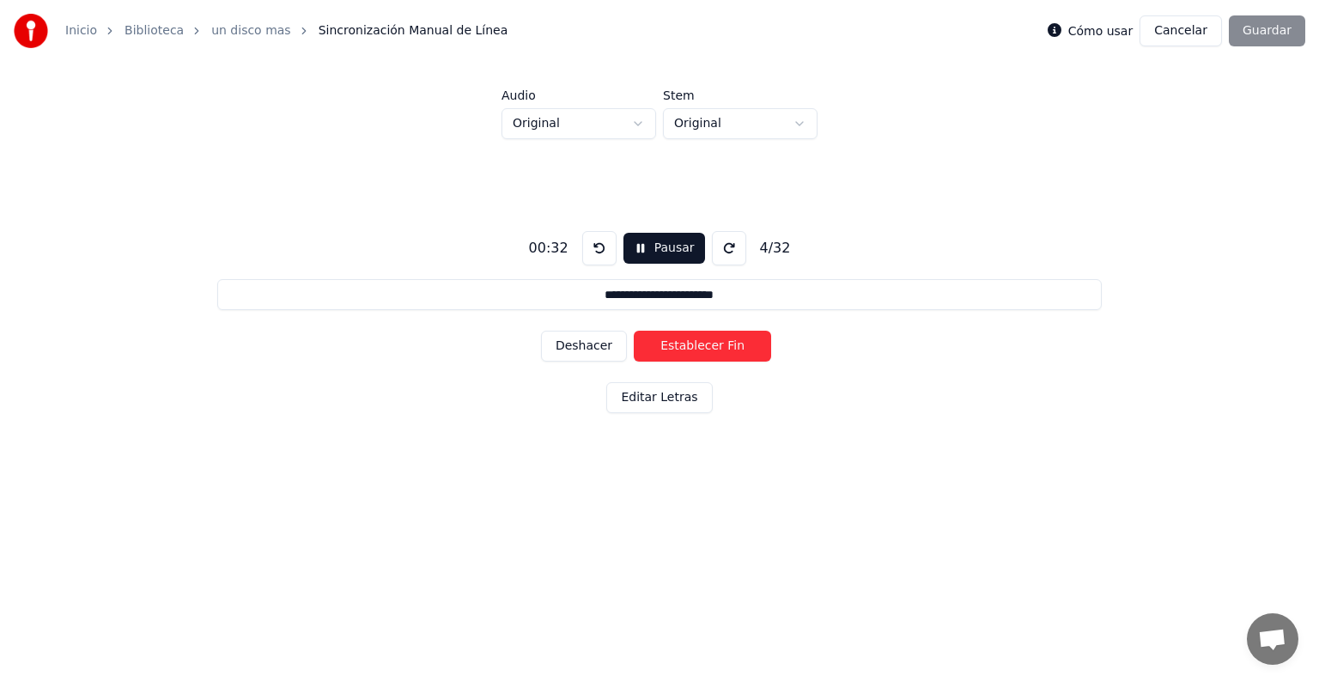
click at [689, 345] on button "Establecer Fin" at bounding box center [702, 346] width 137 height 31
click at [689, 345] on button "Establecer Inicio" at bounding box center [702, 346] width 137 height 31
click at [689, 345] on button "Establecer Fin" at bounding box center [702, 346] width 137 height 31
click at [689, 345] on button "Establecer Inicio" at bounding box center [702, 346] width 137 height 31
click at [689, 345] on button "Establecer Fin" at bounding box center [702, 346] width 137 height 31
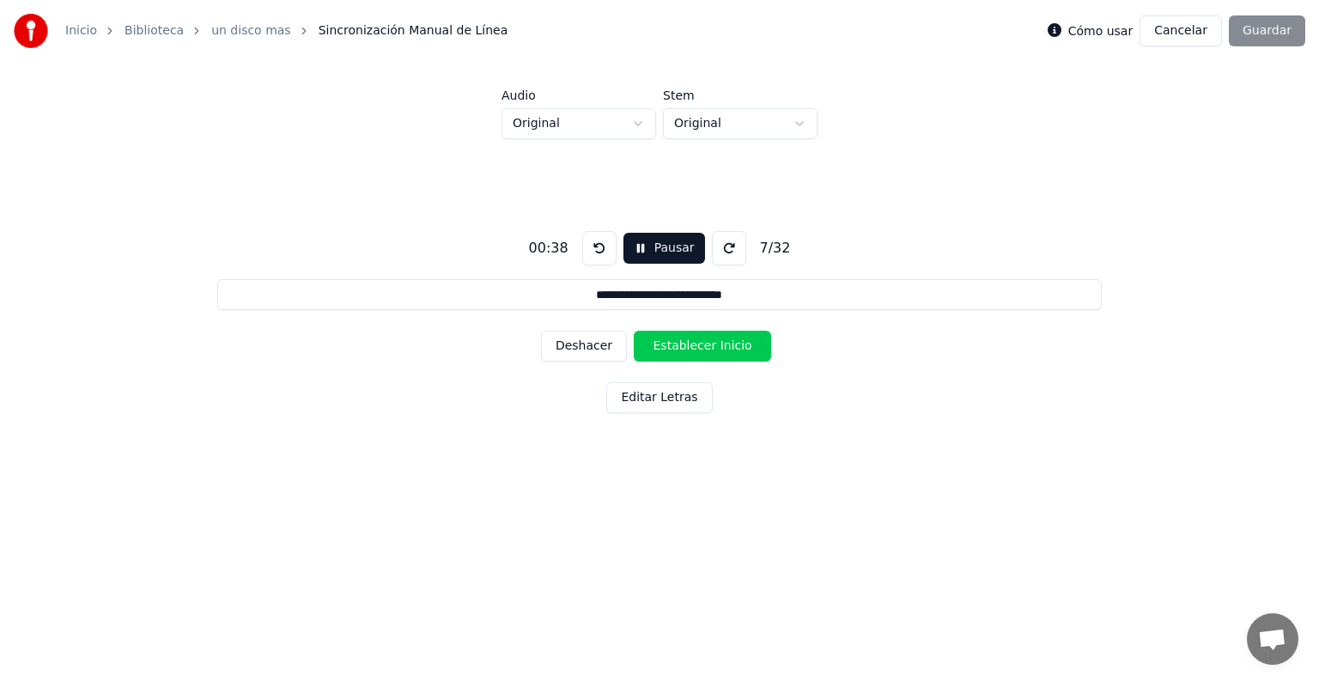
click at [689, 345] on button "Establecer Inicio" at bounding box center [702, 346] width 137 height 31
click at [689, 345] on button "Establecer Fin" at bounding box center [702, 346] width 137 height 31
click at [689, 345] on button "Establecer Inicio" at bounding box center [702, 346] width 137 height 31
click at [689, 345] on button "Establecer Fin" at bounding box center [702, 346] width 137 height 31
click at [689, 345] on button "Establecer Inicio" at bounding box center [702, 346] width 137 height 31
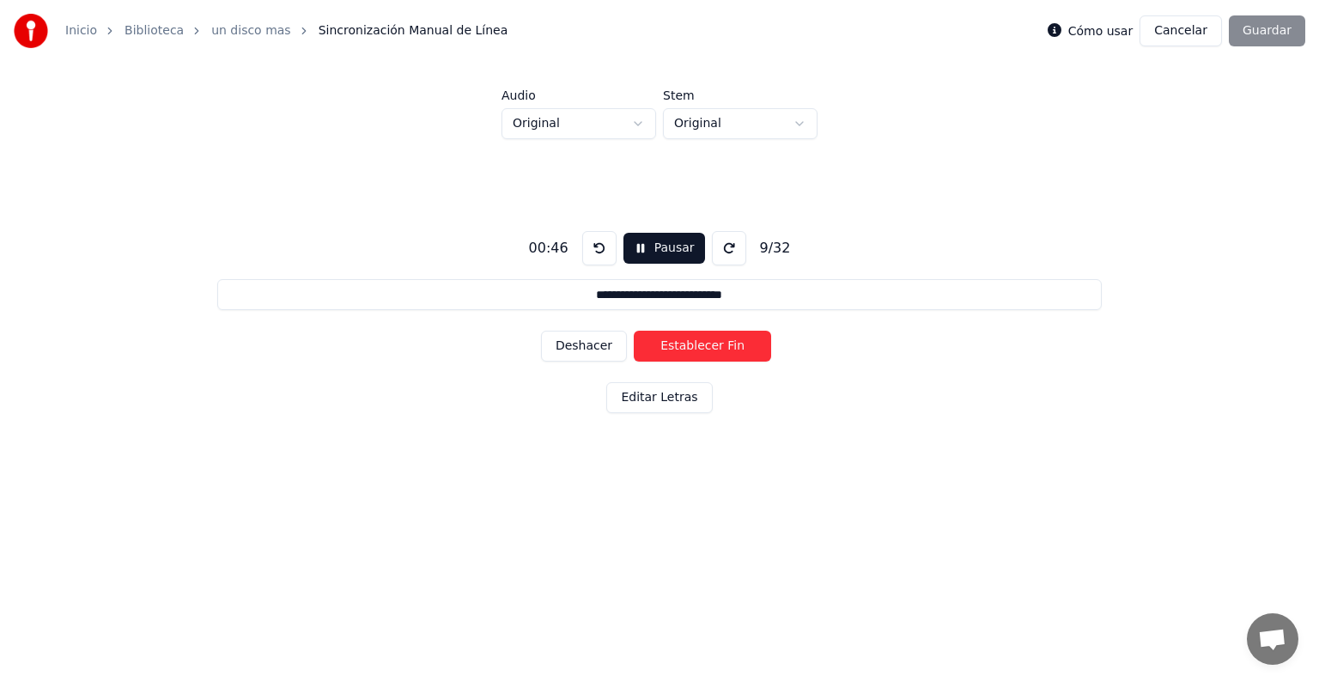
click at [689, 345] on button "Establecer Fin" at bounding box center [702, 346] width 137 height 31
click at [689, 345] on button "Establecer Inicio" at bounding box center [702, 346] width 137 height 31
click at [689, 345] on button "Establecer Fin" at bounding box center [702, 346] width 137 height 31
click at [689, 345] on button "Establecer Inicio" at bounding box center [702, 346] width 137 height 31
click at [689, 345] on button "Establecer Fin" at bounding box center [702, 346] width 137 height 31
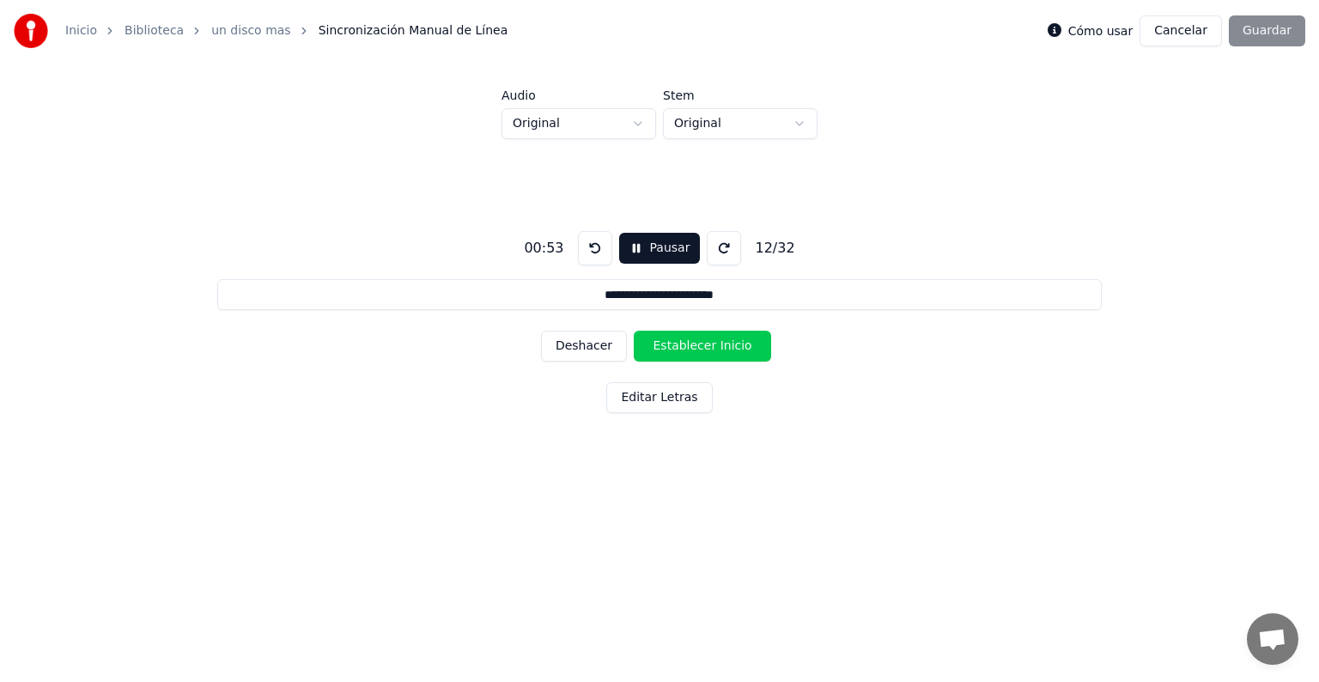
click at [689, 345] on button "Establecer Inicio" at bounding box center [702, 346] width 137 height 31
click at [689, 345] on button "Establecer Fin" at bounding box center [702, 346] width 137 height 31
click at [689, 345] on button "Establecer Inicio" at bounding box center [702, 346] width 137 height 31
click at [689, 345] on button "Establecer Fin" at bounding box center [702, 346] width 137 height 31
click at [689, 345] on button "Establecer Inicio" at bounding box center [702, 346] width 137 height 31
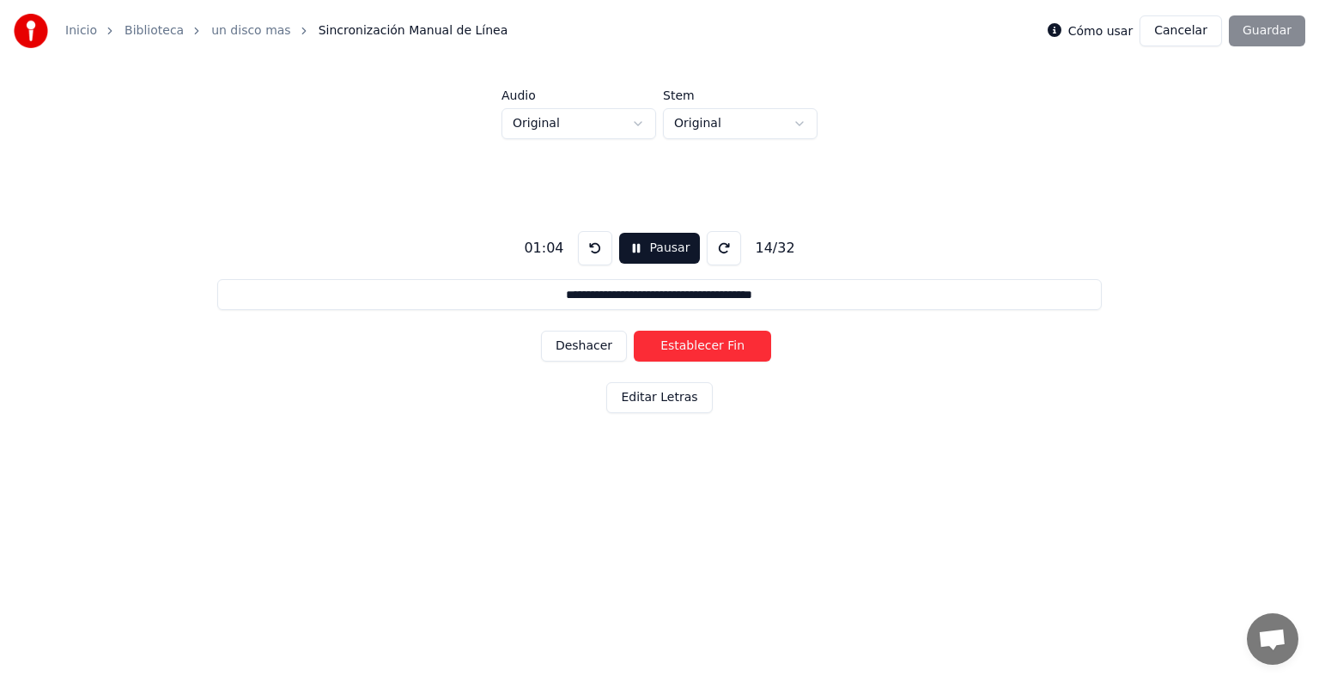
click at [689, 345] on button "Establecer Fin" at bounding box center [702, 346] width 137 height 31
click at [689, 345] on button "Establecer Inicio" at bounding box center [702, 346] width 137 height 31
click at [689, 345] on button "Establecer Fin" at bounding box center [702, 346] width 137 height 31
click at [689, 345] on button "Establecer Inicio" at bounding box center [702, 346] width 137 height 31
click at [689, 345] on button "Establecer Fin" at bounding box center [702, 346] width 137 height 31
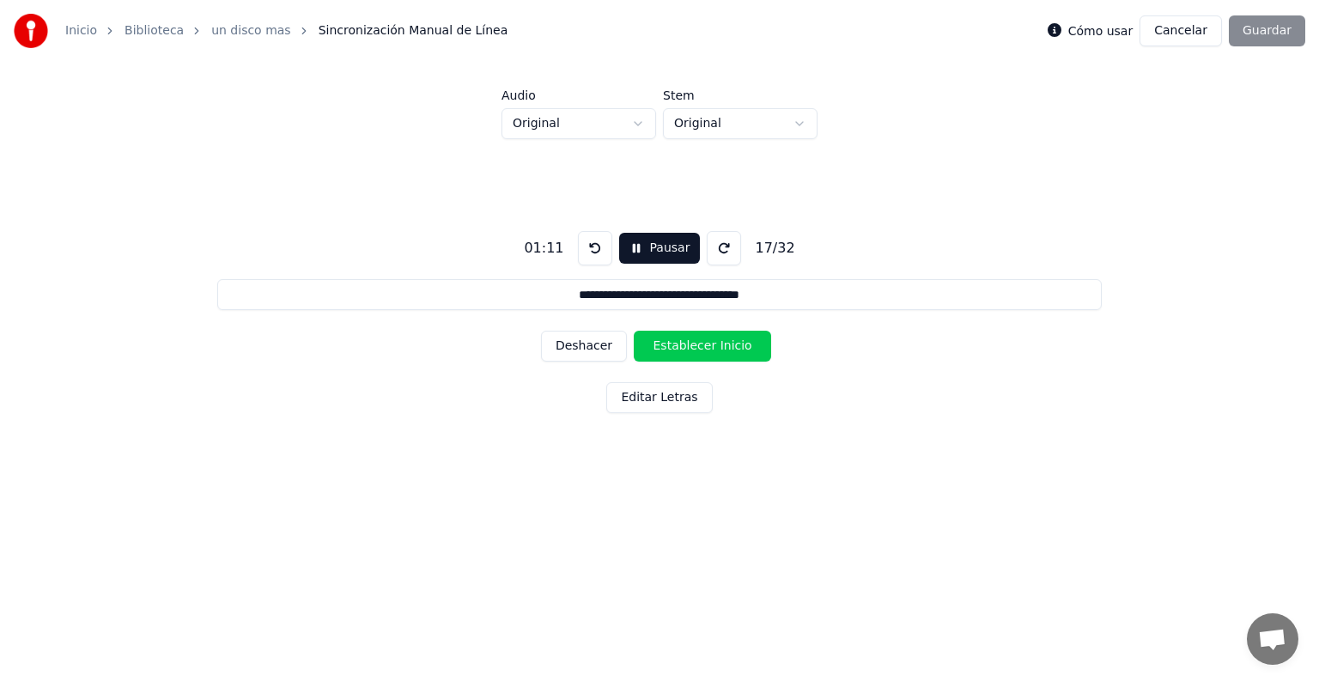
click at [689, 345] on button "Establecer Inicio" at bounding box center [702, 346] width 137 height 31
click at [689, 345] on button "Establecer Fin" at bounding box center [702, 346] width 137 height 31
click at [689, 345] on button "Establecer Inicio" at bounding box center [702, 346] width 137 height 31
click at [689, 345] on button "Establecer Fin" at bounding box center [702, 346] width 137 height 31
click at [709, 343] on button "Establecer Inicio" at bounding box center [702, 346] width 137 height 31
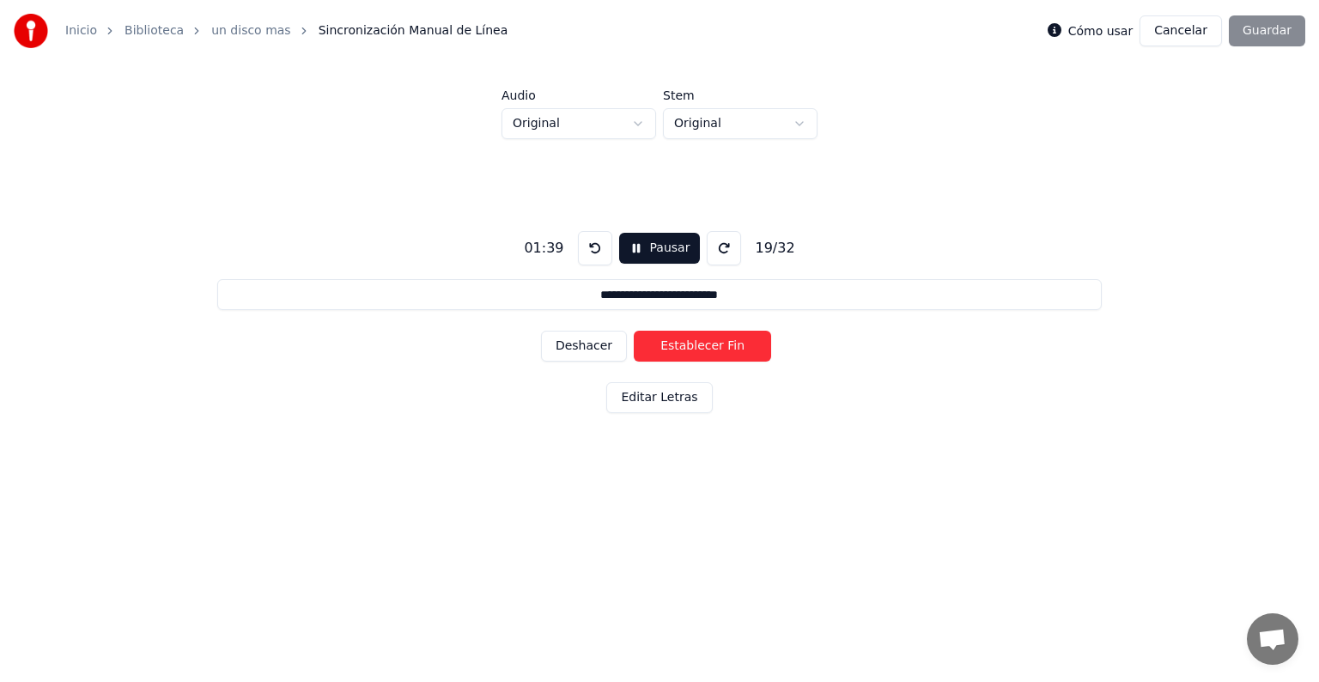
click at [709, 343] on button "Establecer Fin" at bounding box center [702, 346] width 137 height 31
click at [709, 343] on button "Establecer Inicio" at bounding box center [702, 346] width 137 height 31
click at [709, 343] on button "Establecer Fin" at bounding box center [702, 346] width 137 height 31
click at [709, 343] on button "Establecer Inicio" at bounding box center [702, 346] width 137 height 31
click at [709, 343] on button "Establecer Fin" at bounding box center [702, 346] width 137 height 31
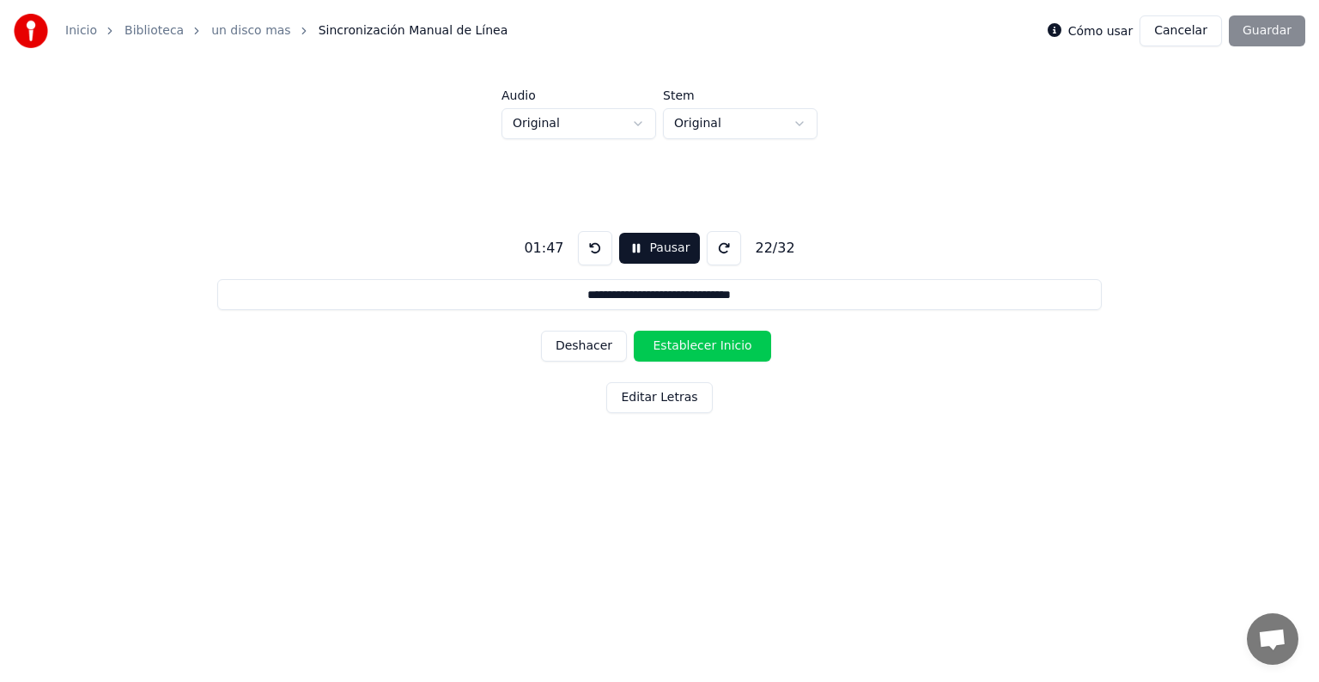
click at [709, 343] on button "Establecer Inicio" at bounding box center [702, 346] width 137 height 31
click at [709, 343] on button "Establecer Fin" at bounding box center [702, 346] width 137 height 31
click at [709, 343] on button "Establecer Inicio" at bounding box center [702, 346] width 137 height 31
click at [709, 343] on button "Establecer Fin" at bounding box center [702, 346] width 137 height 31
click at [709, 343] on button "Establecer Inicio" at bounding box center [702, 346] width 137 height 31
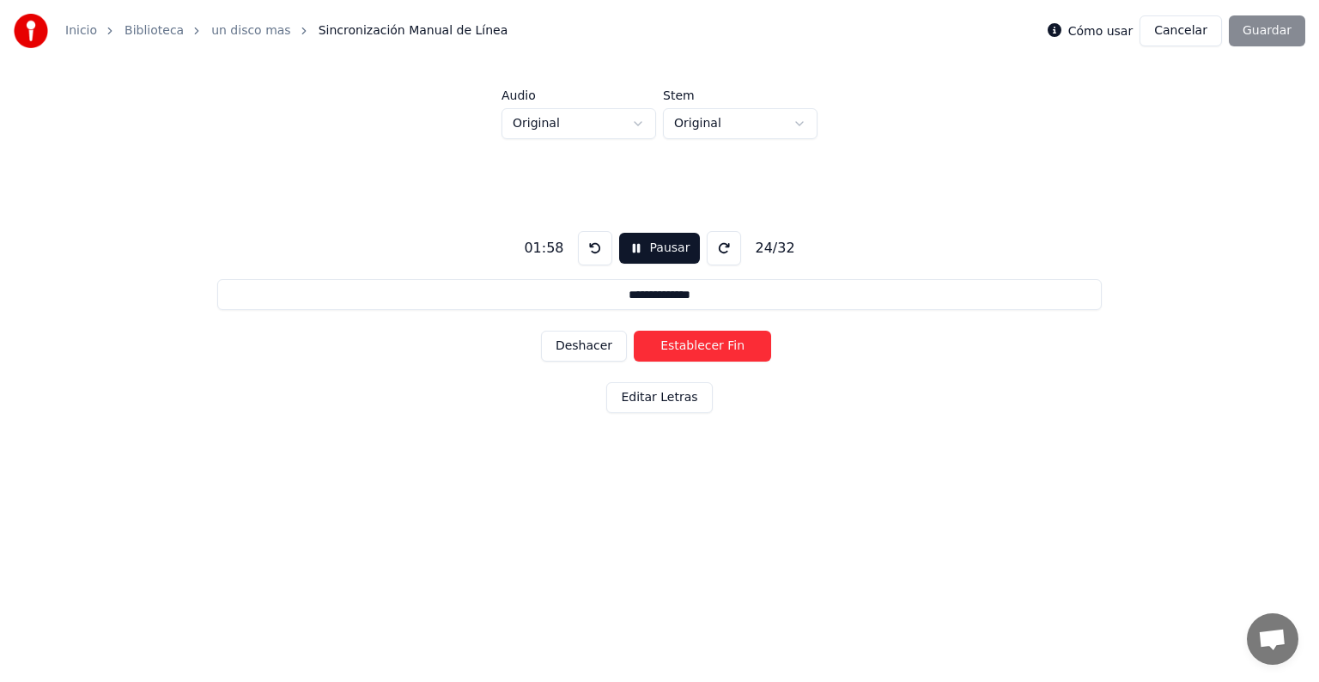
click at [709, 343] on button "Establecer Fin" at bounding box center [702, 346] width 137 height 31
click at [709, 343] on button "Establecer Inicio" at bounding box center [702, 346] width 137 height 31
click at [709, 343] on button "Establecer Fin" at bounding box center [702, 346] width 137 height 31
click at [709, 343] on button "Establecer Inicio" at bounding box center [702, 346] width 137 height 31
click at [709, 343] on button "Establecer Fin" at bounding box center [702, 346] width 137 height 31
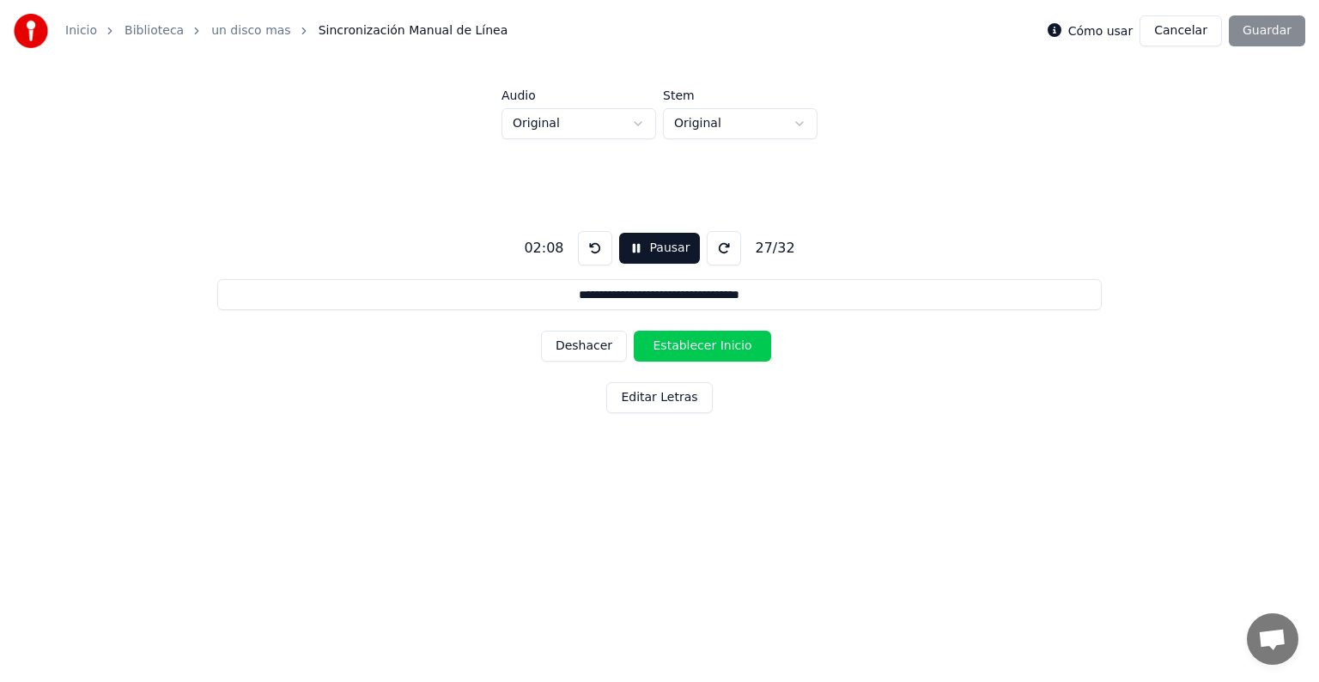
click at [709, 343] on button "Establecer Inicio" at bounding box center [702, 346] width 137 height 31
click at [709, 343] on button "Establecer Fin" at bounding box center [702, 346] width 137 height 31
click at [709, 343] on button "Establecer Inicio" at bounding box center [702, 346] width 137 height 31
click at [709, 343] on button "Establecer Fin" at bounding box center [702, 346] width 137 height 31
click at [709, 343] on button "Establecer Inicio" at bounding box center [702, 346] width 137 height 31
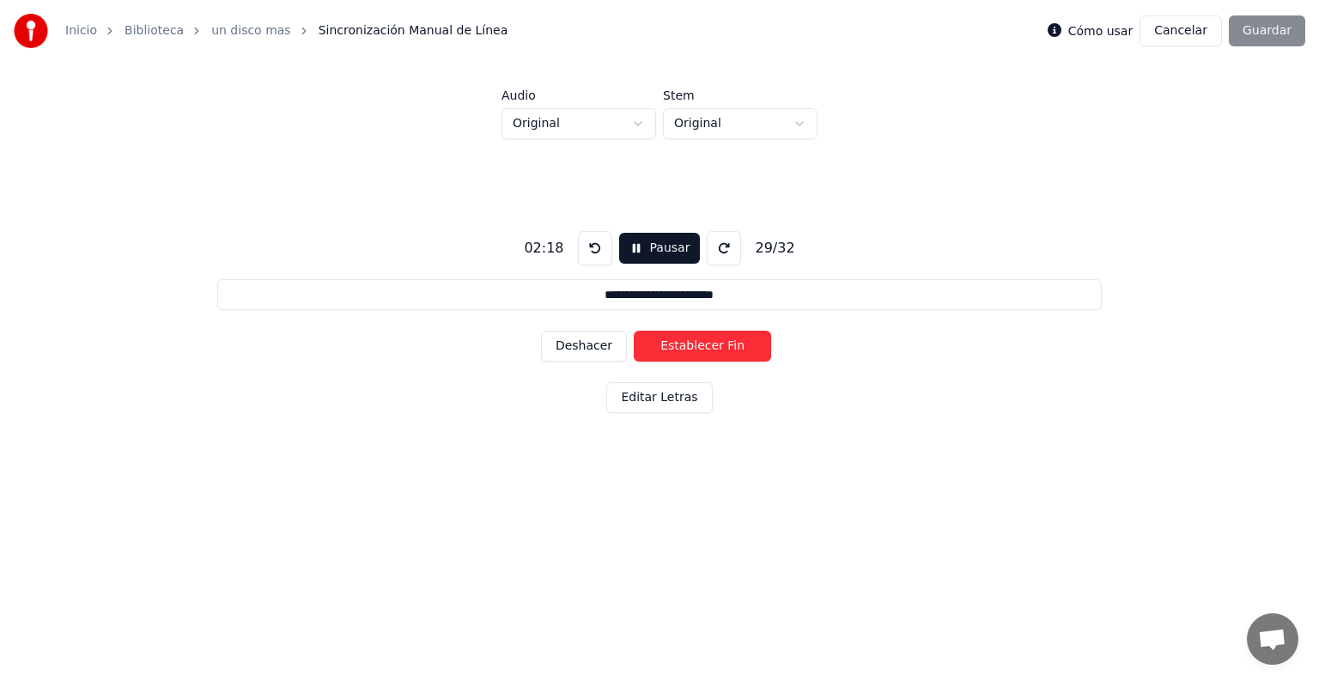
click at [709, 343] on button "Establecer Fin" at bounding box center [702, 346] width 137 height 31
click at [709, 343] on button "Establecer Inicio" at bounding box center [702, 346] width 137 height 31
click at [709, 343] on button "Establecer Fin" at bounding box center [702, 346] width 137 height 31
click at [709, 343] on button "Establecer Inicio" at bounding box center [702, 346] width 137 height 31
click at [709, 343] on button "Establecer Fin" at bounding box center [702, 346] width 137 height 31
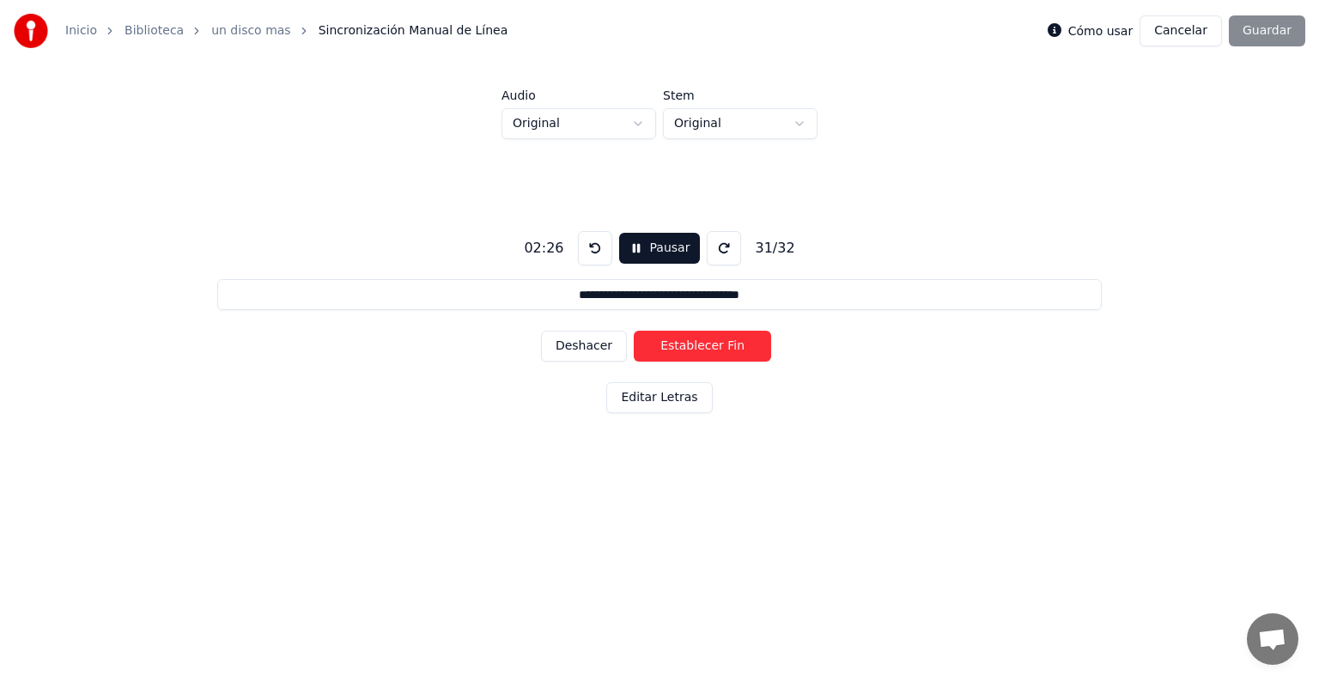
type input "**********"
click at [709, 343] on button "Establecer Inicio" at bounding box center [702, 346] width 137 height 31
click at [709, 343] on button "Establecer Fin" at bounding box center [702, 346] width 137 height 31
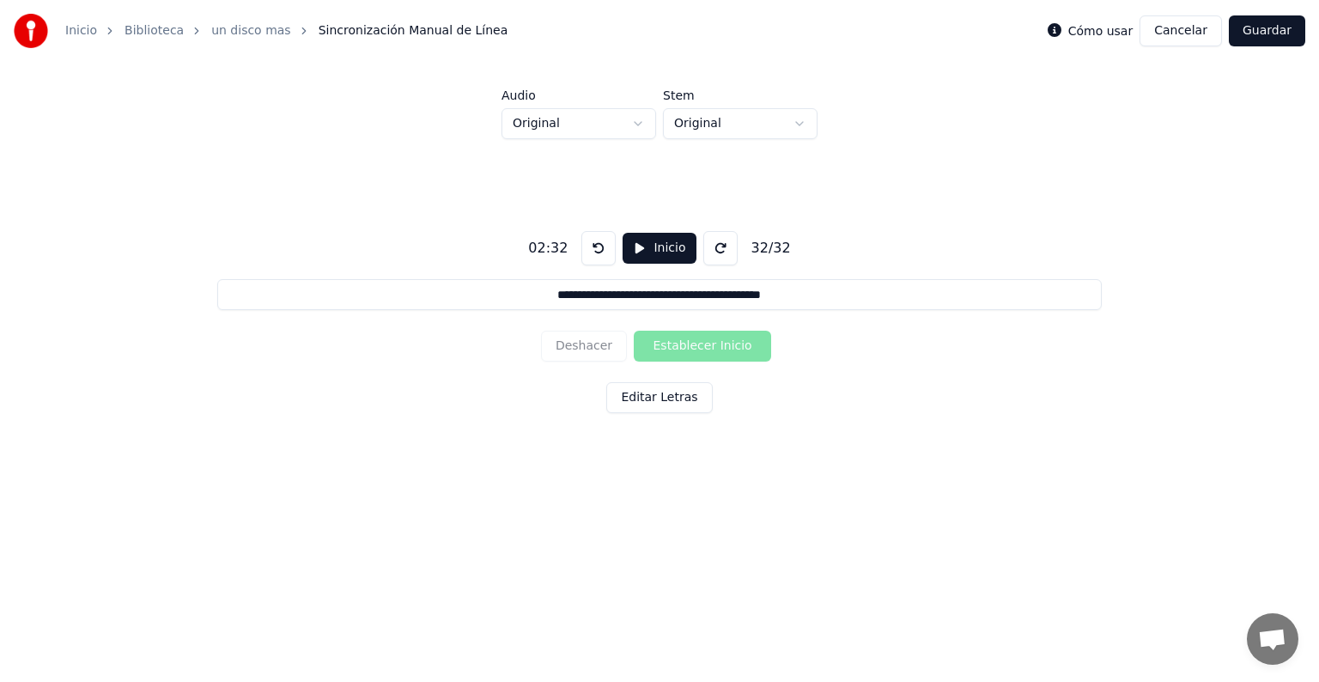
click at [1263, 29] on button "Guardar" at bounding box center [1267, 30] width 76 height 31
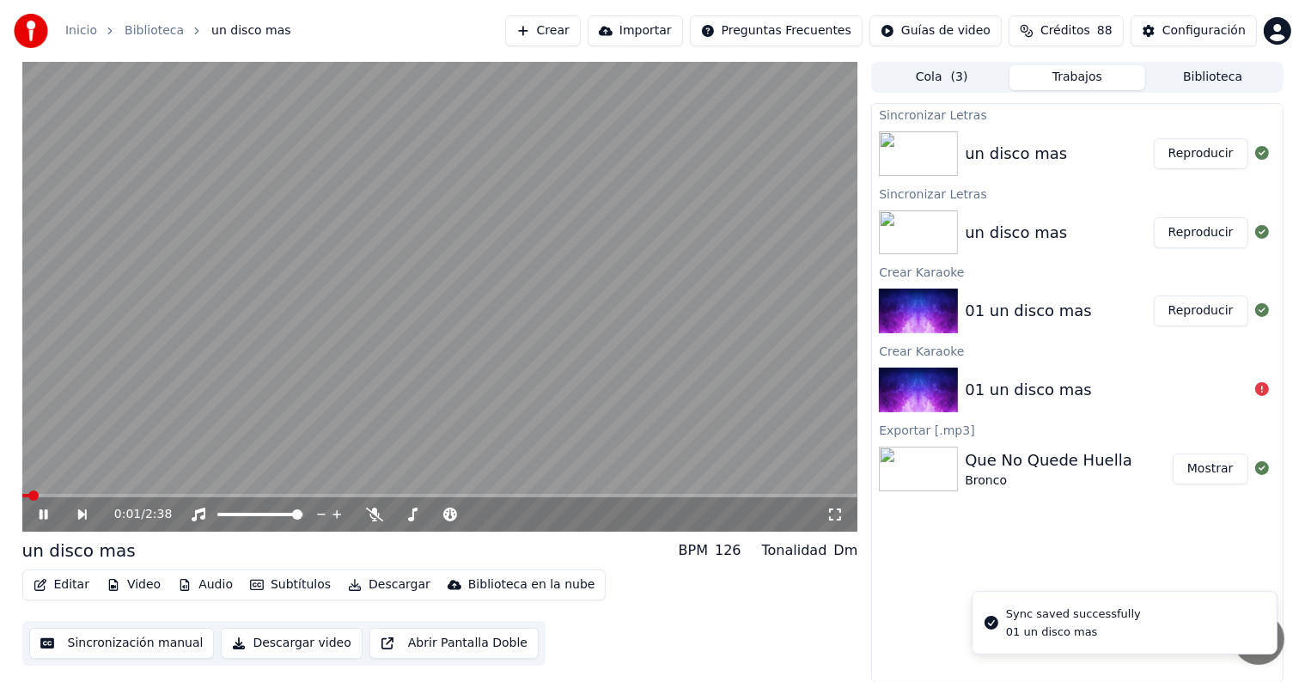
click at [1206, 160] on button "Reproducir" at bounding box center [1200, 153] width 94 height 31
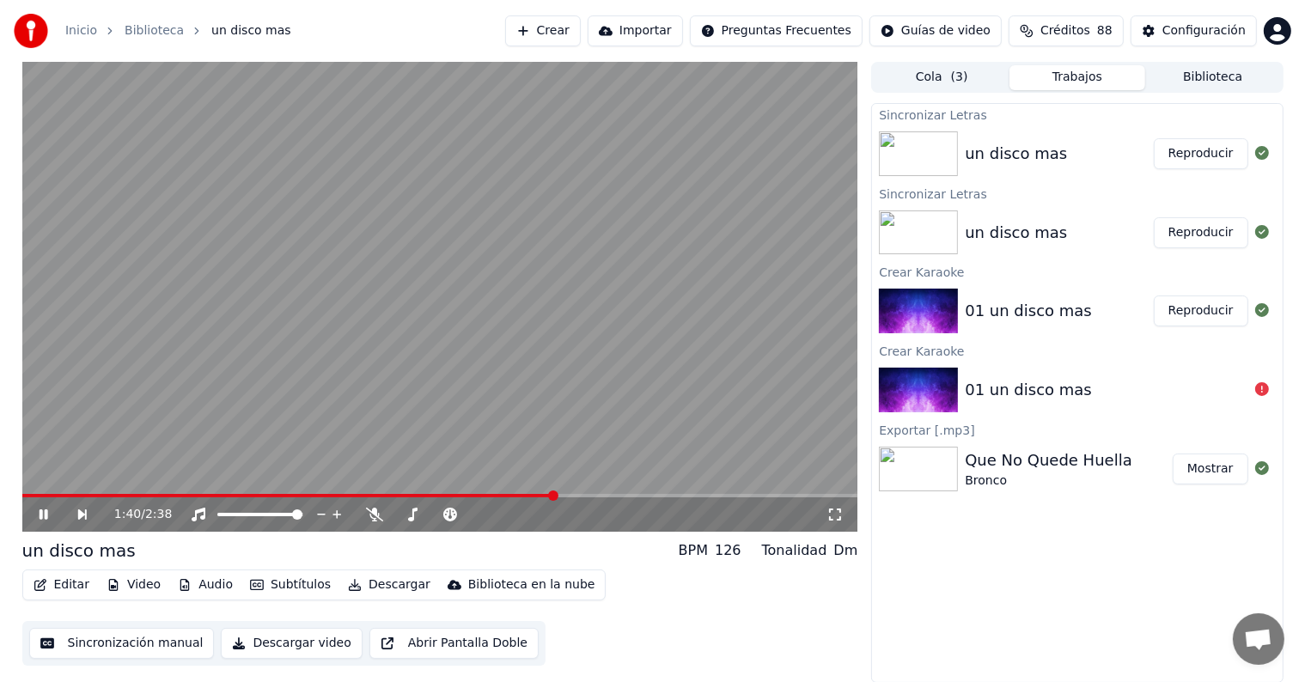
click at [66, 584] on button "Editar" at bounding box center [62, 585] width 70 height 24
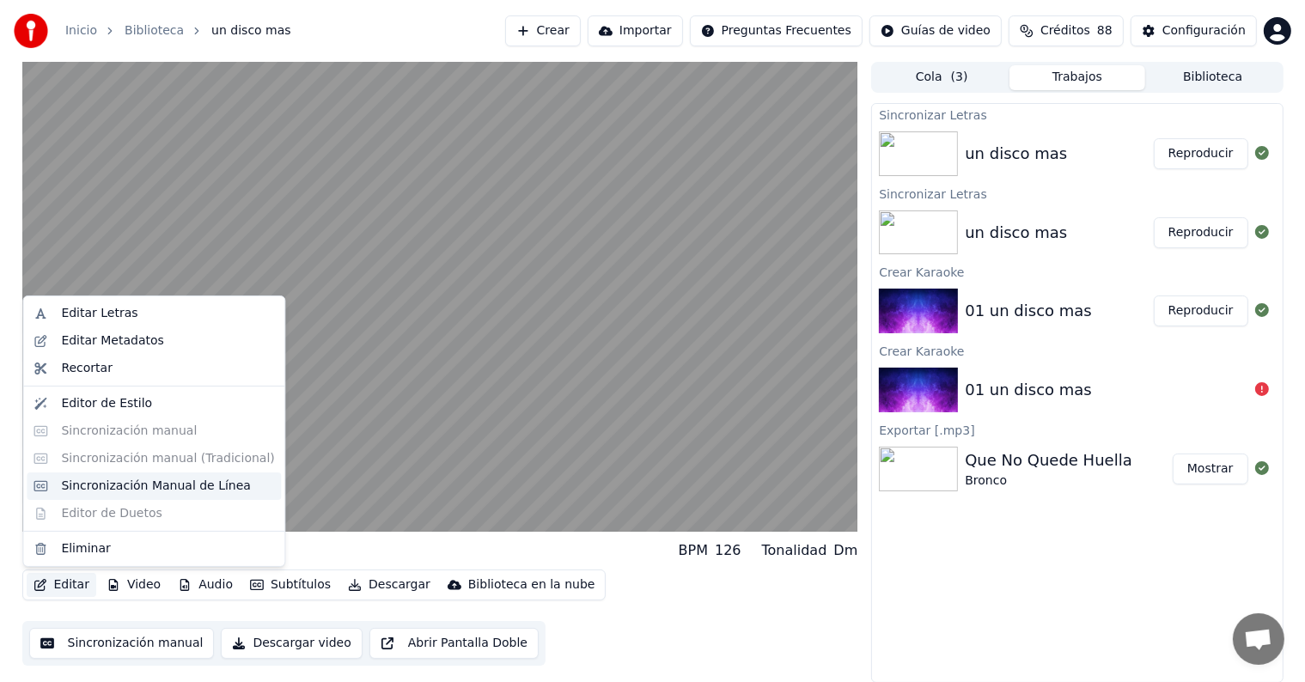
click at [107, 488] on div "Sincronización Manual de Línea" at bounding box center [156, 486] width 190 height 17
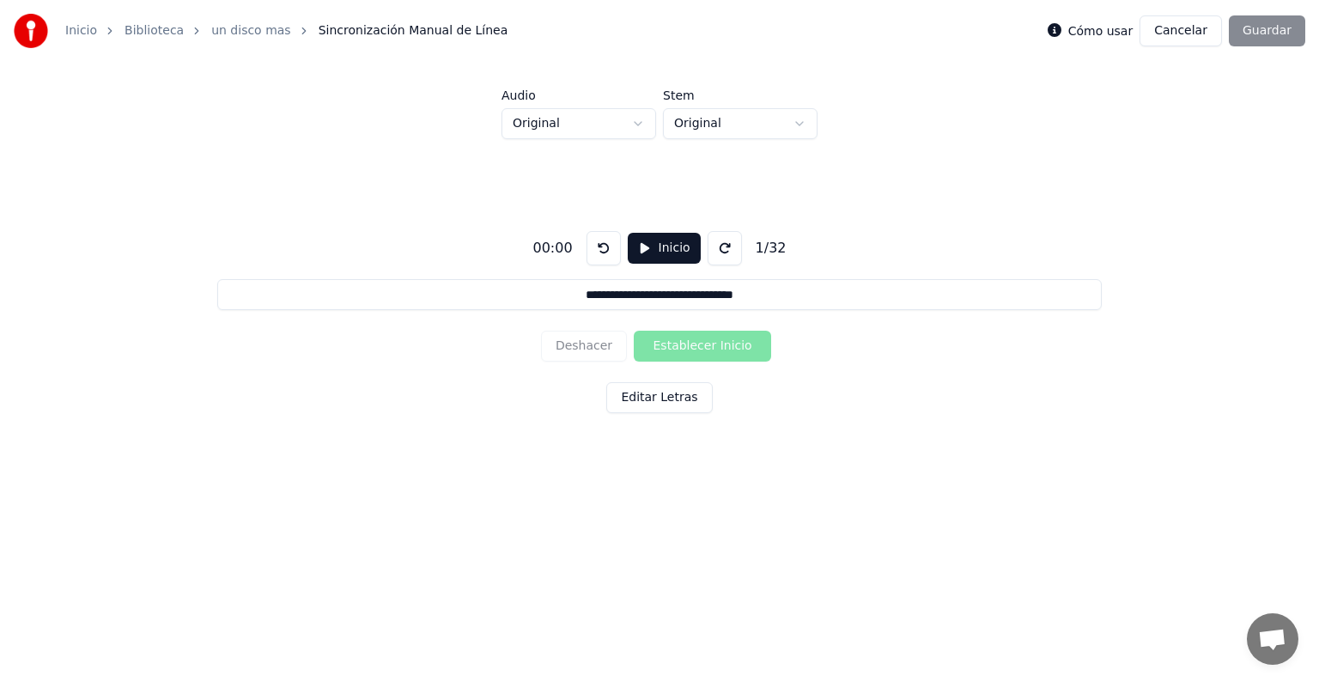
click at [653, 253] on button "Inicio" at bounding box center [664, 248] width 73 height 31
click at [678, 333] on button "Establecer Inicio" at bounding box center [702, 346] width 137 height 31
click at [681, 343] on button "Establecer Fin" at bounding box center [702, 346] width 137 height 31
click at [681, 343] on button "Establecer Inicio" at bounding box center [702, 346] width 137 height 31
click at [681, 343] on button "Establecer Fin" at bounding box center [702, 346] width 137 height 31
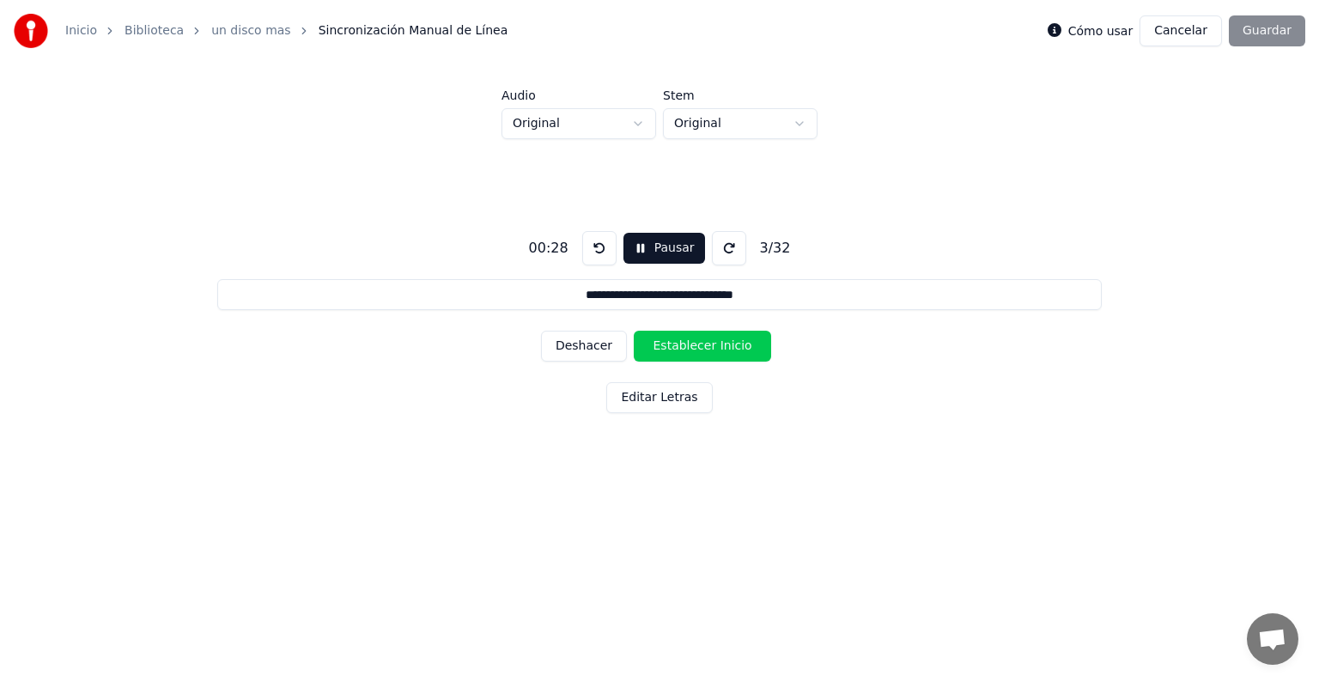
click at [681, 342] on button "Establecer Inicio" at bounding box center [702, 346] width 137 height 31
click at [681, 342] on button "Establecer Fin" at bounding box center [702, 346] width 137 height 31
click at [681, 342] on button "Establecer Inicio" at bounding box center [702, 346] width 137 height 31
click at [681, 342] on button "Establecer Fin" at bounding box center [702, 346] width 137 height 31
click at [681, 342] on button "Establecer Inicio" at bounding box center [702, 346] width 137 height 31
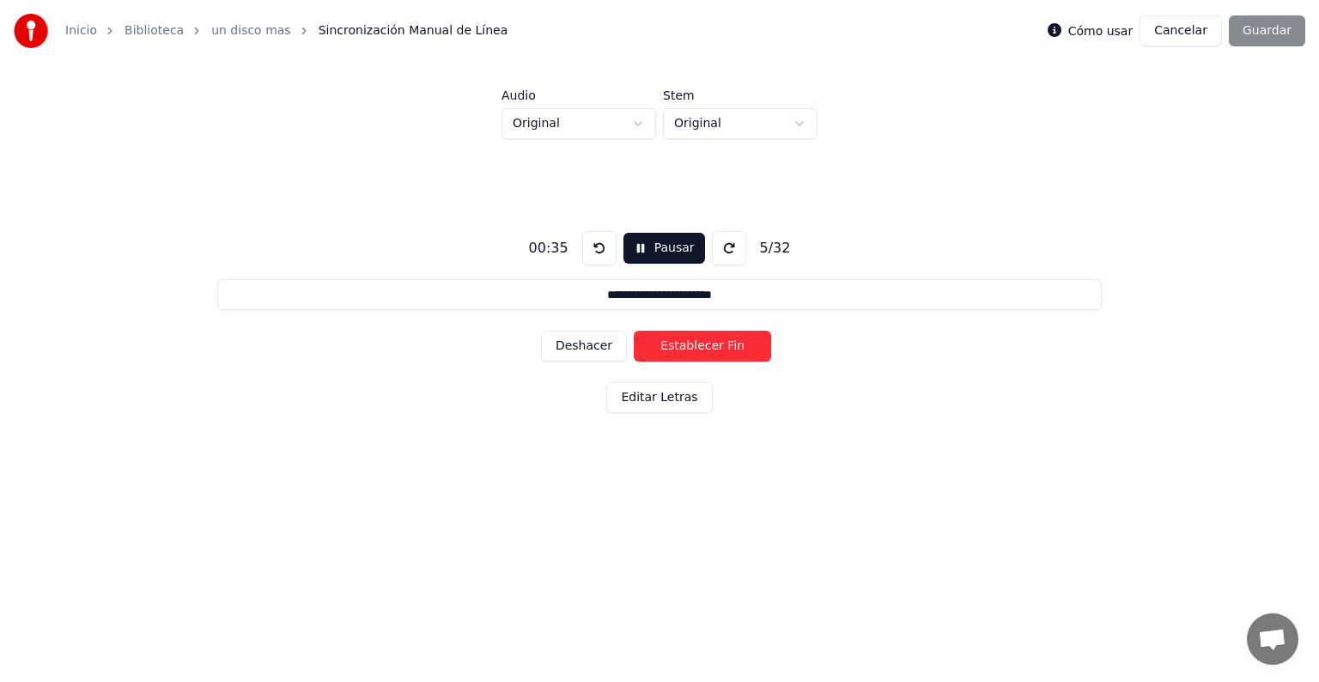
click at [681, 342] on button "Establecer Fin" at bounding box center [702, 346] width 137 height 31
click at [681, 342] on button "Establecer Inicio" at bounding box center [702, 346] width 137 height 31
click at [681, 343] on button "Establecer Fin" at bounding box center [702, 346] width 137 height 31
click at [681, 341] on button "Establecer Inicio" at bounding box center [702, 346] width 137 height 31
click at [681, 341] on button "Establecer Fin" at bounding box center [702, 346] width 137 height 31
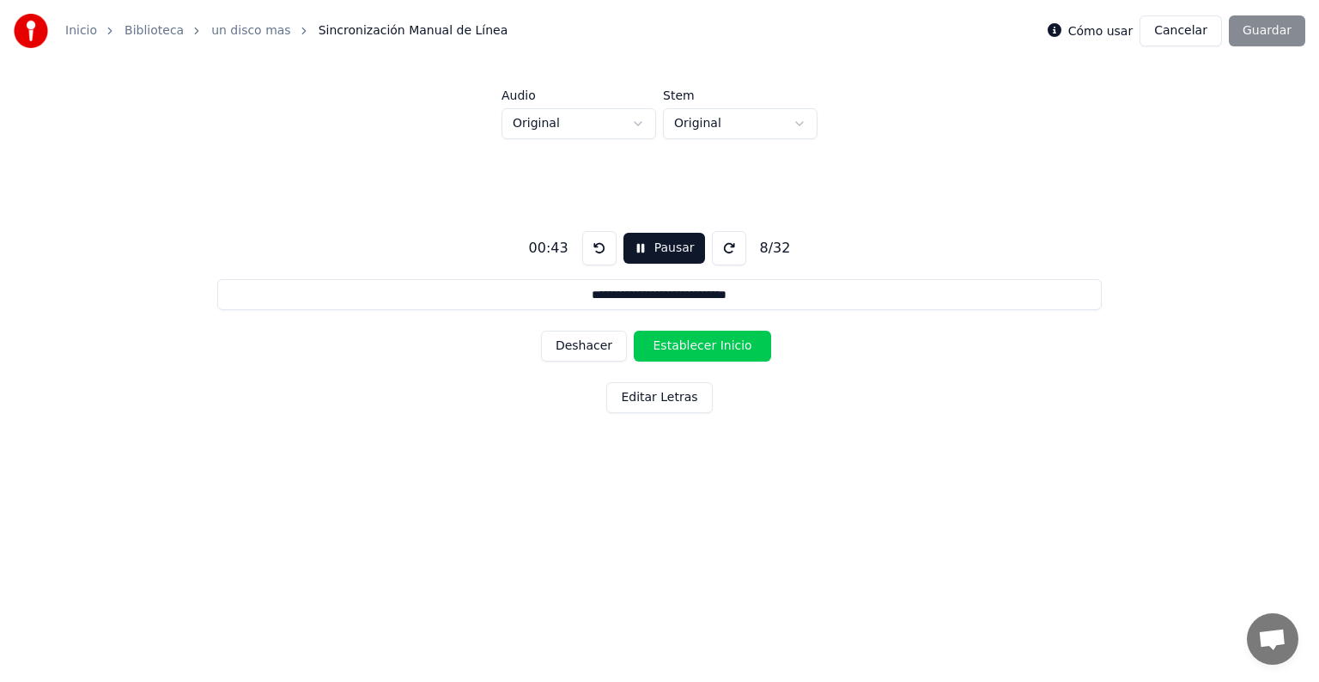
click at [681, 341] on button "Establecer Inicio" at bounding box center [702, 346] width 137 height 31
click at [681, 341] on button "Establecer Fin" at bounding box center [702, 346] width 137 height 31
click at [681, 341] on button "Establecer Inicio" at bounding box center [702, 346] width 137 height 31
click at [681, 341] on button "Establecer Fin" at bounding box center [702, 346] width 137 height 31
click at [681, 341] on button "Establecer Inicio" at bounding box center [702, 346] width 137 height 31
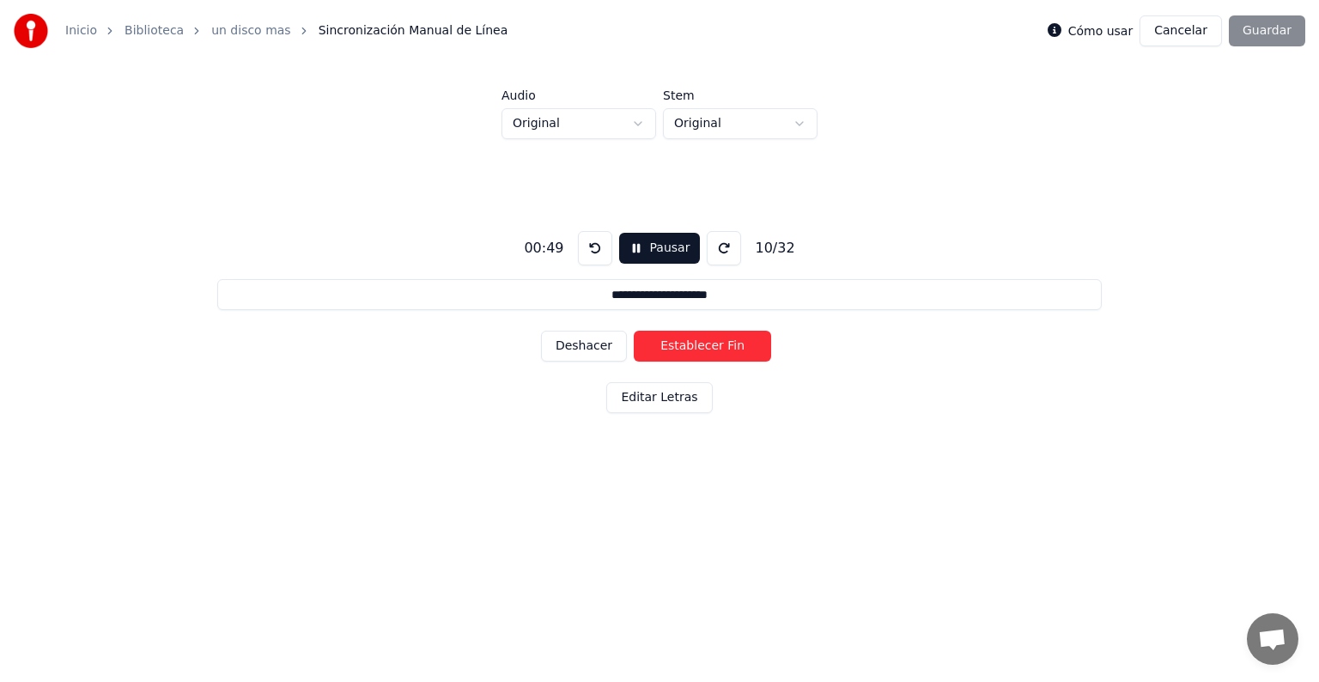
click at [681, 341] on button "Establecer Fin" at bounding box center [702, 346] width 137 height 31
click at [681, 342] on button "Establecer Inicio" at bounding box center [702, 346] width 137 height 31
click at [681, 342] on button "Establecer Fin" at bounding box center [702, 346] width 137 height 31
click at [681, 343] on button "Establecer Inicio" at bounding box center [702, 346] width 137 height 31
click at [681, 343] on button "Establecer Fin" at bounding box center [702, 346] width 137 height 31
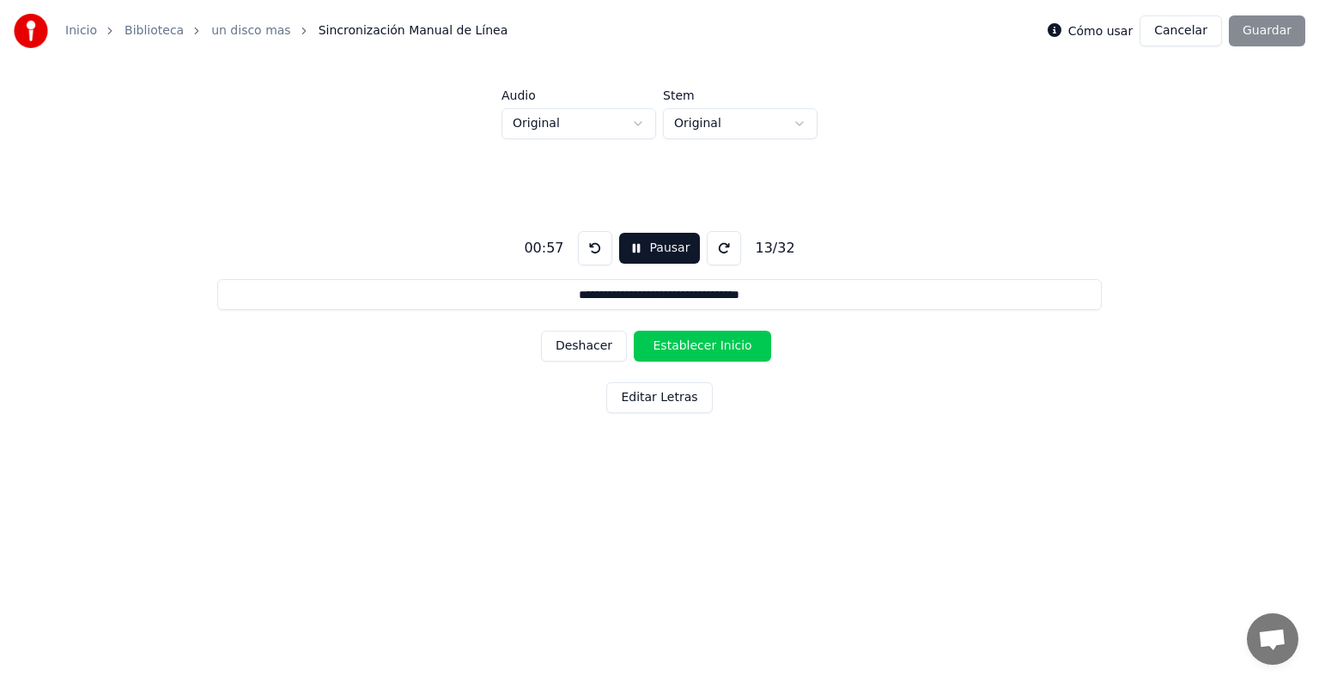
click at [681, 343] on button "Establecer Inicio" at bounding box center [702, 346] width 137 height 31
click at [681, 343] on button "Establecer Fin" at bounding box center [702, 346] width 137 height 31
click at [681, 343] on button "Establecer Inicio" at bounding box center [702, 346] width 137 height 31
click at [681, 343] on button "Establecer Fin" at bounding box center [702, 346] width 137 height 31
click at [681, 343] on button "Establecer Inicio" at bounding box center [702, 346] width 137 height 31
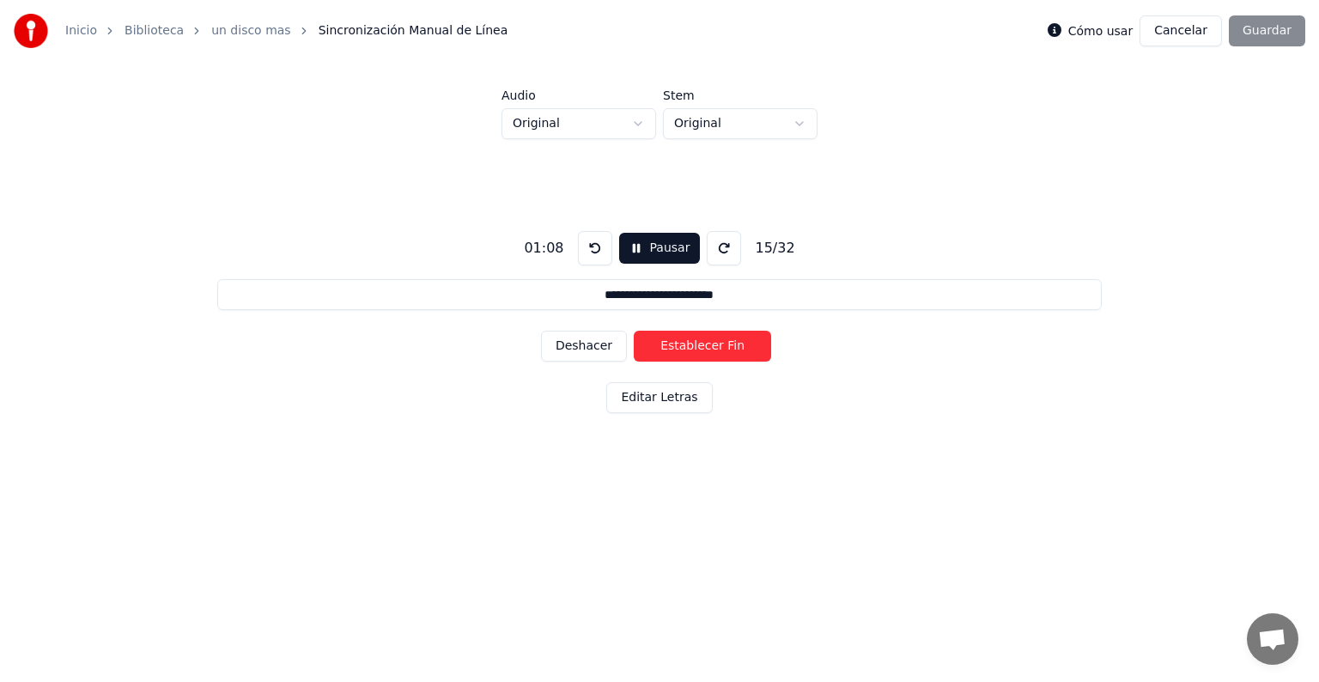
click at [681, 343] on button "Establecer Fin" at bounding box center [702, 346] width 137 height 31
click at [681, 343] on button "Establecer Inicio" at bounding box center [702, 346] width 137 height 31
click at [681, 343] on button "Establecer Fin" at bounding box center [702, 346] width 137 height 31
click at [681, 343] on button "Establecer Inicio" at bounding box center [702, 346] width 137 height 31
click at [681, 343] on button "Establecer Fin" at bounding box center [702, 346] width 137 height 31
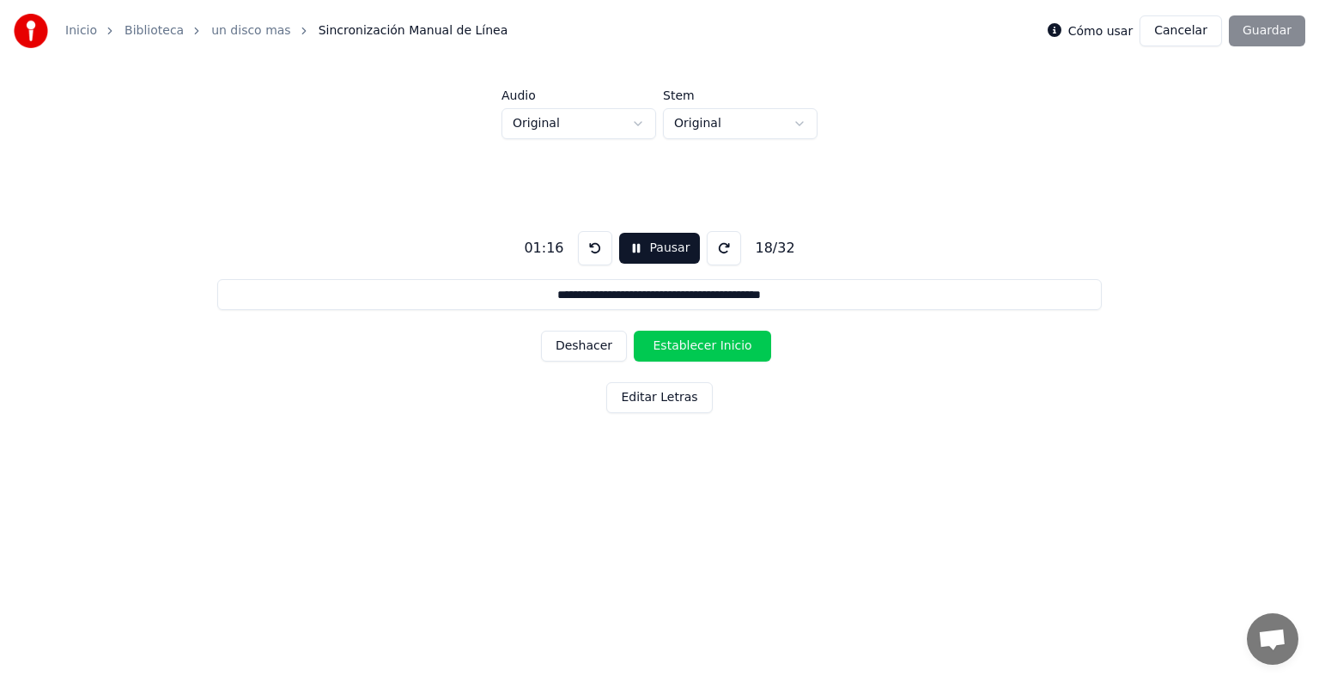
click at [681, 343] on button "Establecer Inicio" at bounding box center [702, 346] width 137 height 31
click at [681, 343] on button "Establecer Fin" at bounding box center [702, 346] width 137 height 31
click at [684, 344] on button "Establecer Inicio" at bounding box center [702, 346] width 137 height 31
click at [684, 344] on button "Establecer Fin" at bounding box center [702, 346] width 137 height 31
click at [684, 344] on button "Establecer Inicio" at bounding box center [702, 346] width 137 height 31
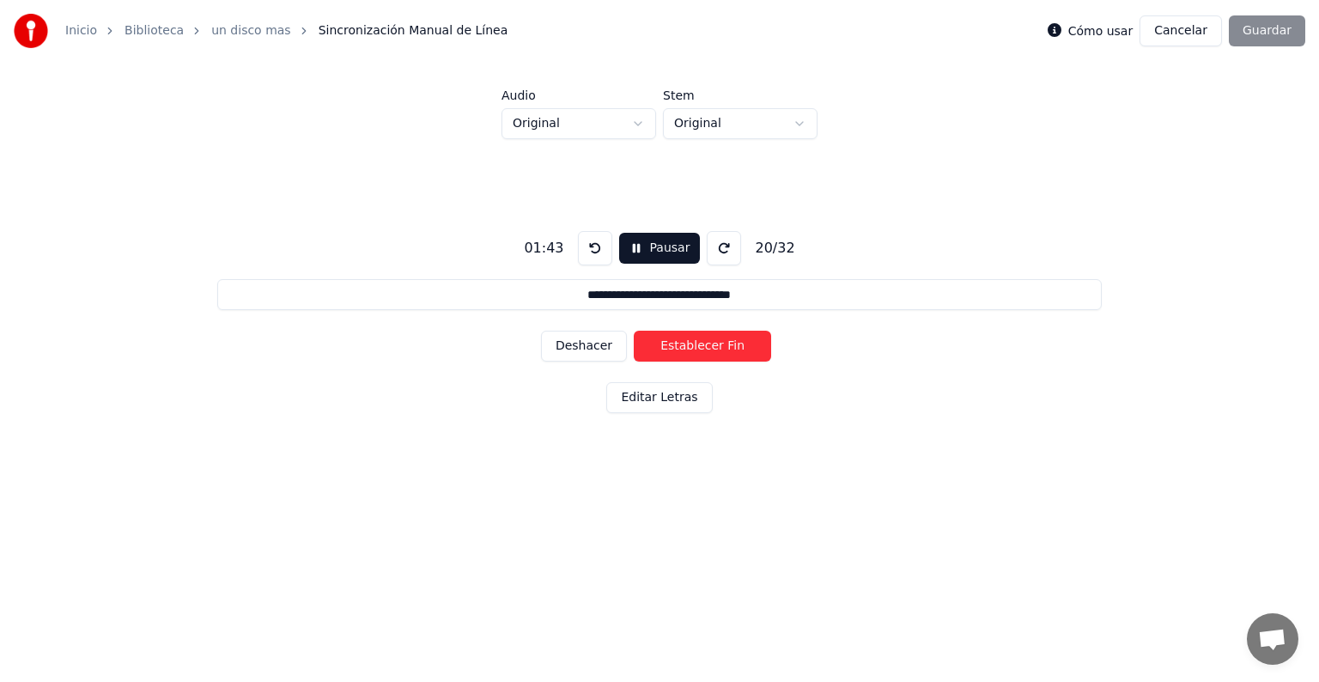
click at [684, 344] on button "Establecer Fin" at bounding box center [702, 346] width 137 height 31
click at [684, 344] on button "Establecer Inicio" at bounding box center [702, 346] width 137 height 31
click at [684, 344] on button "Establecer Fin" at bounding box center [702, 346] width 137 height 31
click at [684, 344] on button "Establecer Inicio" at bounding box center [702, 346] width 137 height 31
click at [684, 344] on button "Establecer Fin" at bounding box center [702, 346] width 137 height 31
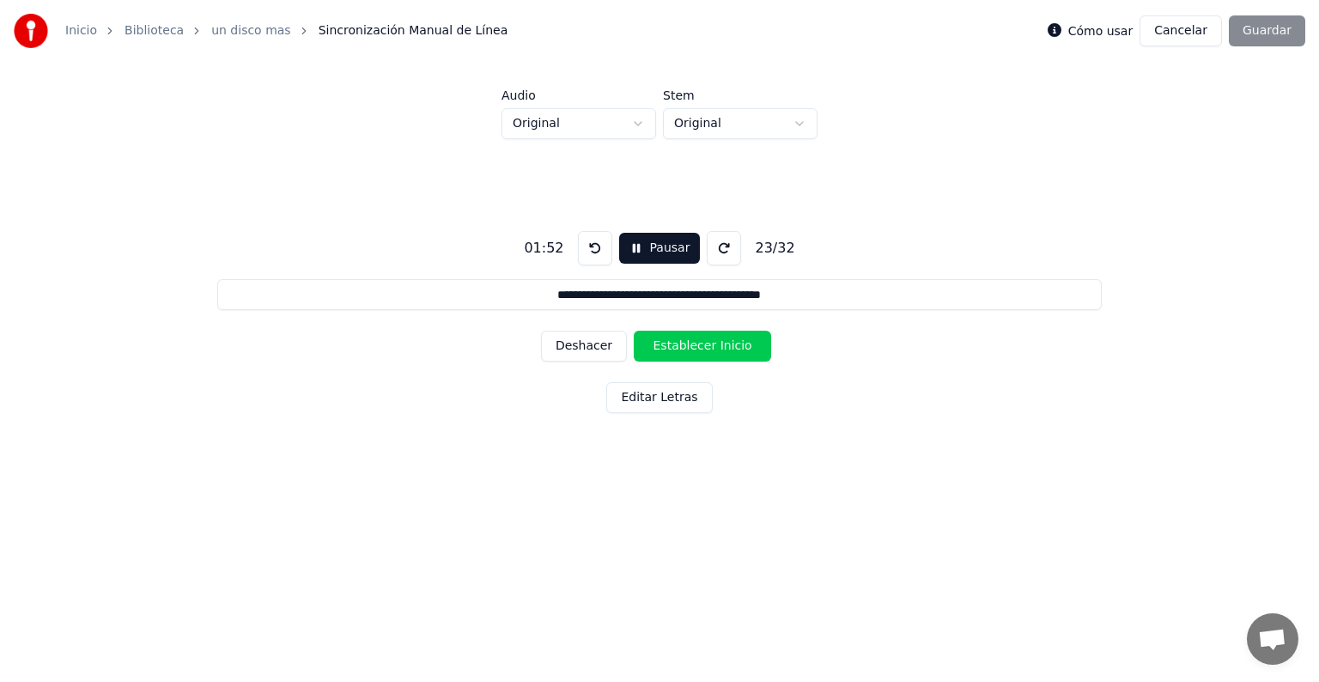
click at [684, 344] on button "Establecer Inicio" at bounding box center [702, 346] width 137 height 31
click at [684, 344] on button "Establecer Fin" at bounding box center [702, 346] width 137 height 31
click at [684, 344] on button "Establecer Inicio" at bounding box center [702, 346] width 137 height 31
click at [684, 344] on button "Establecer Fin" at bounding box center [702, 346] width 137 height 31
click at [683, 339] on button "Establecer Inicio" at bounding box center [702, 346] width 137 height 31
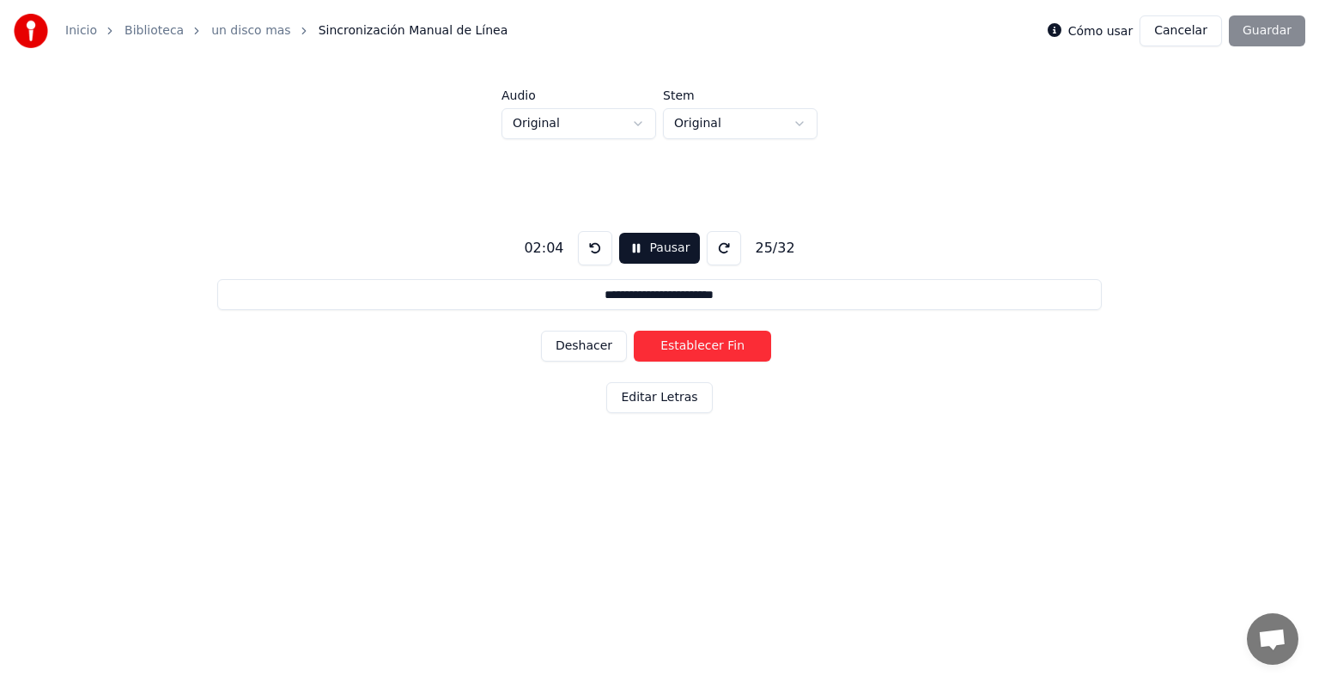
click at [683, 339] on button "Establecer Fin" at bounding box center [702, 346] width 137 height 31
click at [683, 339] on button "Establecer Inicio" at bounding box center [702, 346] width 137 height 31
click at [683, 339] on button "Establecer Fin" at bounding box center [702, 346] width 137 height 31
click at [683, 339] on button "Establecer Inicio" at bounding box center [702, 346] width 137 height 31
click at [683, 339] on button "Establecer Fin" at bounding box center [702, 346] width 137 height 31
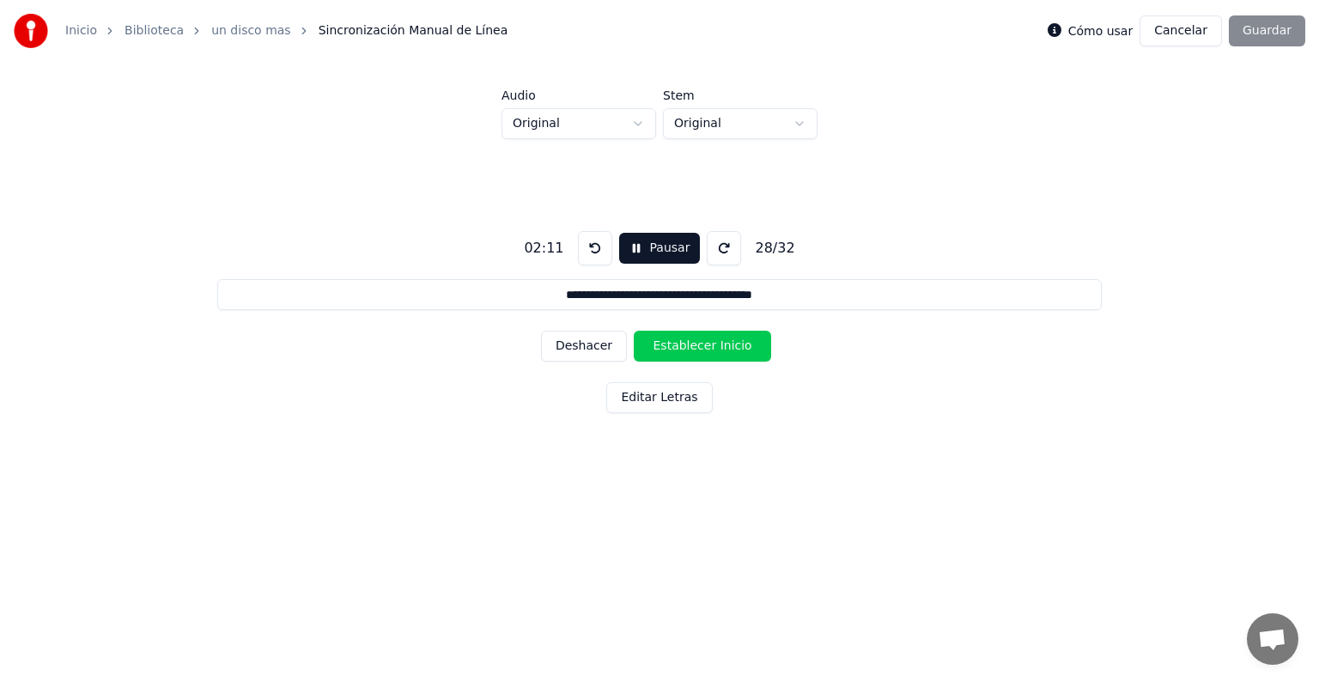
click at [683, 339] on button "Establecer Inicio" at bounding box center [702, 346] width 137 height 31
click at [683, 339] on button "Establecer Fin" at bounding box center [702, 346] width 137 height 31
click at [683, 339] on button "Establecer Inicio" at bounding box center [702, 346] width 137 height 31
click at [683, 339] on button "Establecer Fin" at bounding box center [702, 346] width 137 height 31
click at [683, 339] on button "Establecer Inicio" at bounding box center [702, 346] width 137 height 31
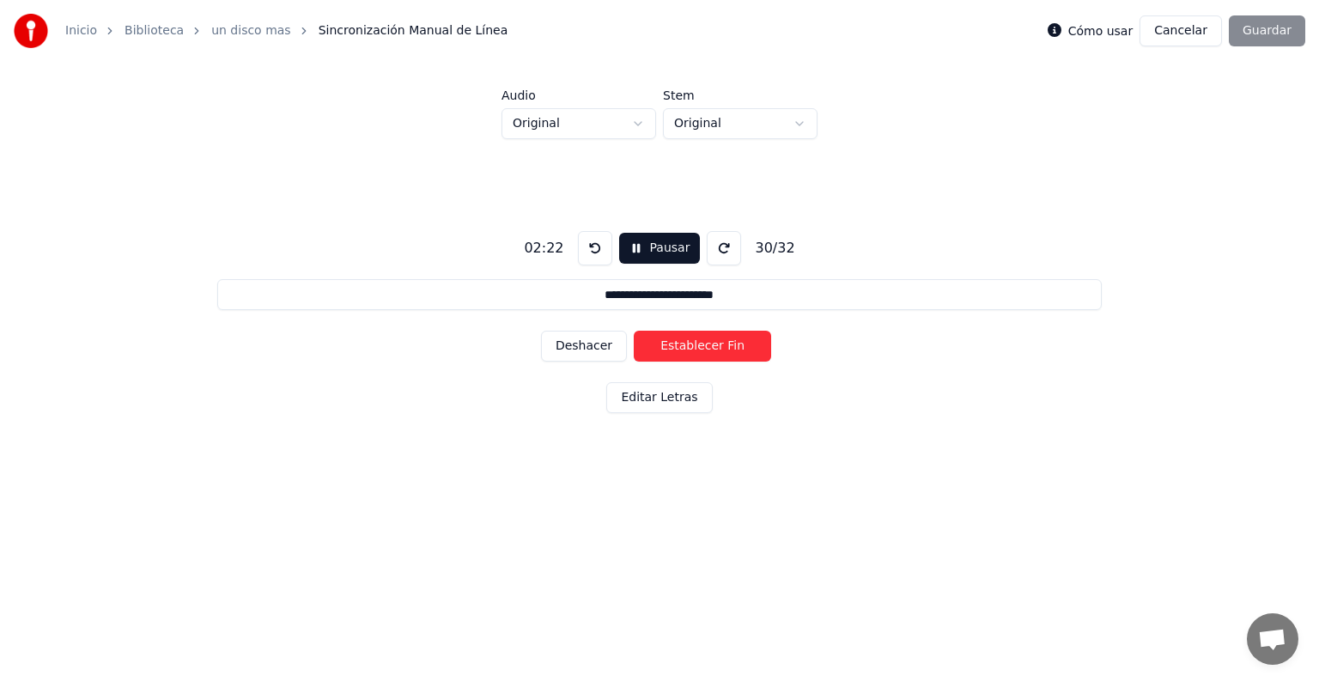
click at [683, 339] on button "Establecer Fin" at bounding box center [702, 346] width 137 height 31
click at [683, 339] on button "Establecer Inicio" at bounding box center [702, 346] width 137 height 31
click at [683, 339] on button "Establecer Fin" at bounding box center [702, 346] width 137 height 31
type input "**********"
click at [683, 339] on button "Establecer Inicio" at bounding box center [702, 346] width 137 height 31
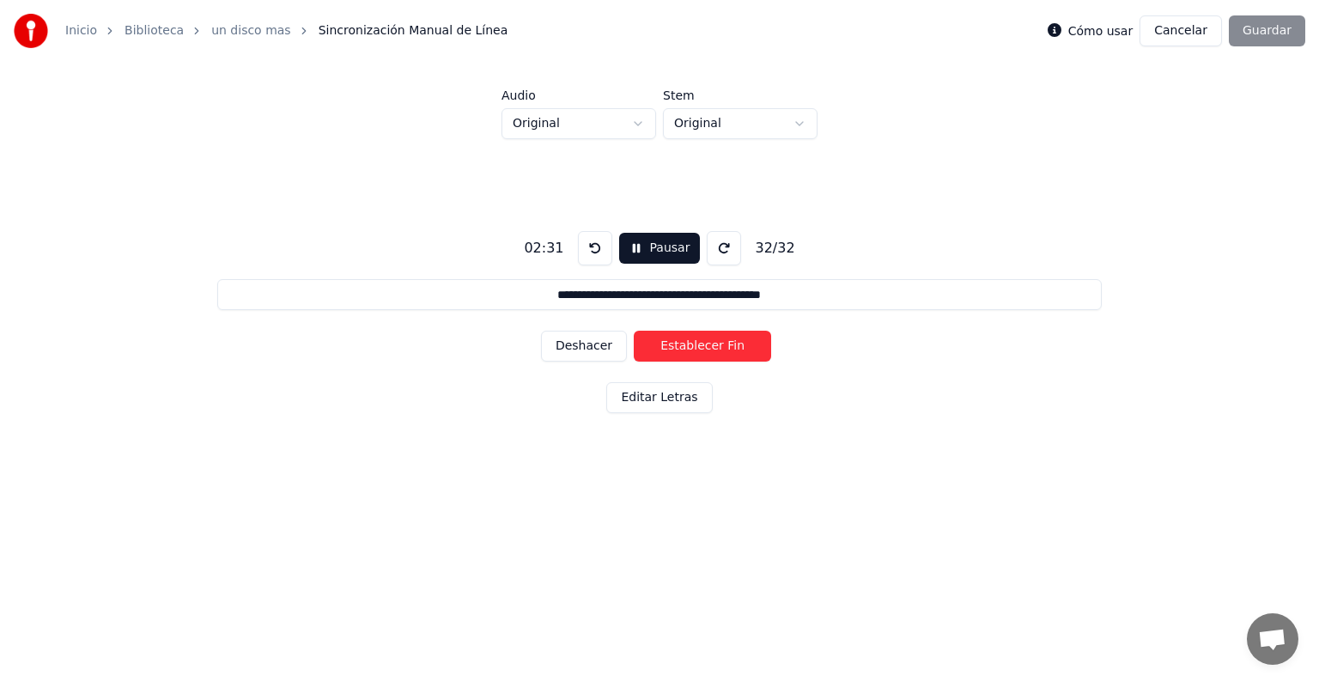
click at [683, 339] on button "Establecer Fin" at bounding box center [702, 346] width 137 height 31
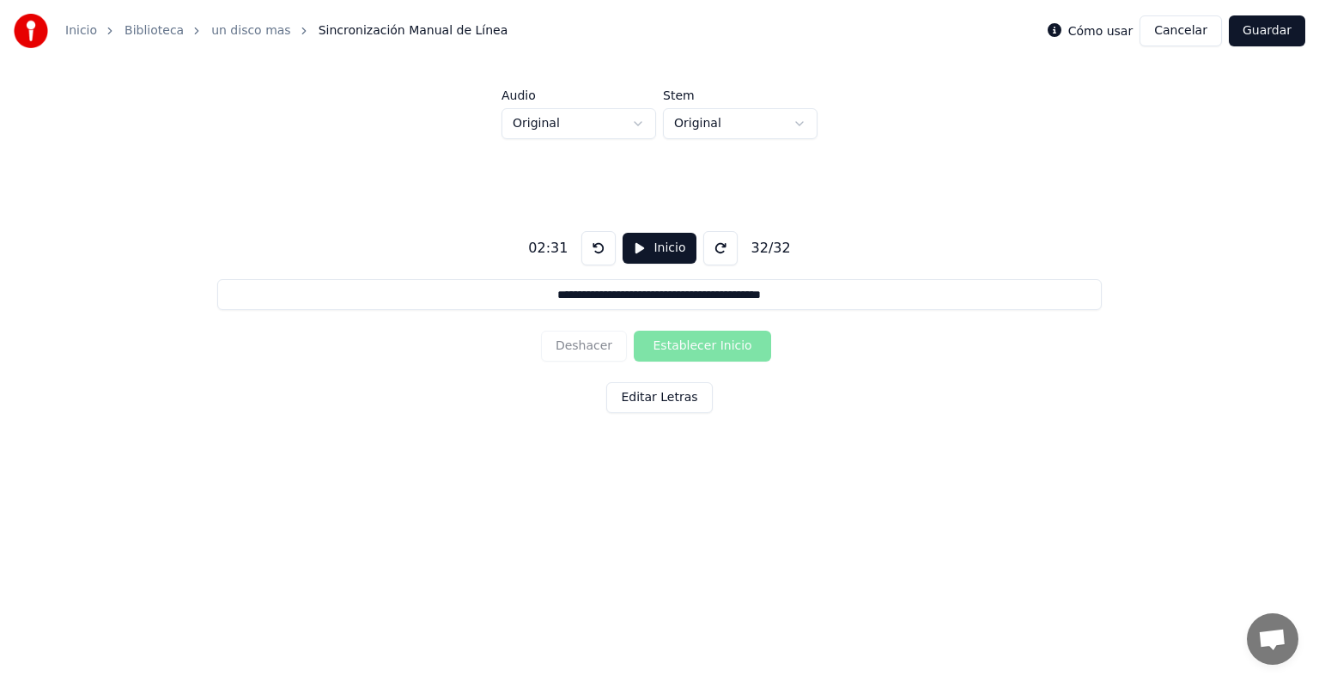
click at [1266, 30] on button "Guardar" at bounding box center [1267, 30] width 76 height 31
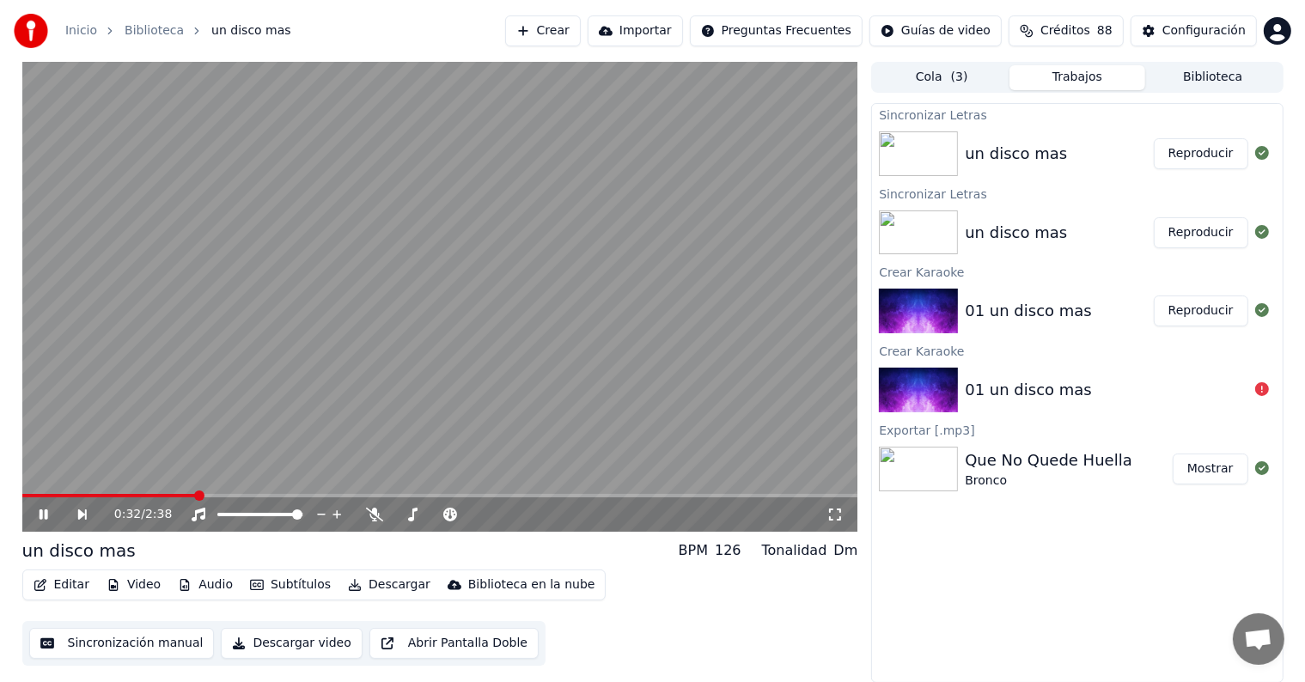
click at [358, 578] on button "Descargar" at bounding box center [389, 585] width 96 height 24
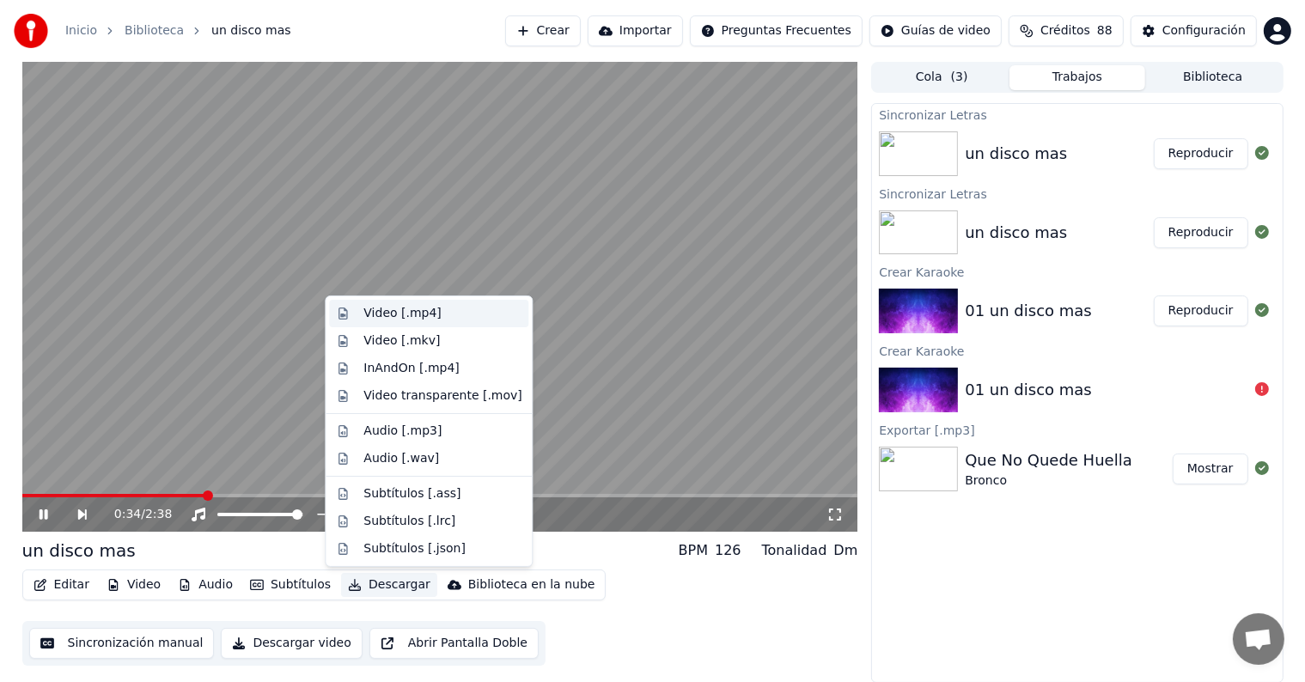
click at [407, 315] on div "Video [.mp4]" at bounding box center [401, 313] width 77 height 17
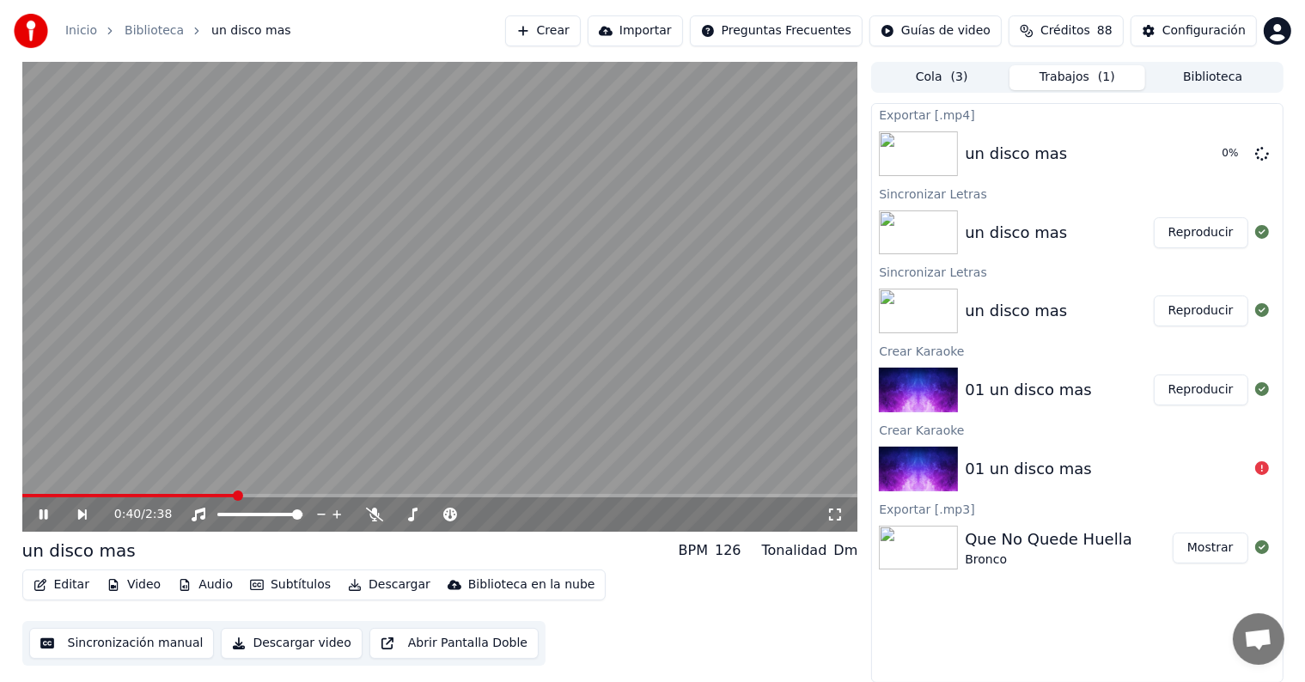
click at [44, 514] on icon at bounding box center [56, 515] width 40 height 14
